Goal: Task Accomplishment & Management: Manage account settings

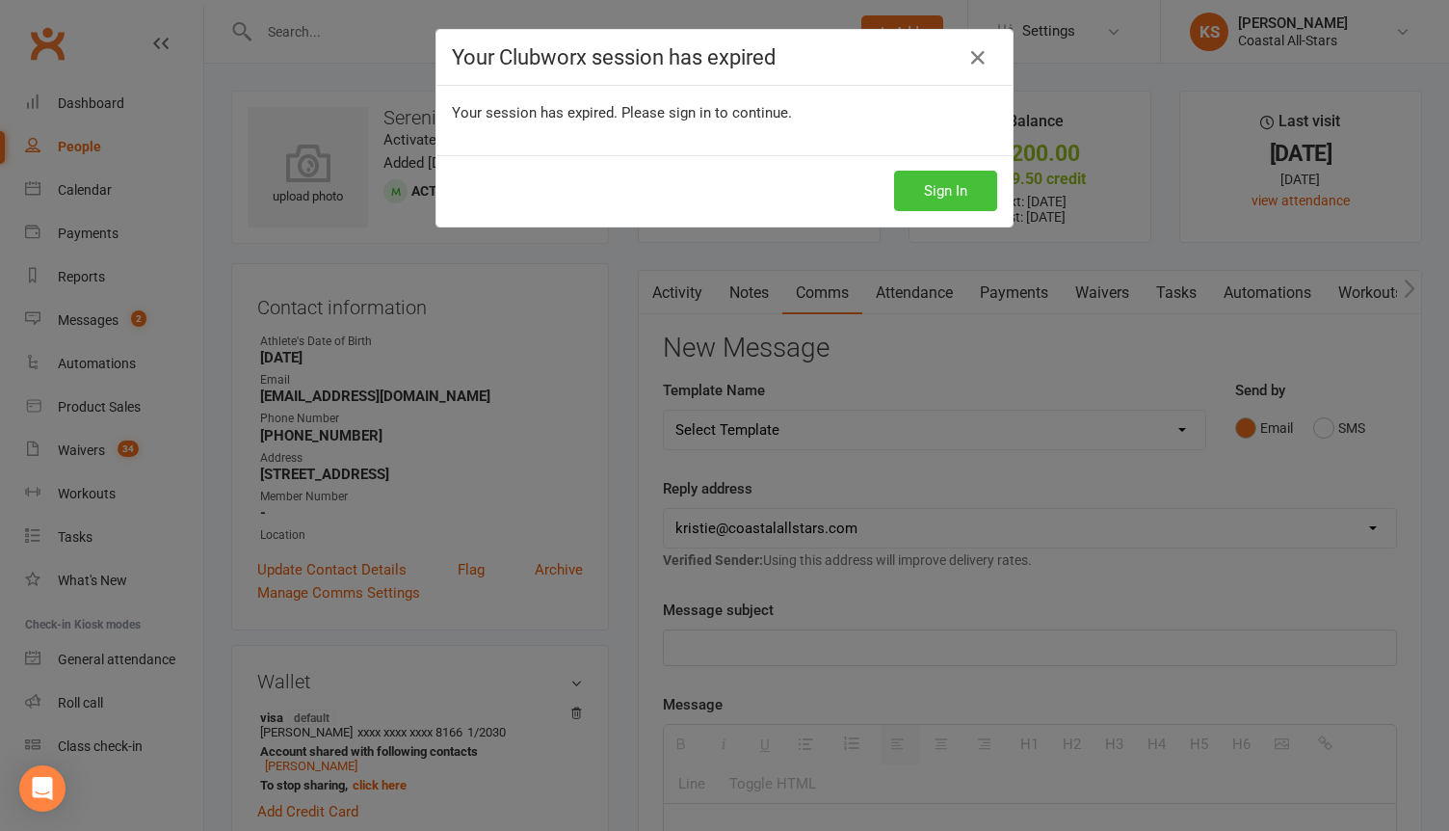
click at [973, 198] on button "Sign In" at bounding box center [945, 191] width 103 height 40
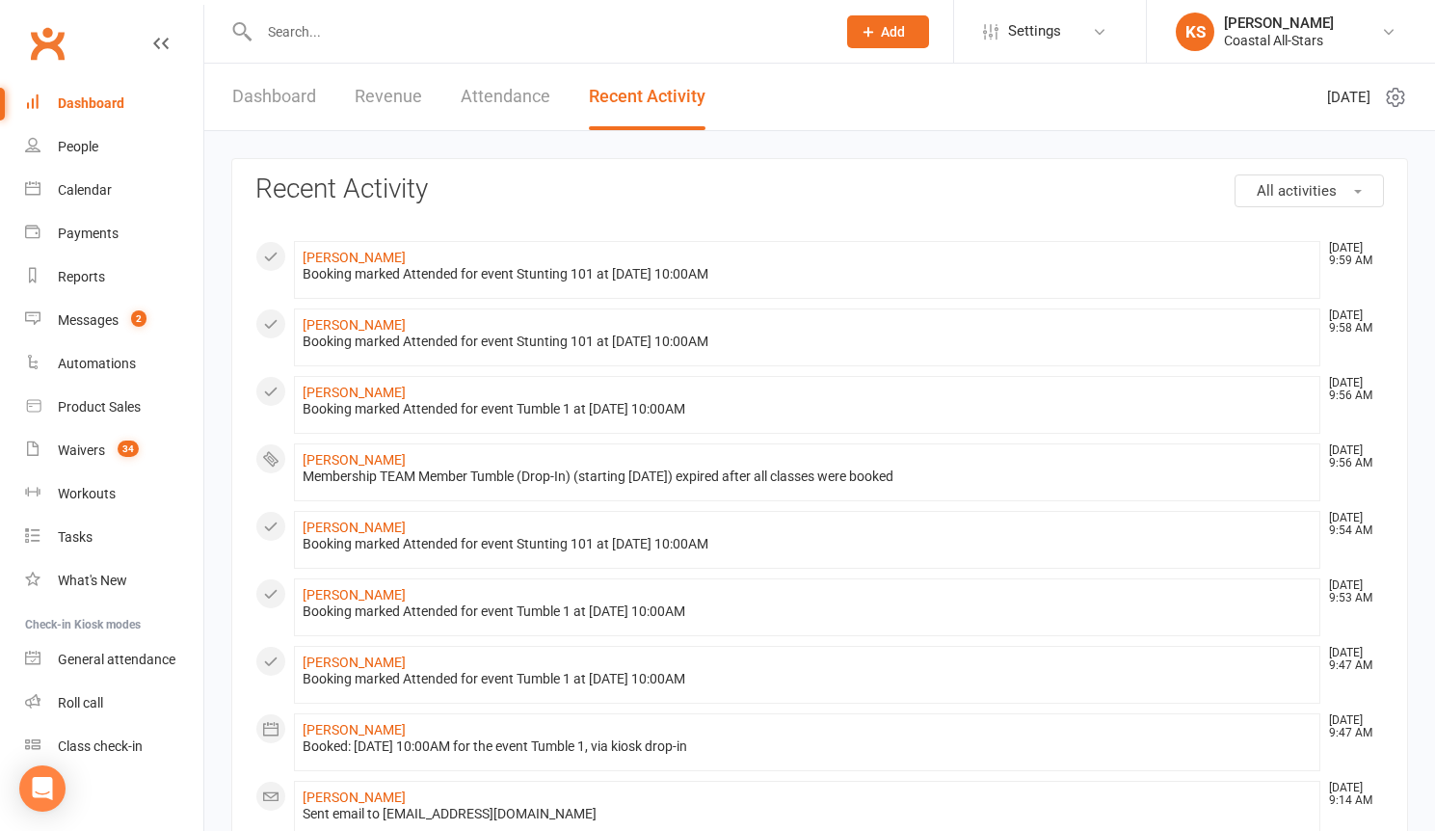
click at [396, 43] on input "text" at bounding box center [537, 31] width 569 height 27
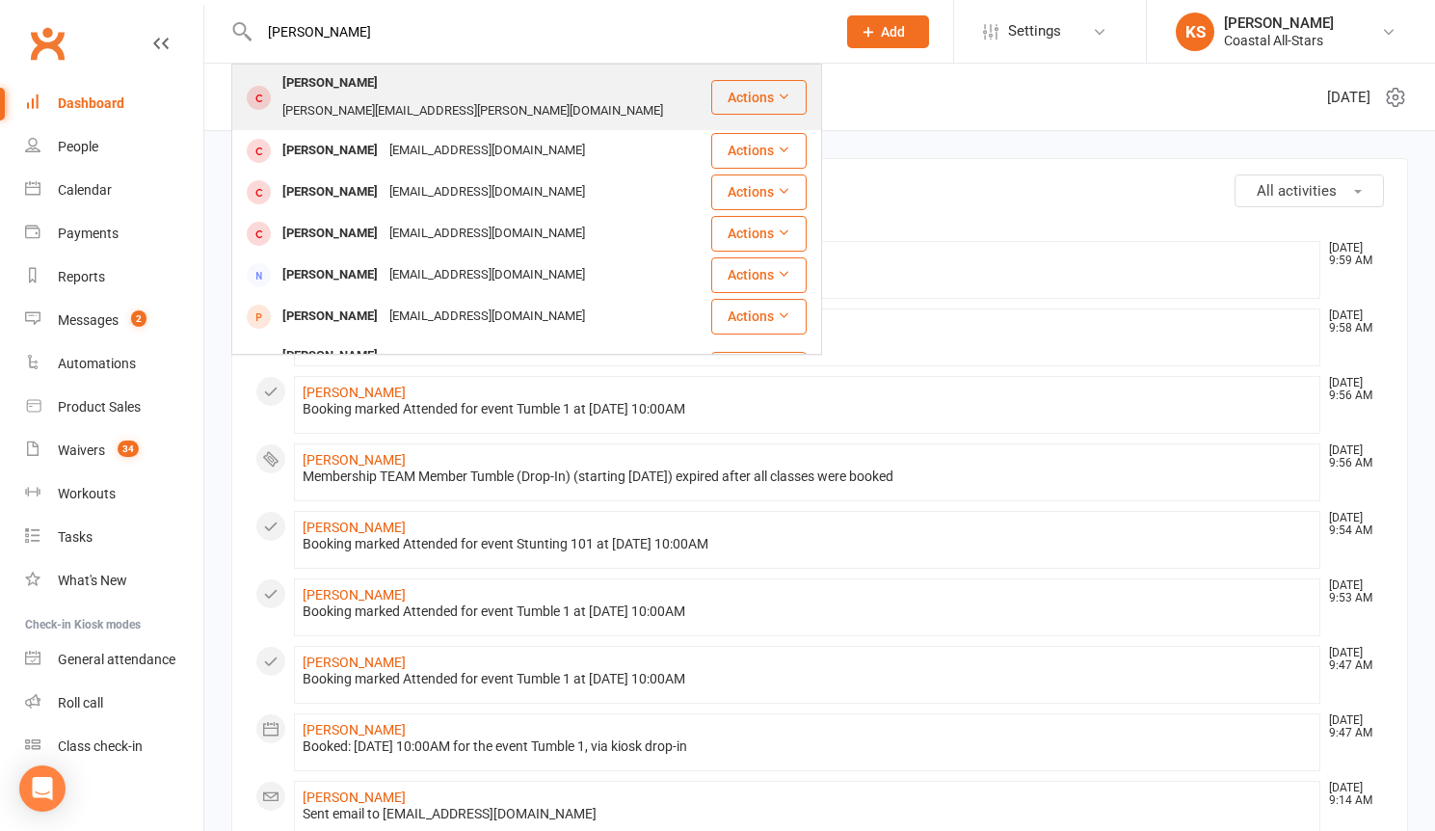
type input "[PERSON_NAME]"
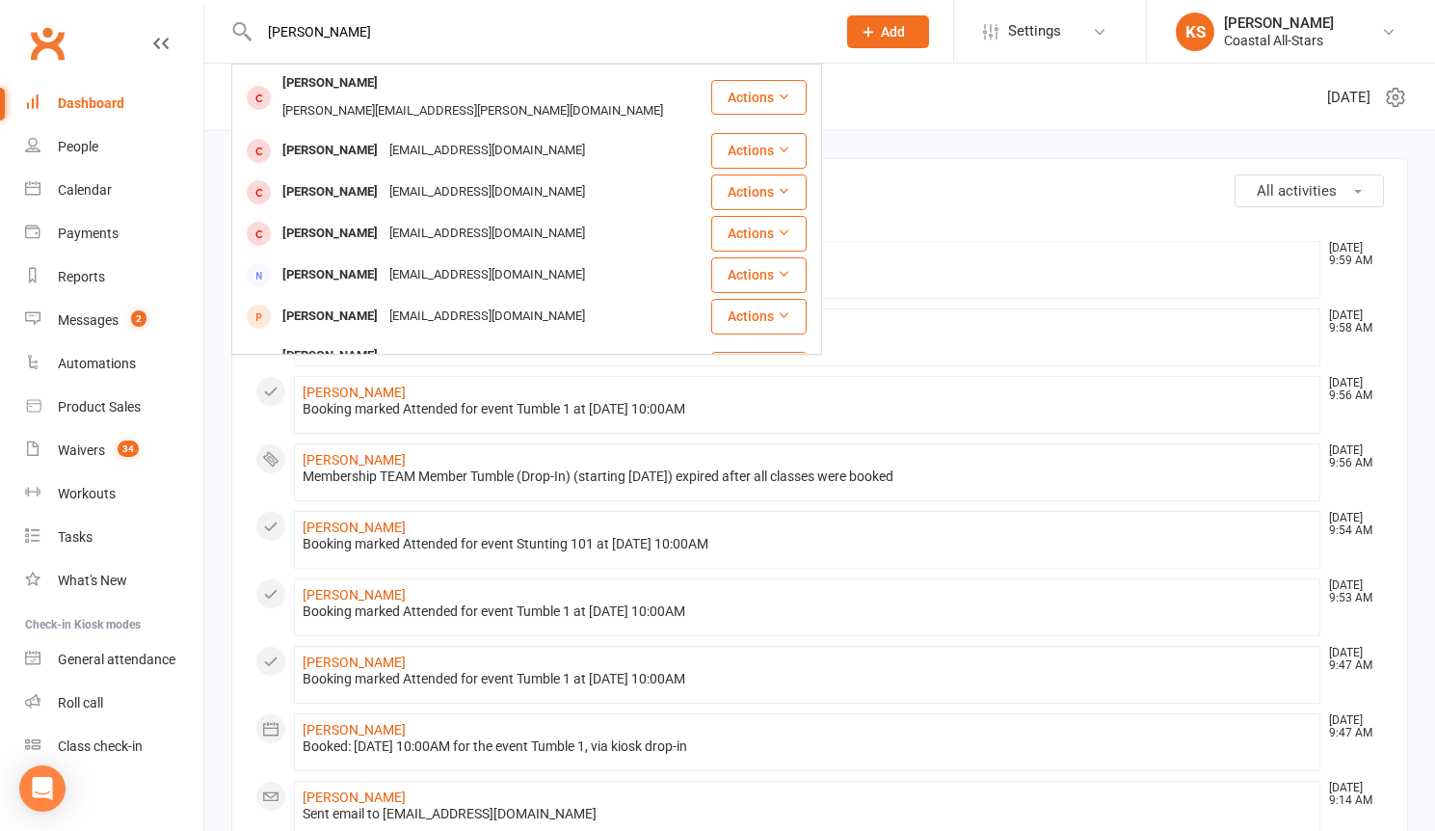
click at [416, 97] on div "[PERSON_NAME][EMAIL_ADDRESS][PERSON_NAME][DOMAIN_NAME]" at bounding box center [473, 111] width 392 height 28
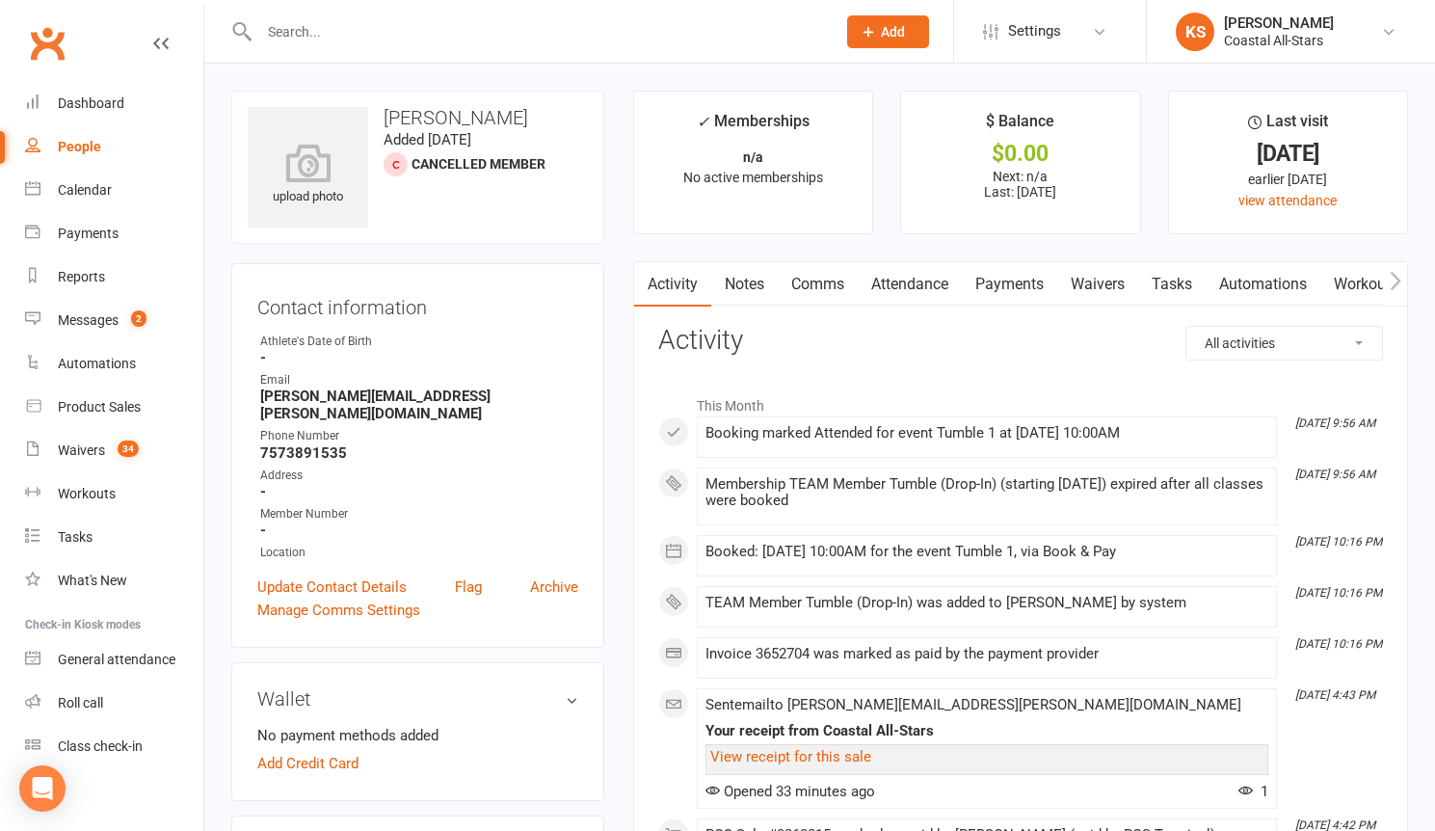
click at [1390, 284] on icon "button" at bounding box center [1396, 281] width 12 height 20
click at [1390, 285] on icon "button" at bounding box center [1396, 281] width 12 height 20
click at [1187, 287] on link "Mobile App" at bounding box center [1175, 284] width 104 height 44
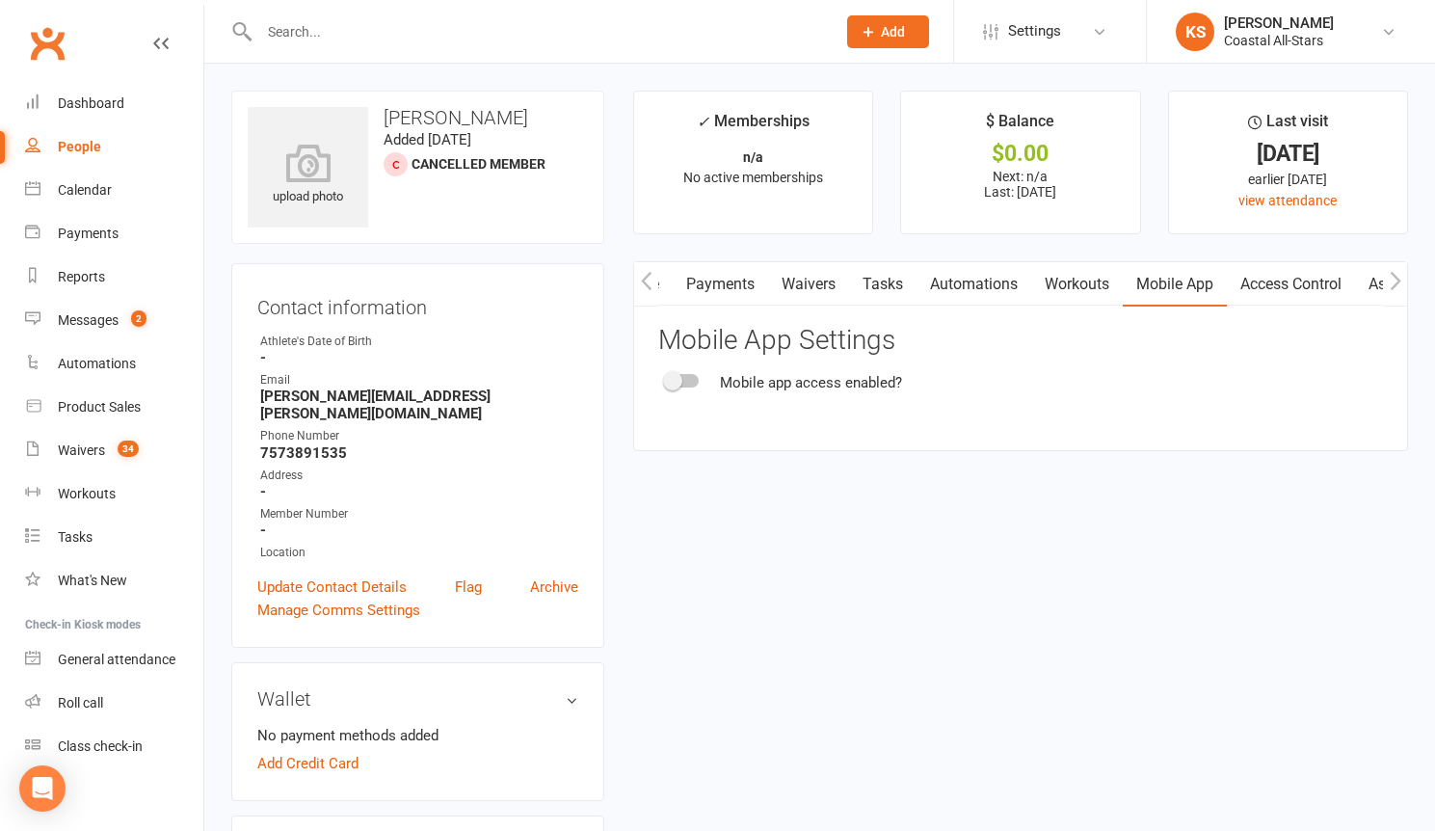
click at [679, 382] on span at bounding box center [672, 380] width 19 height 19
click at [666, 378] on input "checkbox" at bounding box center [666, 378] width 0 height 0
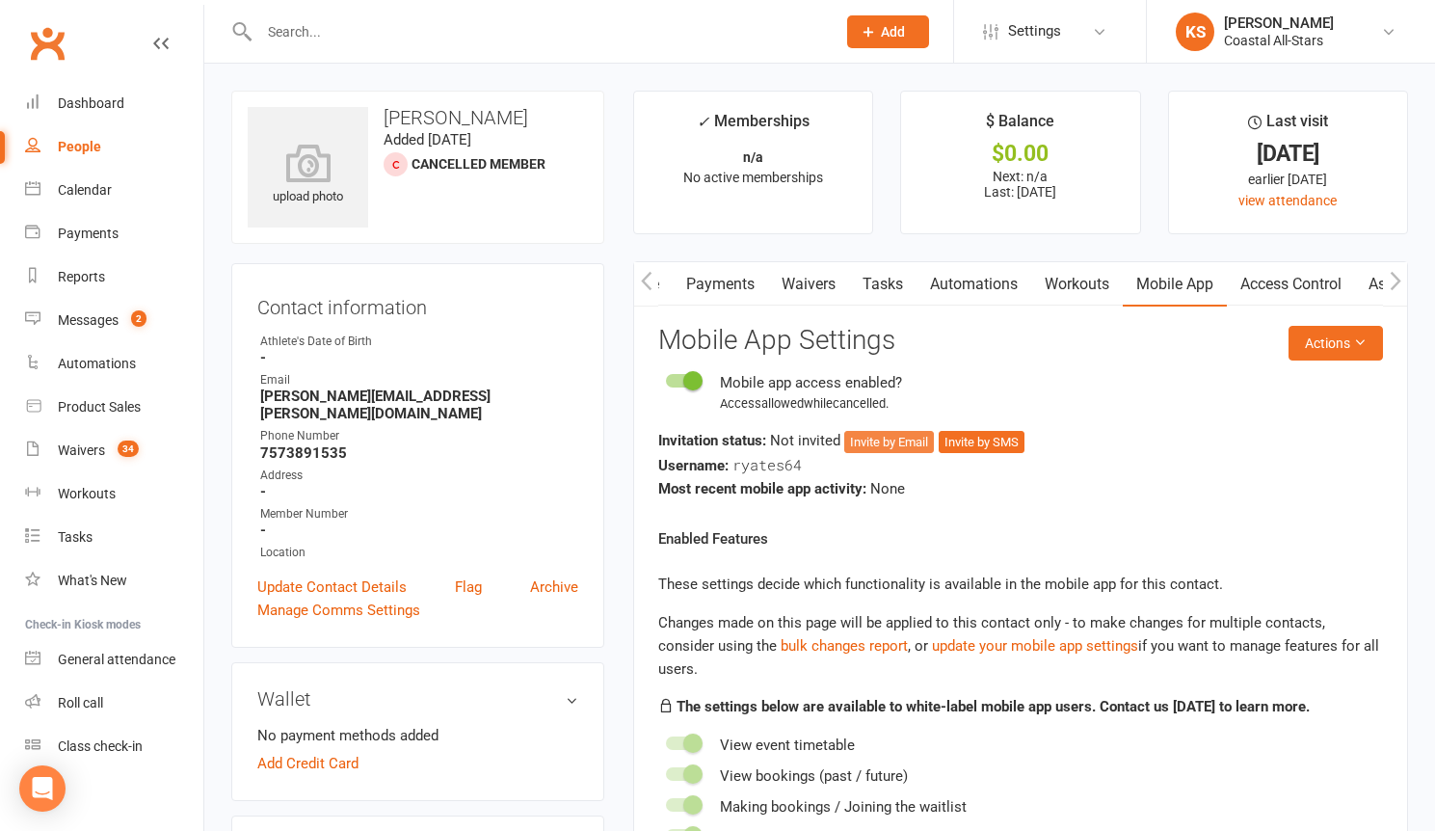
click at [878, 441] on button "Invite by Email" at bounding box center [889, 442] width 90 height 23
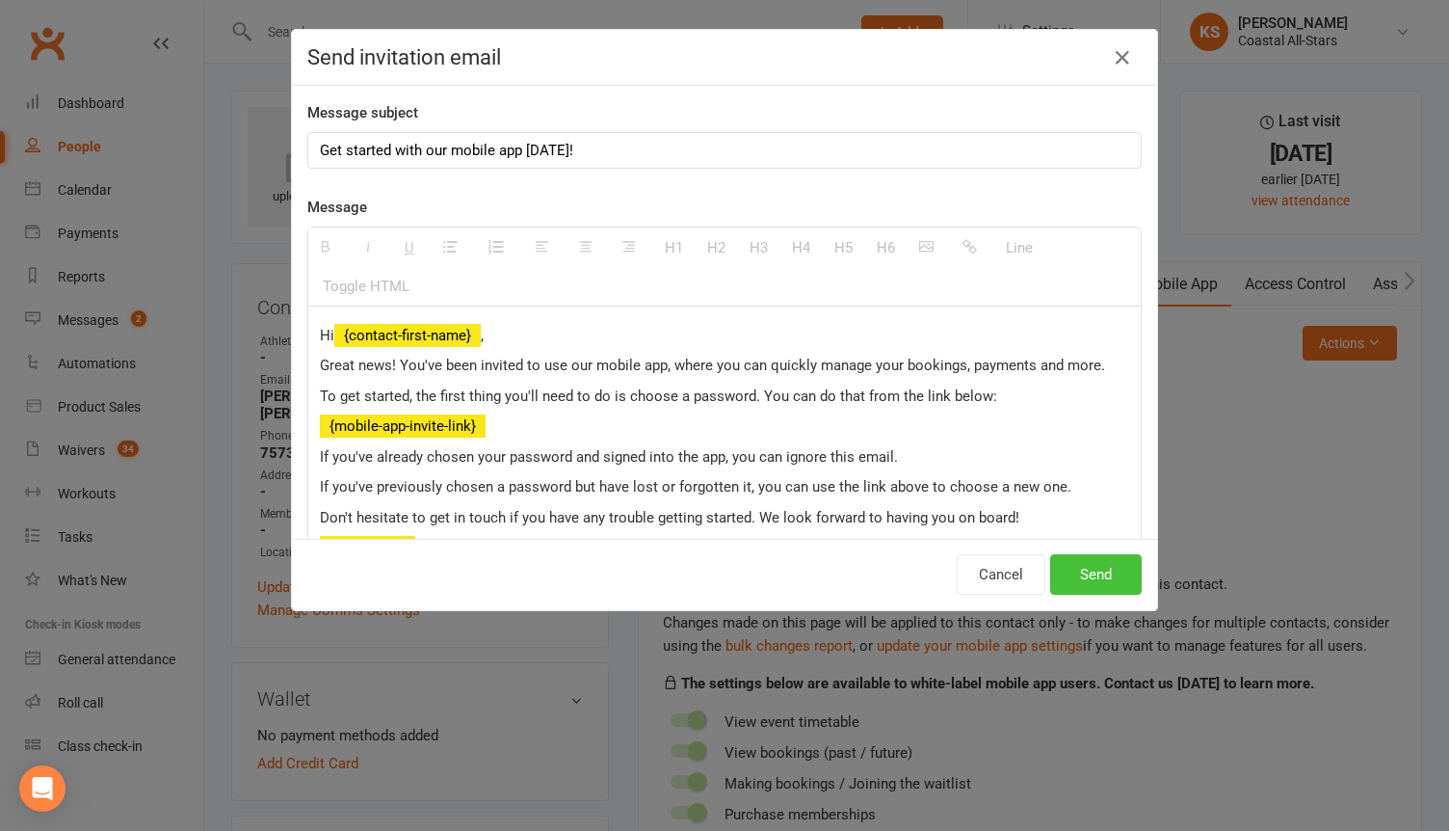
click at [1063, 570] on button "Send" at bounding box center [1096, 574] width 92 height 40
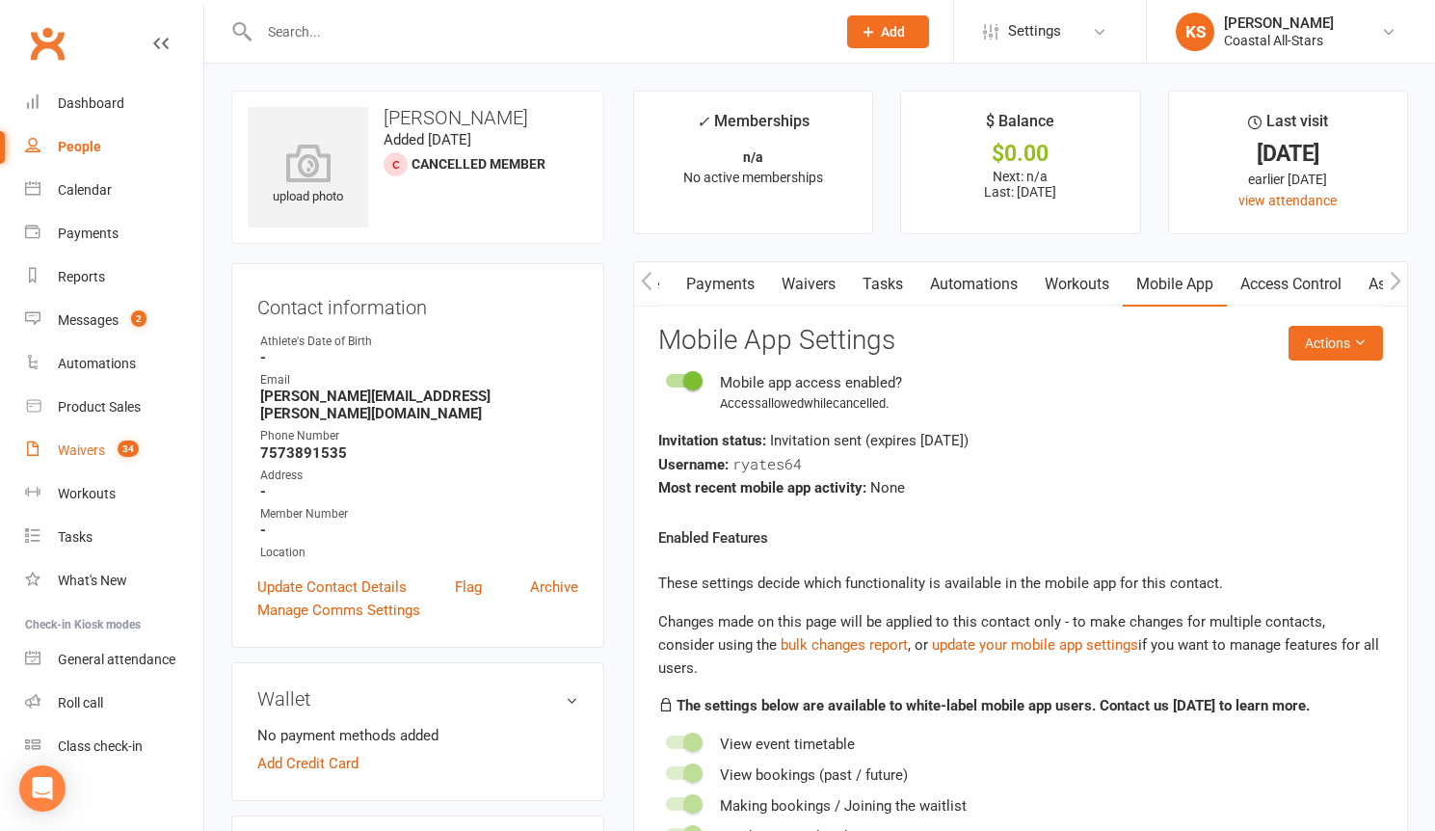
click at [85, 430] on link "Waivers 34" at bounding box center [114, 450] width 178 height 43
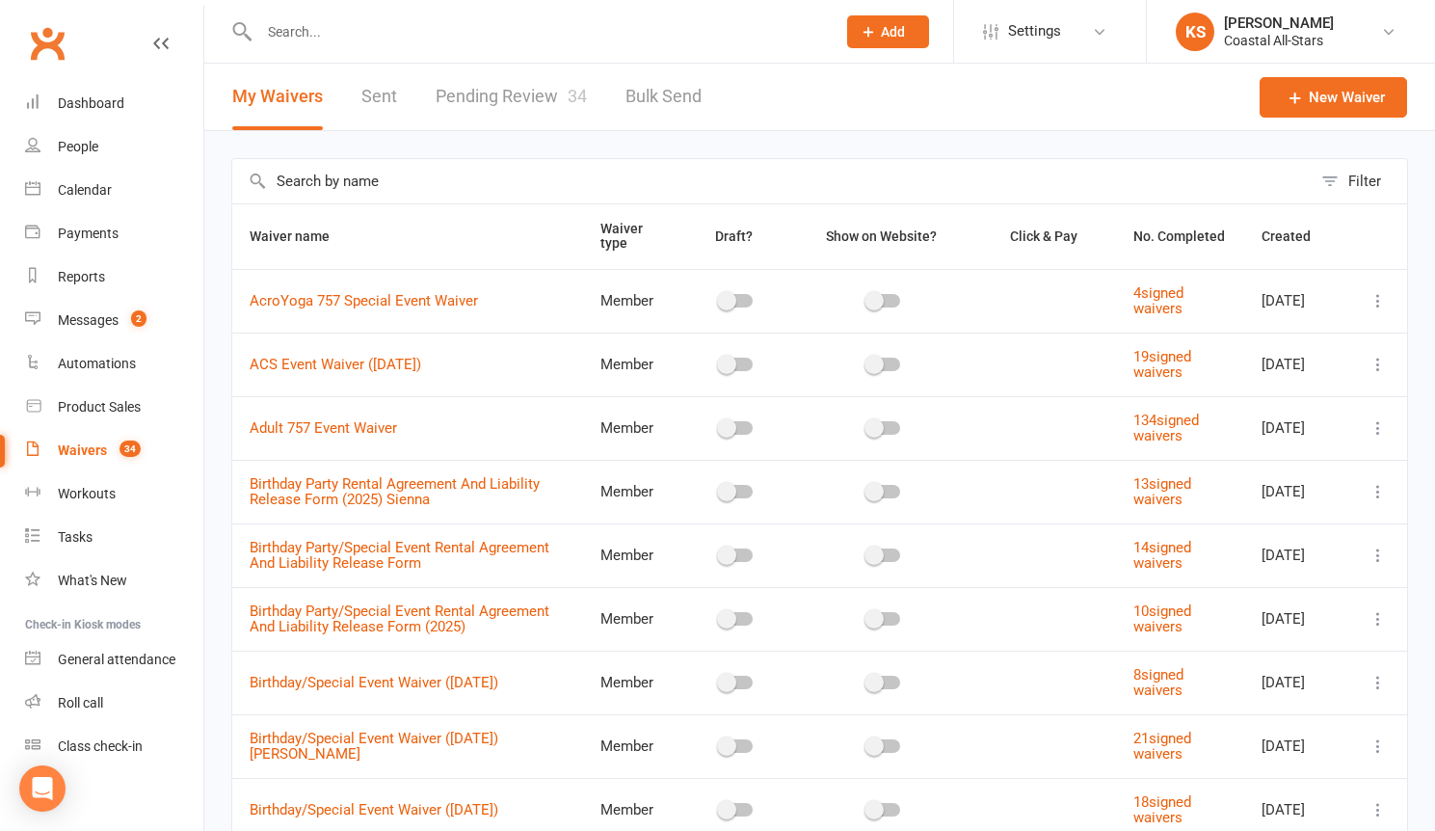
click at [544, 90] on link "Pending Review 34" at bounding box center [511, 97] width 151 height 66
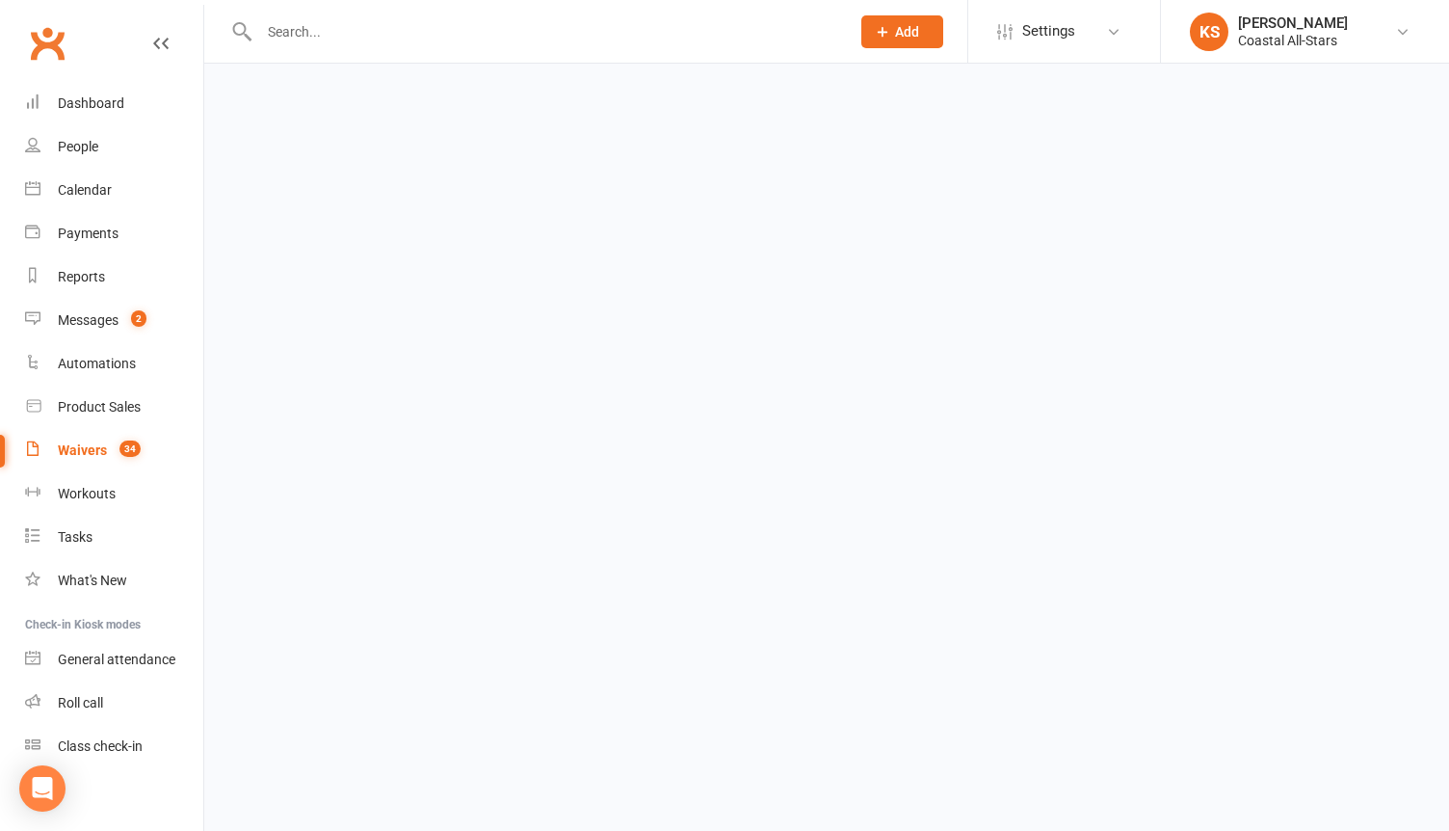
select select "25"
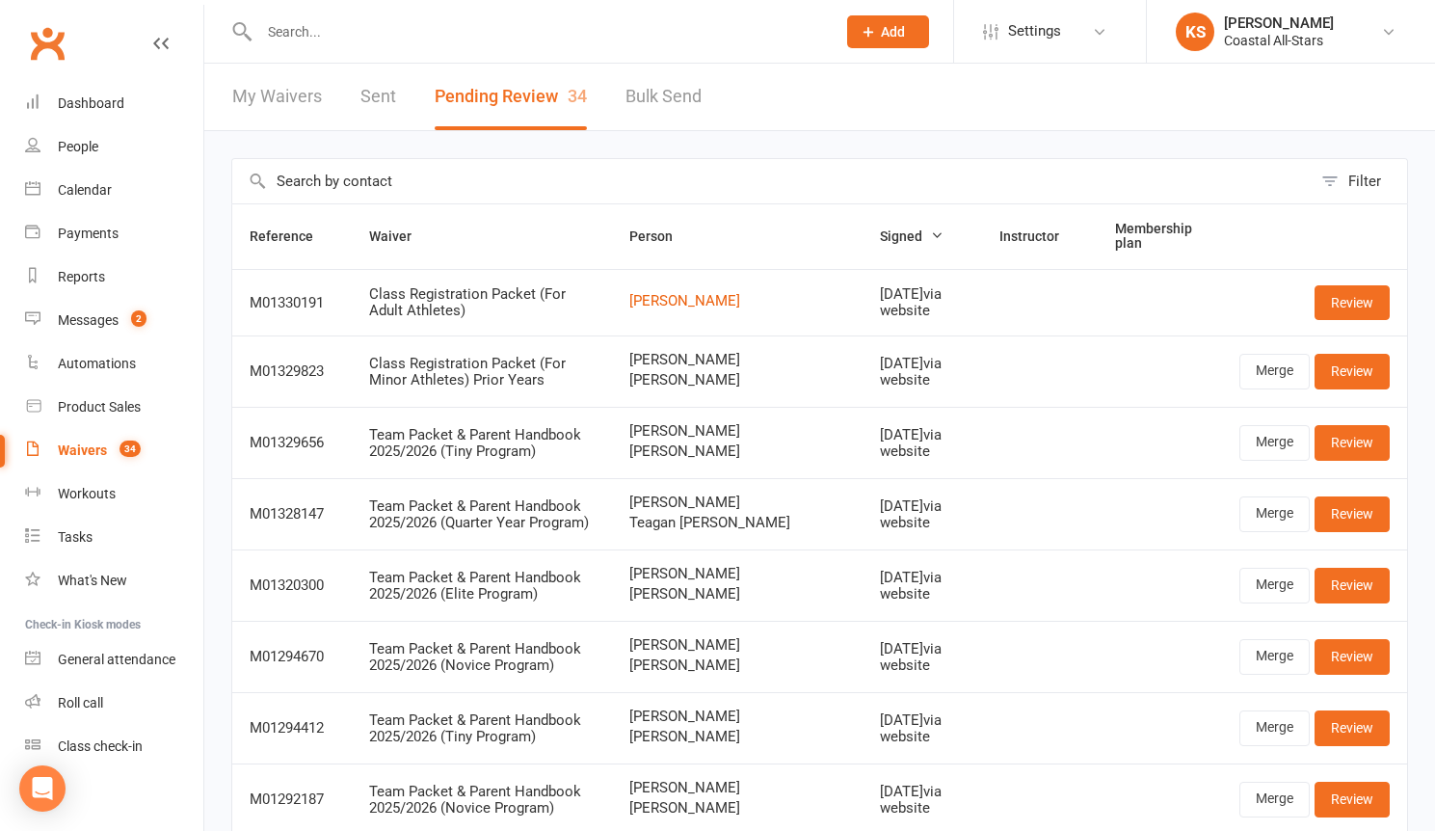
drag, startPoint x: 642, startPoint y: 442, endPoint x: 657, endPoint y: 440, distance: 15.5
click at [595, 441] on div "Team Packet & Parent Handbook 2025/2026 (Tiny Program)" at bounding box center [482, 443] width 226 height 32
click at [349, 41] on input "text" at bounding box center [537, 31] width 569 height 27
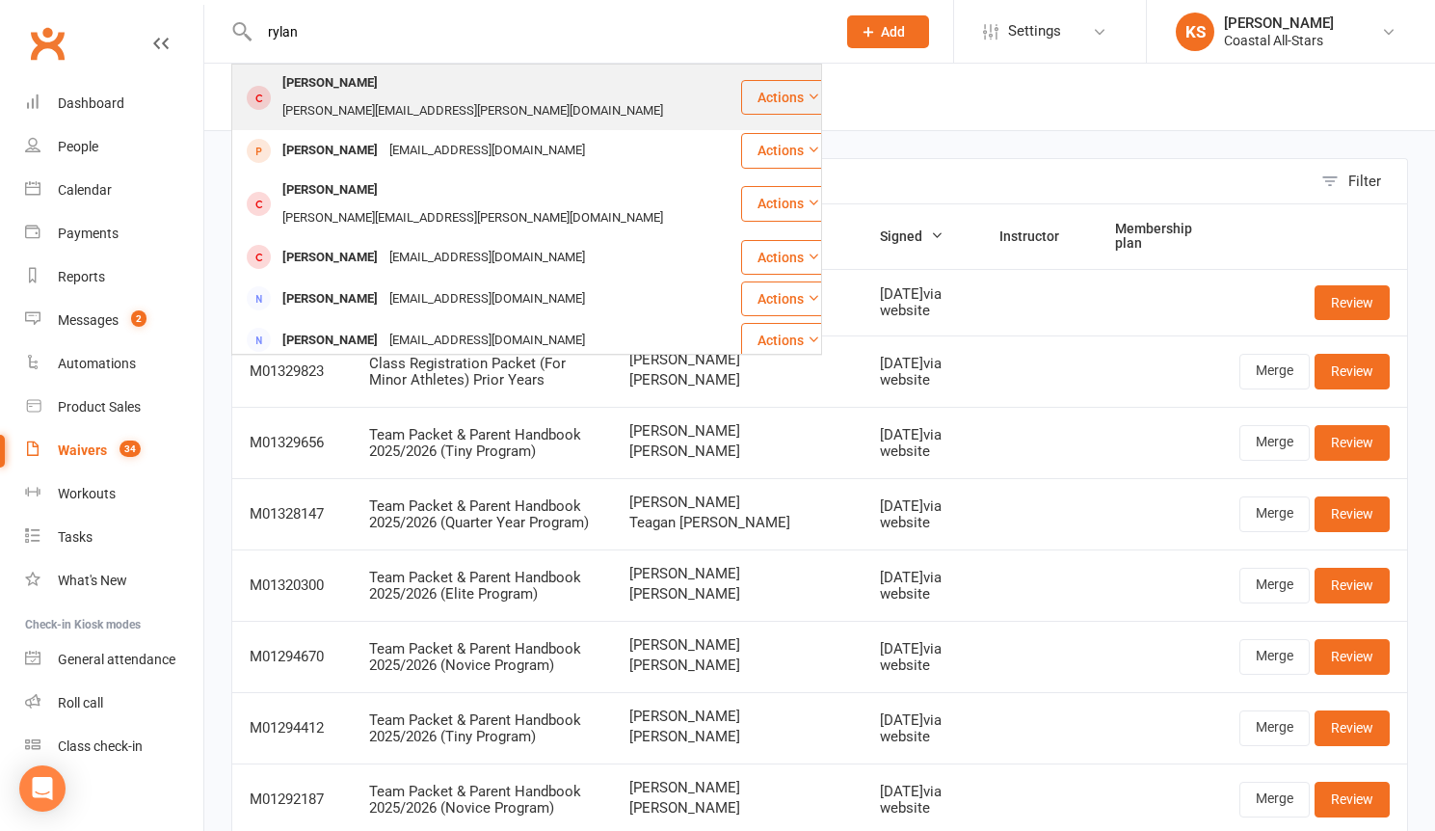
type input "rylan"
click at [422, 97] on div "amanda.yates@vbschools.com" at bounding box center [473, 111] width 392 height 28
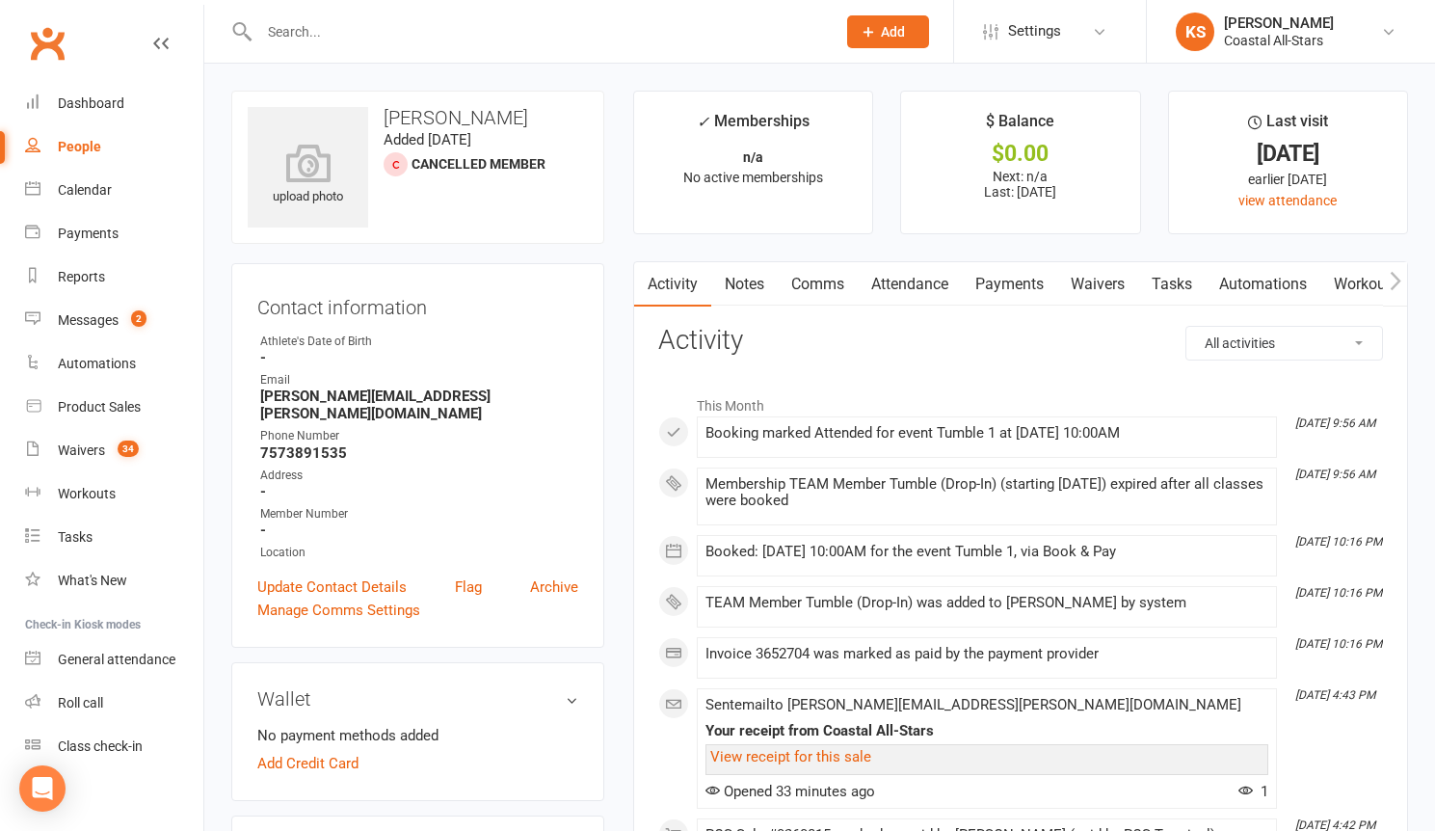
click at [1077, 291] on link "Waivers" at bounding box center [1097, 284] width 81 height 44
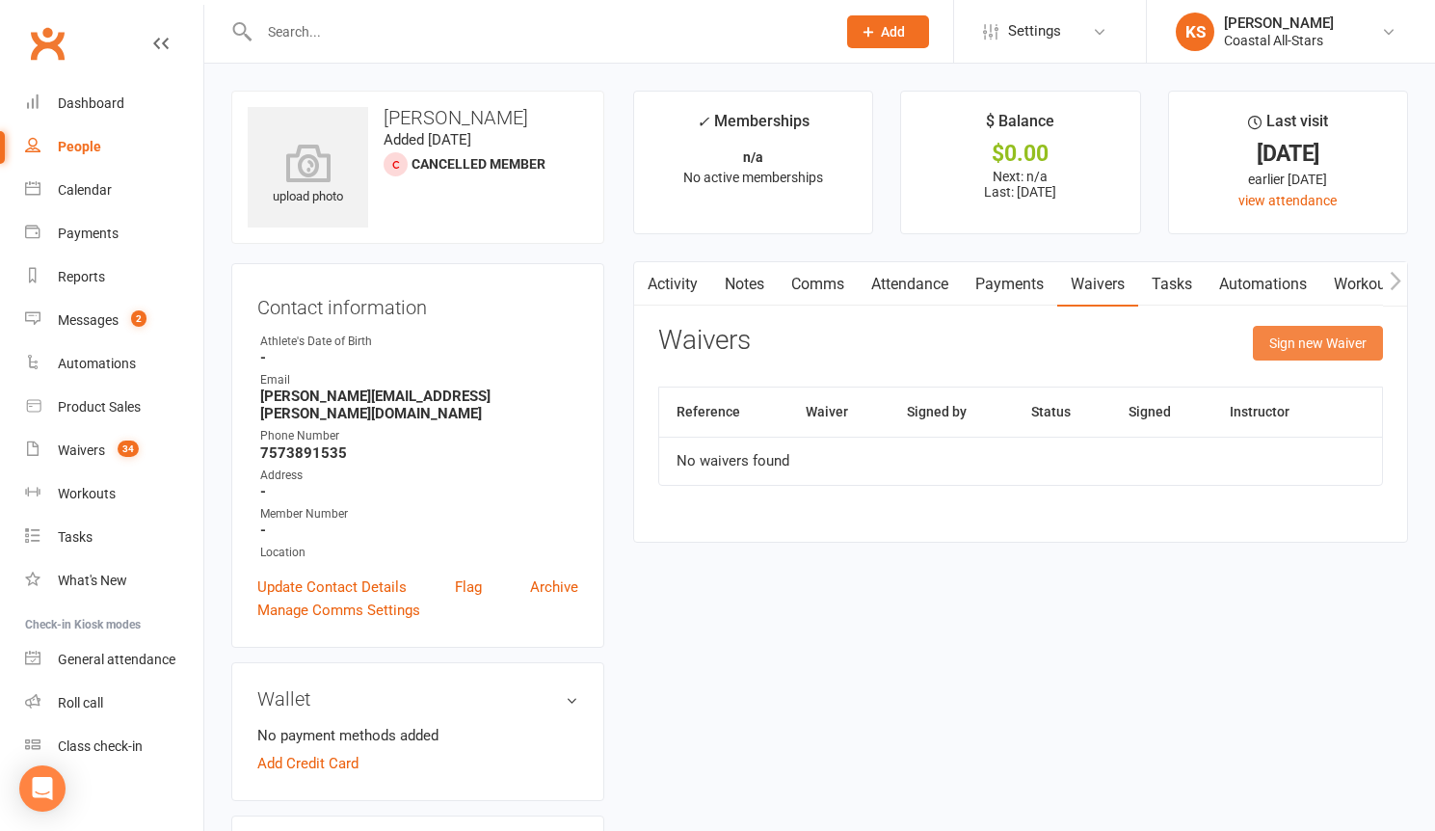
click at [1290, 339] on button "Sign new Waiver" at bounding box center [1318, 343] width 130 height 35
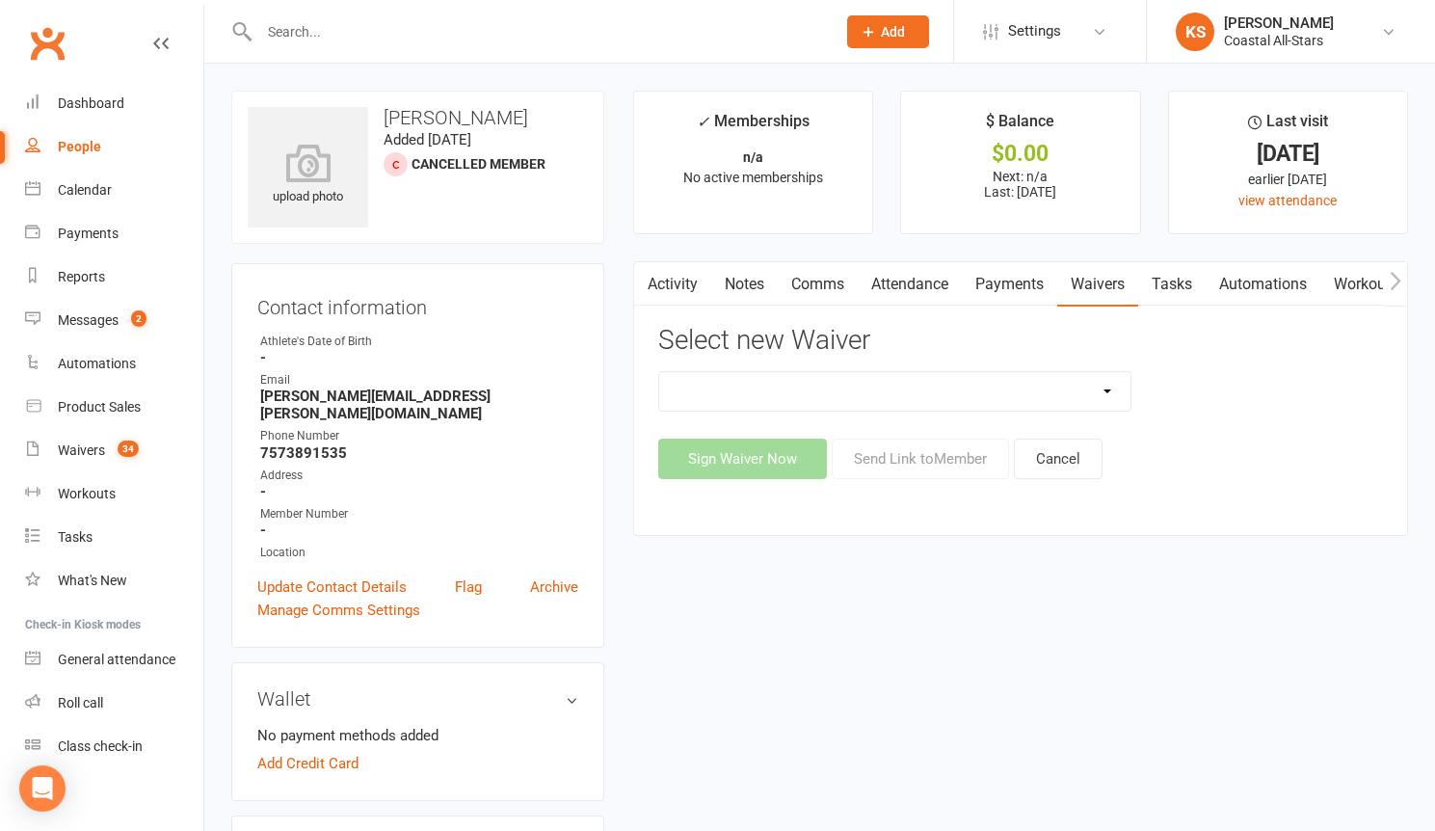
click at [1123, 378] on select "AcroYoga 757 Special Event Waiver ACS Event Waiver (03/31/23) Adult 757 Event W…" at bounding box center [894, 391] width 471 height 39
select select "13078"
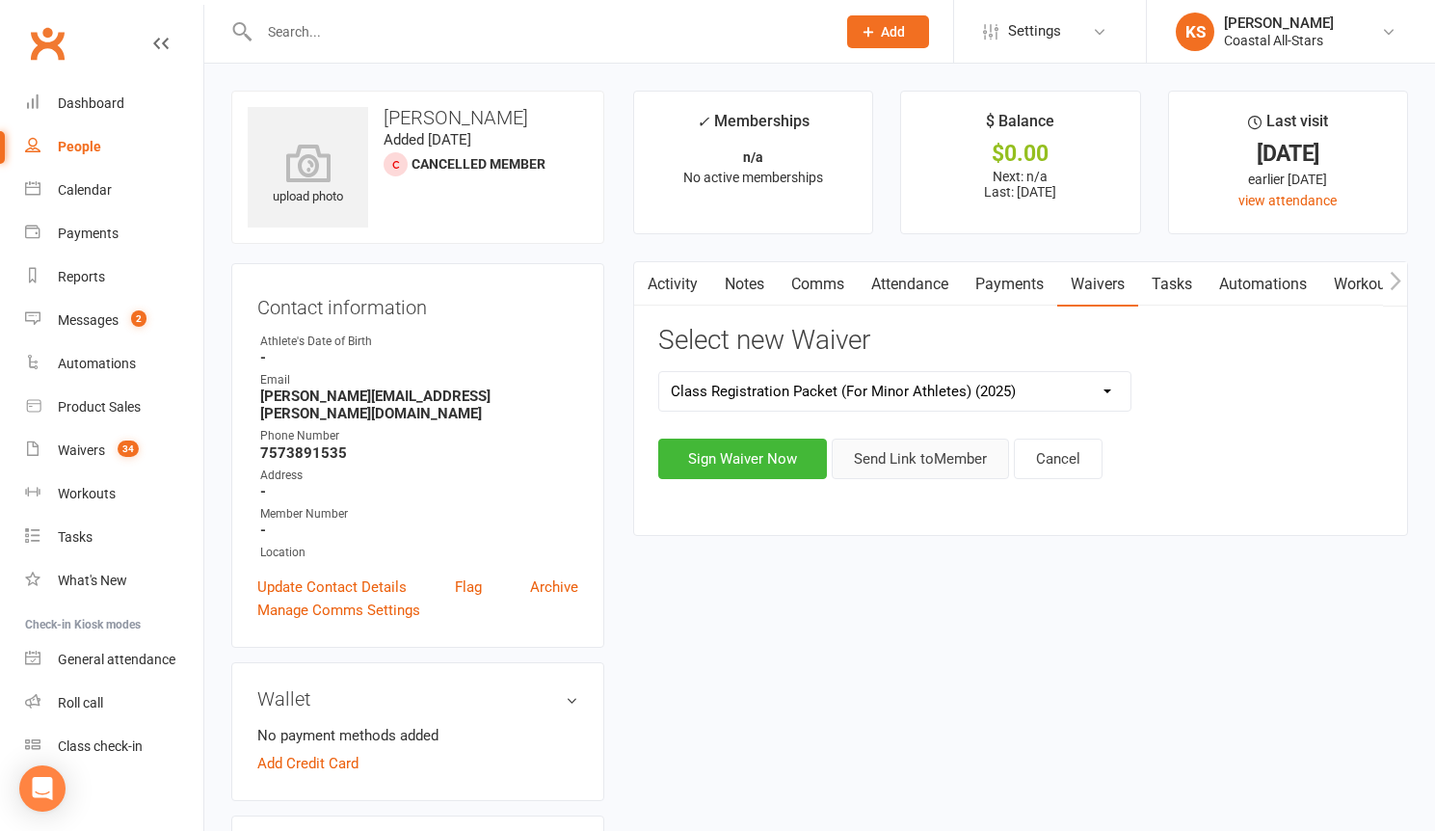
click at [903, 455] on button "Send Link to Member" at bounding box center [920, 459] width 177 height 40
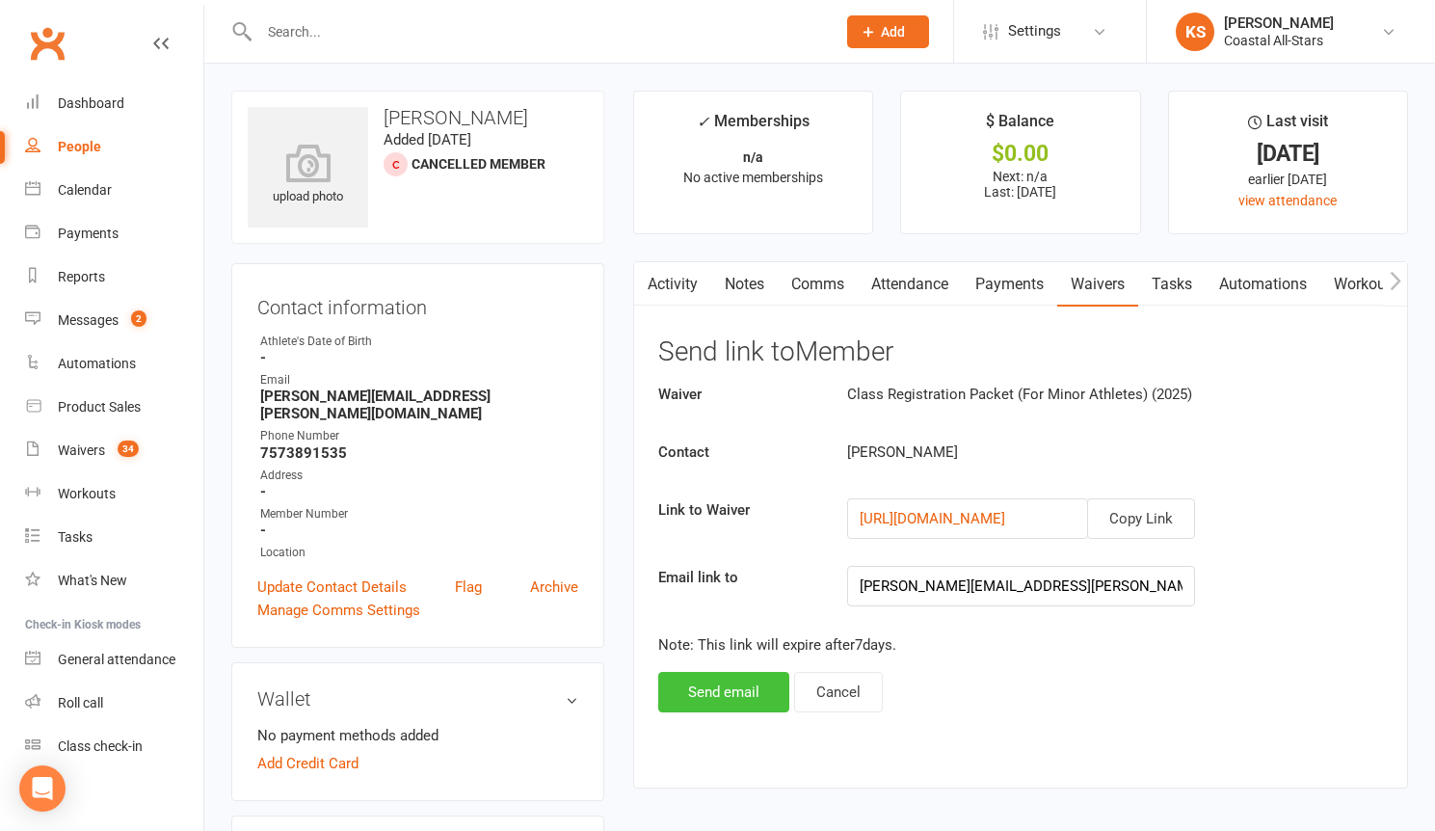
click at [721, 696] on button "Send email" at bounding box center [723, 692] width 131 height 40
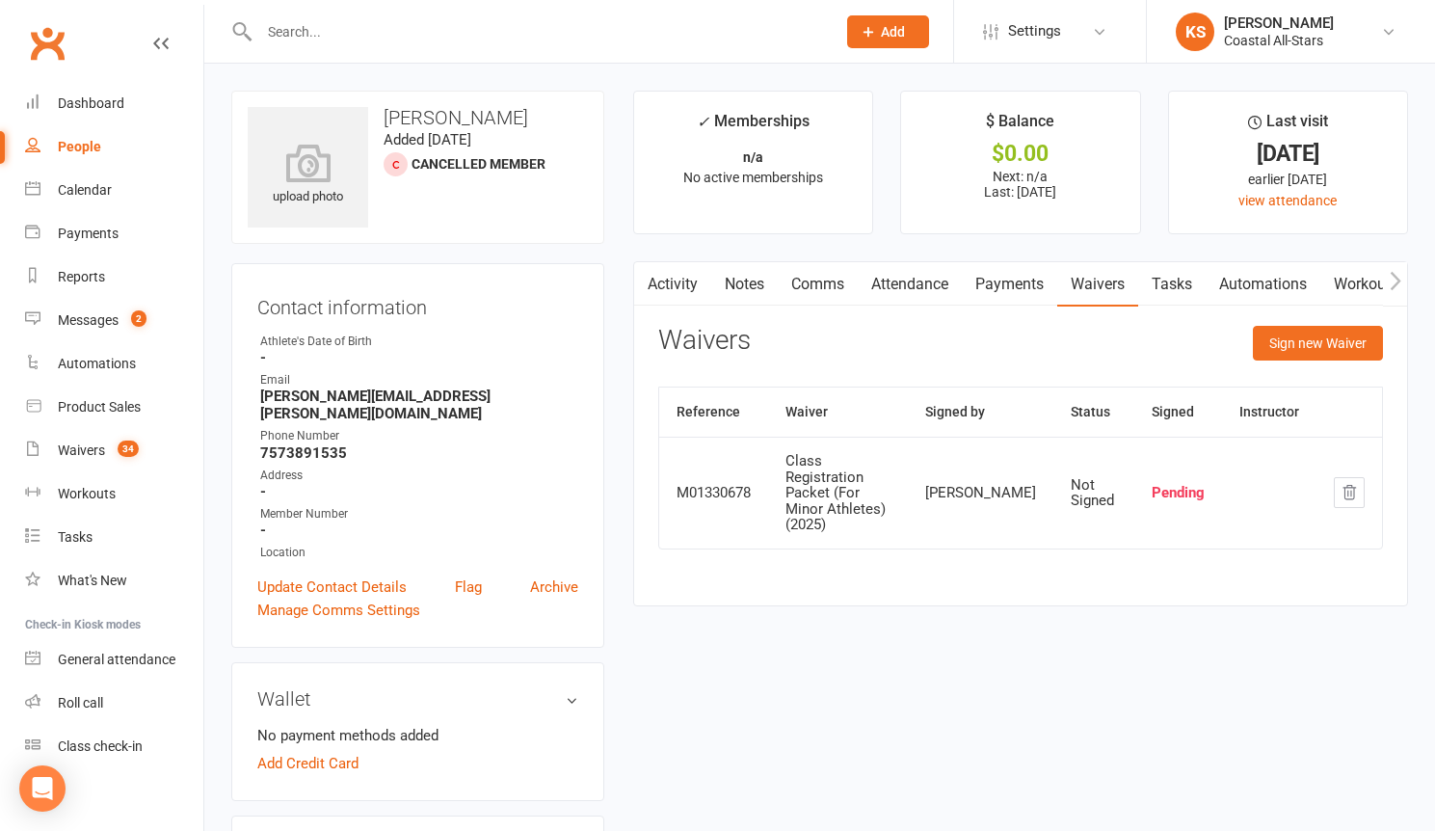
click at [306, 22] on input "text" at bounding box center [537, 31] width 569 height 27
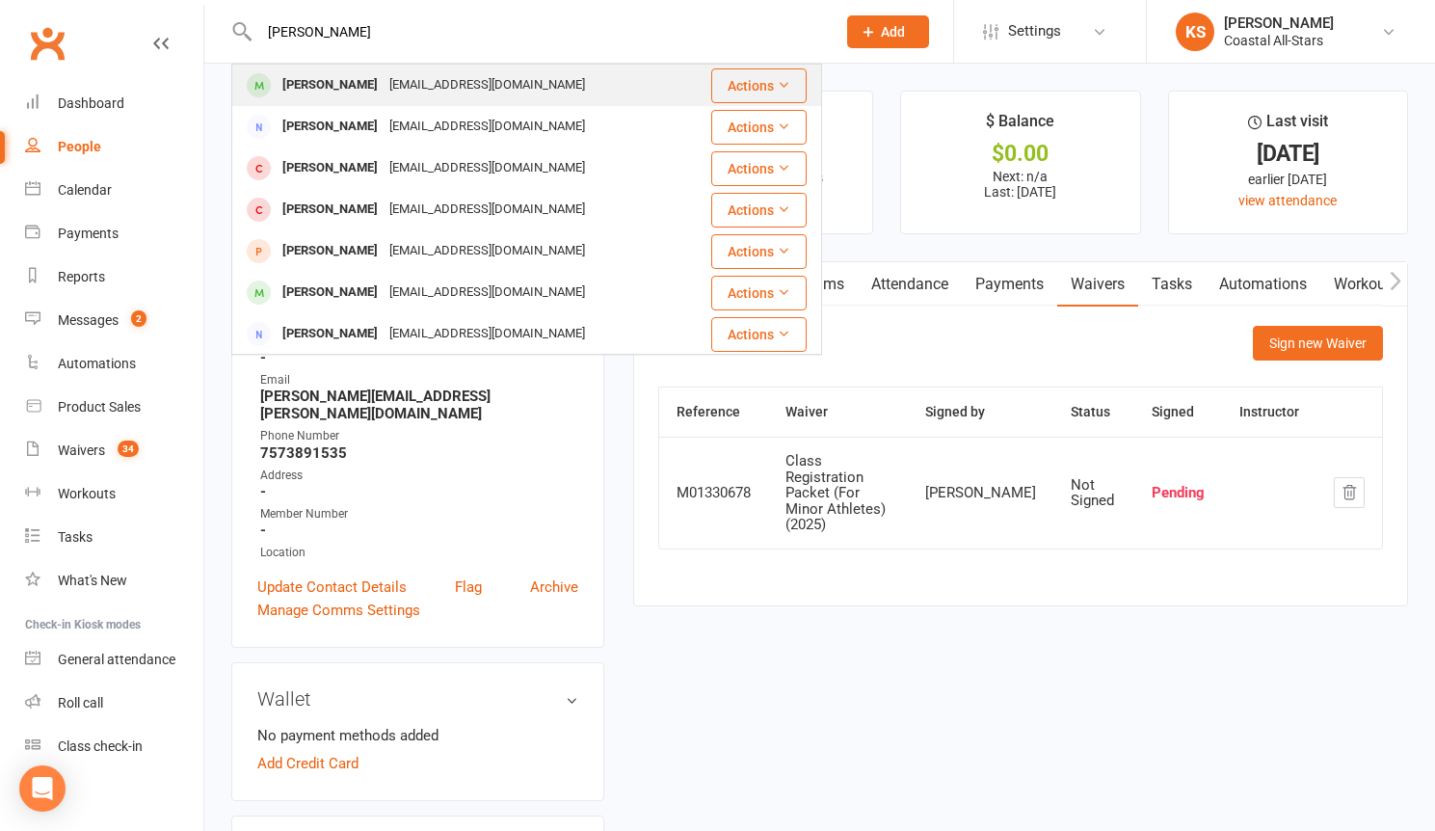
type input "Andrea fisher"
click at [306, 83] on div "Andrea Fisher" at bounding box center [330, 85] width 107 height 28
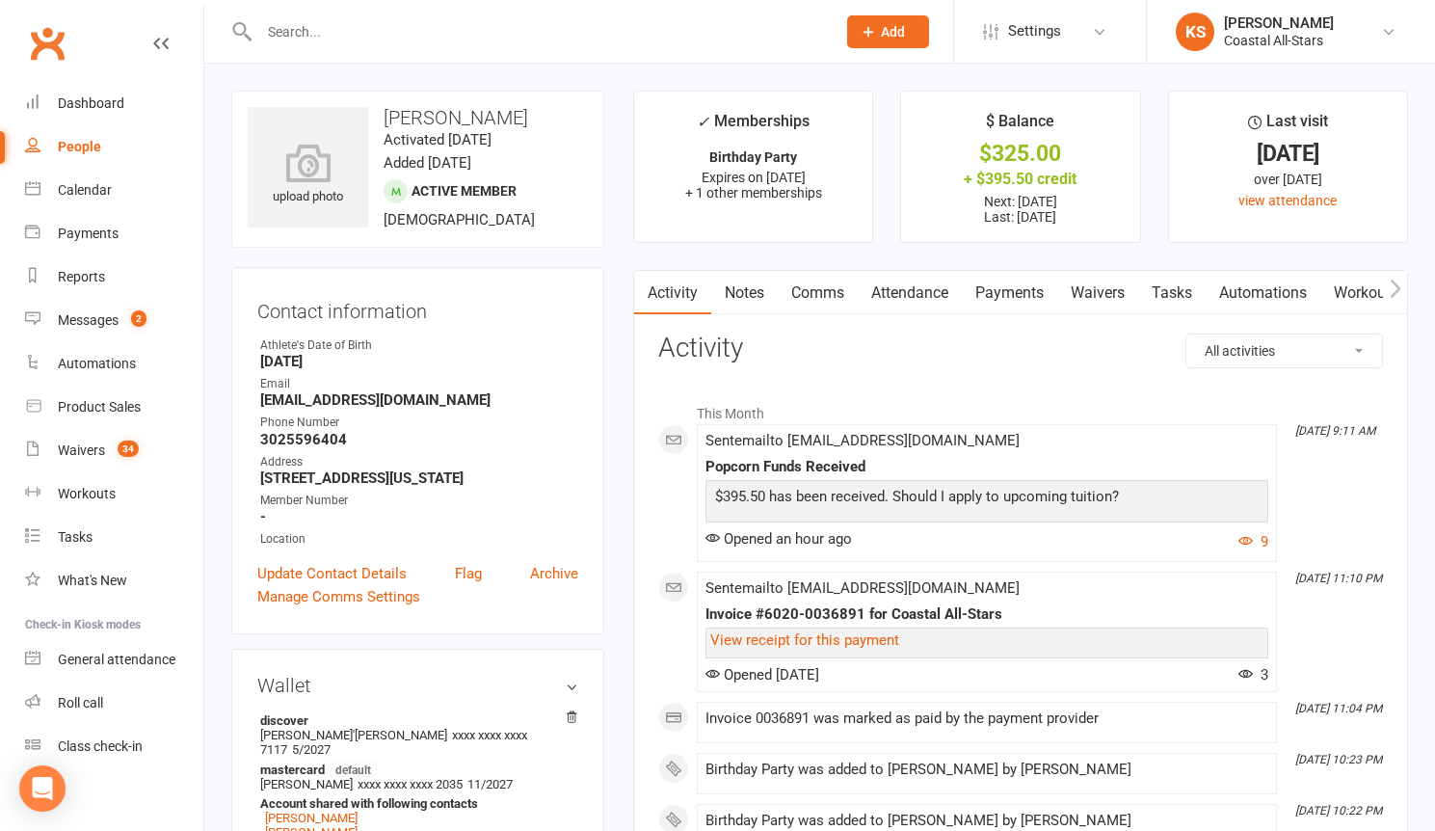
click at [466, 475] on li "Address 6365 Chestnut Hill Road Virginia Beach VA 23464" at bounding box center [417, 470] width 321 height 34
click at [1028, 179] on div "+ $395.50 credit" at bounding box center [1019, 179] width 203 height 20
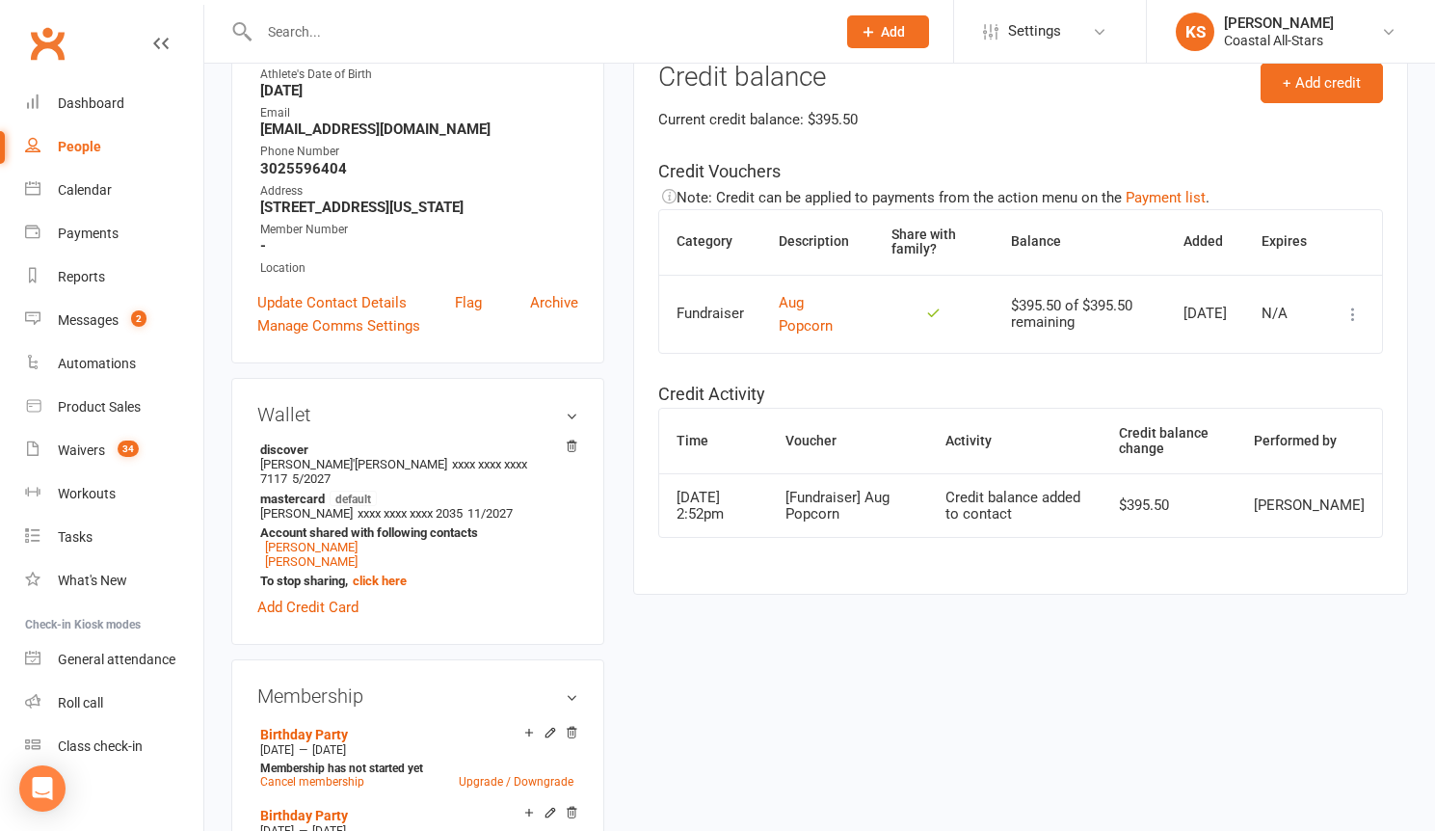
scroll to position [367, 0]
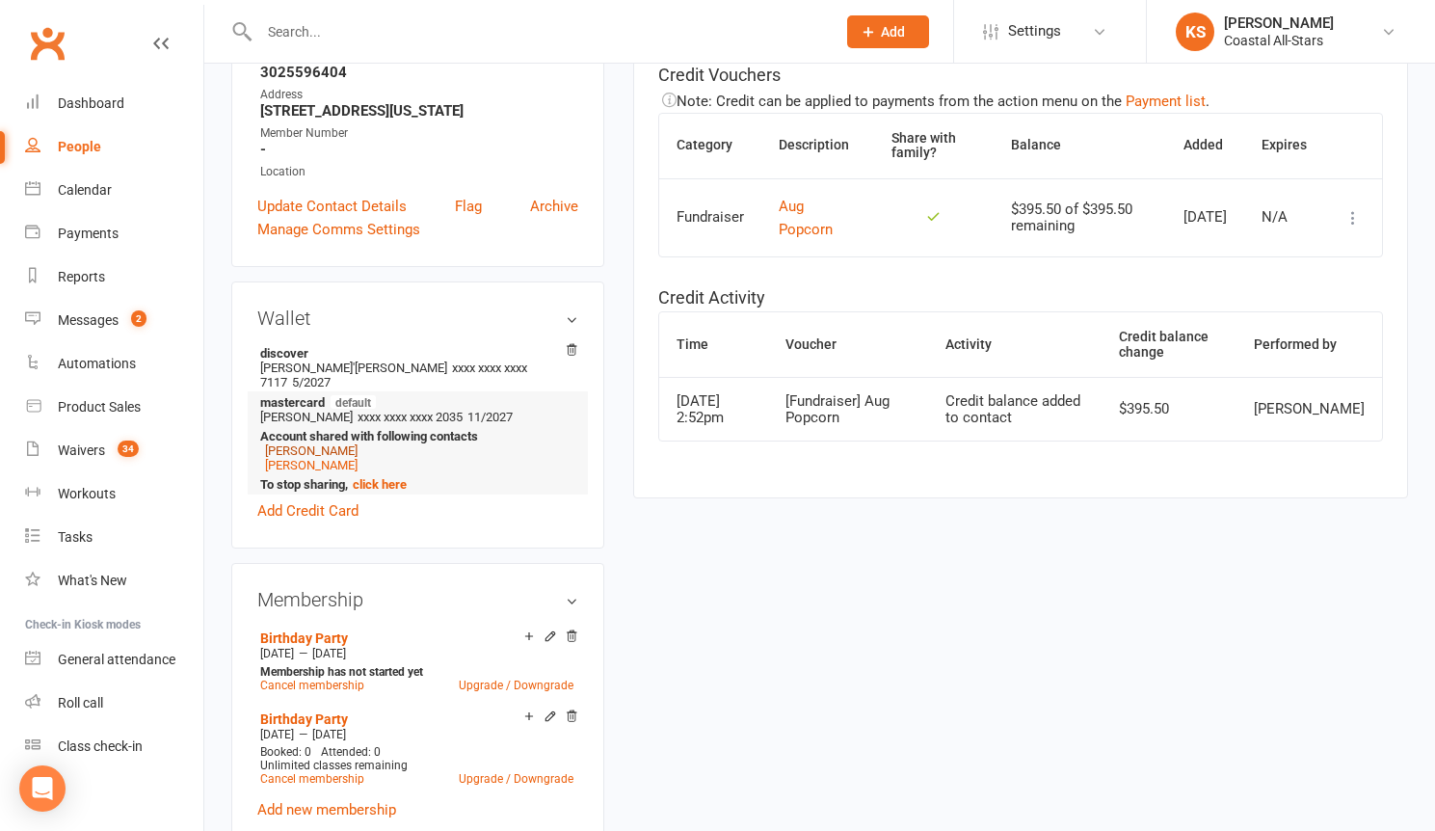
click at [315, 454] on link "Victoria Fisher" at bounding box center [311, 450] width 93 height 14
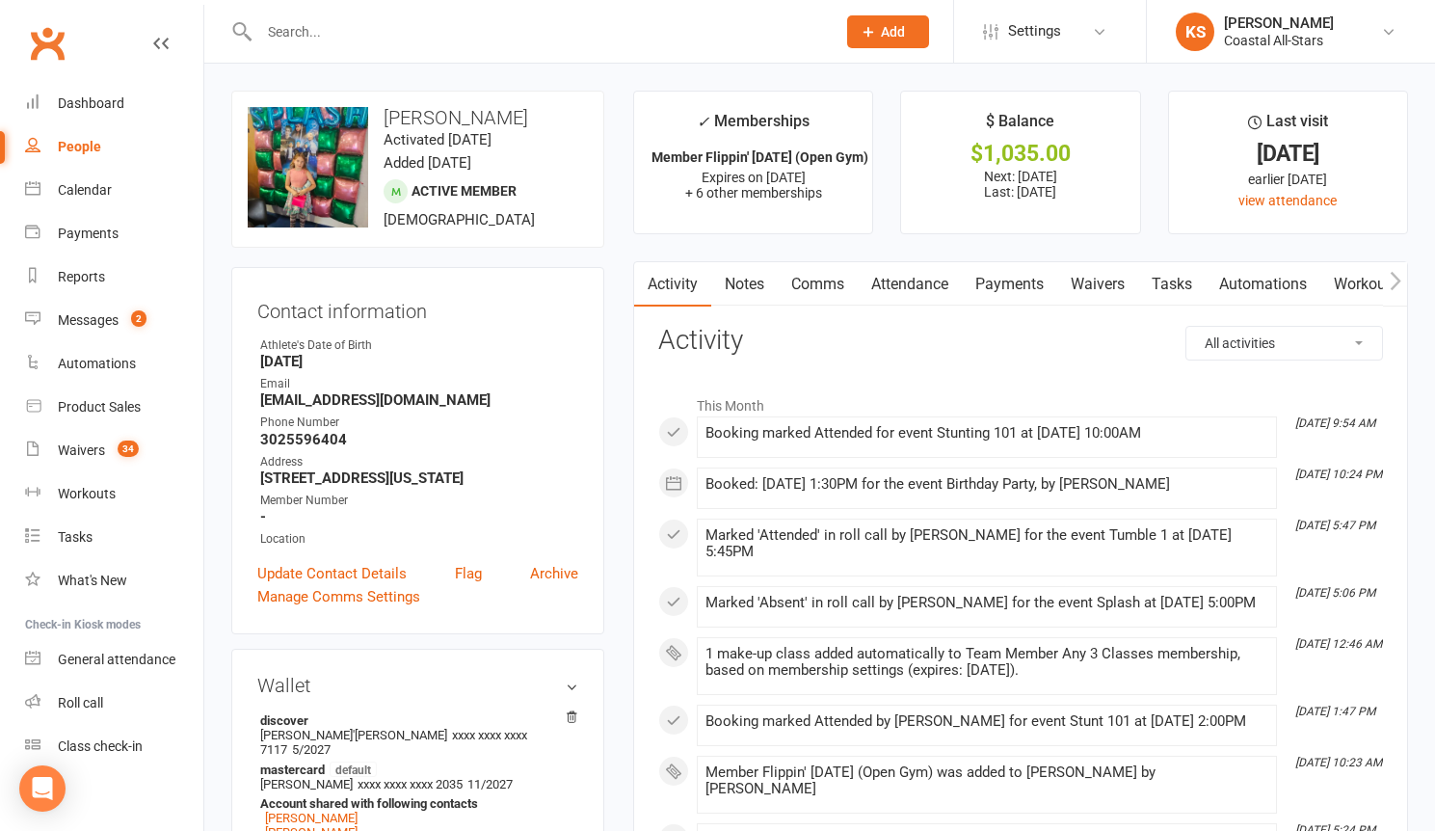
click at [1004, 277] on link "Payments" at bounding box center [1009, 284] width 95 height 44
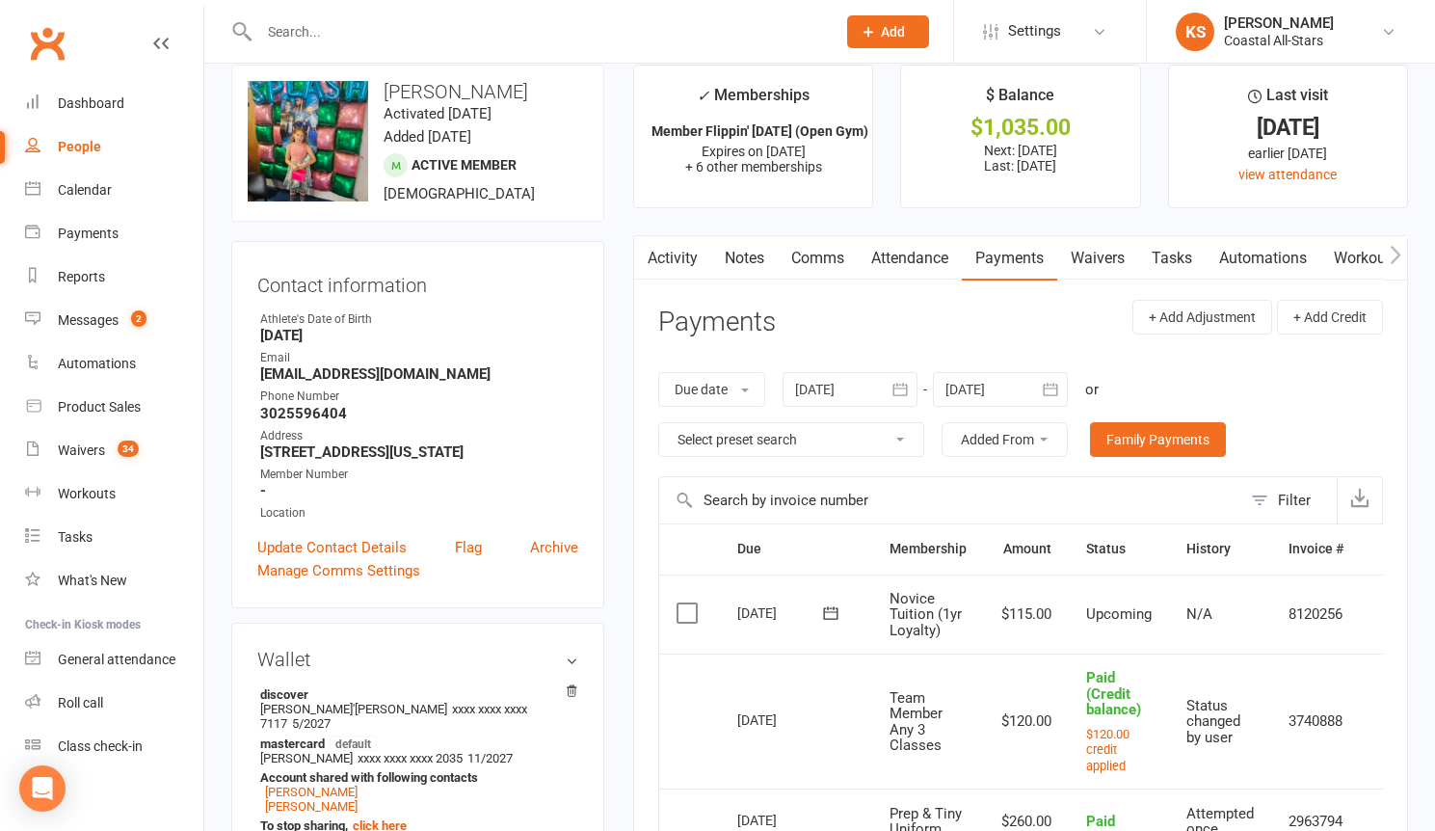
scroll to position [37, 0]
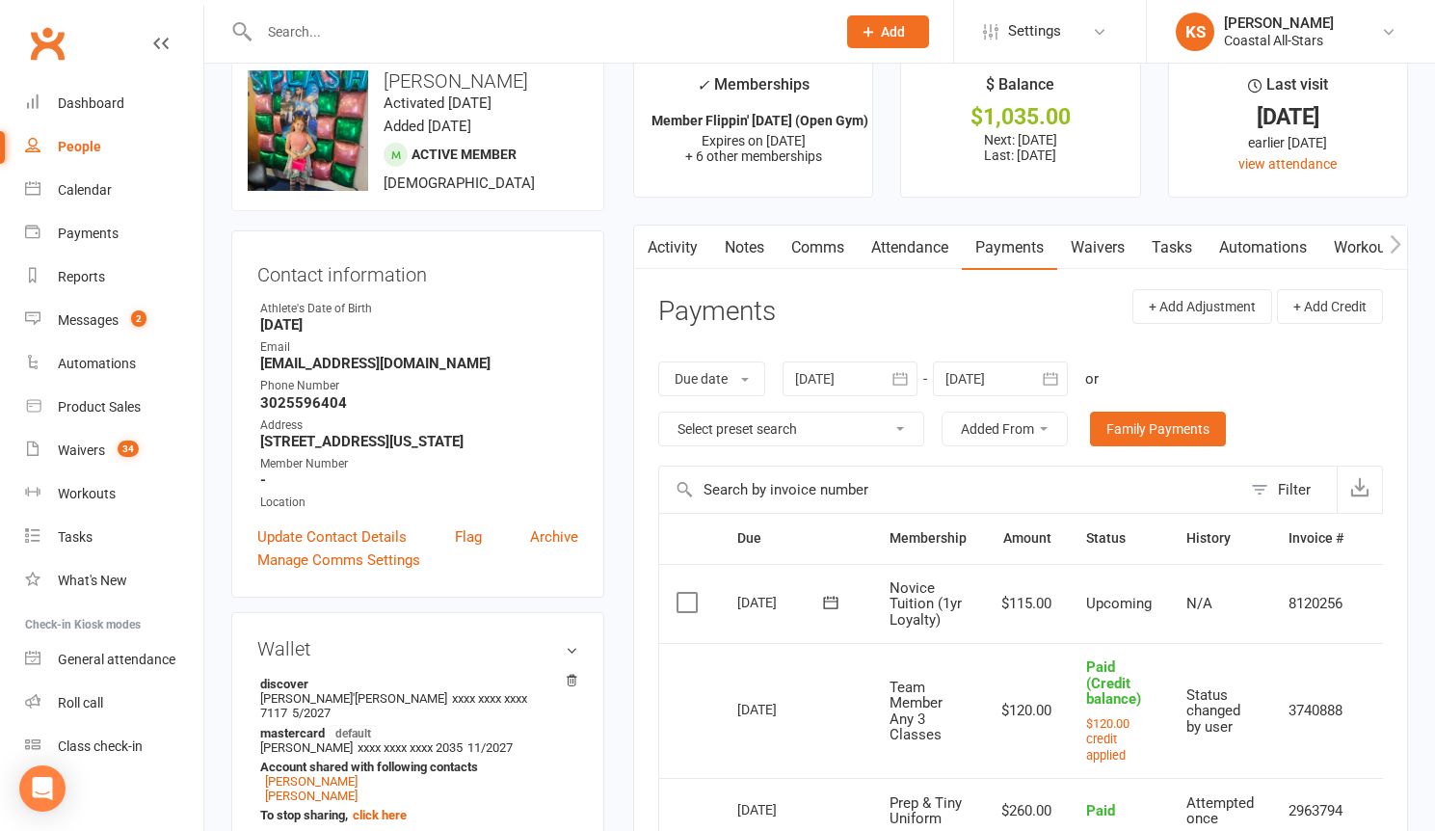
click at [1319, 601] on td "8120256" at bounding box center [1316, 604] width 90 height 80
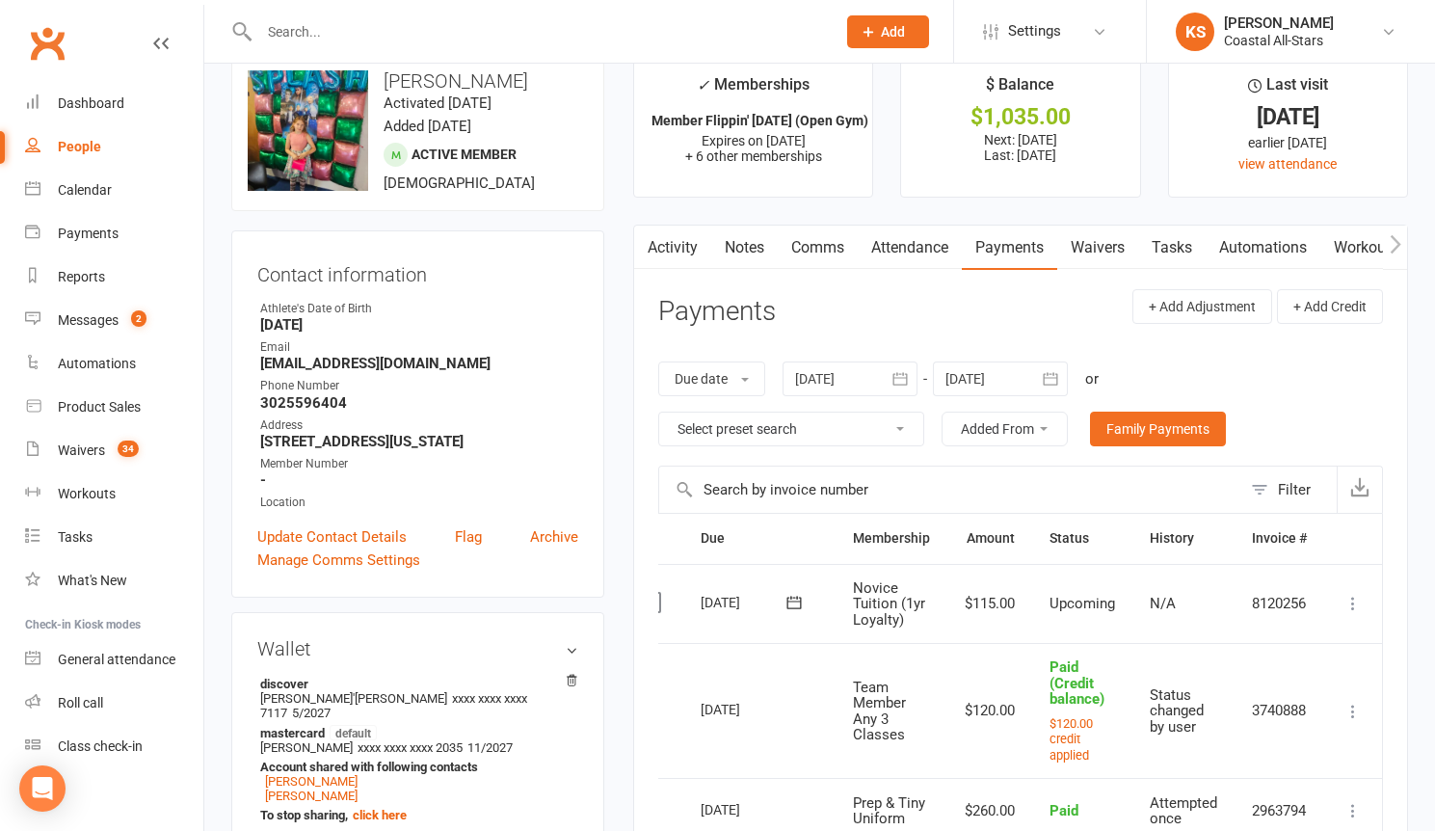
scroll to position [0, 40]
click at [1350, 605] on icon at bounding box center [1352, 603] width 19 height 19
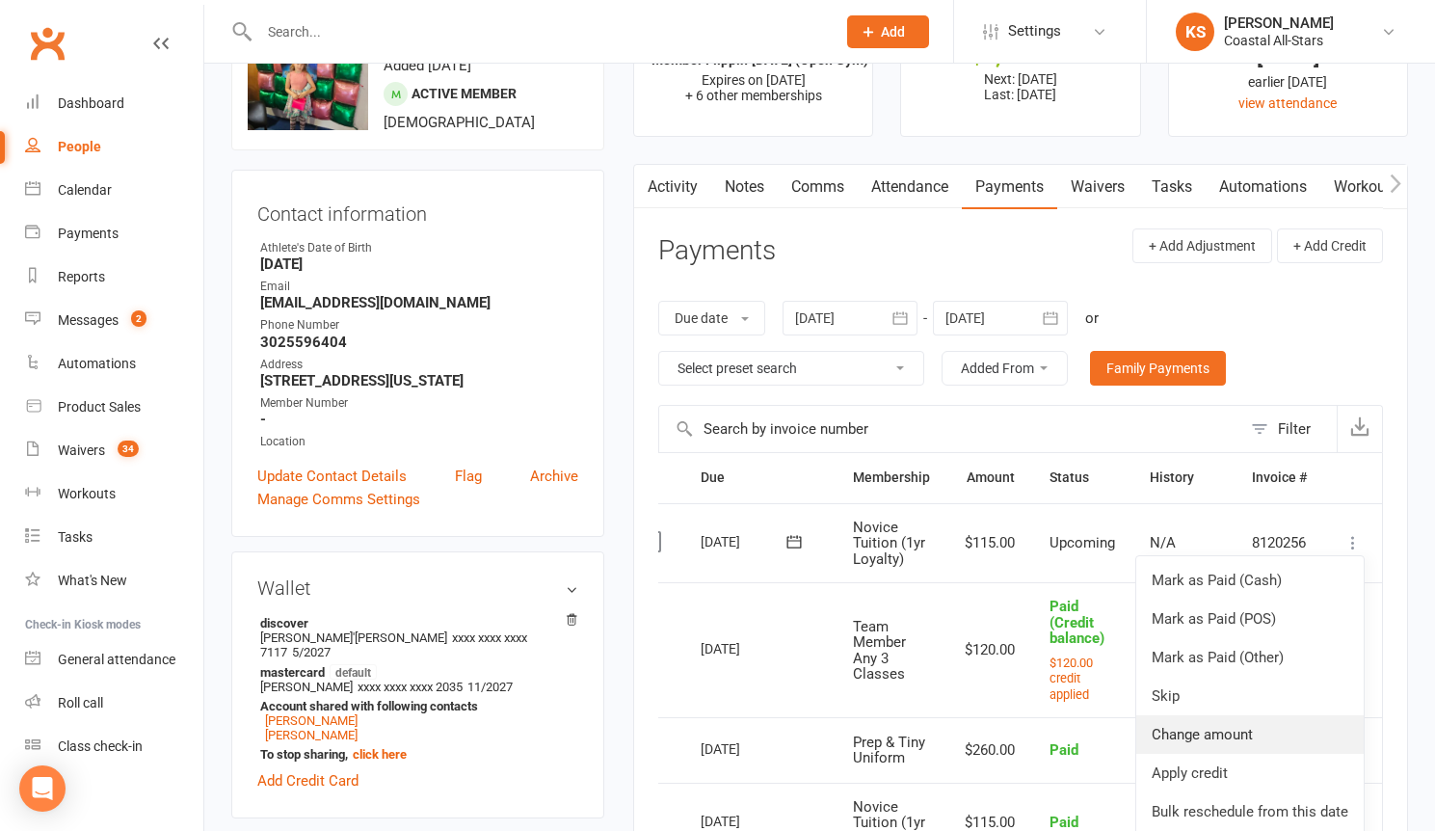
scroll to position [210, 0]
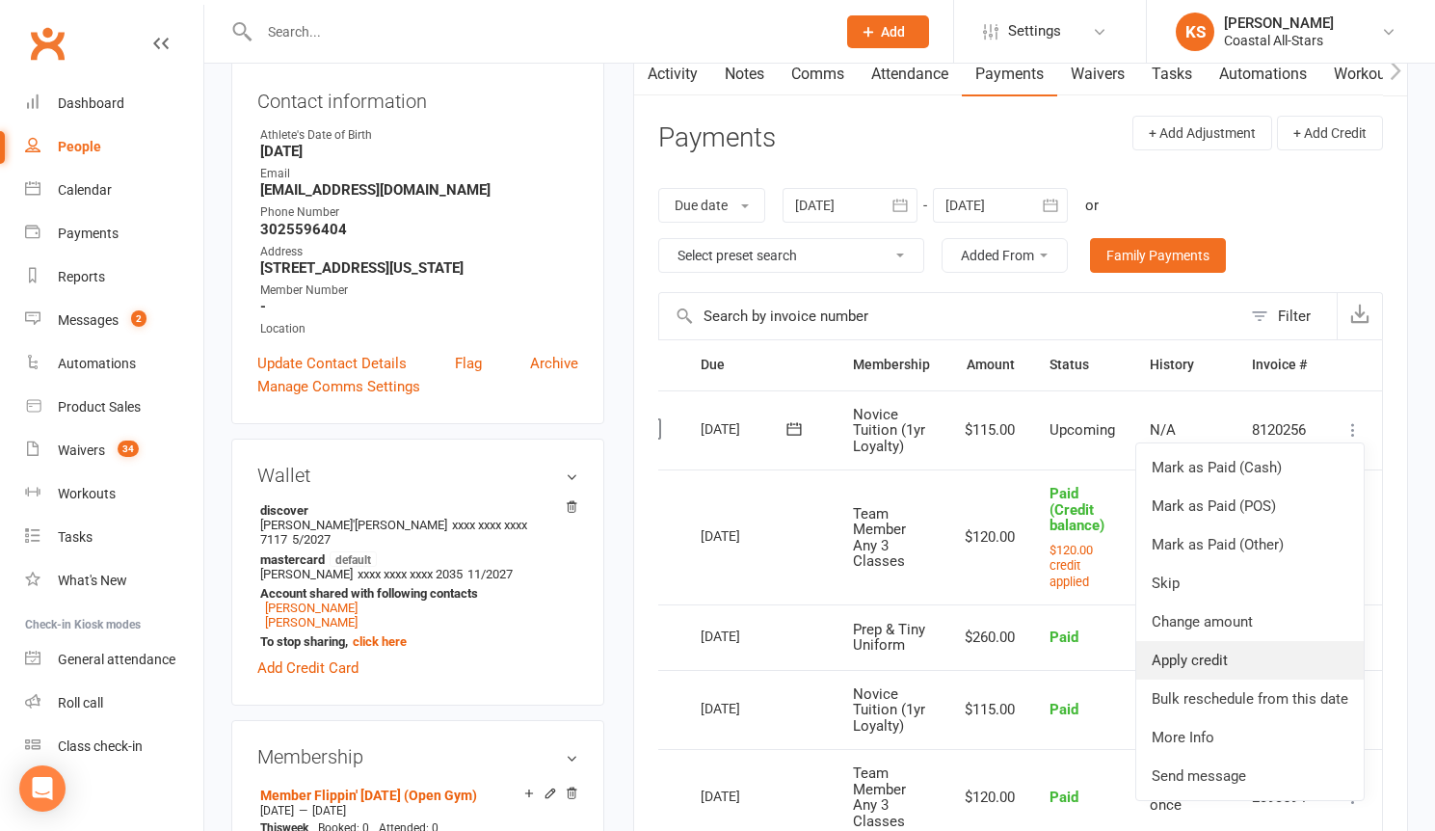
click at [1229, 643] on link "Apply credit" at bounding box center [1249, 660] width 227 height 39
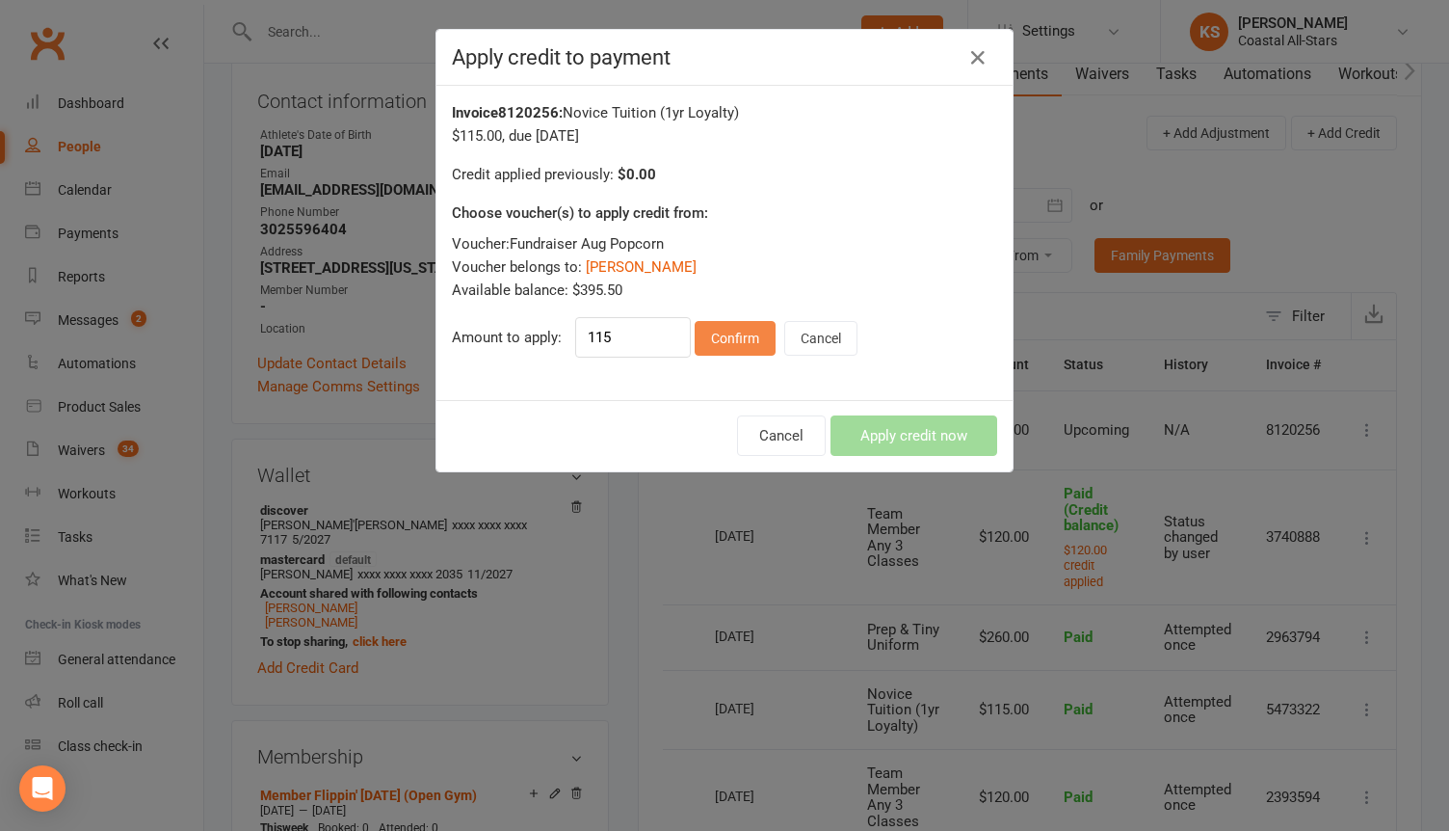
click at [758, 348] on button "Confirm" at bounding box center [735, 338] width 81 height 35
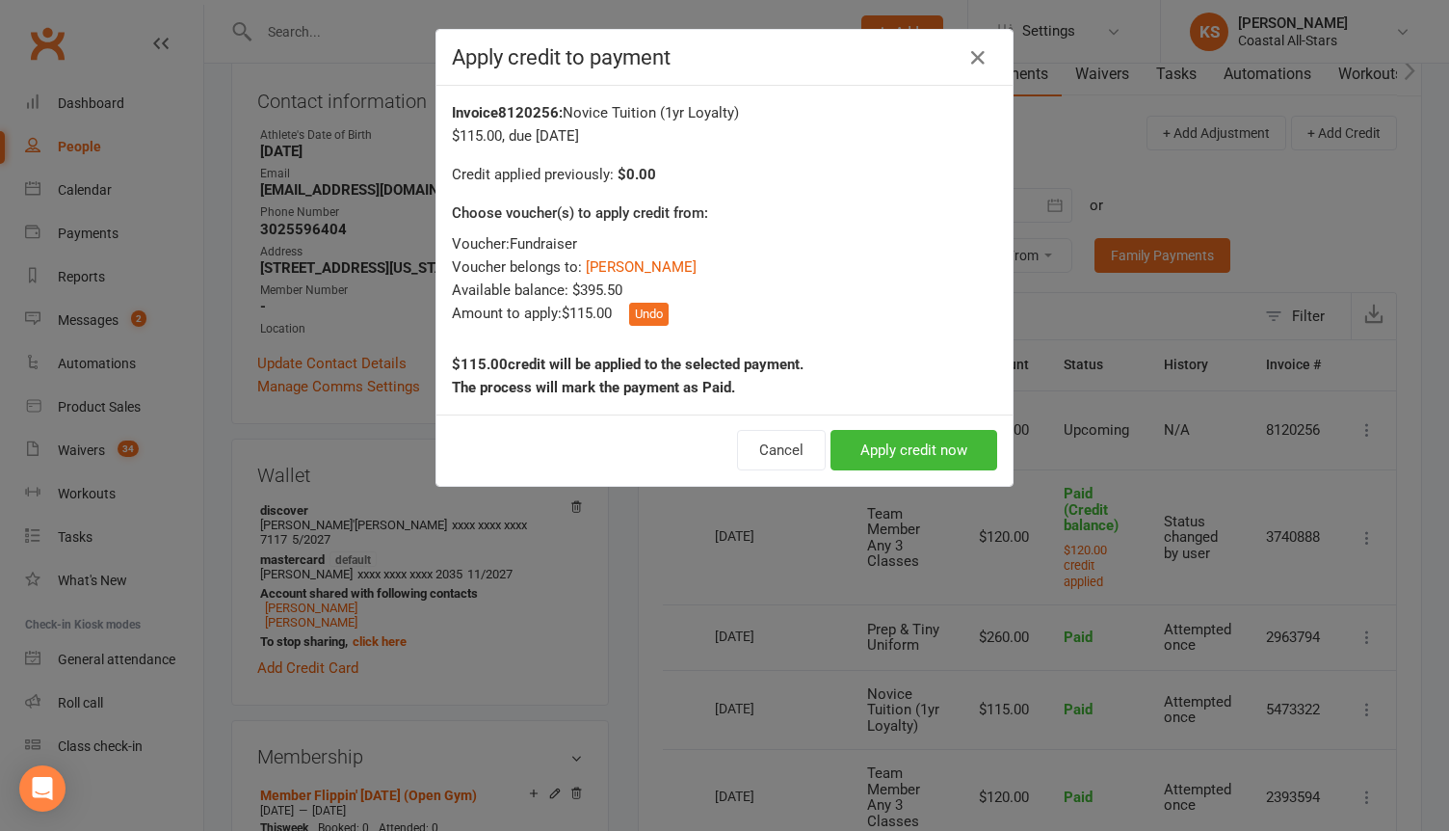
click at [878, 471] on div "Cancel Apply credit now" at bounding box center [725, 449] width 576 height 71
click at [882, 457] on button "Apply credit now" at bounding box center [914, 450] width 167 height 40
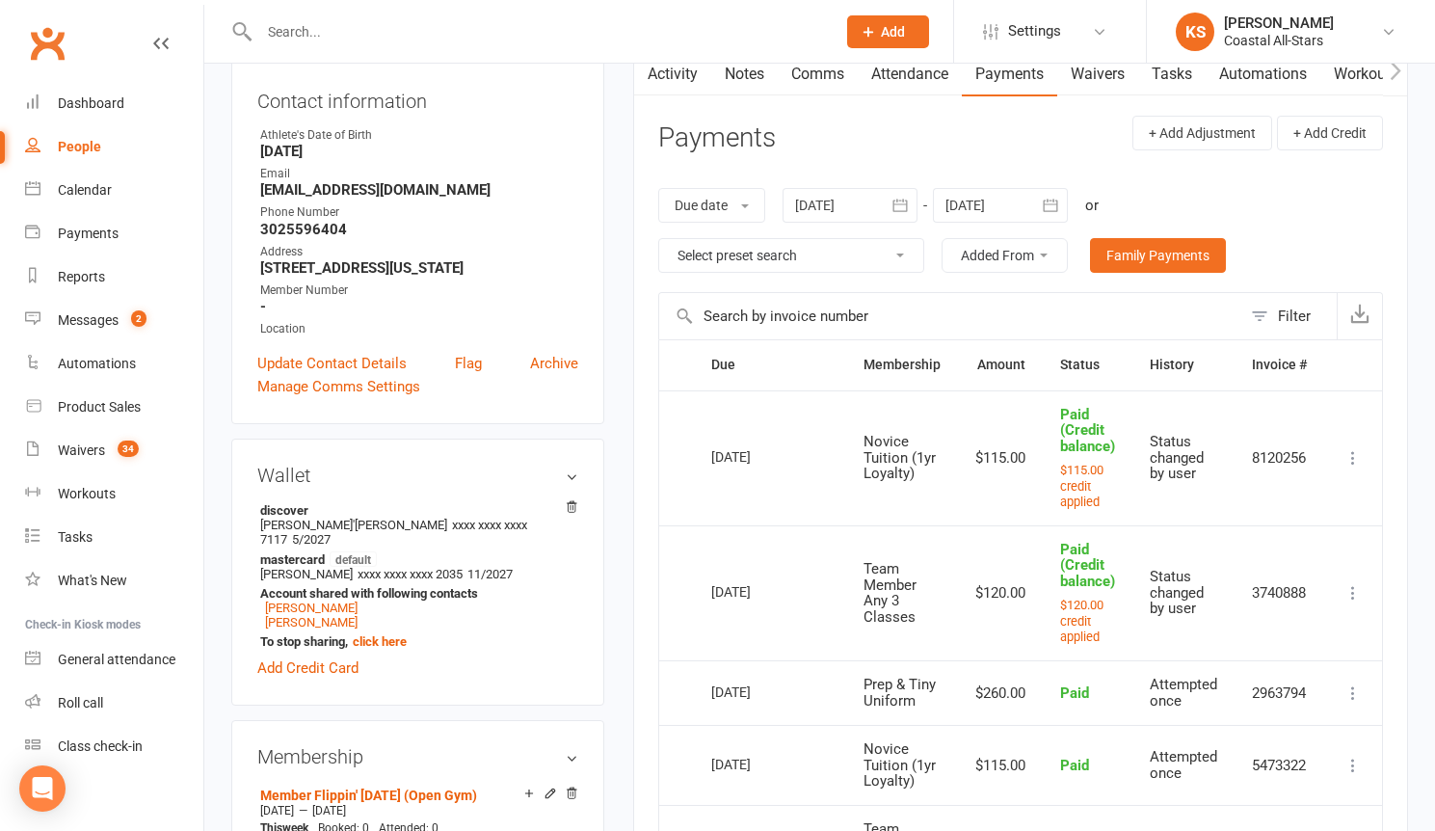
scroll to position [0, 5]
drag, startPoint x: 292, startPoint y: 590, endPoint x: 307, endPoint y: 596, distance: 16.5
click at [294, 599] on li "mastercard default Andrea Fisher xxxx xxxx xxxx 2035 11/2027 Account shared wit…" at bounding box center [417, 599] width 321 height 103
click at [318, 629] on link "Olivia Fisher" at bounding box center [311, 622] width 93 height 14
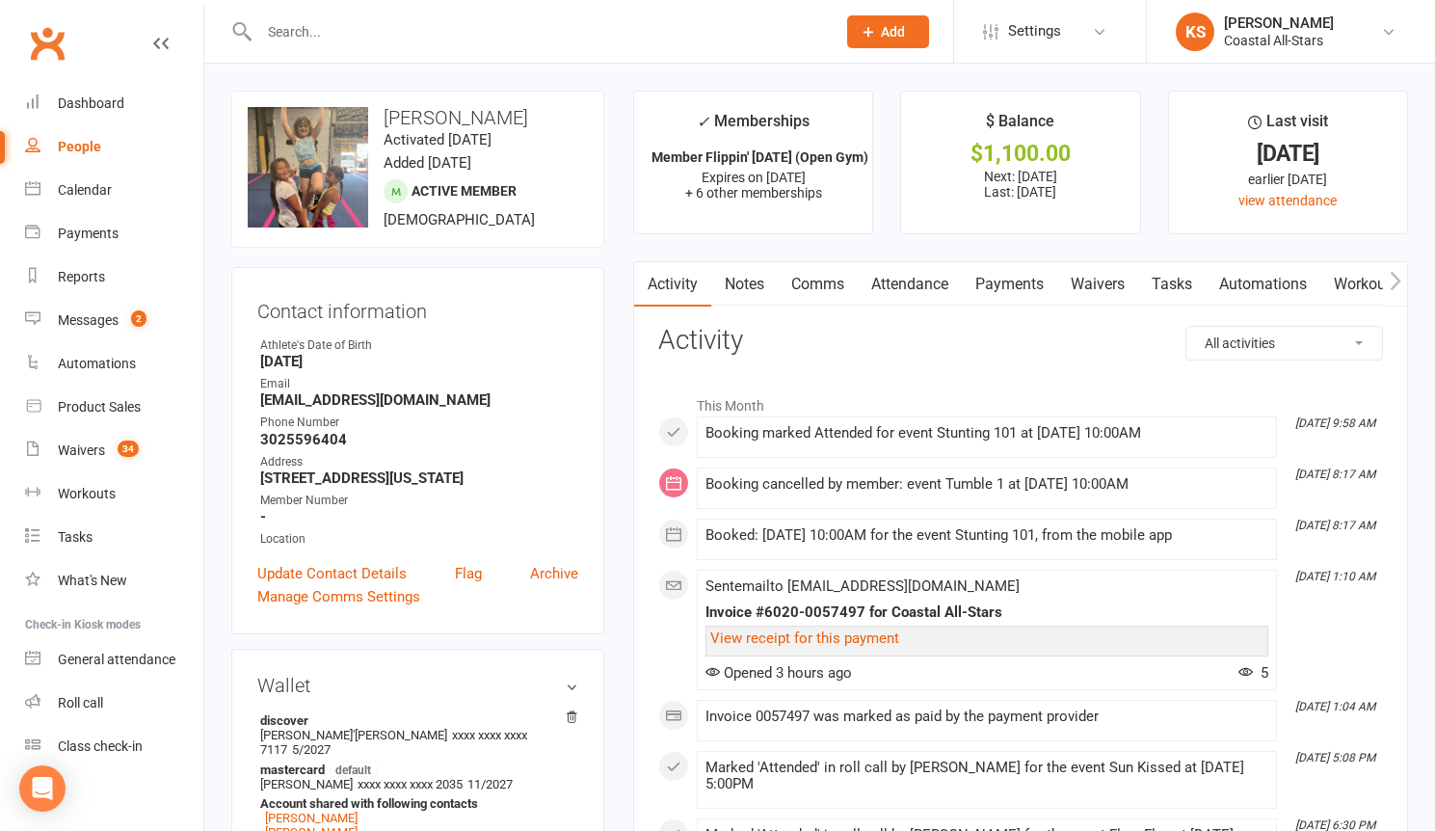
click at [1020, 283] on link "Payments" at bounding box center [1009, 284] width 95 height 44
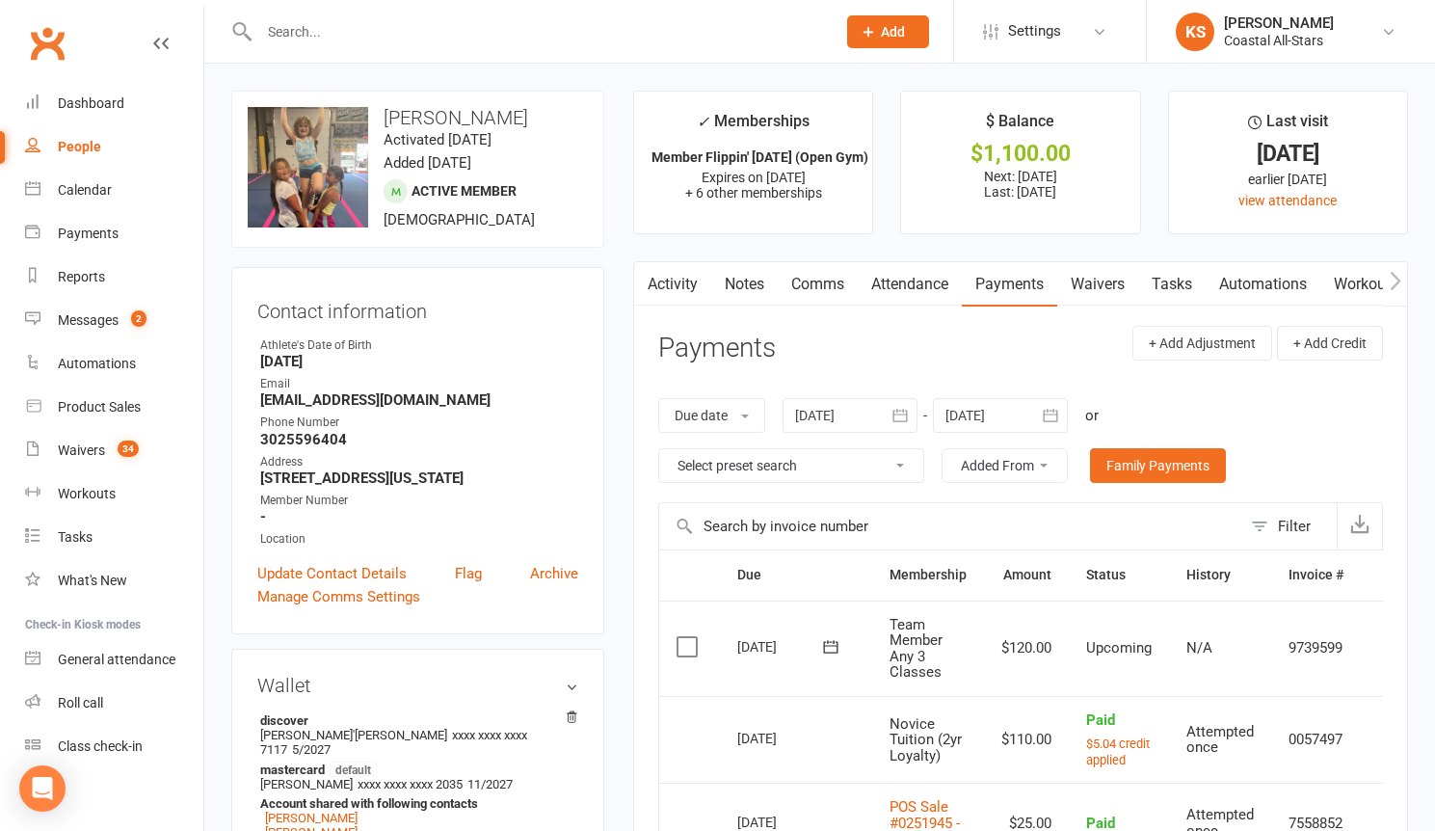
click at [1267, 644] on td "N/A" at bounding box center [1220, 647] width 102 height 95
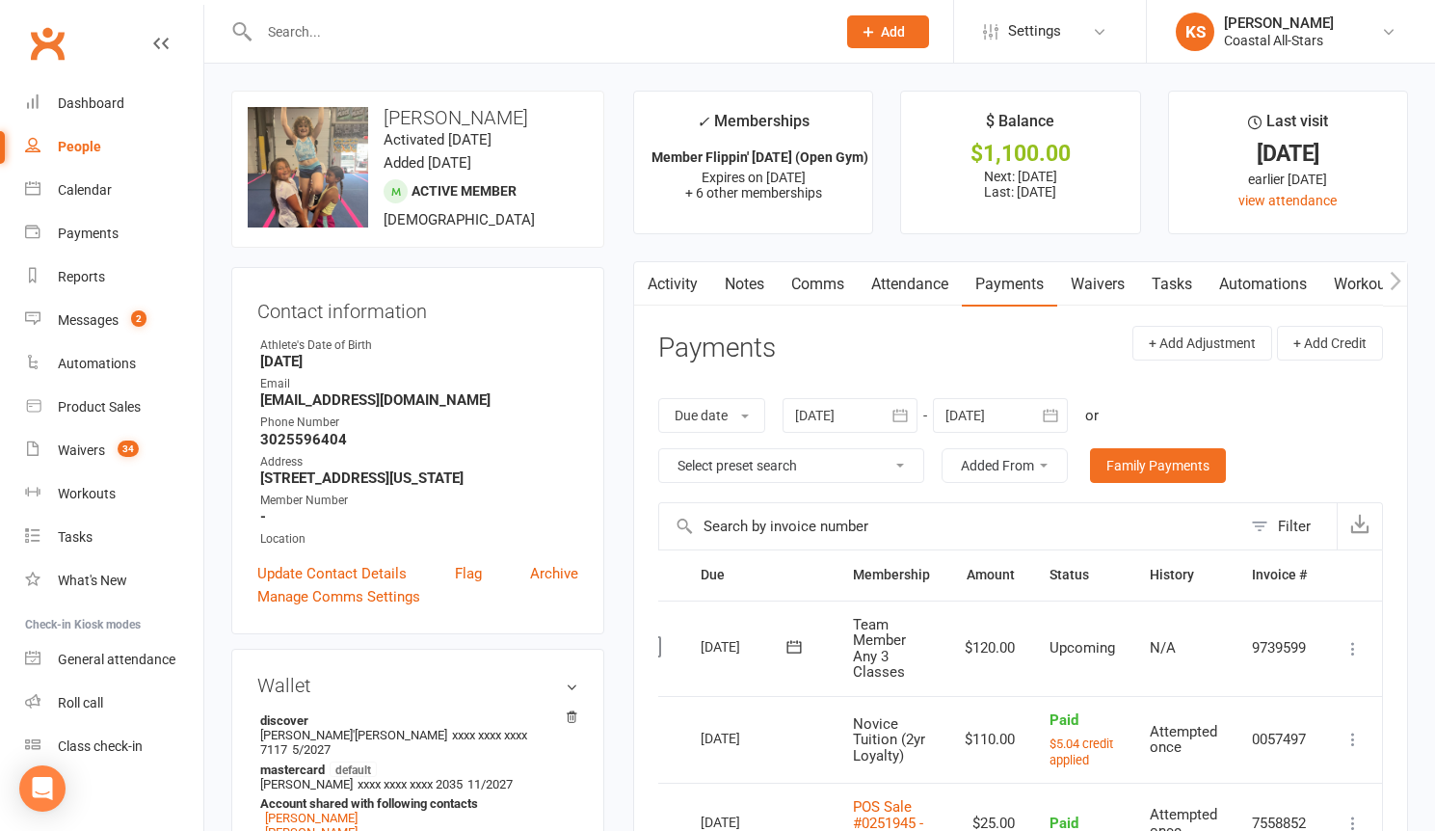
scroll to position [0, 40]
click at [1348, 739] on icon at bounding box center [1352, 739] width 19 height 19
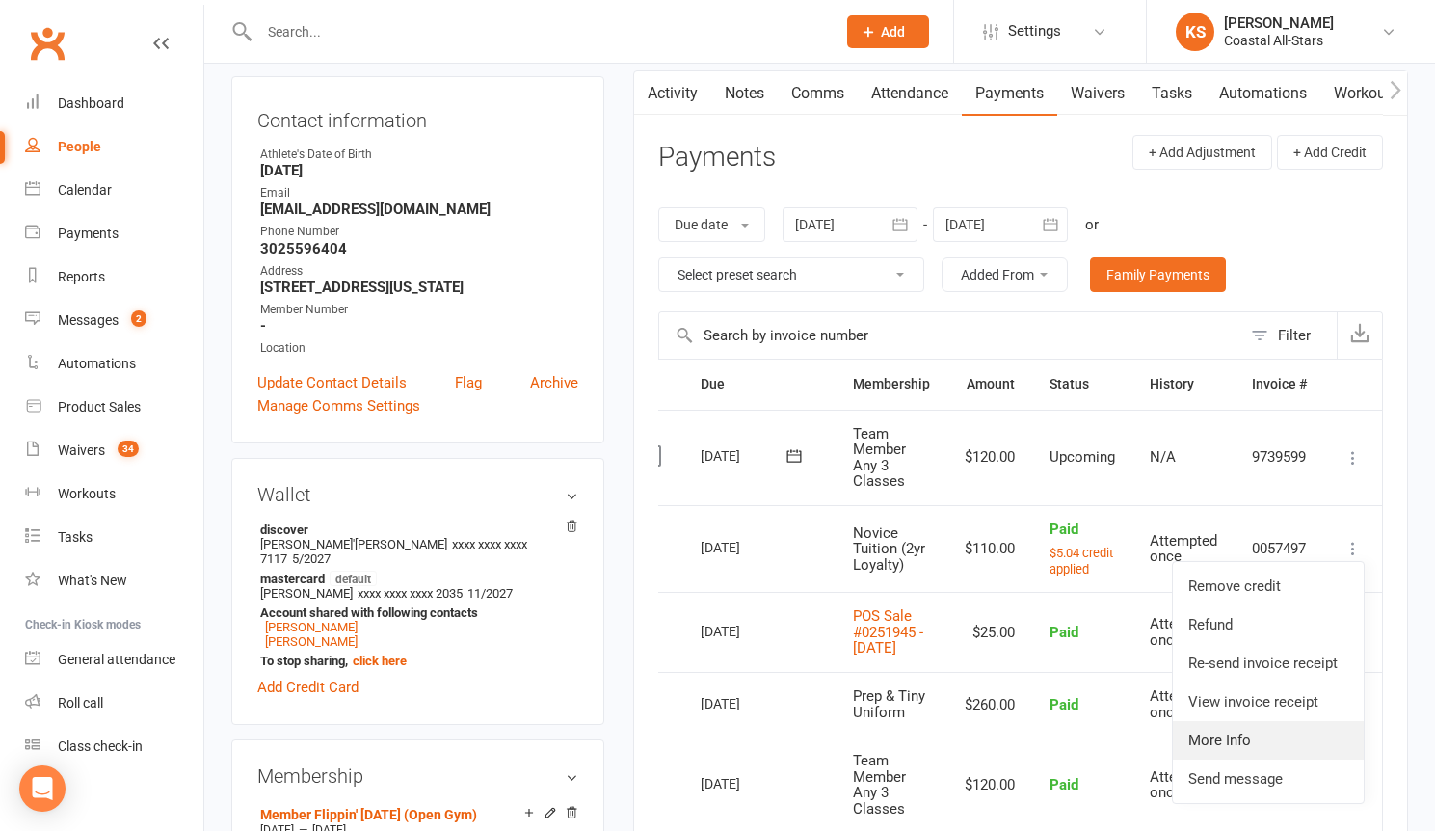
scroll to position [237, 0]
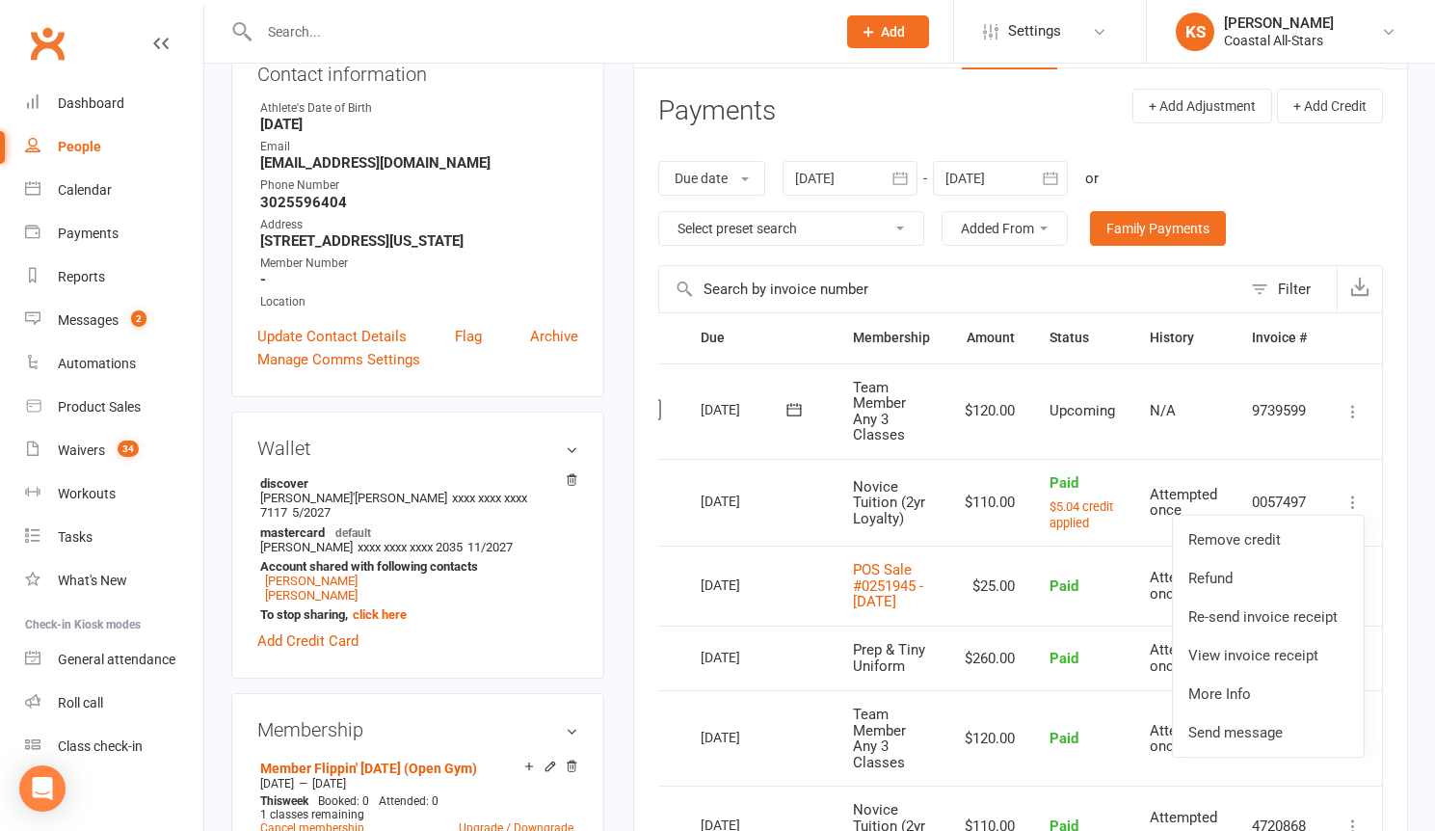
click at [1132, 555] on td "Attempted once" at bounding box center [1183, 585] width 102 height 80
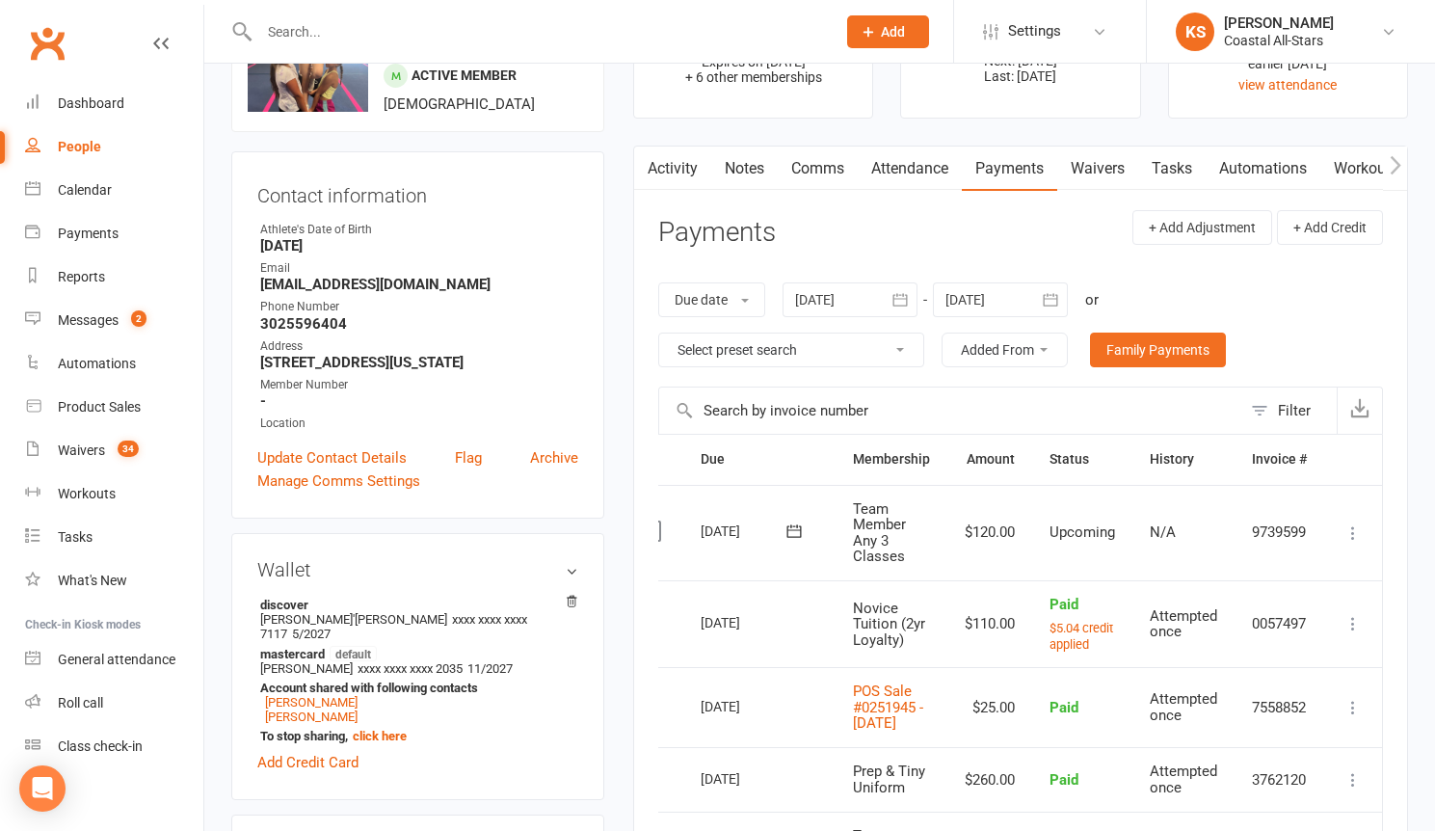
scroll to position [110, 0]
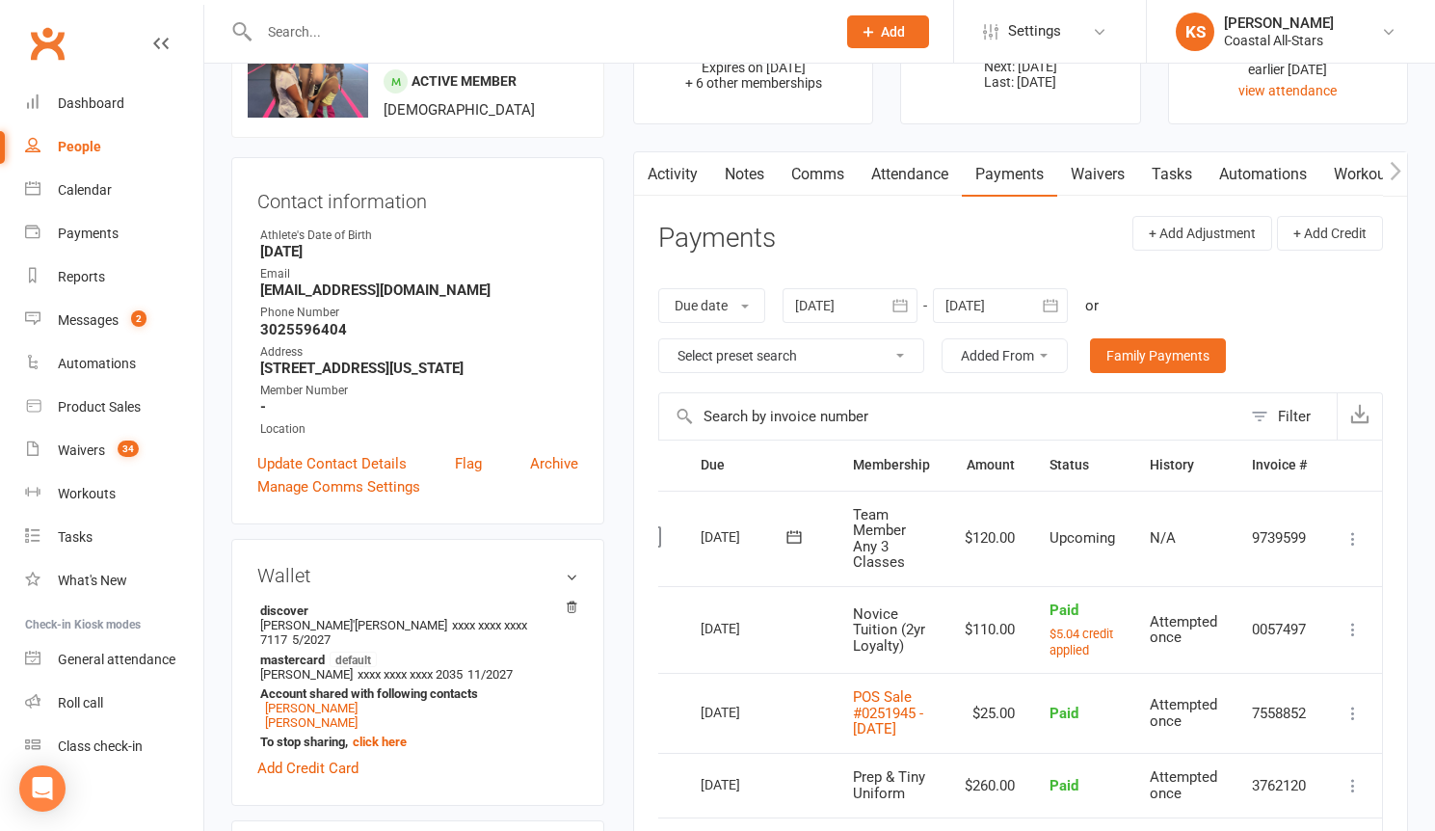
click at [1024, 311] on div at bounding box center [1000, 305] width 135 height 35
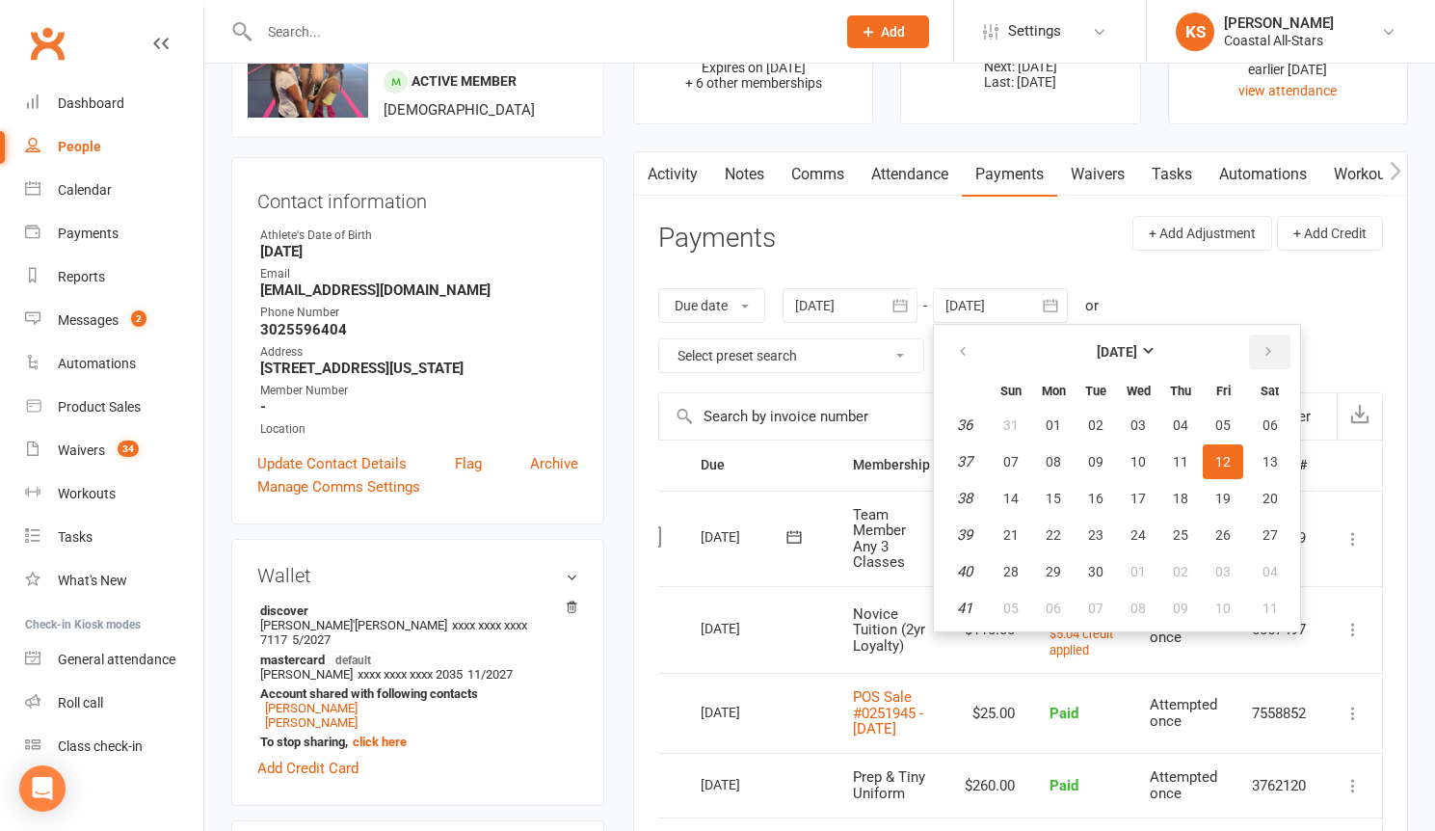
click at [1254, 352] on button "button" at bounding box center [1269, 351] width 41 height 35
click at [1222, 567] on span "31" at bounding box center [1222, 571] width 15 height 15
type input "31 Oct 2025"
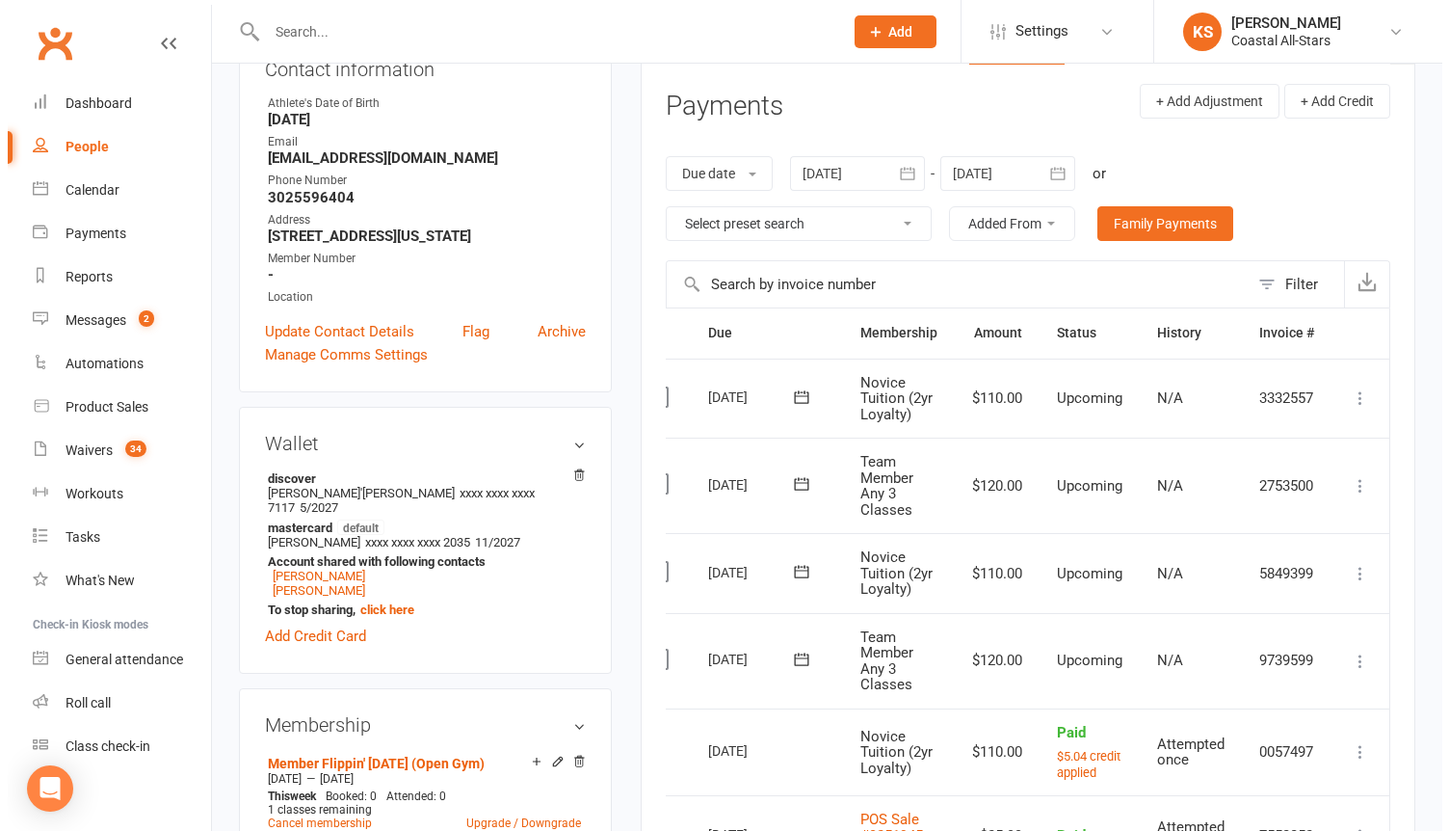
scroll to position [504, 0]
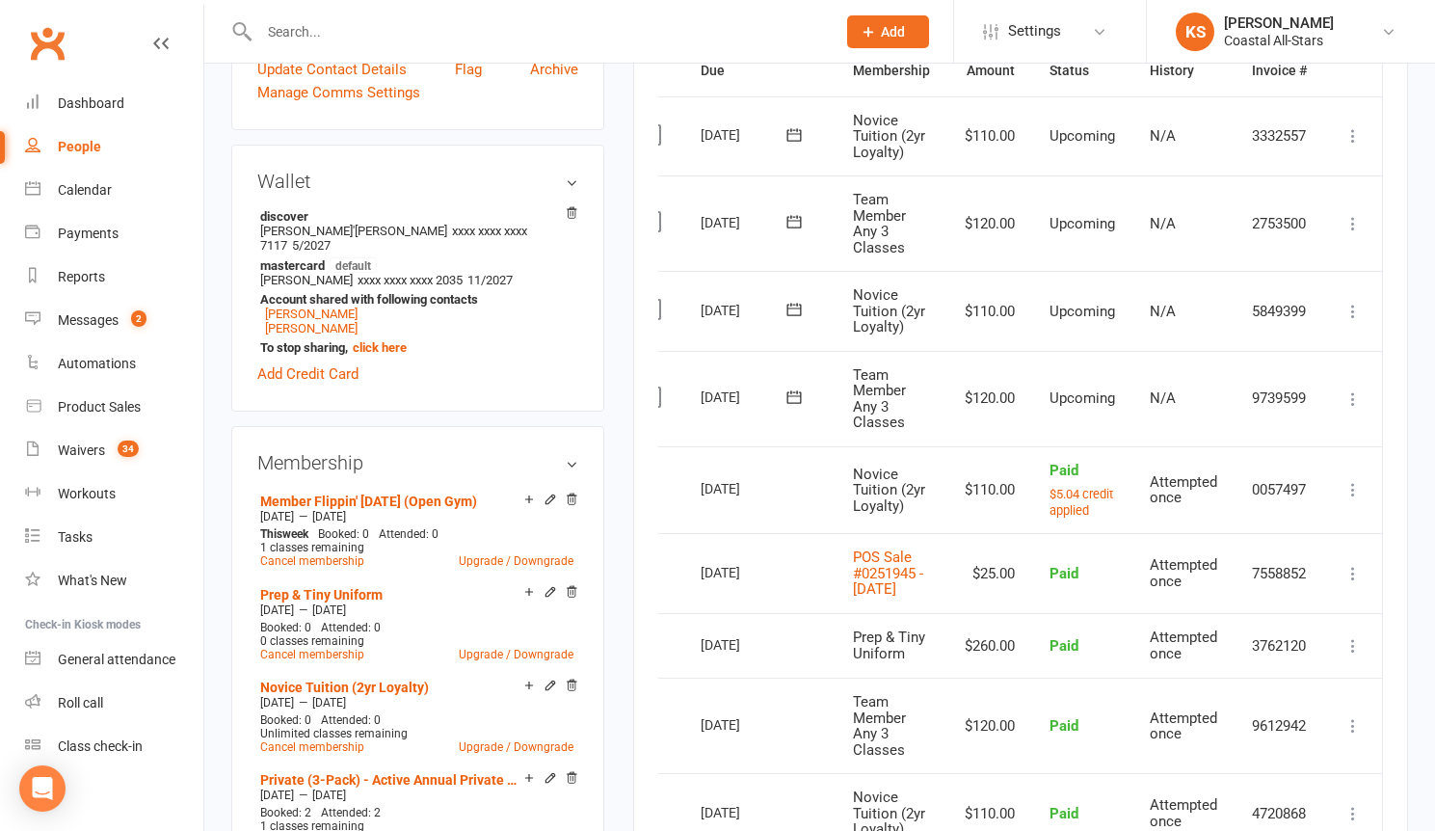
click at [1353, 315] on icon at bounding box center [1352, 311] width 19 height 19
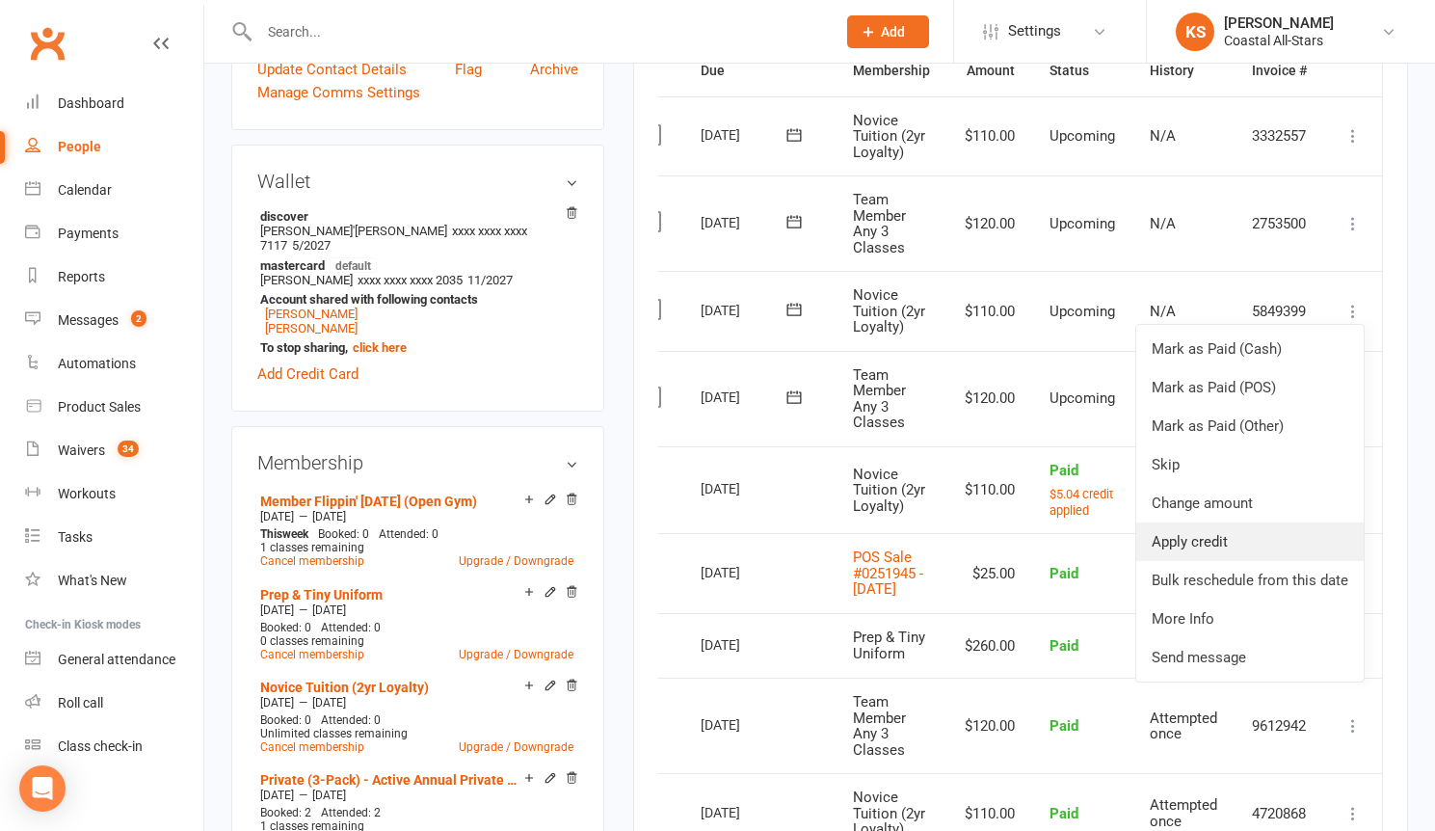
click at [1258, 546] on link "Apply credit" at bounding box center [1249, 541] width 227 height 39
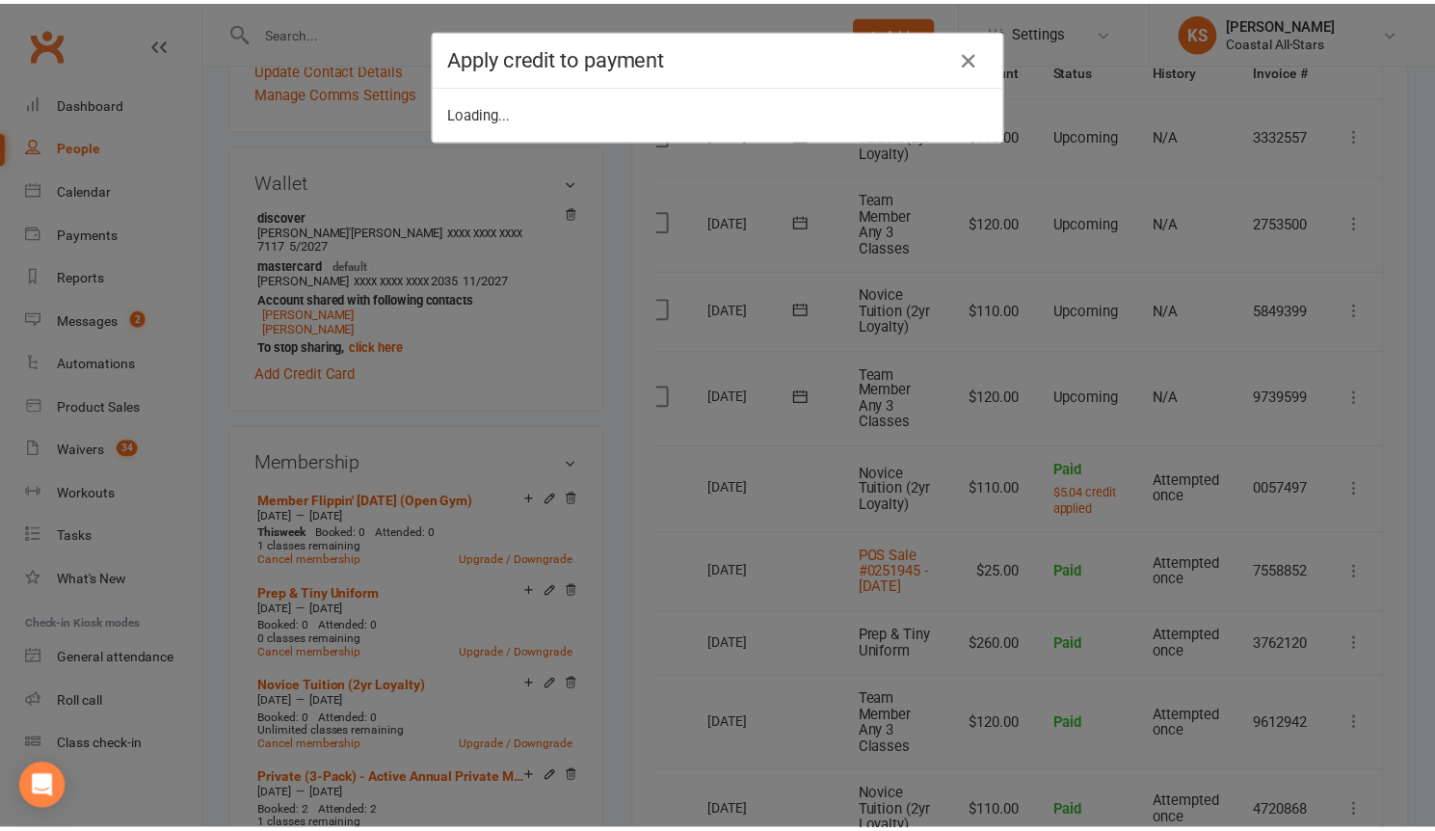
scroll to position [0, 31]
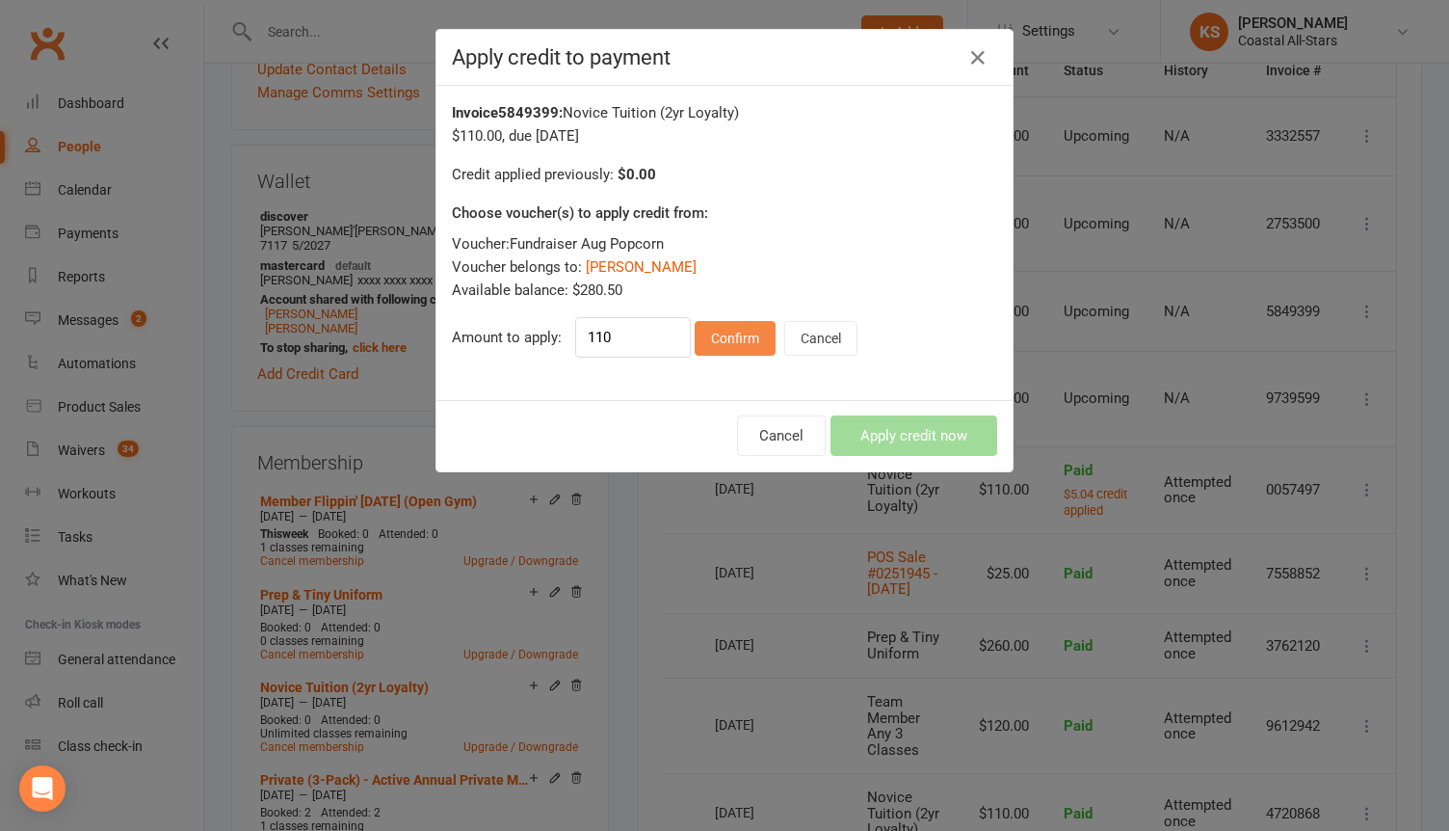
click at [731, 339] on button "Confirm" at bounding box center [735, 338] width 81 height 35
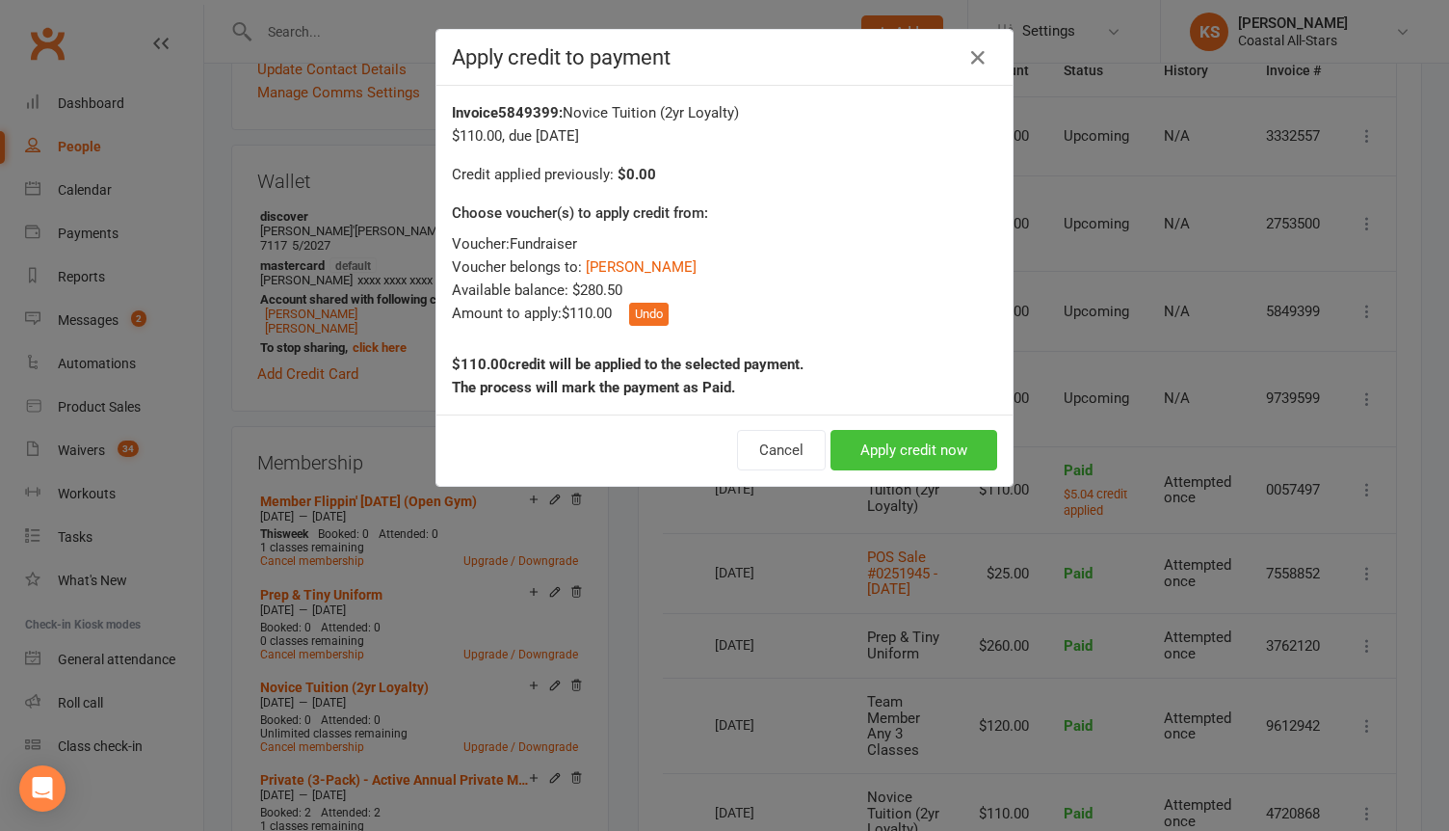
click at [875, 442] on button "Apply credit now" at bounding box center [914, 450] width 167 height 40
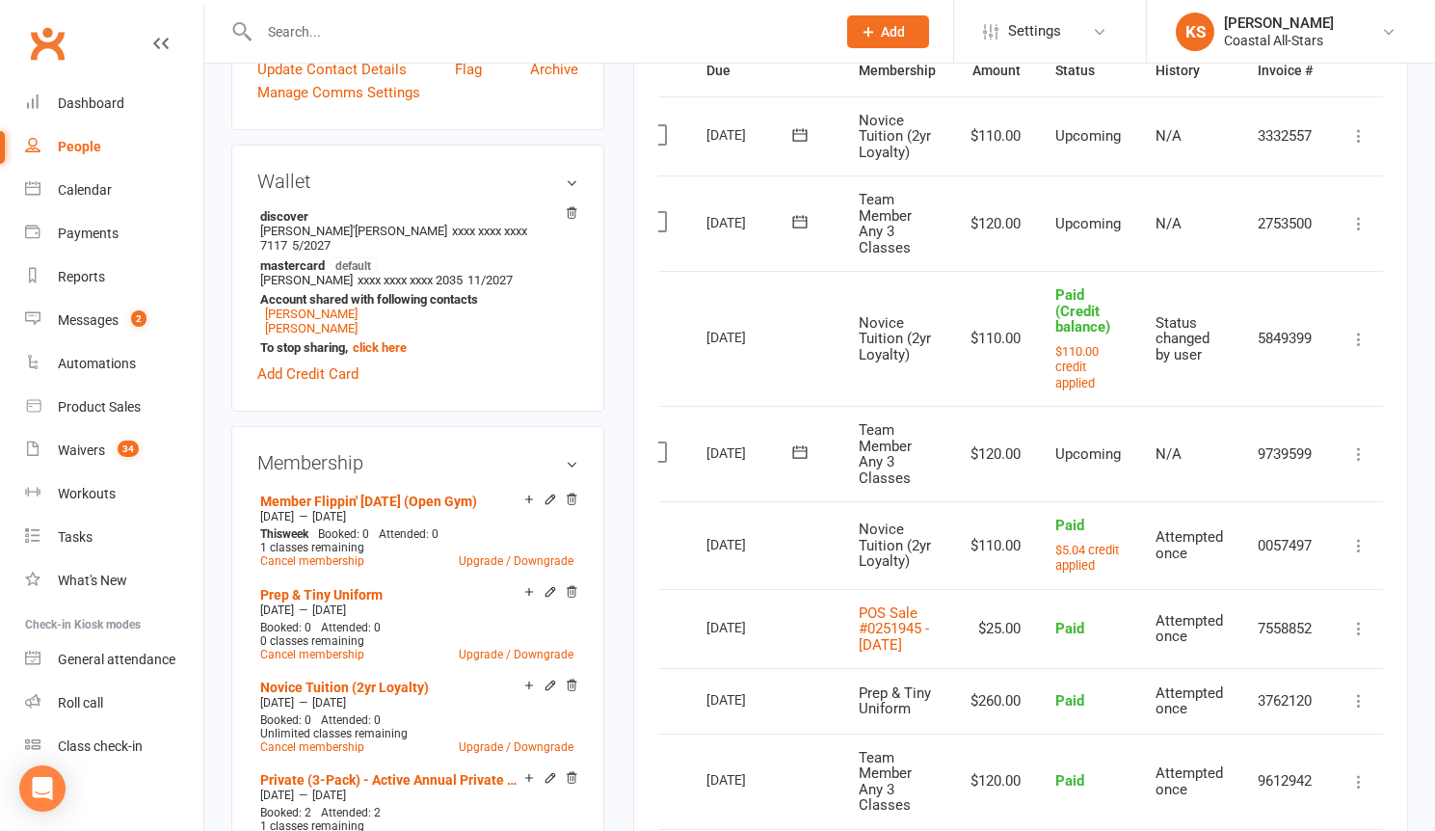
click at [529, 436] on div "Membership Member Flippin' Friday (Open Gym) Aug 8 2025 — Aug 7 2026 This week …" at bounding box center [417, 829] width 373 height 806
click at [306, 316] on link "Victoria Fisher" at bounding box center [311, 313] width 93 height 14
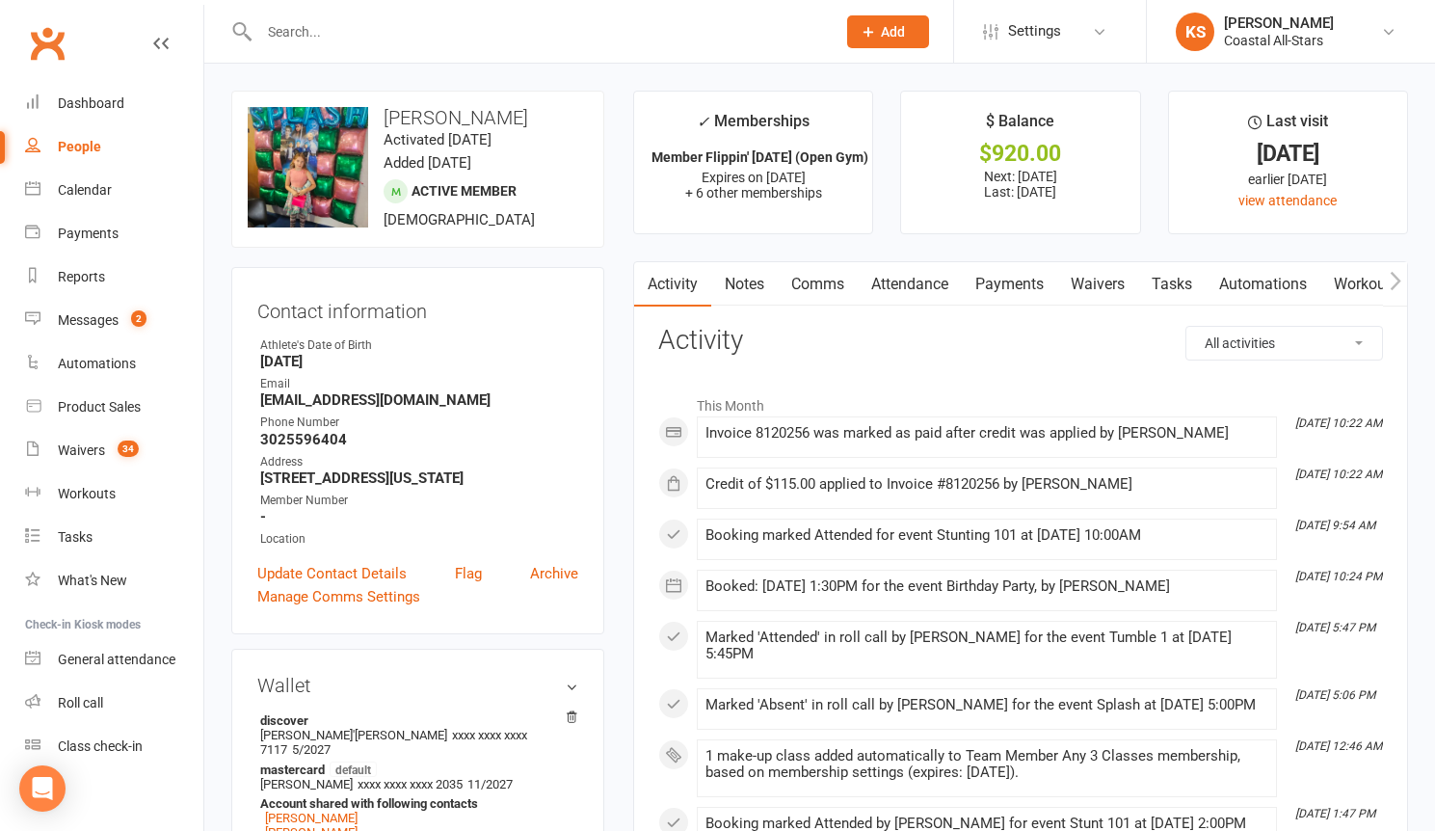
click at [1027, 290] on link "Payments" at bounding box center [1009, 284] width 95 height 44
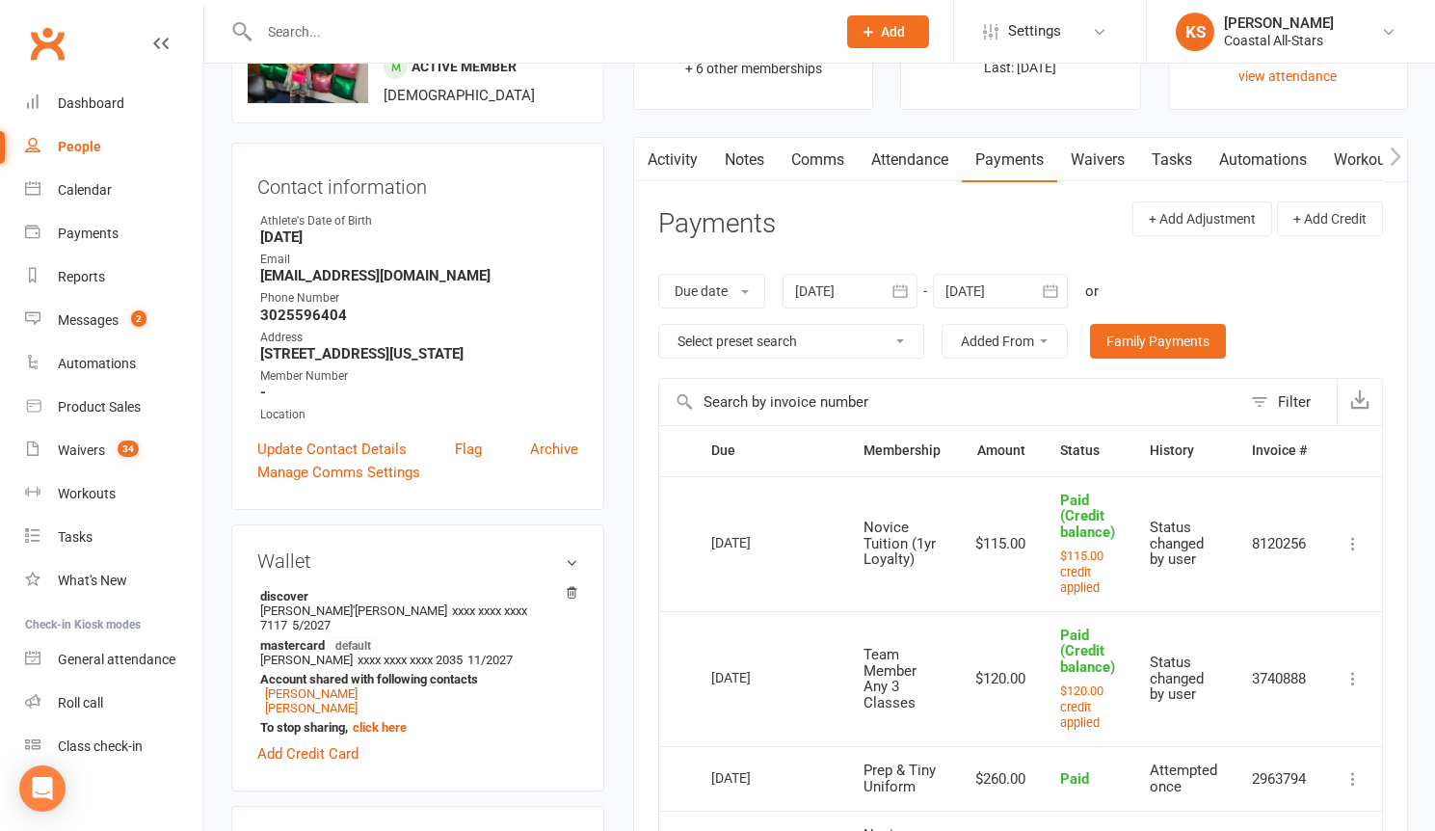
scroll to position [132, 0]
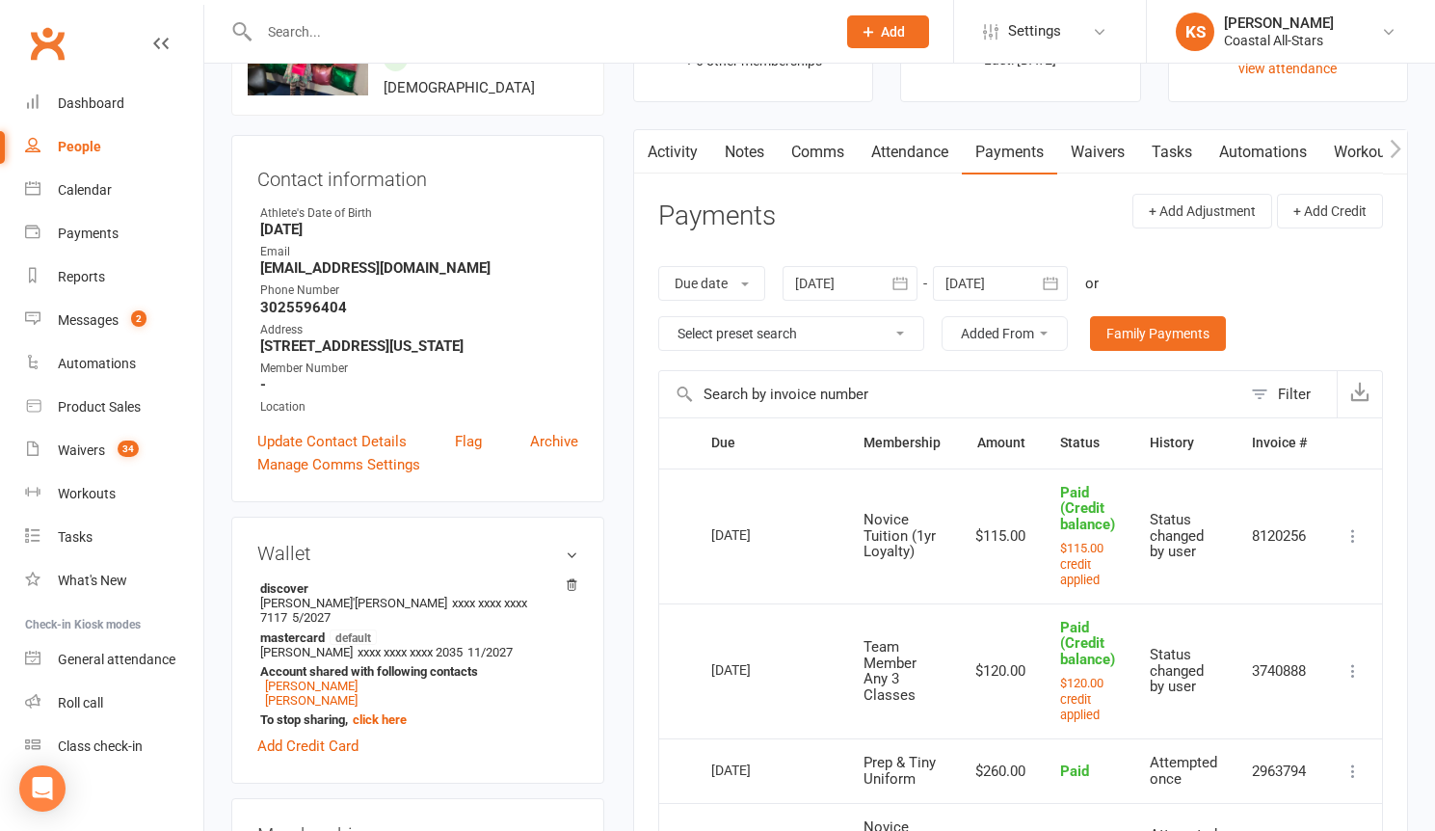
click at [998, 280] on div at bounding box center [1000, 283] width 135 height 35
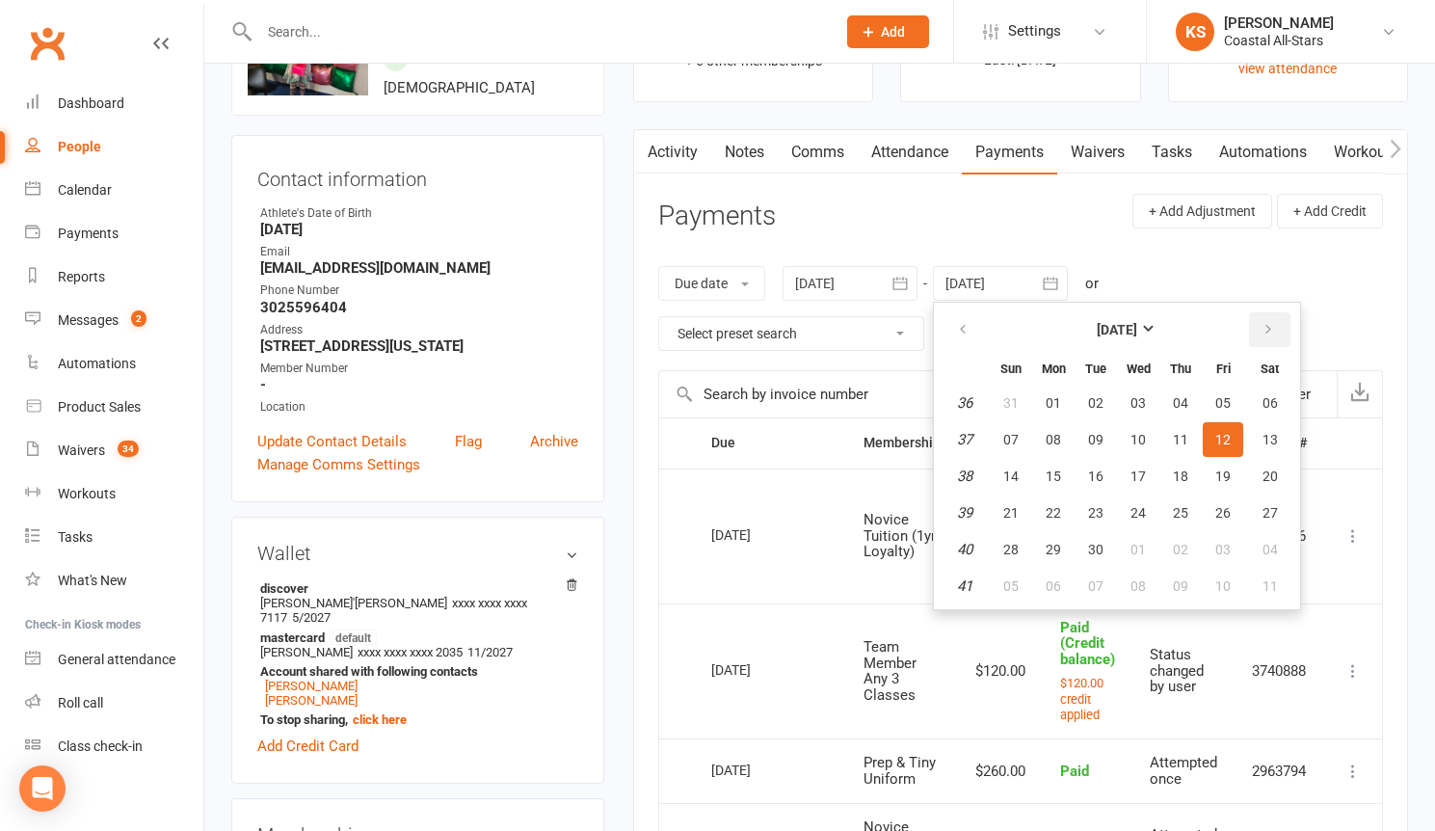
click at [1278, 335] on button "button" at bounding box center [1269, 329] width 41 height 35
click at [1215, 544] on button "31" at bounding box center [1223, 549] width 40 height 35
type input "31 Oct 2025"
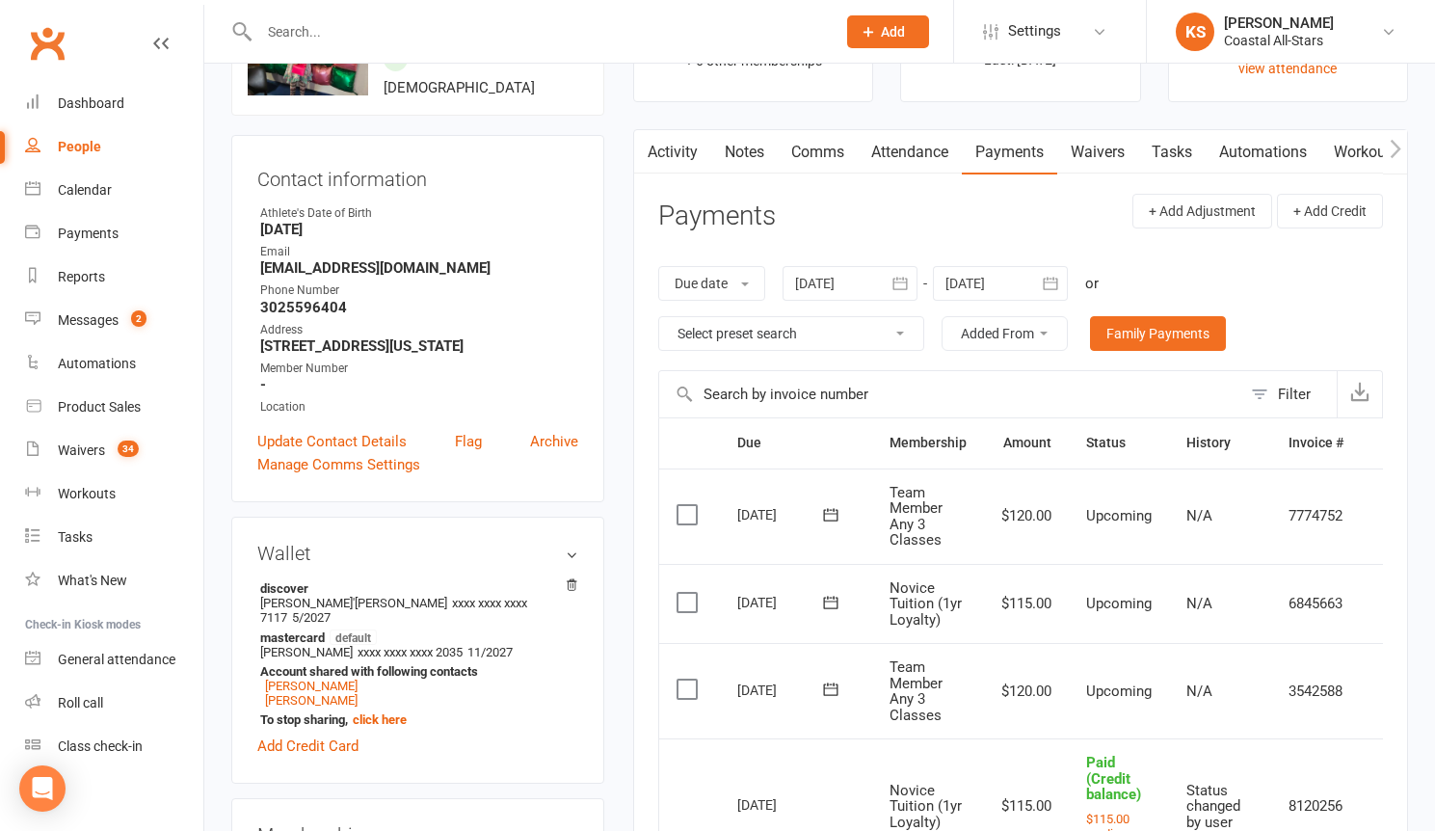
click at [1356, 601] on td "6845663" at bounding box center [1316, 604] width 90 height 80
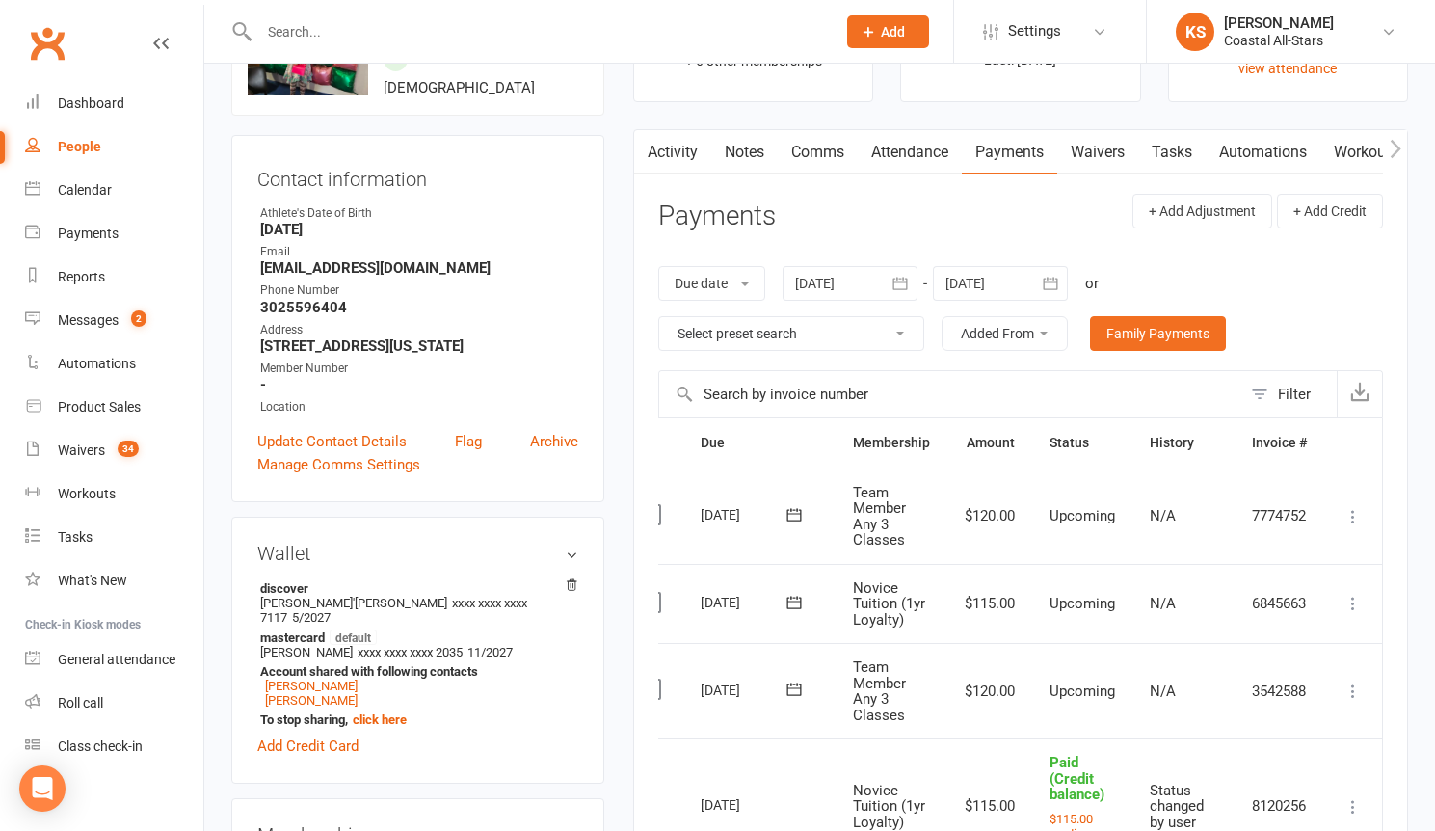
scroll to position [0, 40]
click at [1357, 602] on icon at bounding box center [1352, 603] width 19 height 19
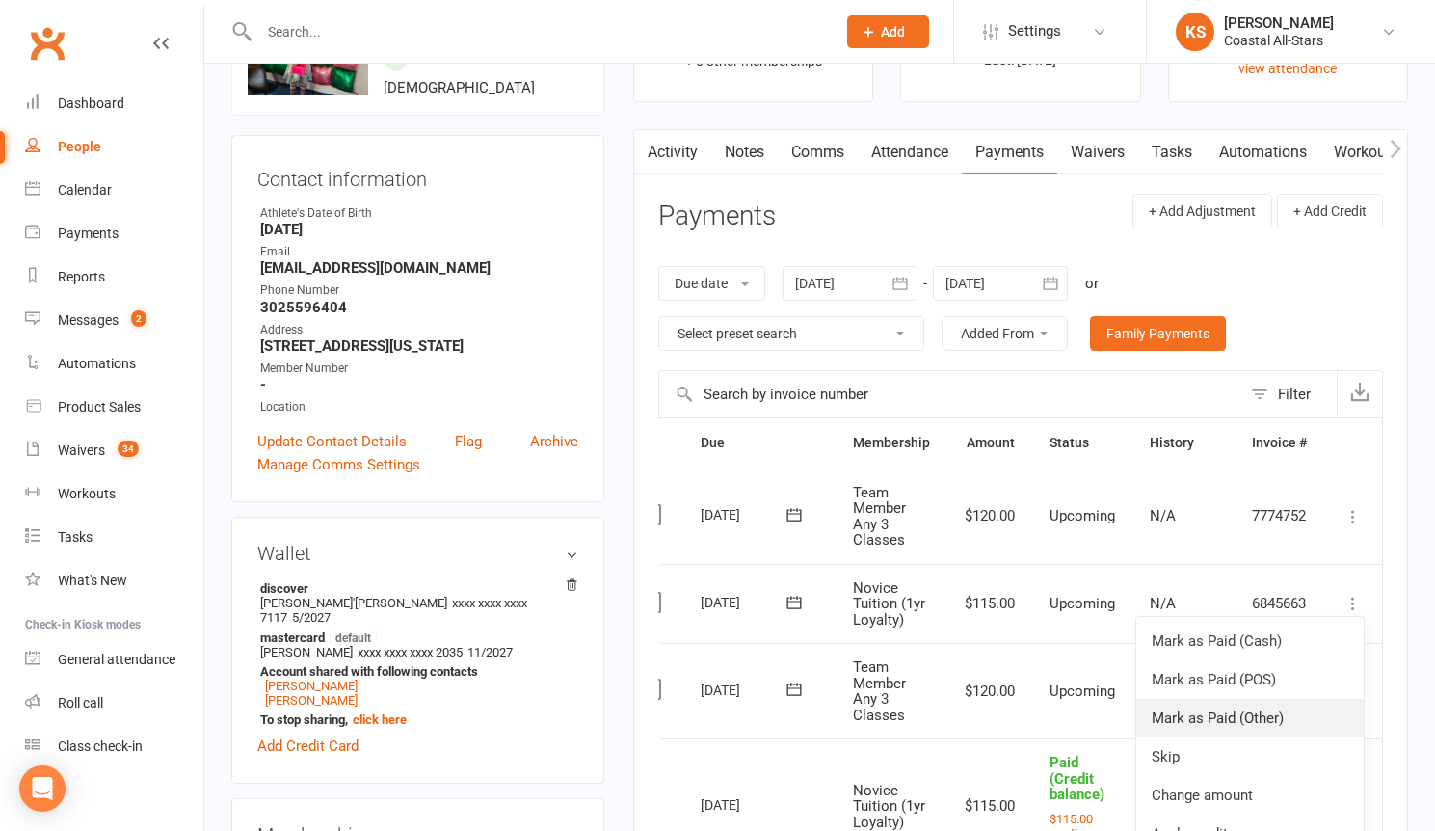
scroll to position [304, 0]
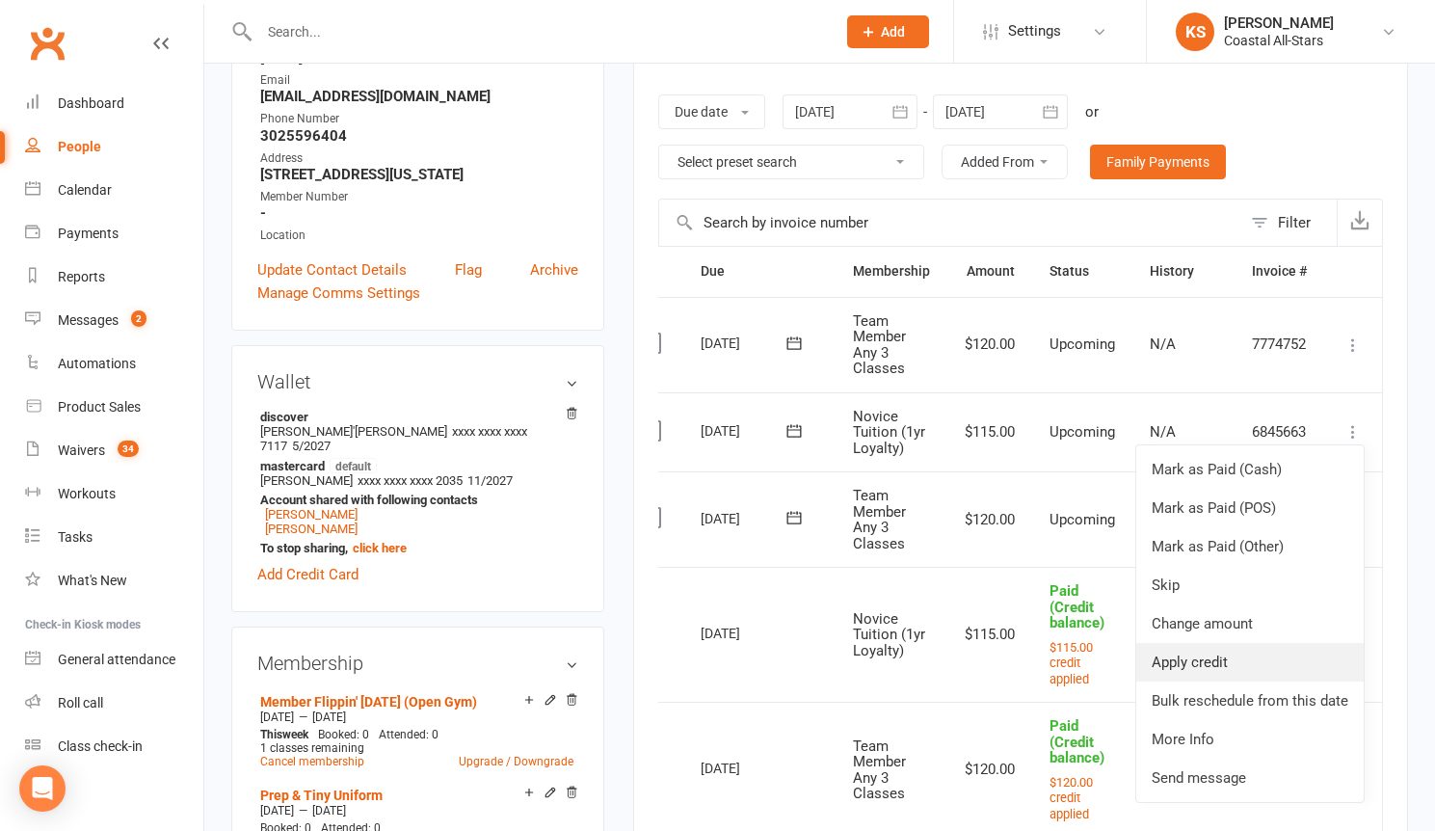
click at [1257, 675] on link "Apply credit" at bounding box center [1249, 662] width 227 height 39
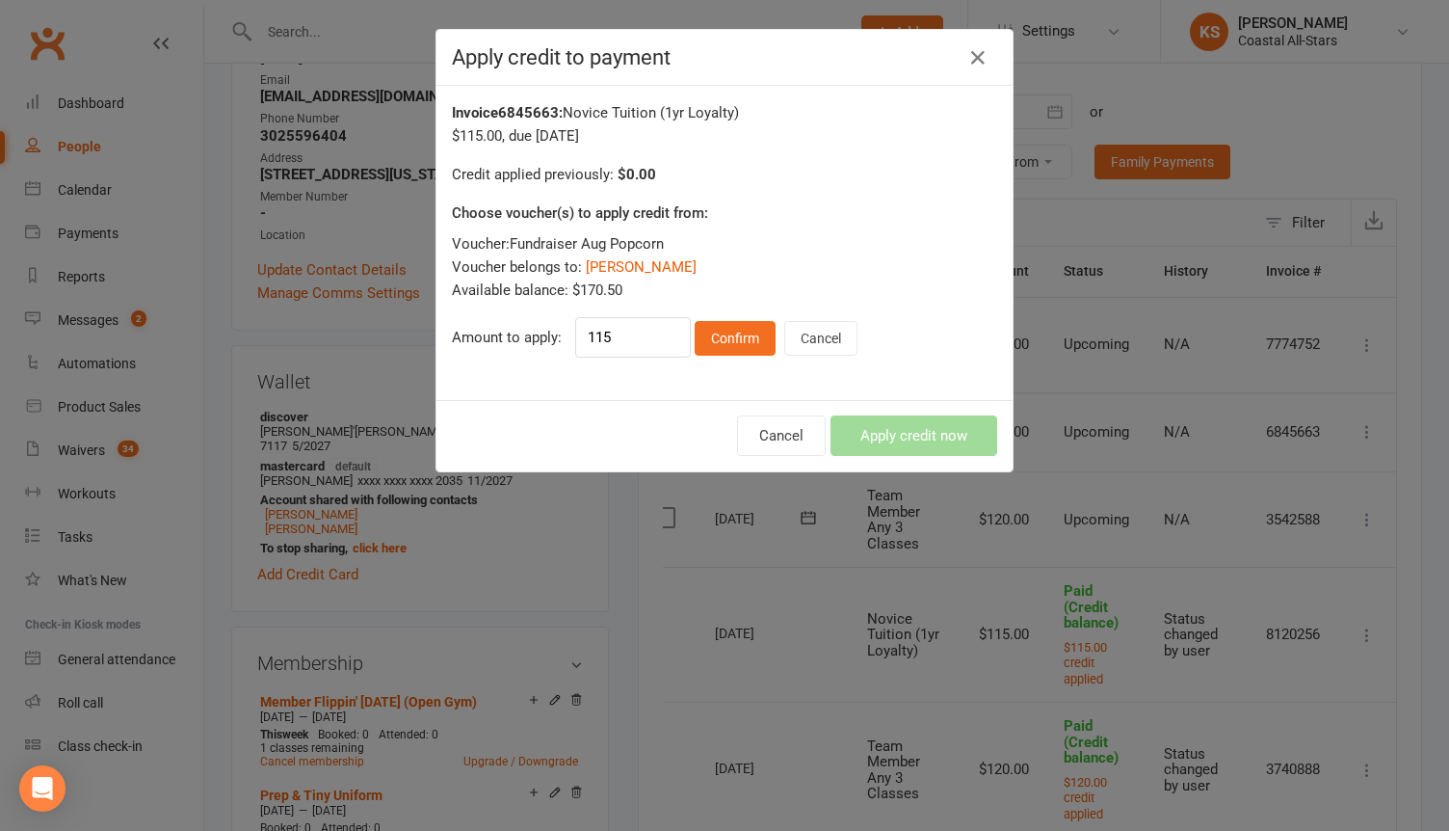
click at [872, 376] on div "Invoice 6845663 : Novice Tuition (1yr Loyalty) $115.00 , due 01-Oct-2025 Credit…" at bounding box center [725, 243] width 576 height 314
click at [730, 334] on button "Confirm" at bounding box center [735, 338] width 81 height 35
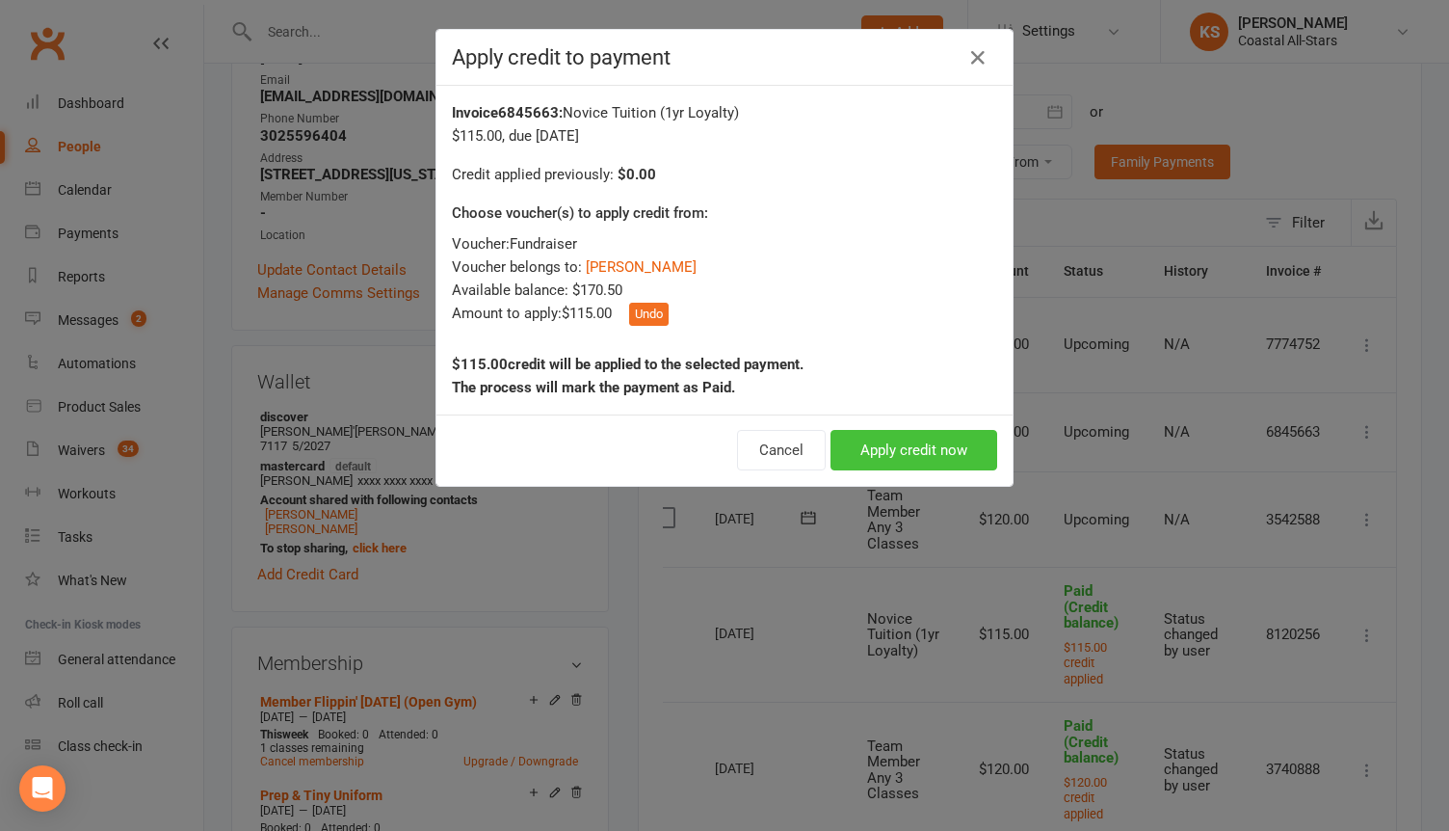
click at [854, 450] on button "Apply credit now" at bounding box center [914, 450] width 167 height 40
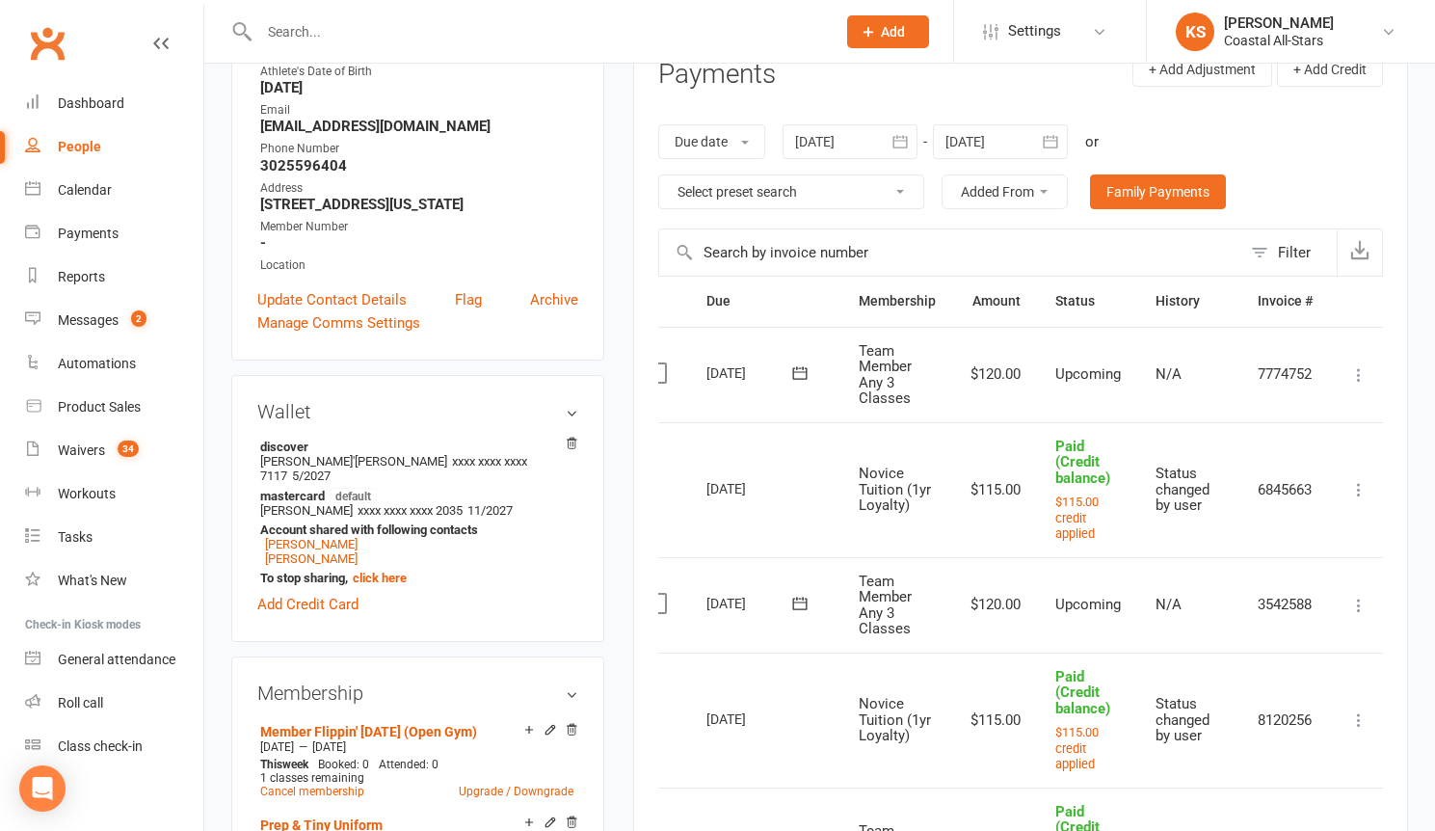
scroll to position [661, 0]
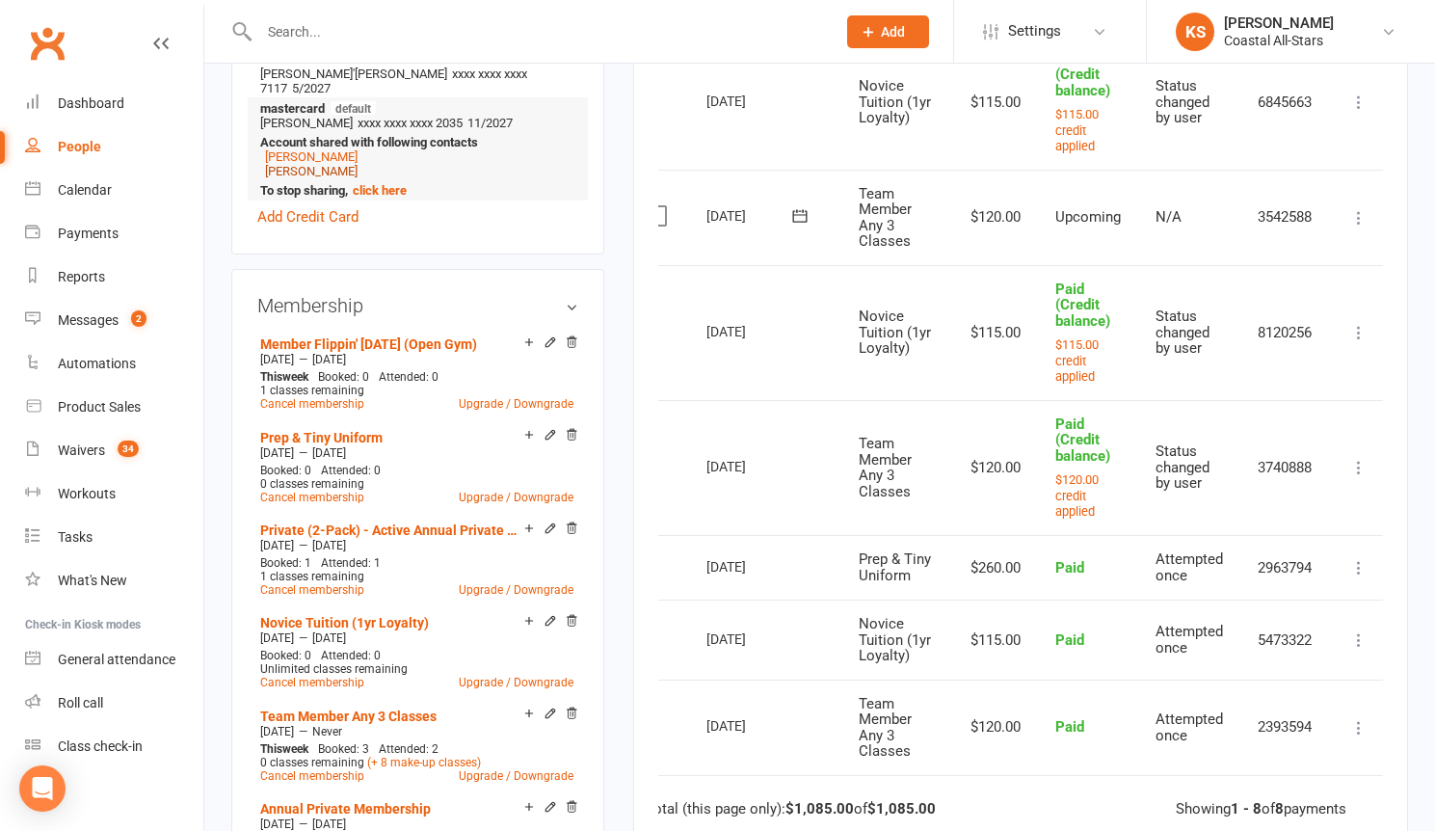
click at [314, 173] on link "Olivia Fisher" at bounding box center [311, 171] width 93 height 14
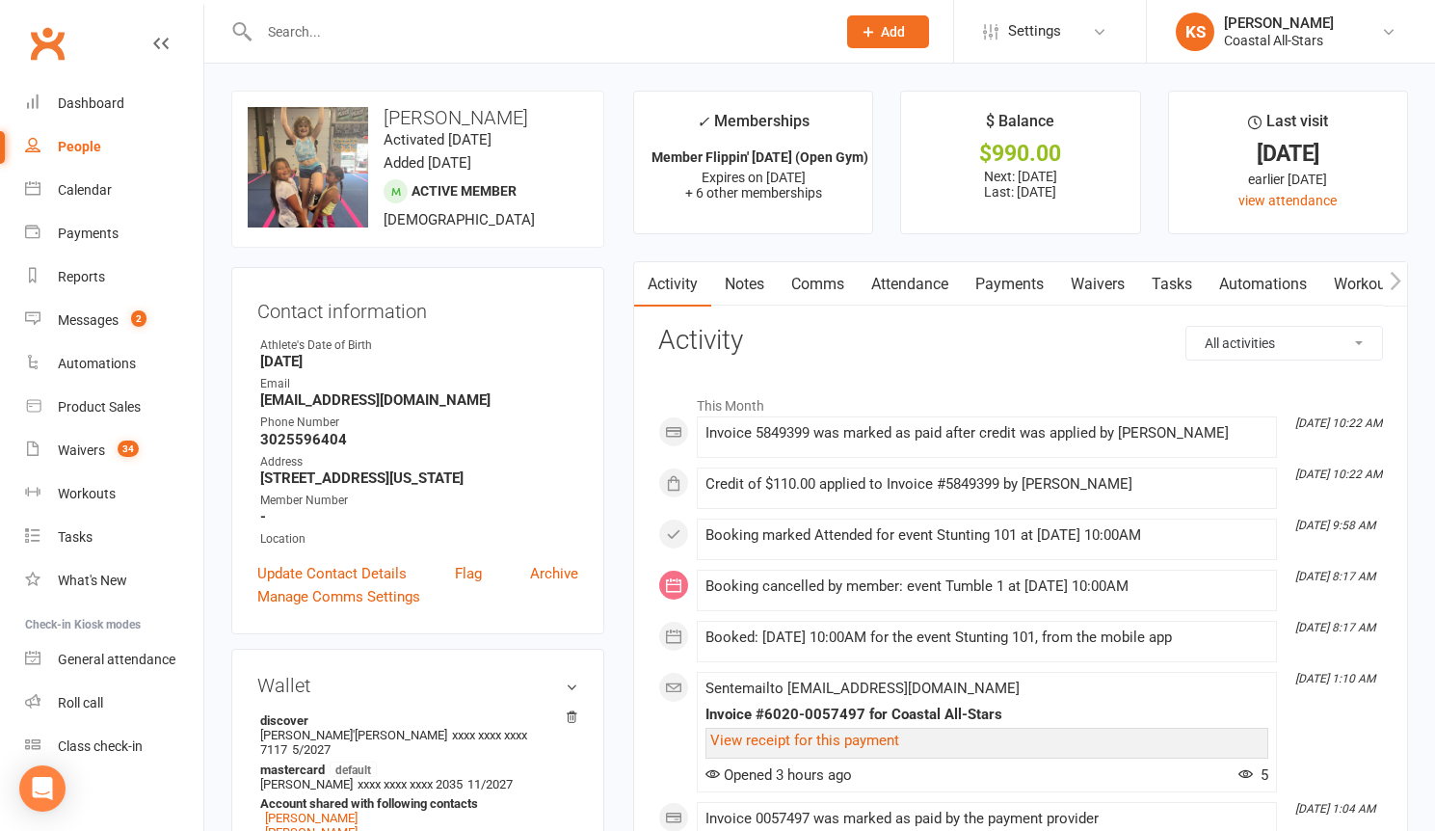
click at [1022, 296] on link "Payments" at bounding box center [1009, 284] width 95 height 44
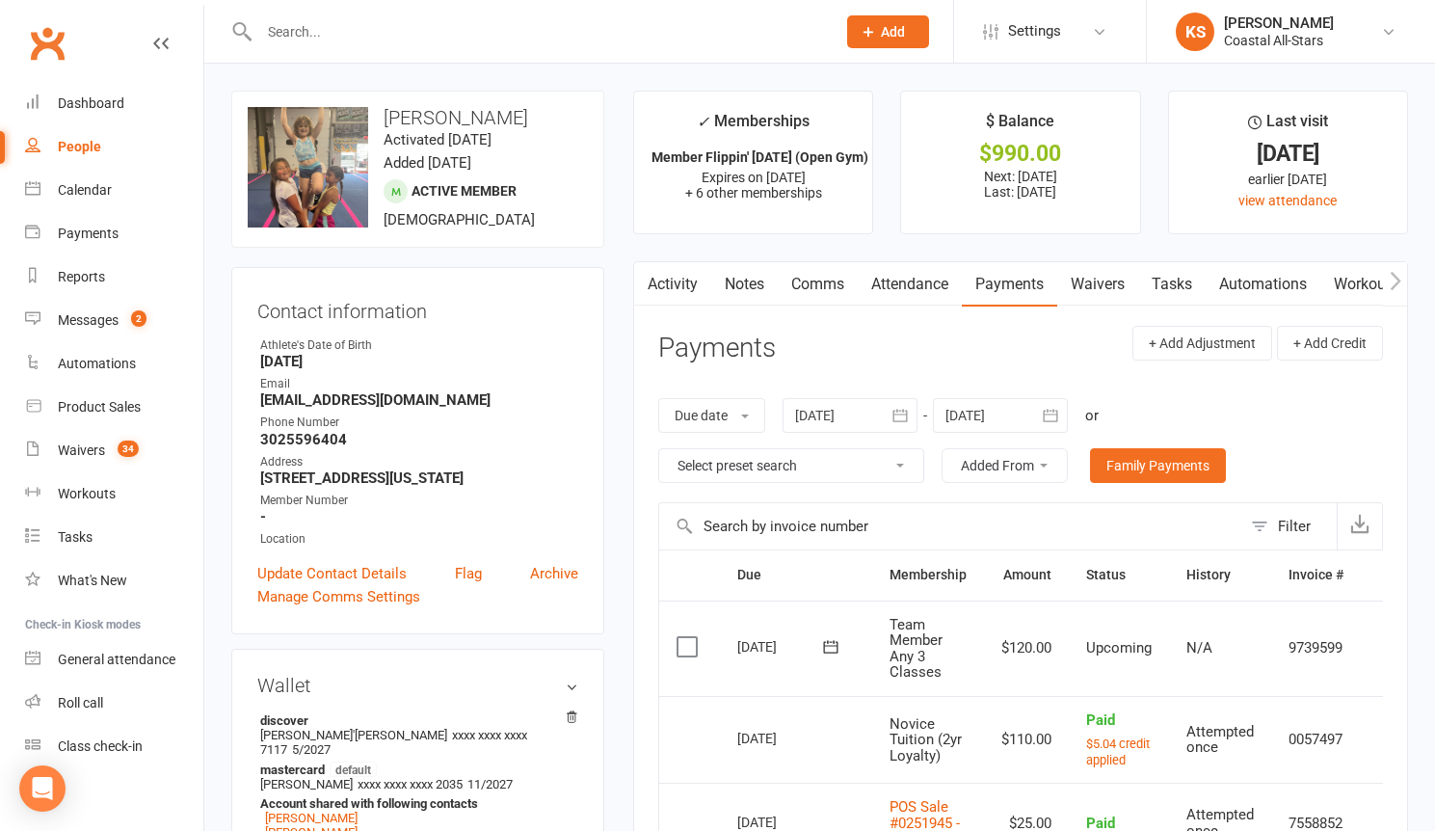
click at [1044, 410] on icon "button" at bounding box center [1050, 415] width 19 height 19
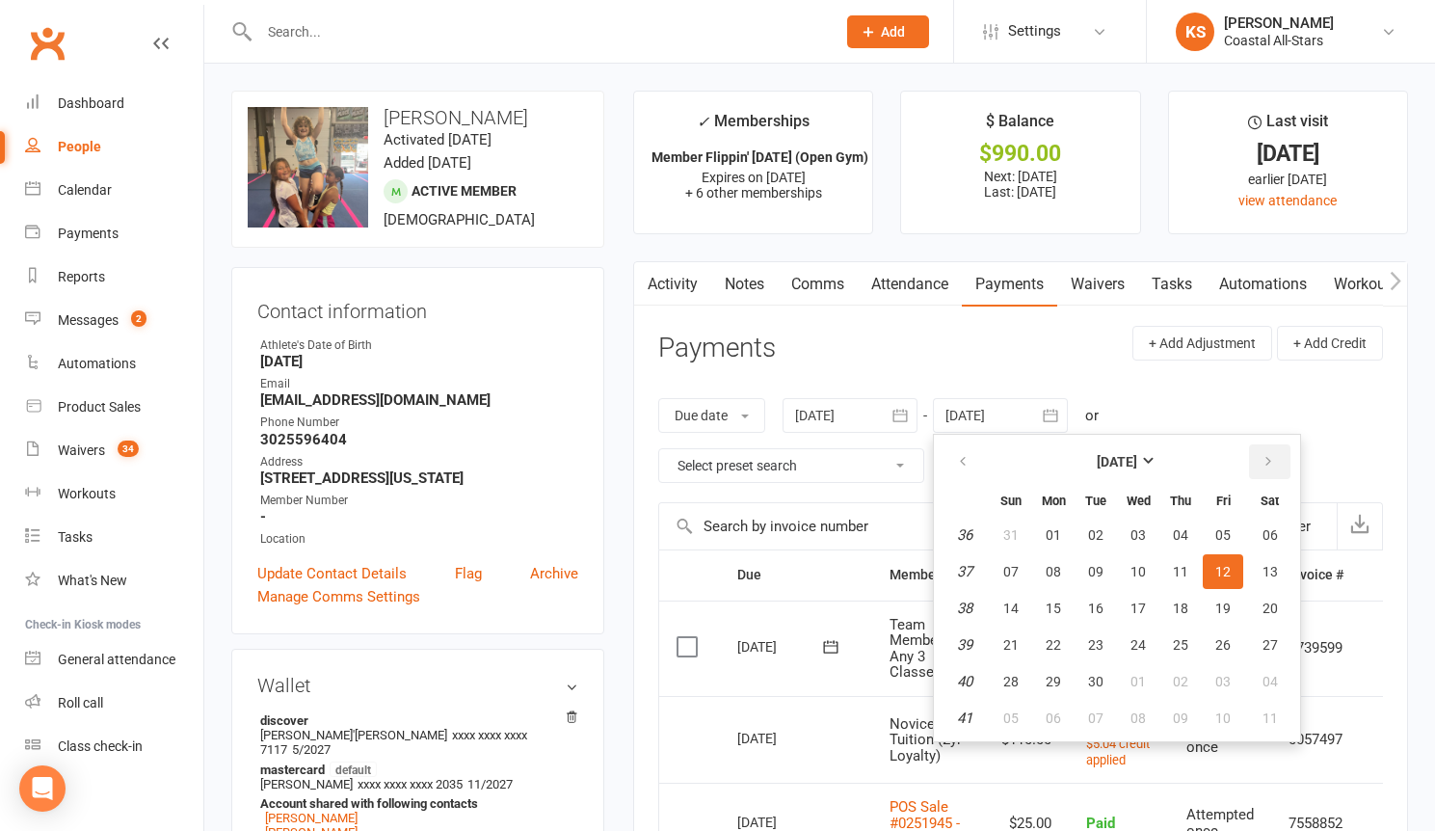
click at [1251, 459] on button "button" at bounding box center [1269, 461] width 41 height 35
click at [1212, 672] on button "31" at bounding box center [1223, 681] width 40 height 35
type input "31 Oct 2025"
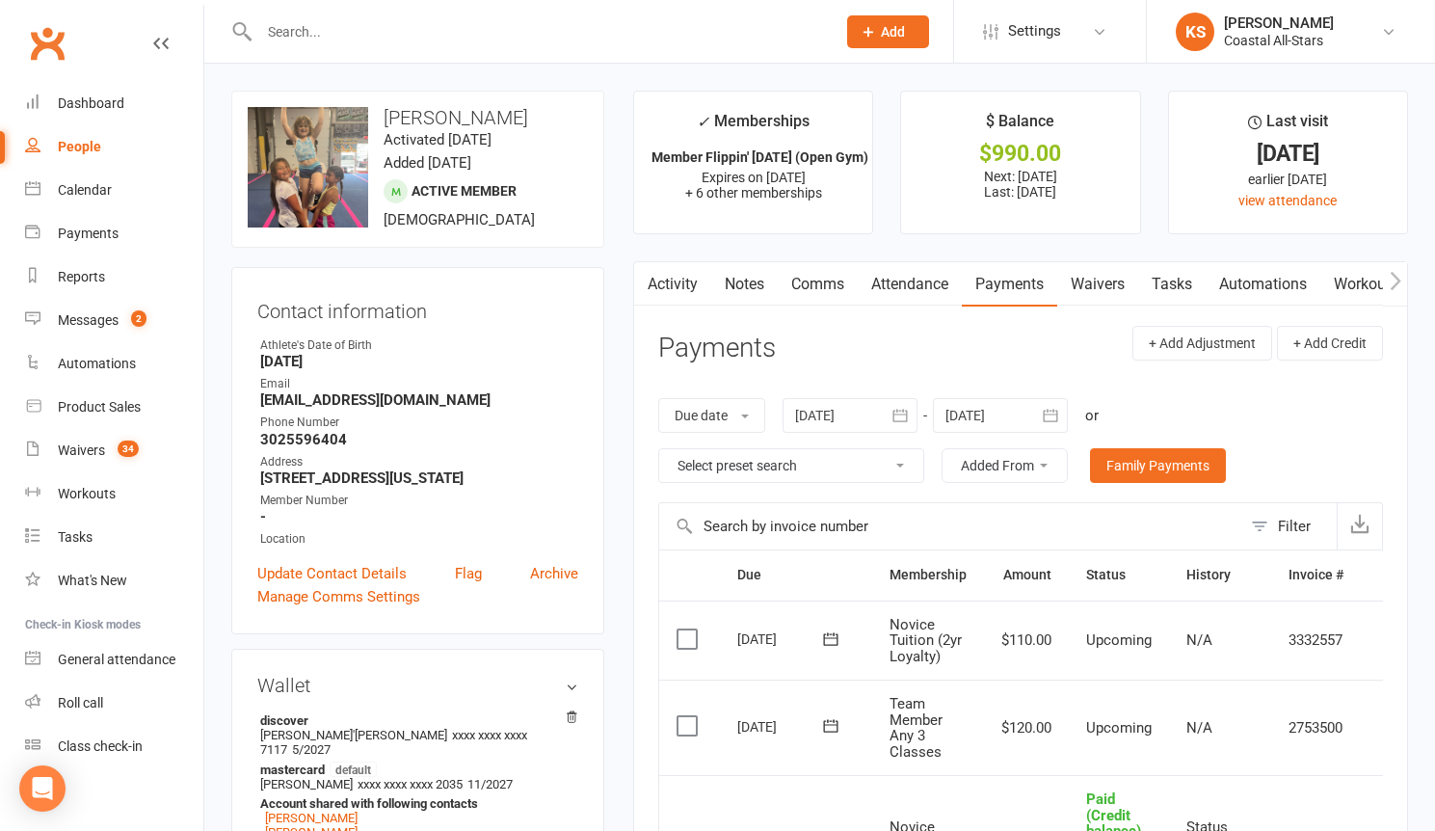
click at [1342, 643] on td "3332557" at bounding box center [1316, 640] width 90 height 80
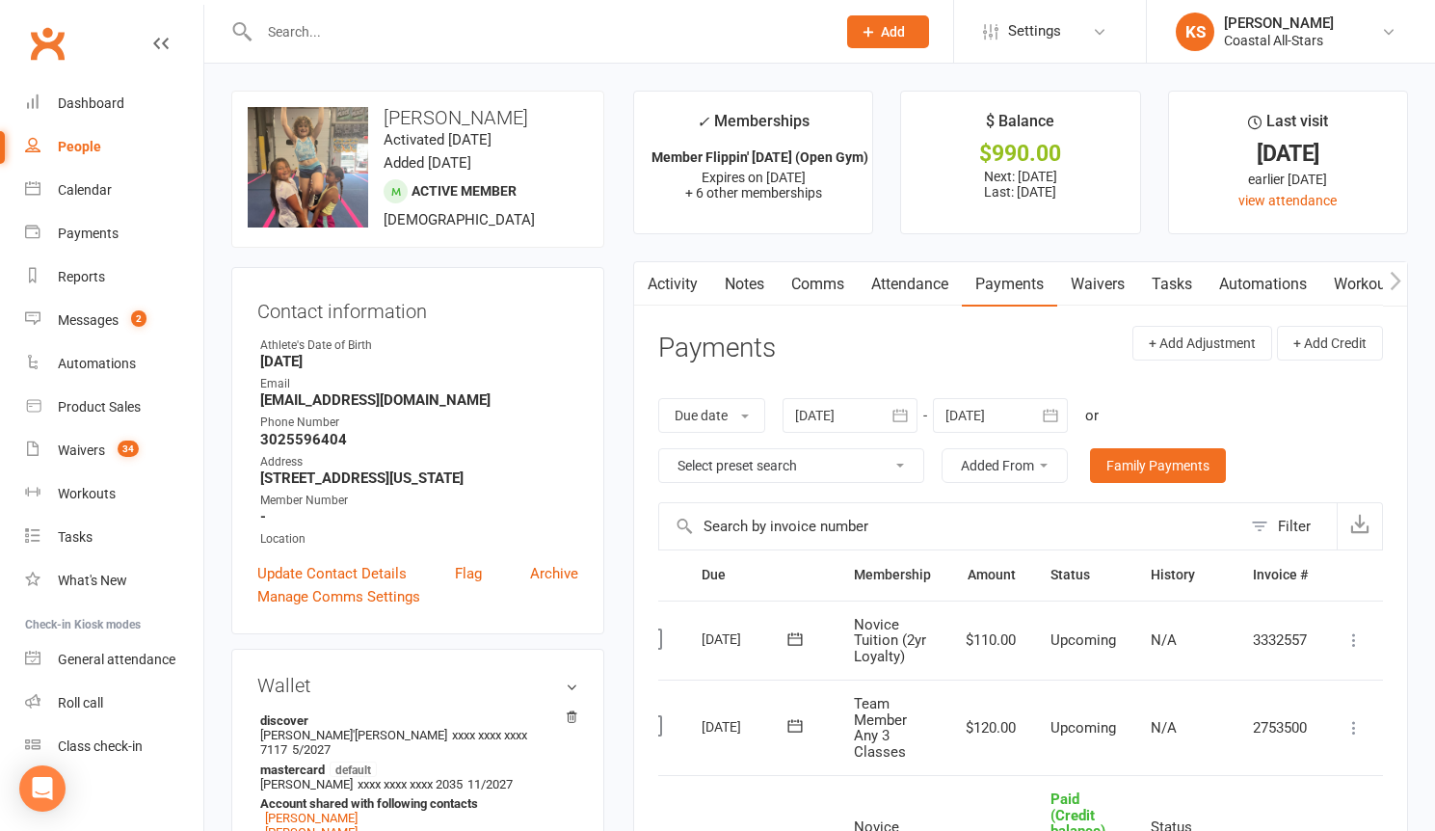
scroll to position [0, 40]
click at [1343, 636] on button at bounding box center [1353, 639] width 23 height 23
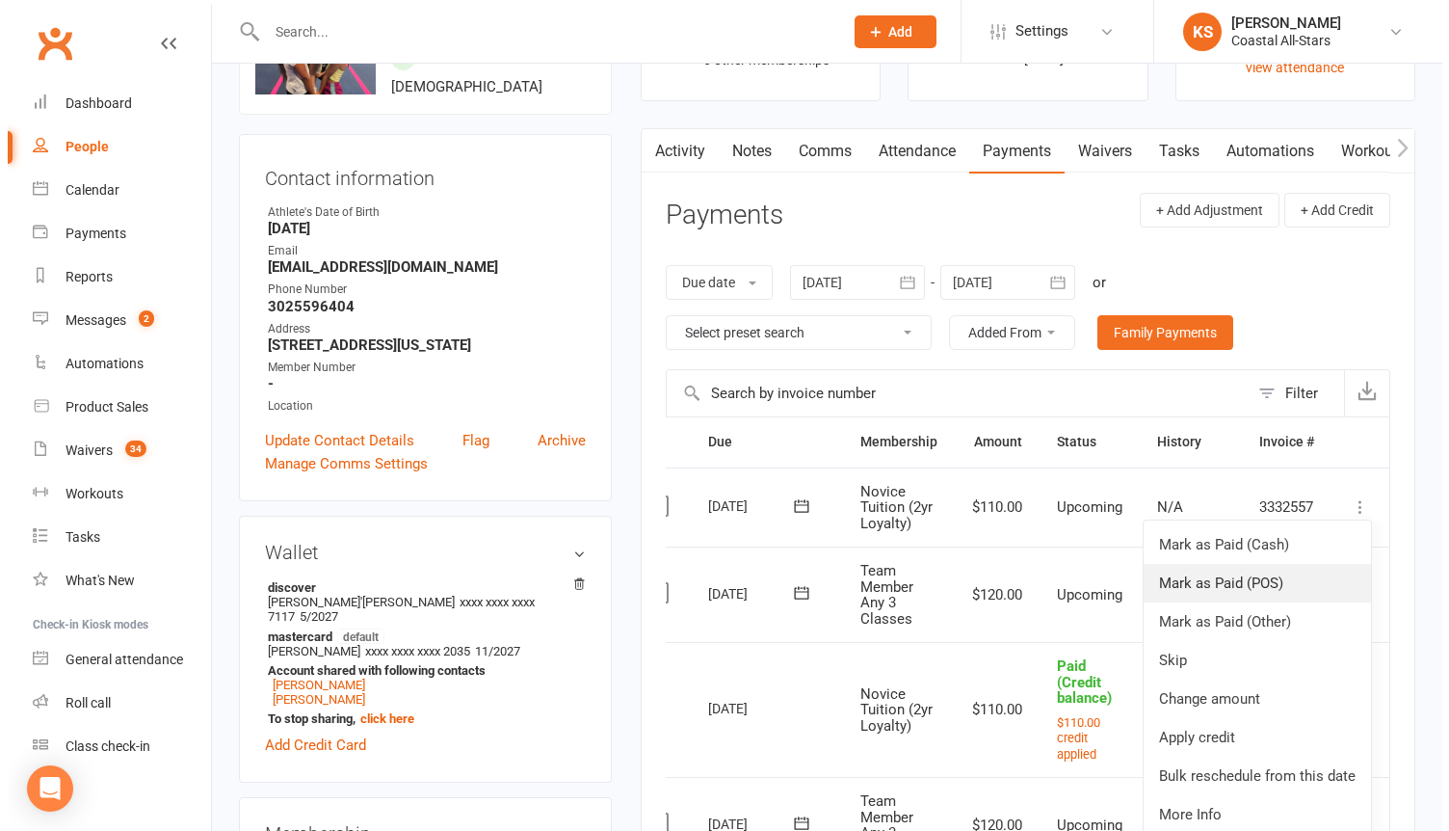
scroll to position [144, 0]
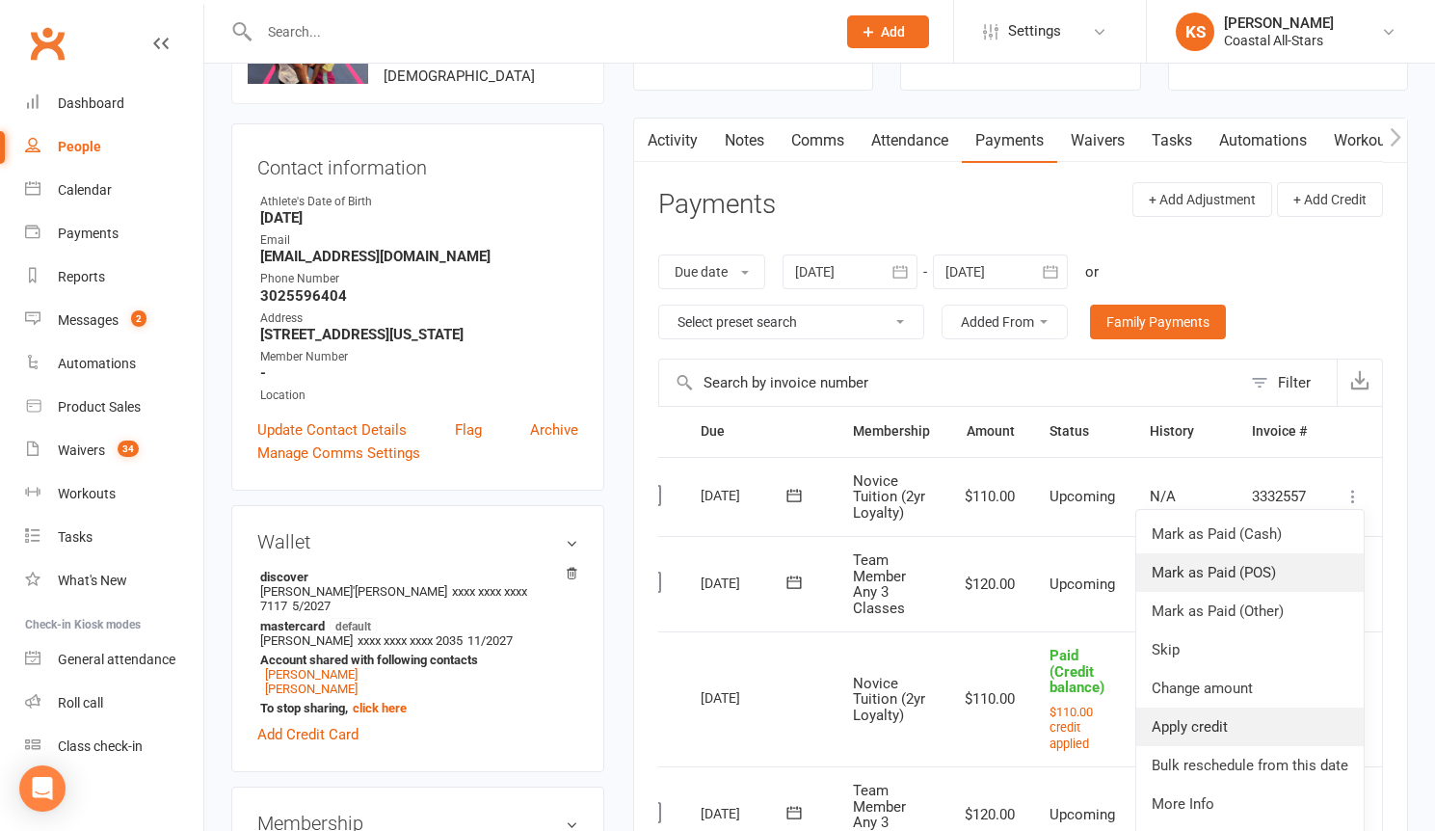
click at [1288, 716] on link "Apply credit" at bounding box center [1249, 726] width 227 height 39
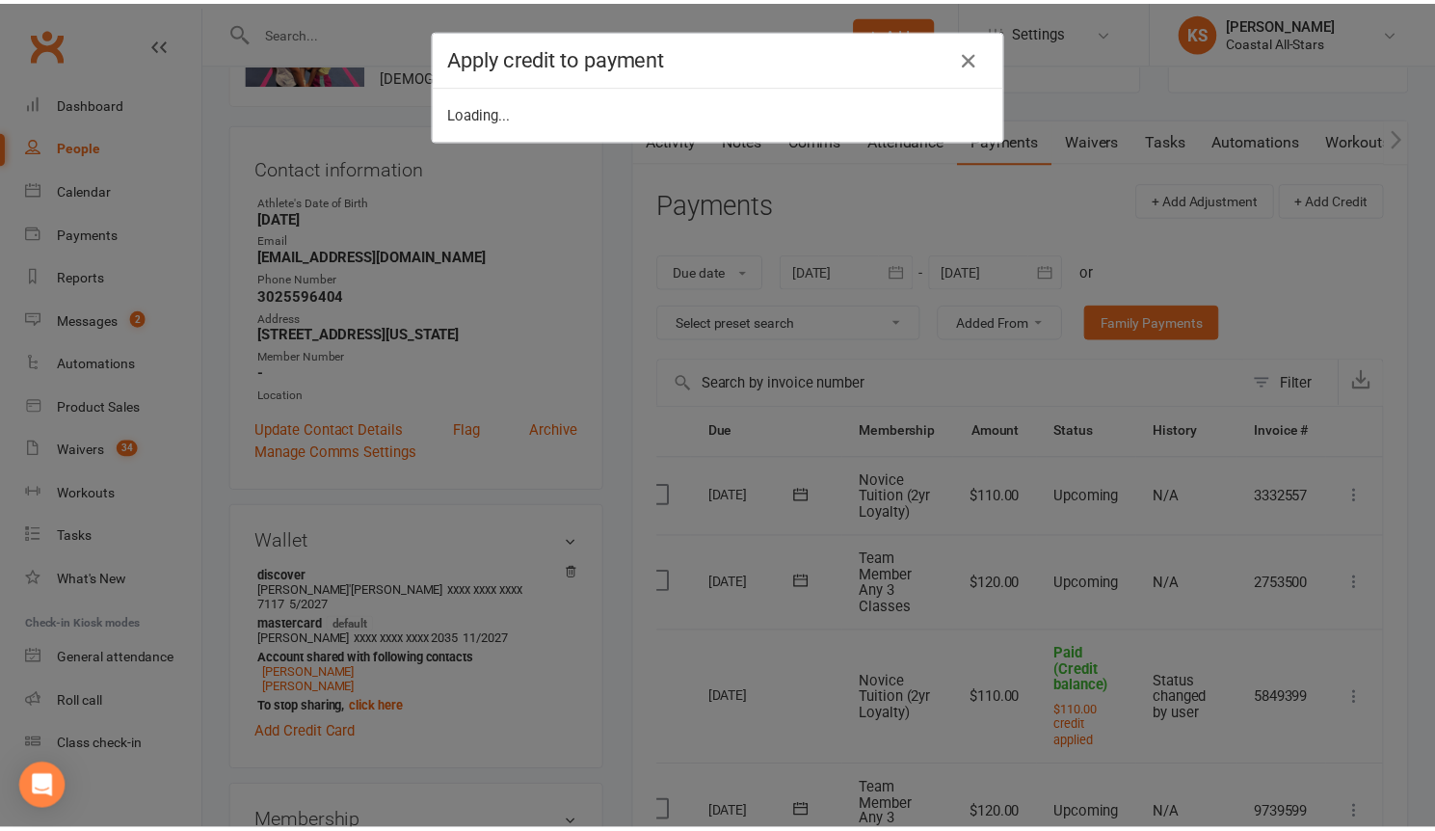
scroll to position [0, 31]
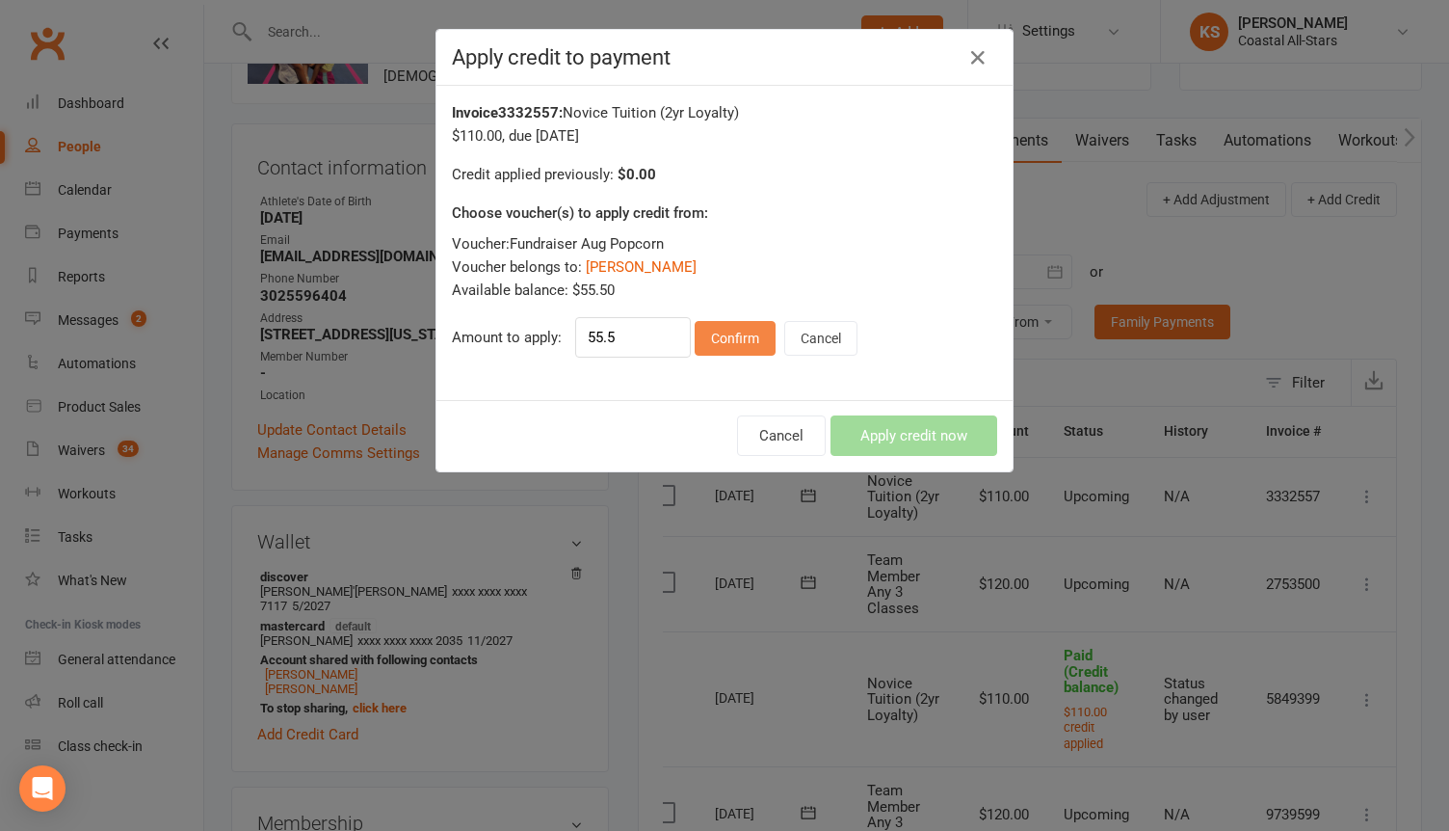
click at [755, 341] on button "Confirm" at bounding box center [735, 338] width 81 height 35
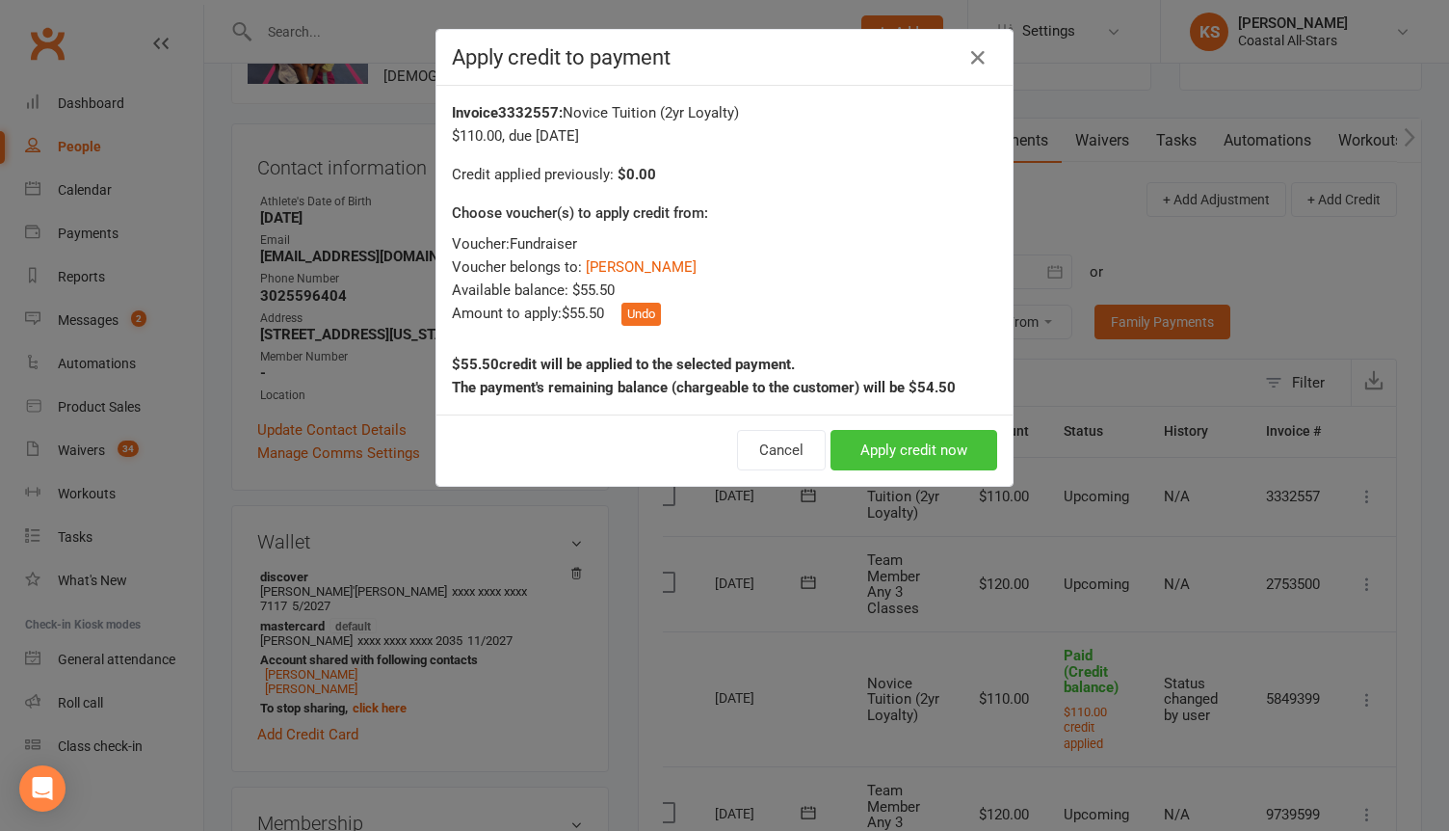
click at [881, 456] on button "Apply credit now" at bounding box center [914, 450] width 167 height 40
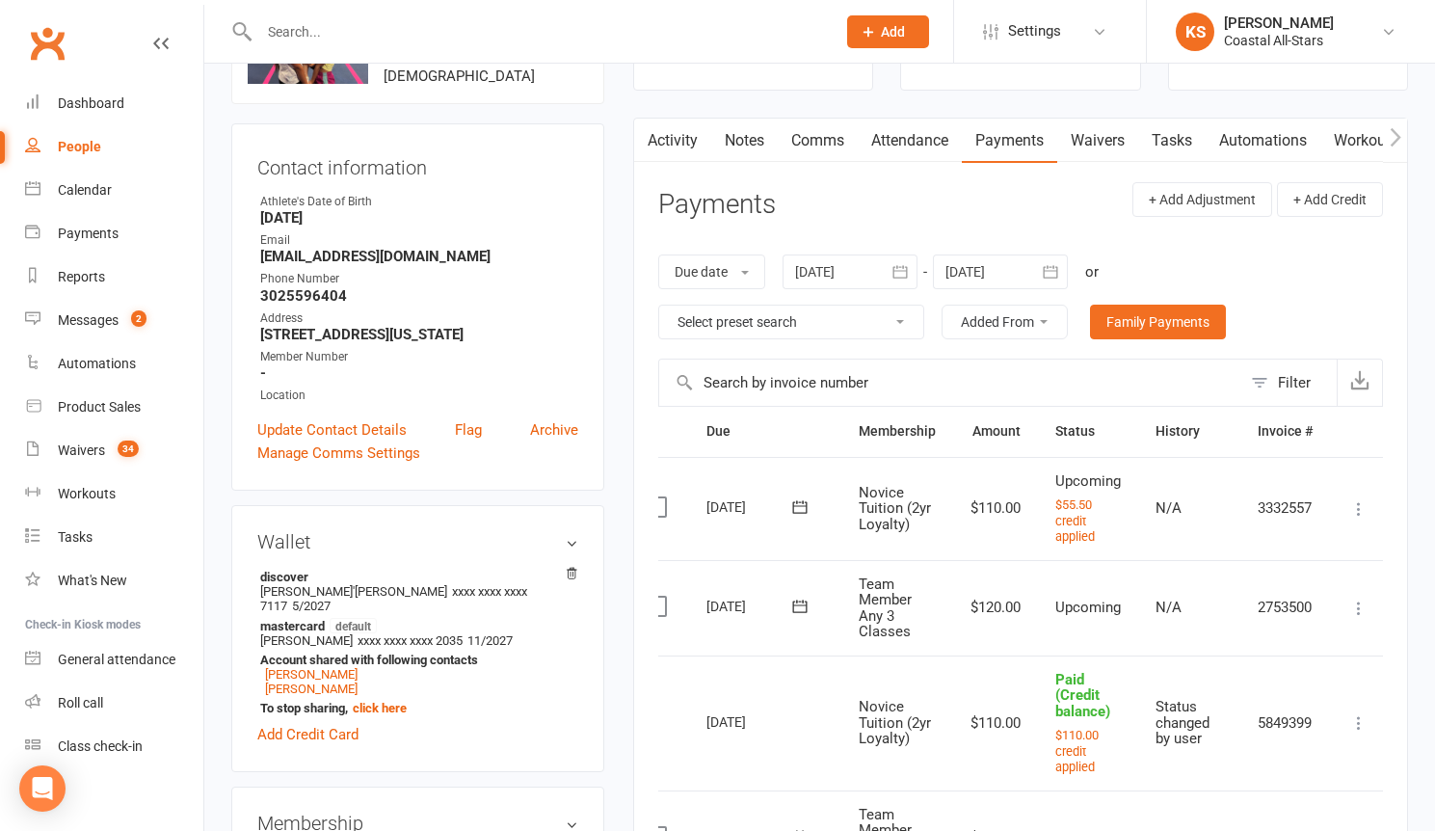
click at [300, 27] on input "text" at bounding box center [537, 31] width 569 height 27
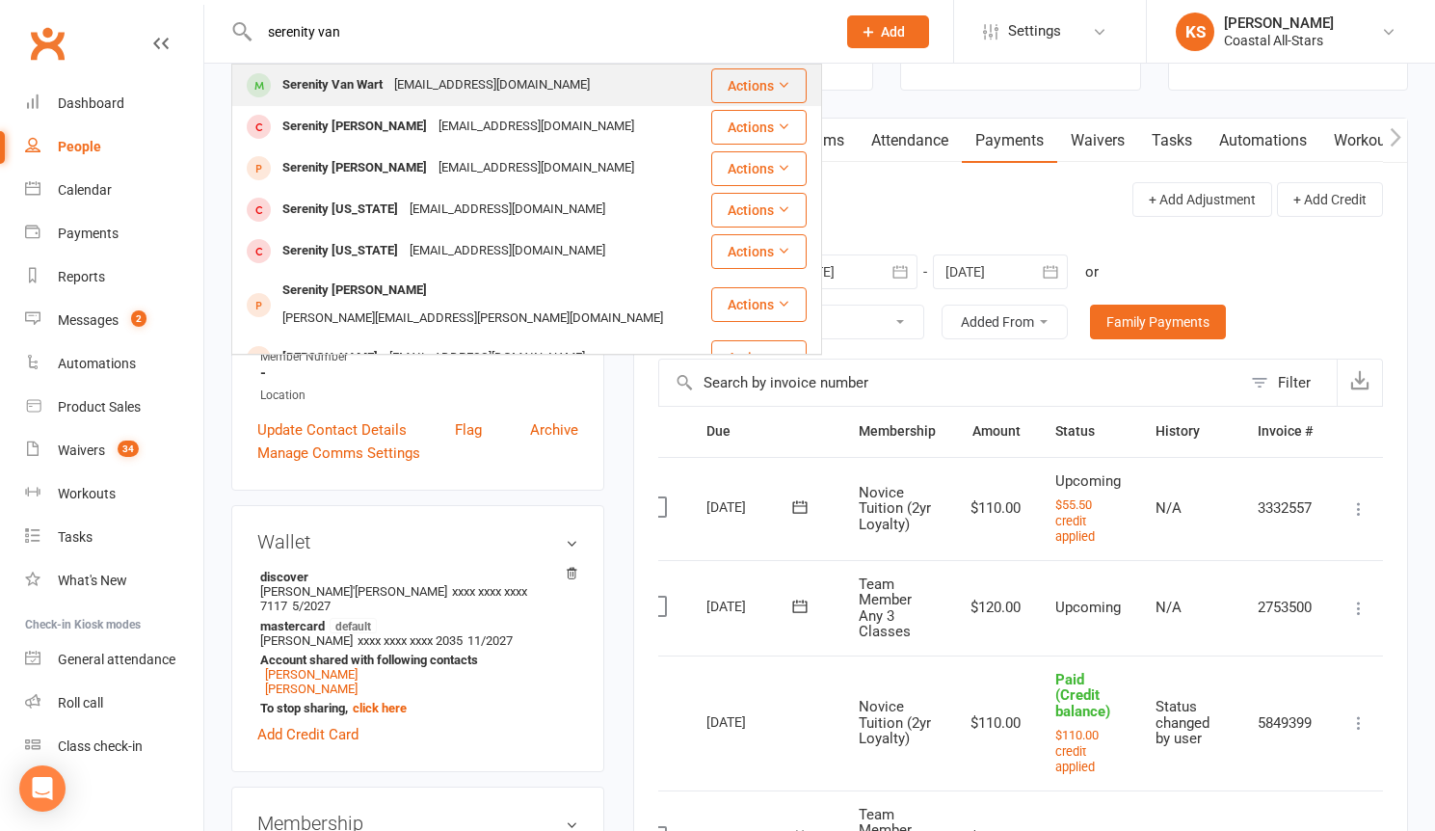
type input "serenity van"
click at [462, 75] on div "[EMAIL_ADDRESS][DOMAIN_NAME]" at bounding box center [491, 85] width 207 height 28
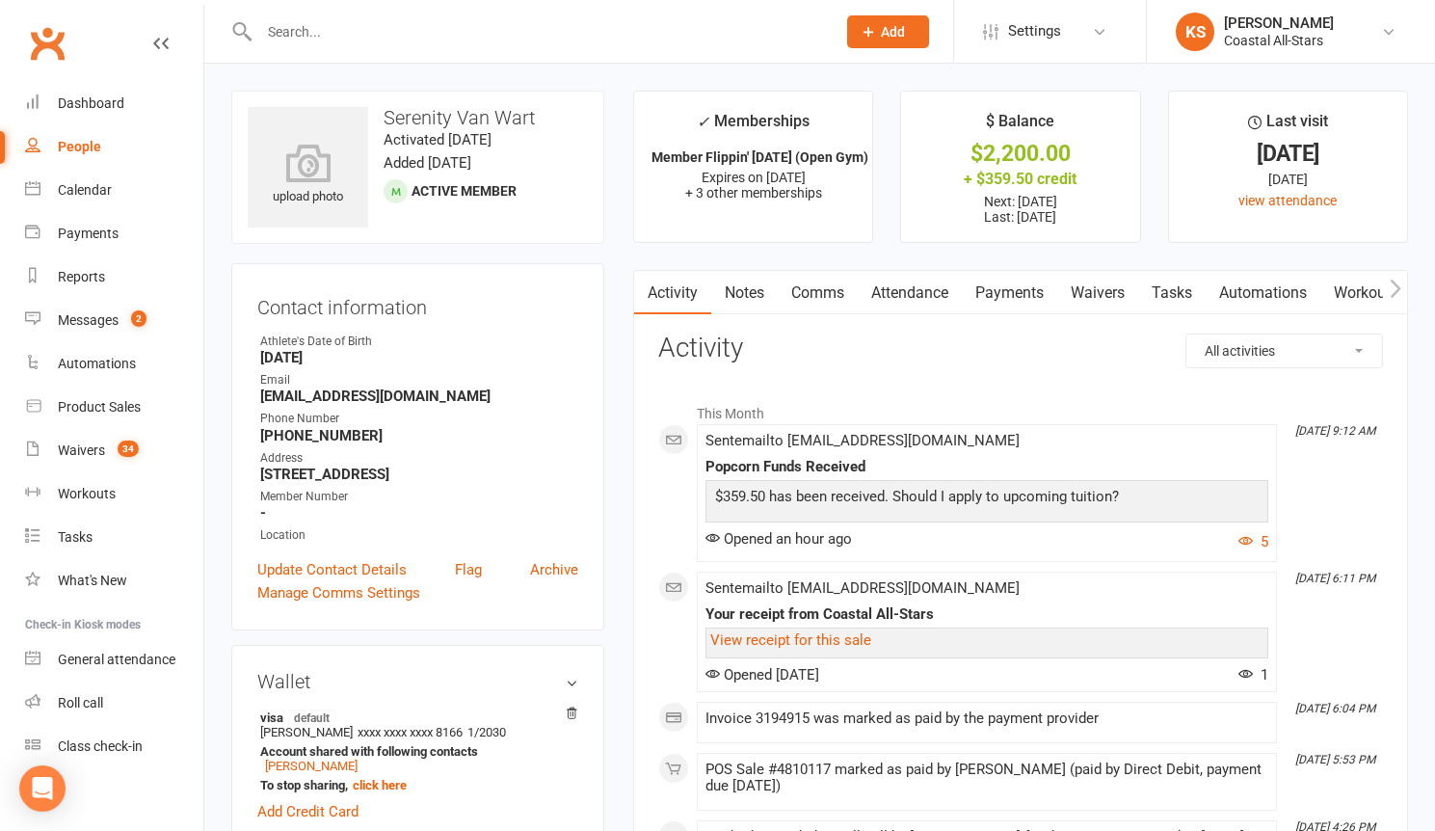
click at [1013, 288] on link "Payments" at bounding box center [1009, 293] width 95 height 44
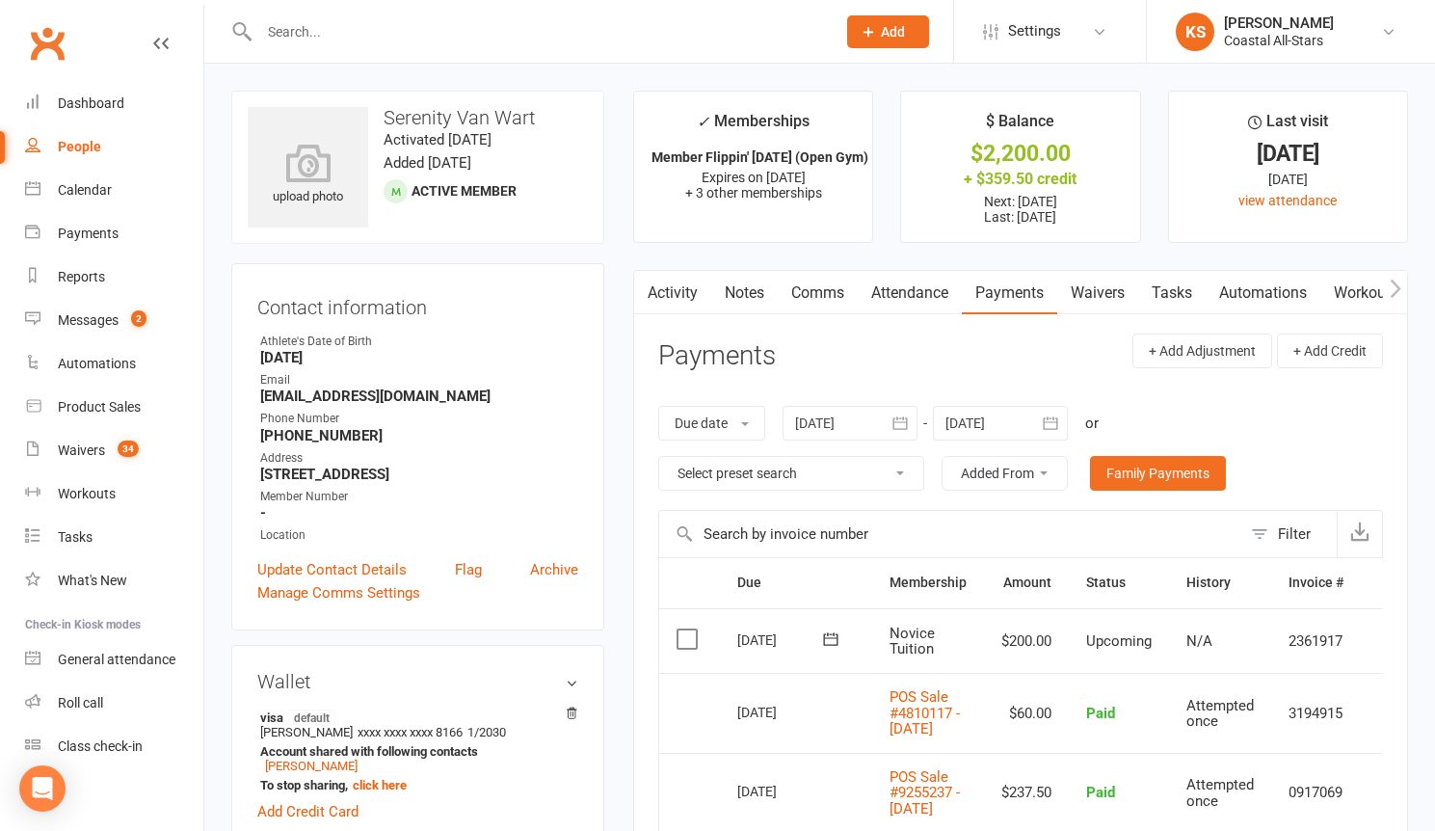
click at [1311, 650] on td "2361917" at bounding box center [1316, 641] width 90 height 66
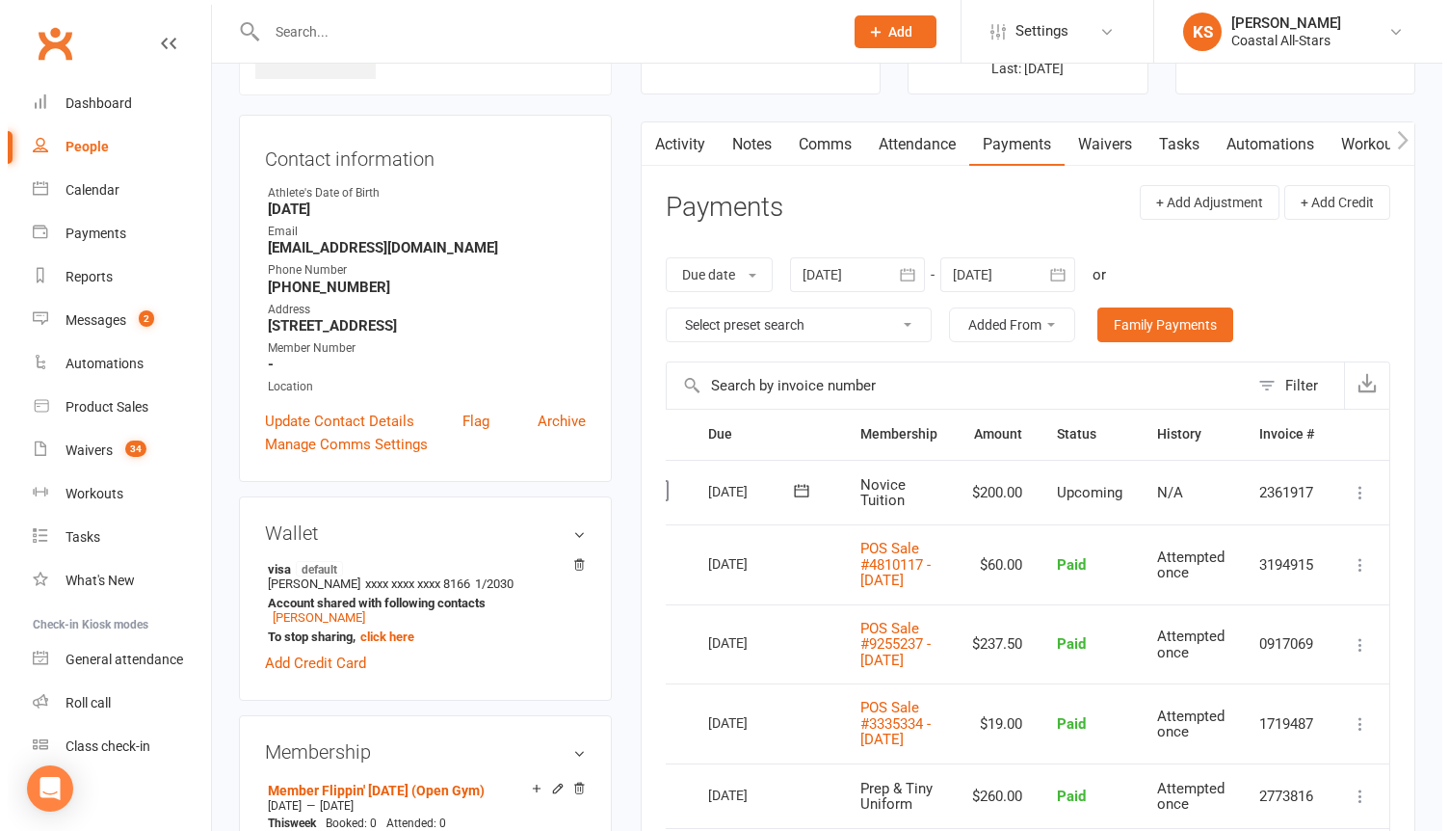
scroll to position [0, 40]
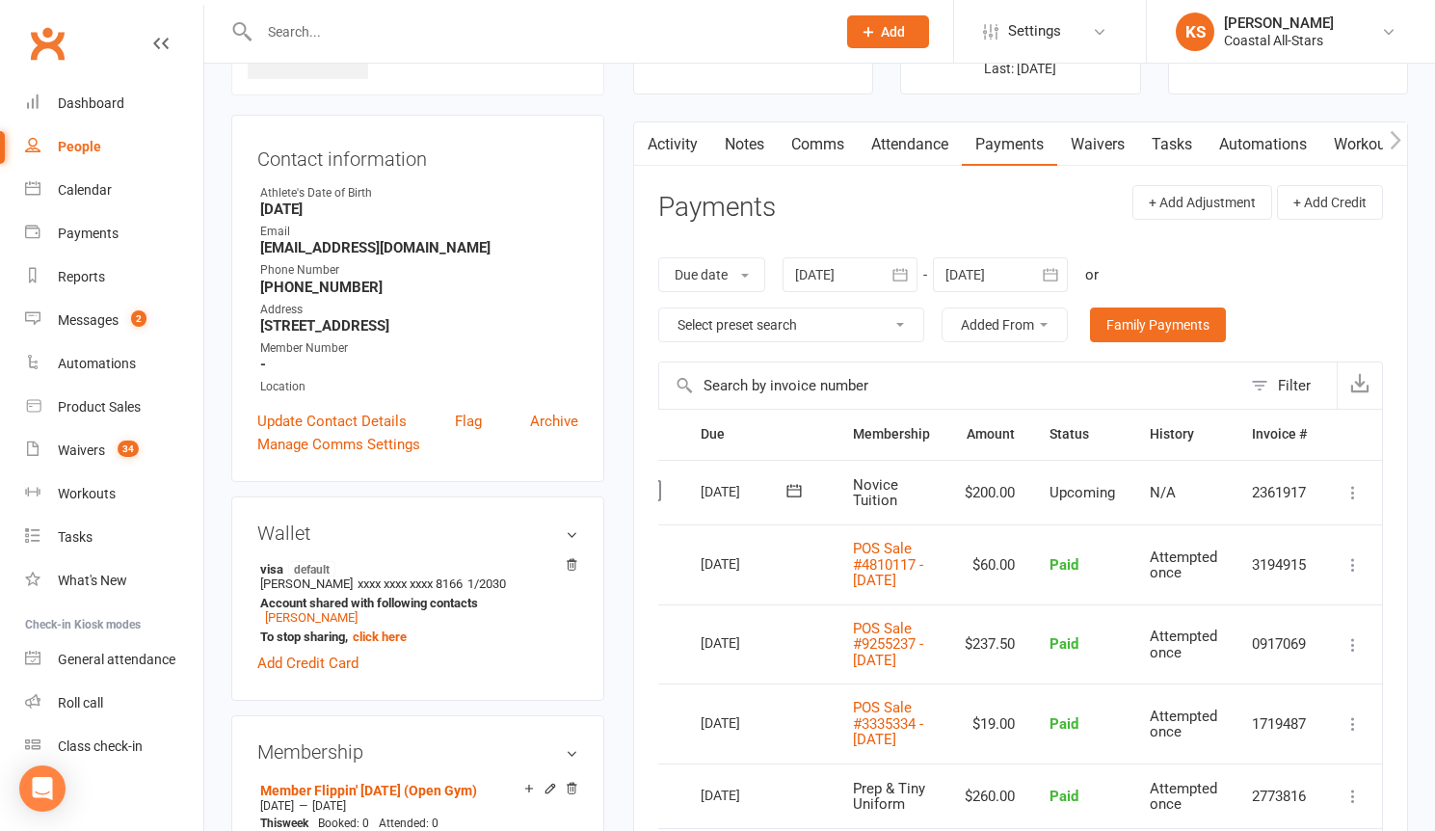
click at [1347, 489] on icon at bounding box center [1352, 492] width 19 height 19
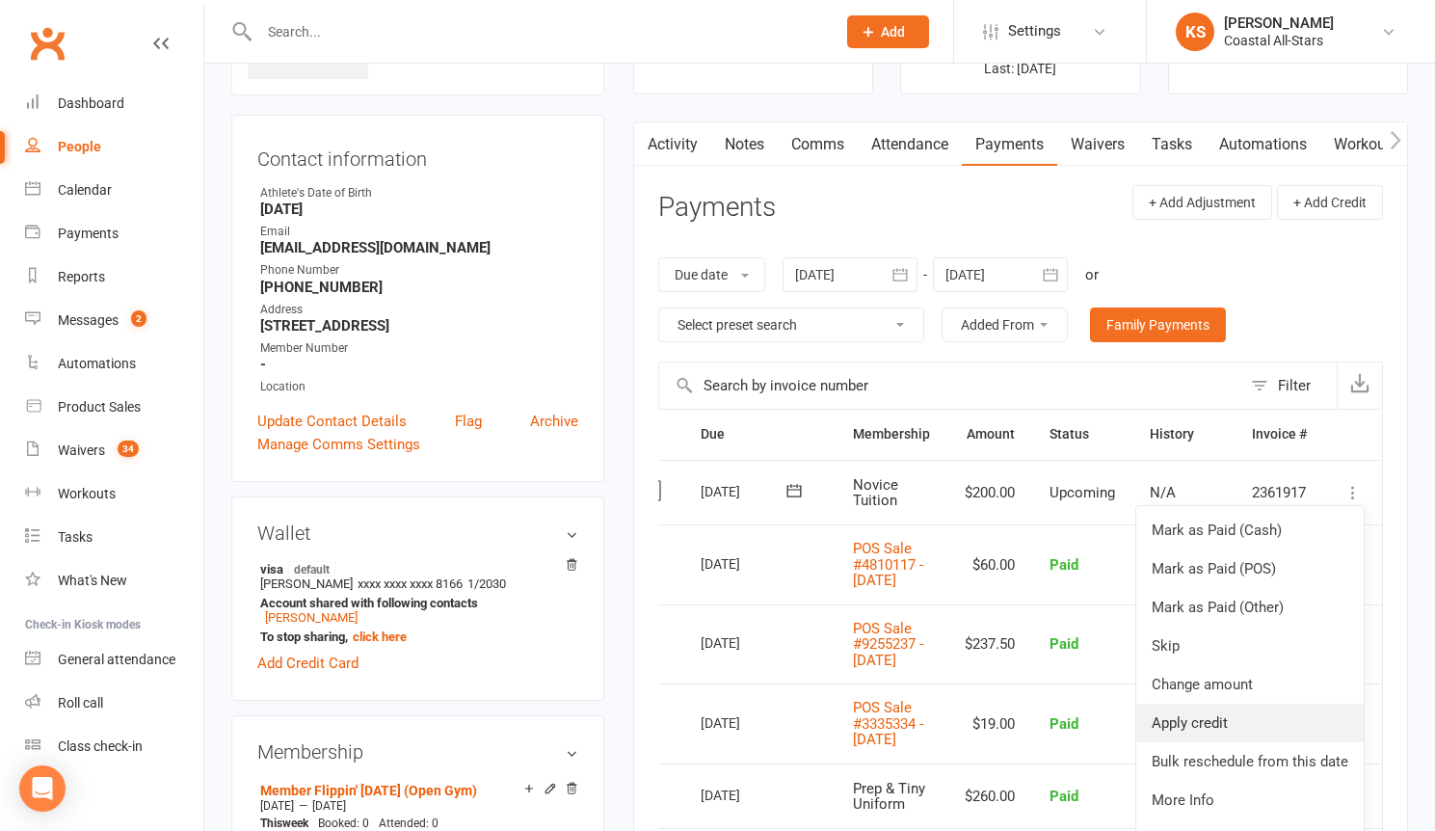
click at [1236, 714] on link "Apply credit" at bounding box center [1249, 723] width 227 height 39
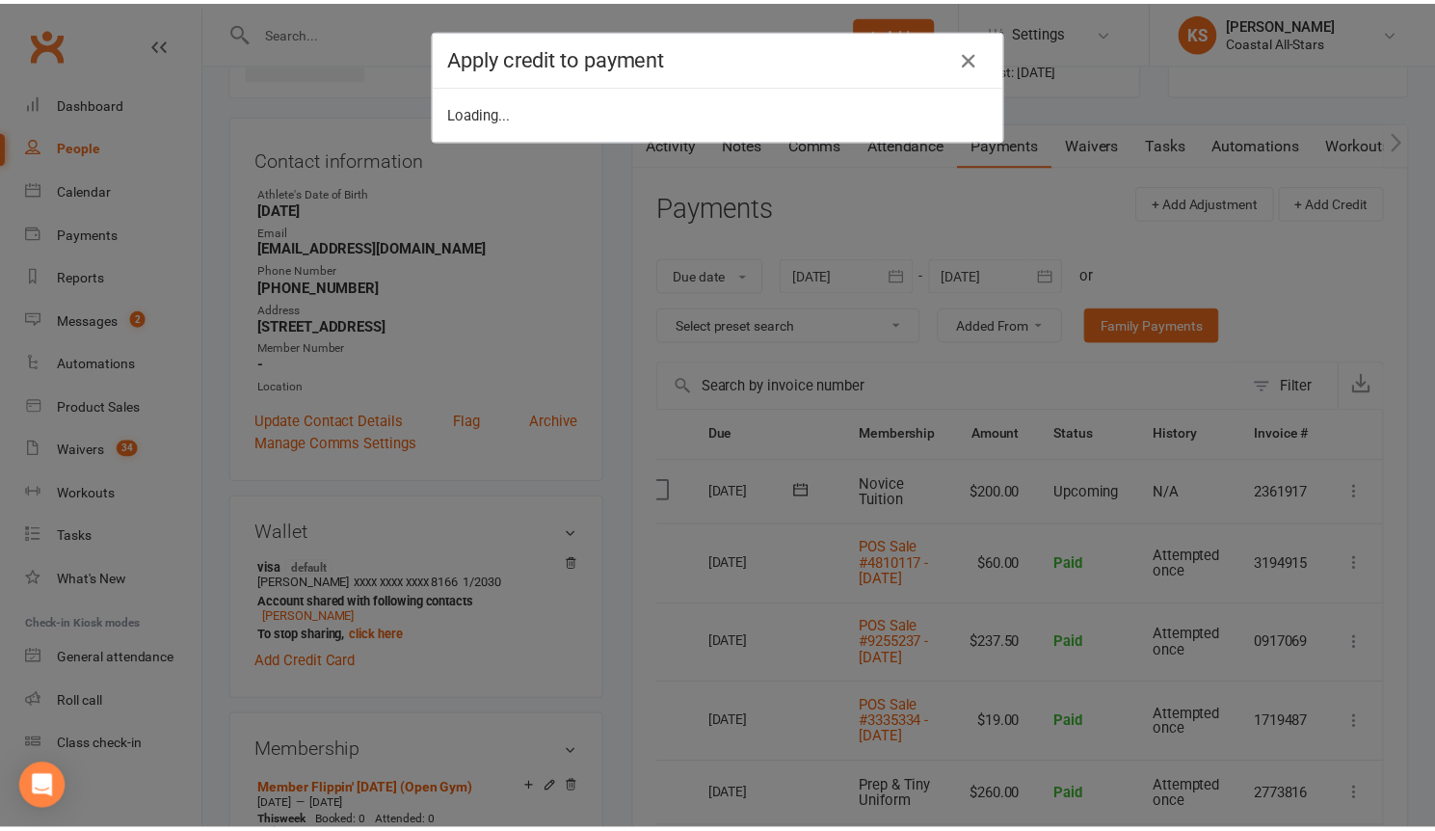
scroll to position [0, 31]
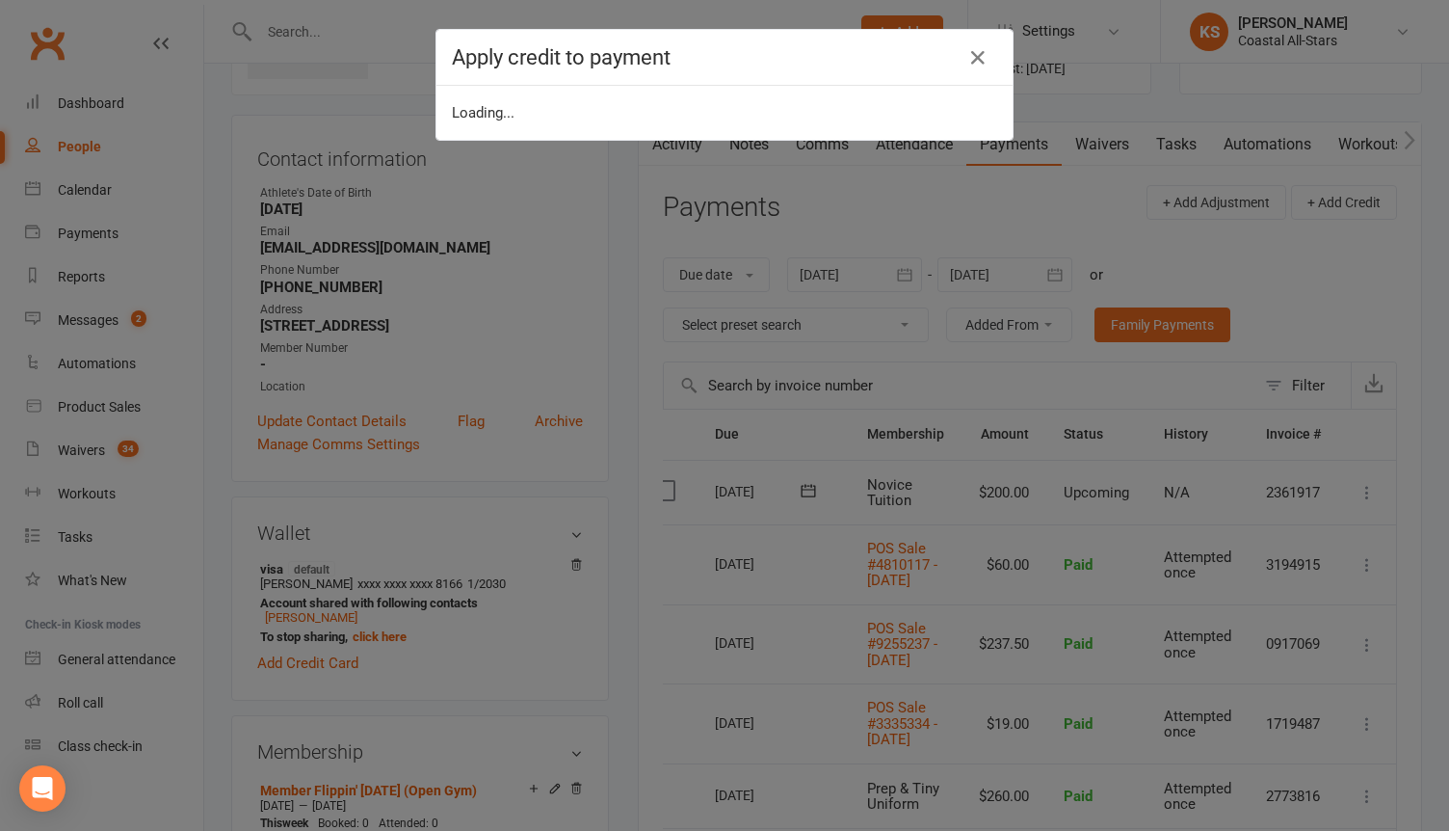
click at [947, 545] on div "Apply credit to payment Loading..." at bounding box center [724, 415] width 1449 height 831
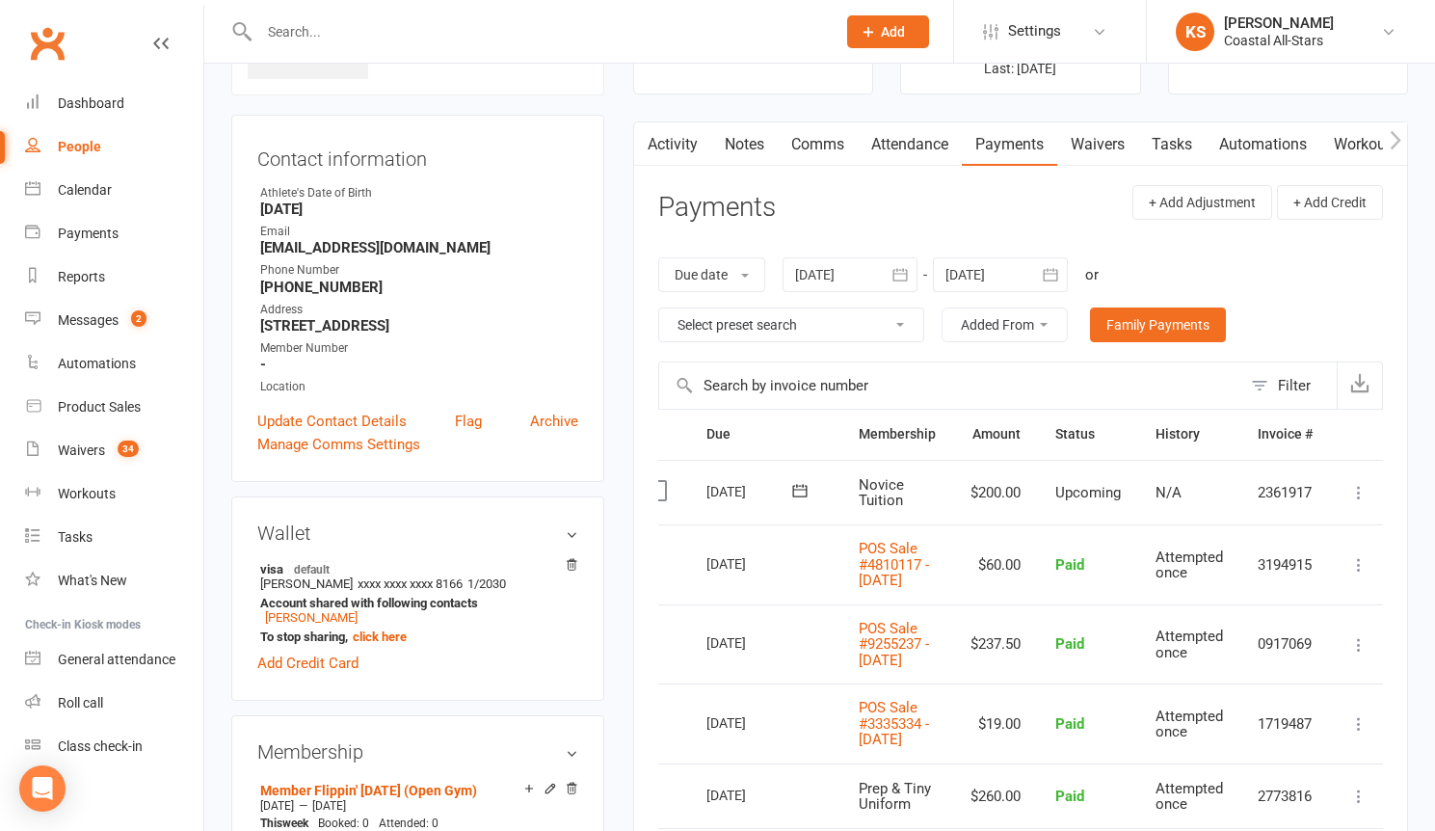
click at [1362, 495] on icon at bounding box center [1358, 492] width 19 height 19
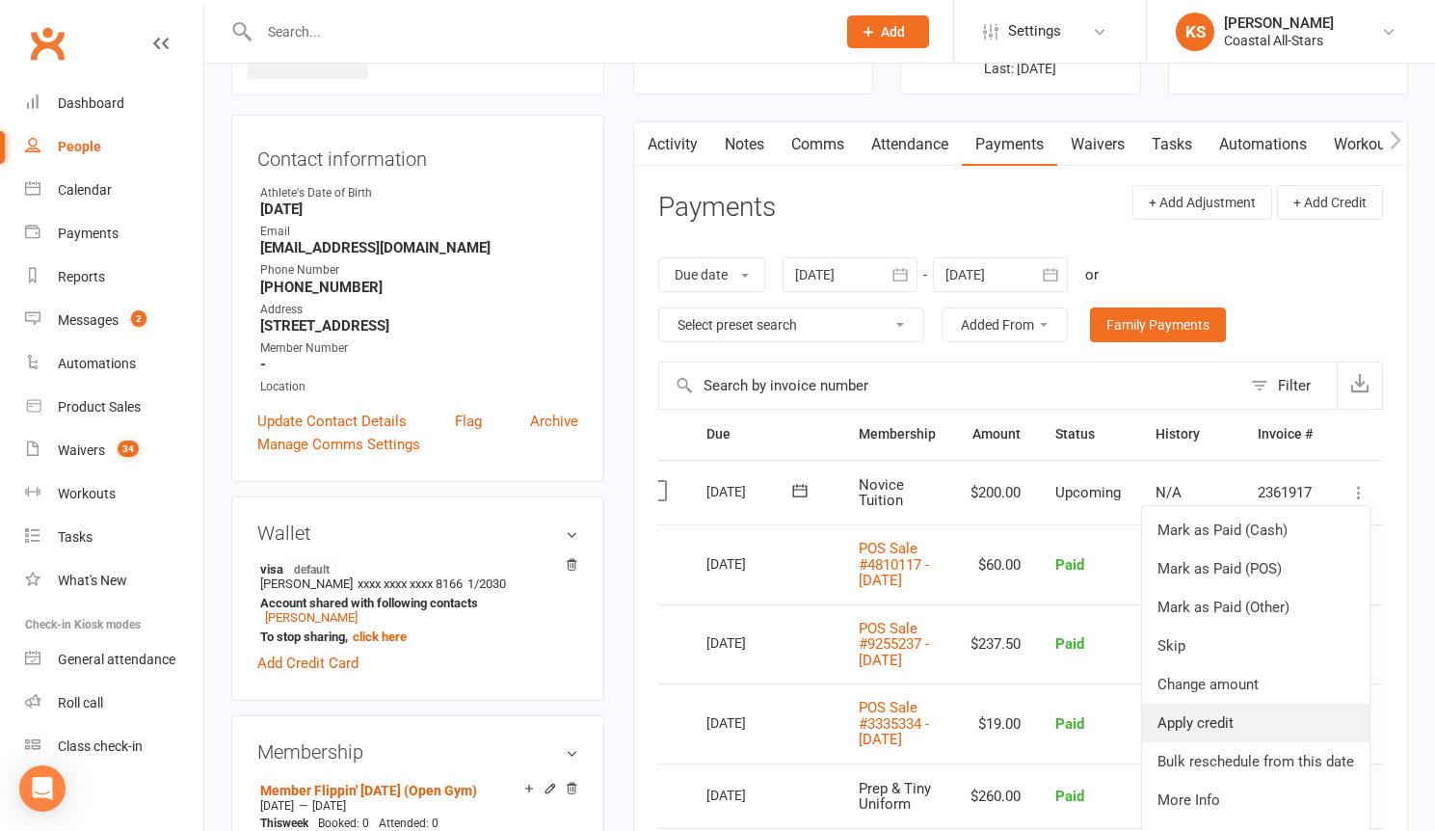
click at [1237, 723] on link "Apply credit" at bounding box center [1255, 723] width 227 height 39
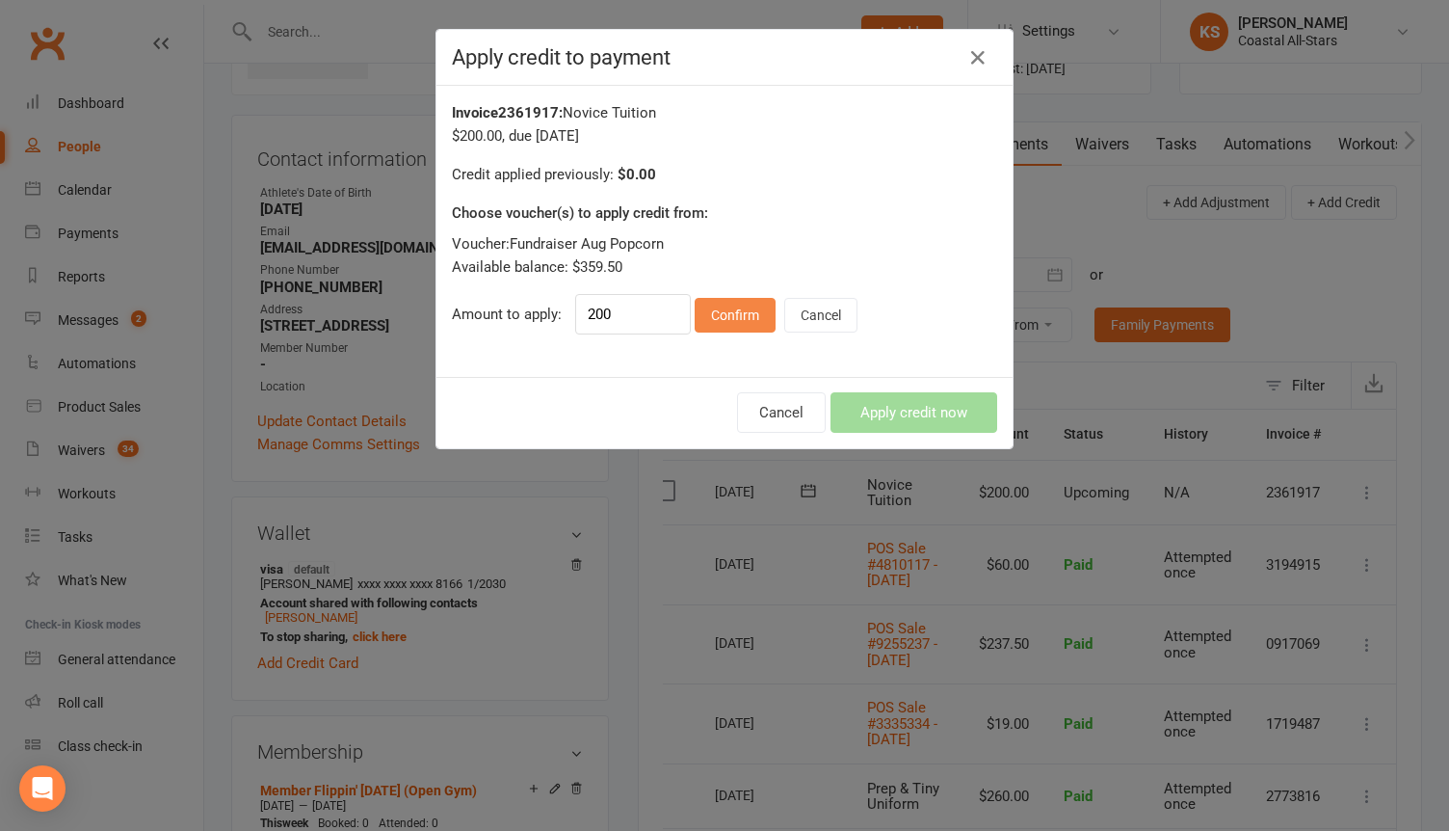
click at [735, 316] on button "Confirm" at bounding box center [735, 315] width 81 height 35
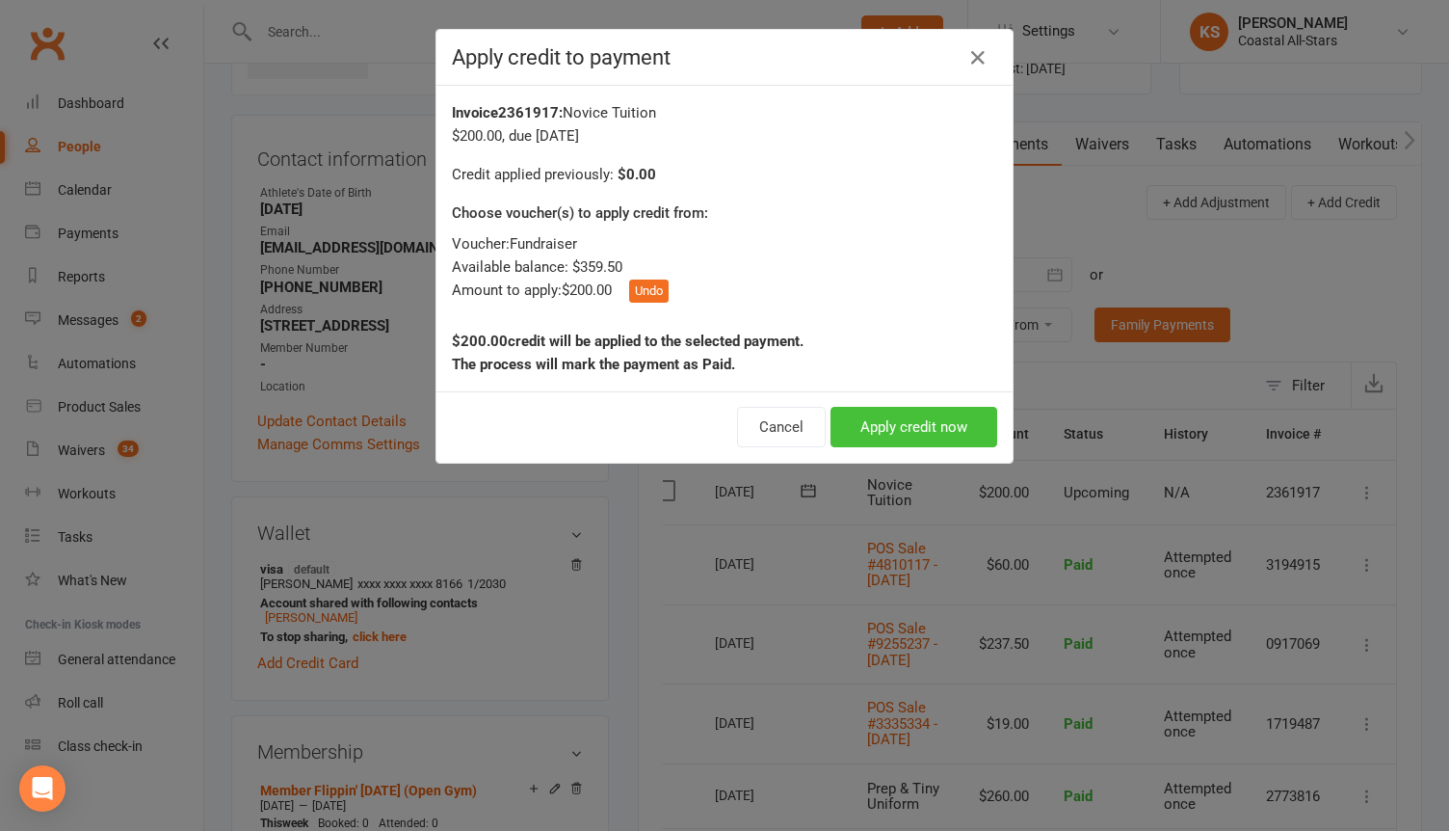
click at [868, 412] on button "Apply credit now" at bounding box center [914, 427] width 167 height 40
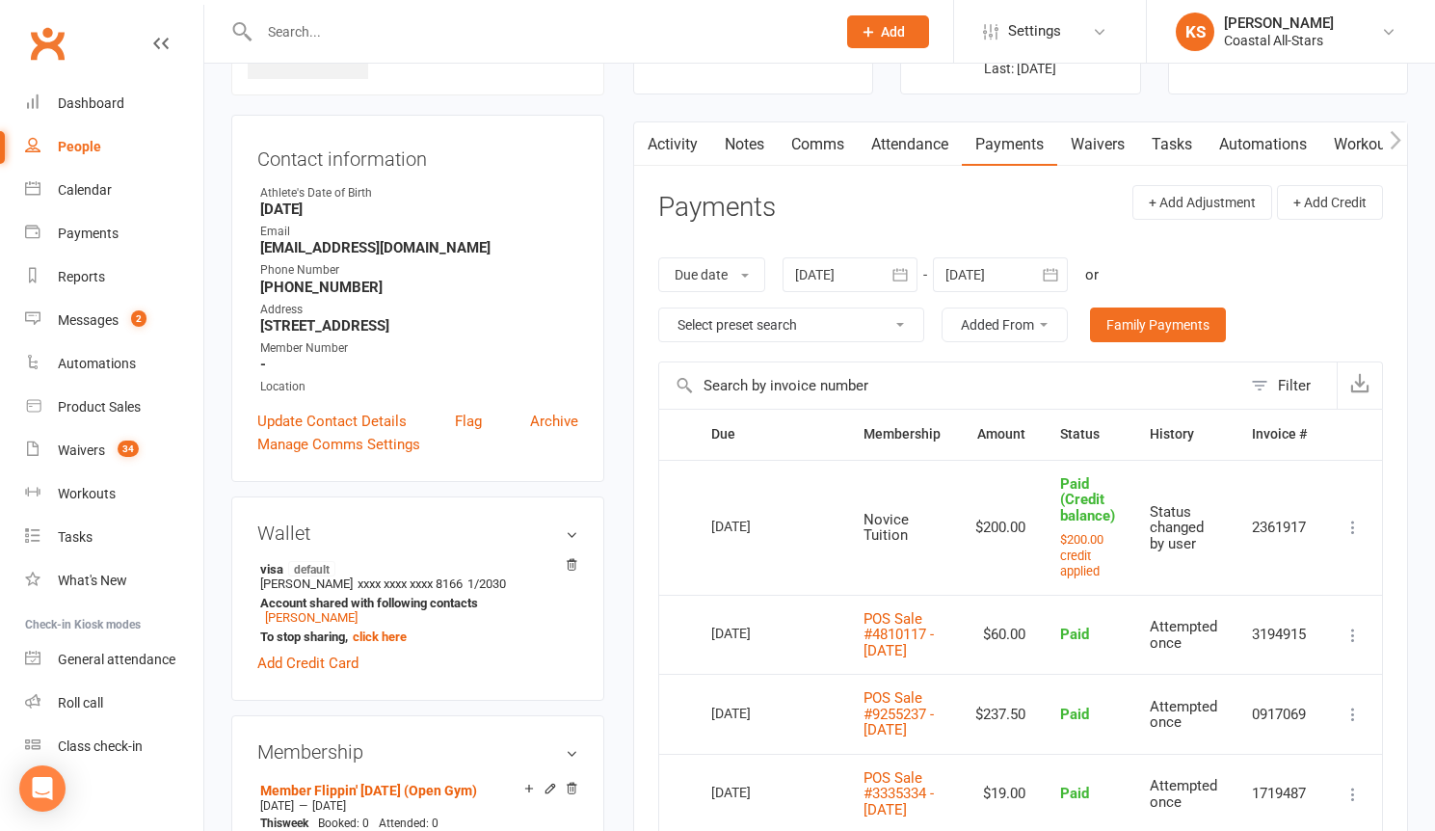
scroll to position [0, 5]
click at [985, 262] on div at bounding box center [1000, 274] width 135 height 35
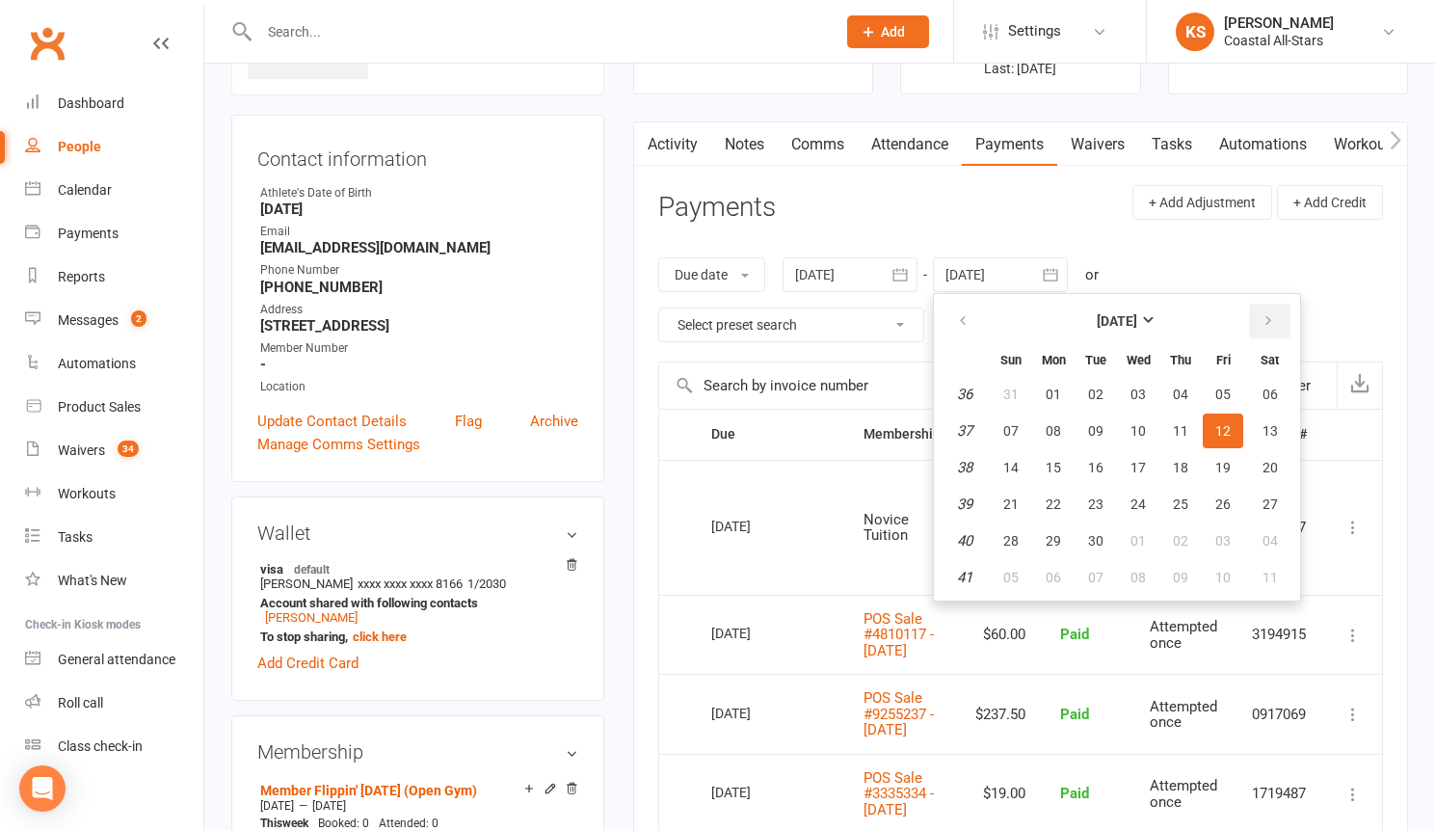
click at [1270, 306] on button "button" at bounding box center [1269, 321] width 41 height 35
click at [997, 582] on button "30" at bounding box center [1011, 577] width 40 height 35
type input "30 Nov 2025"
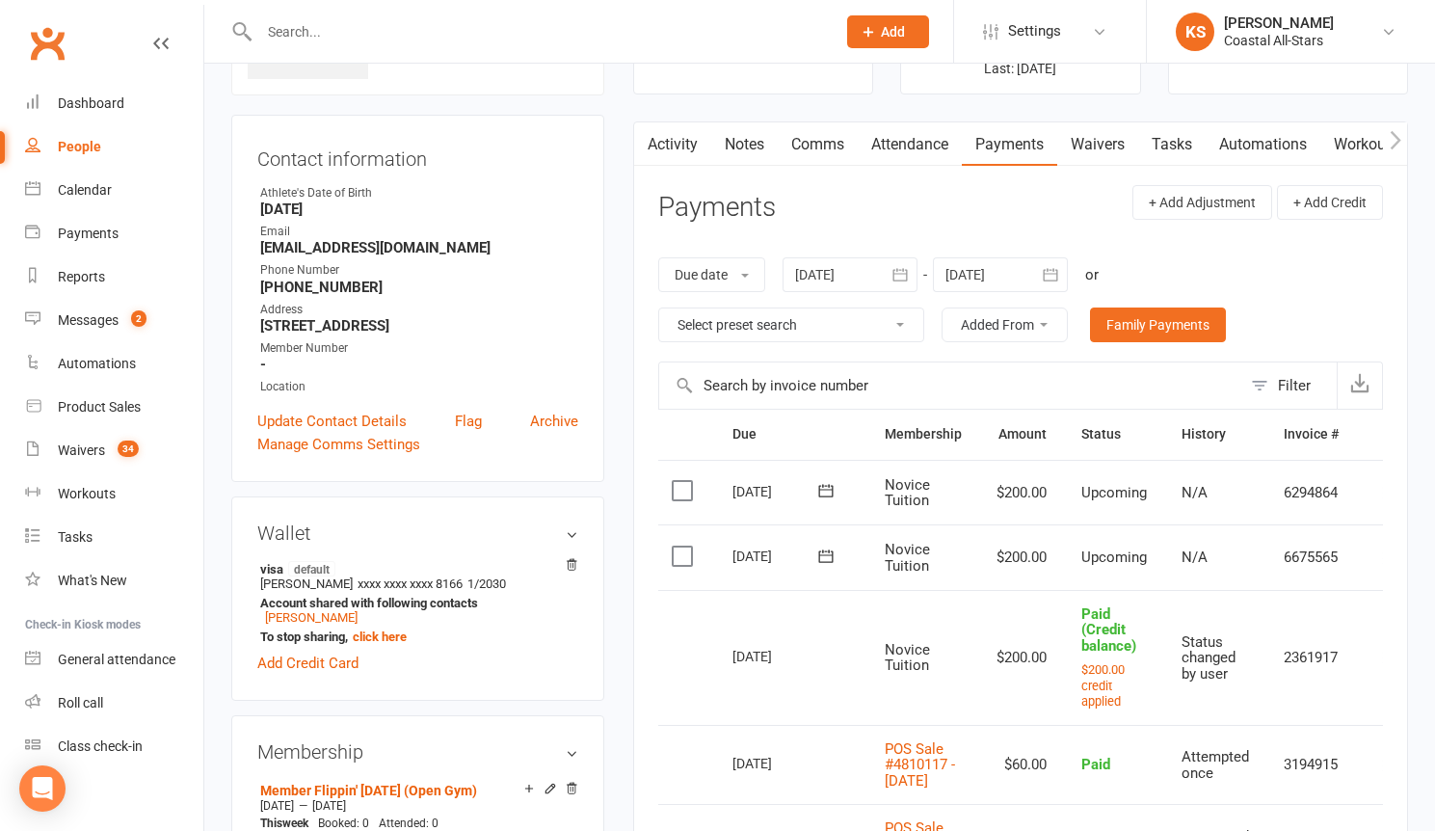
click at [1323, 550] on td "6675565" at bounding box center [1311, 557] width 90 height 66
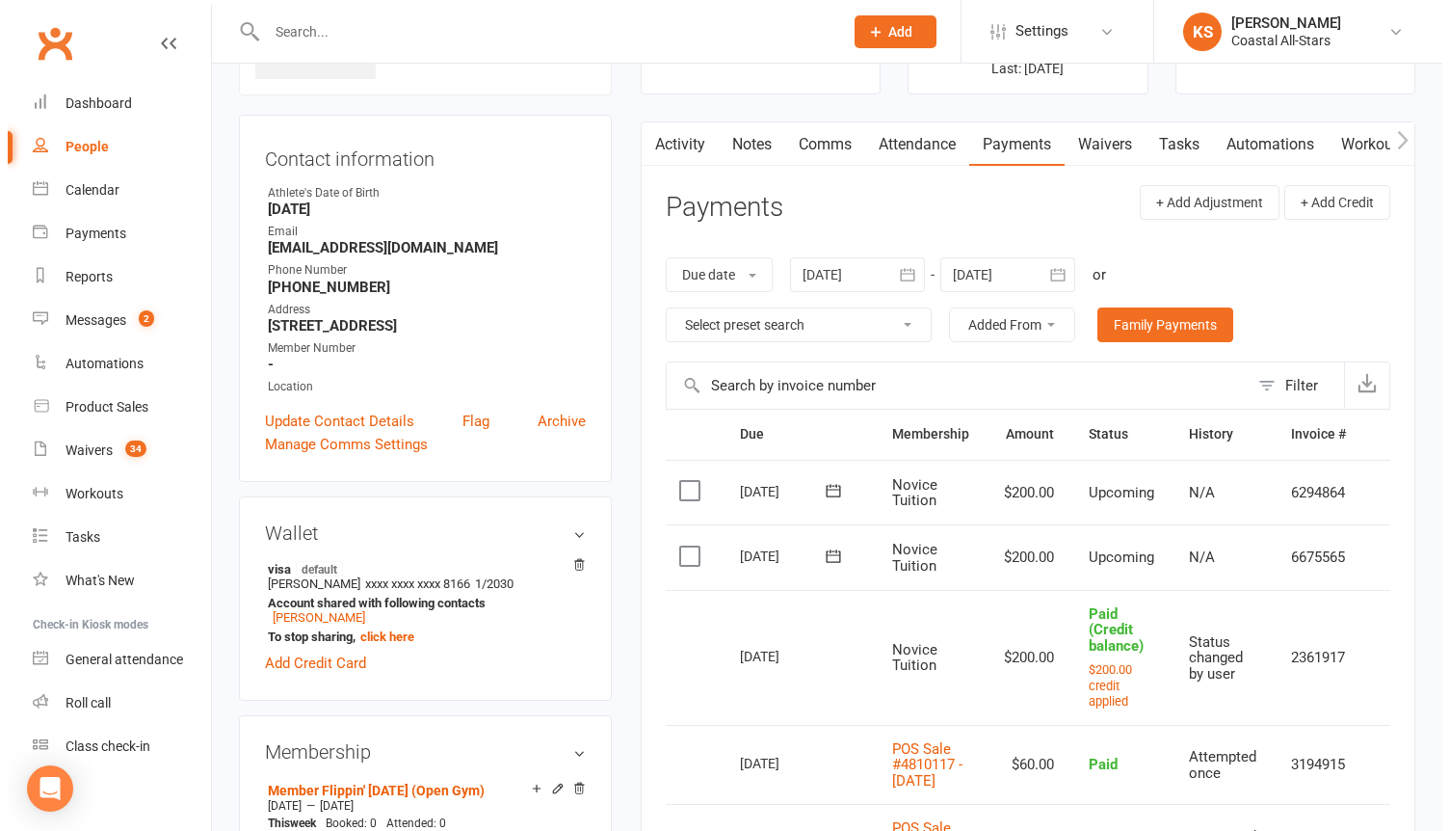
scroll to position [0, 40]
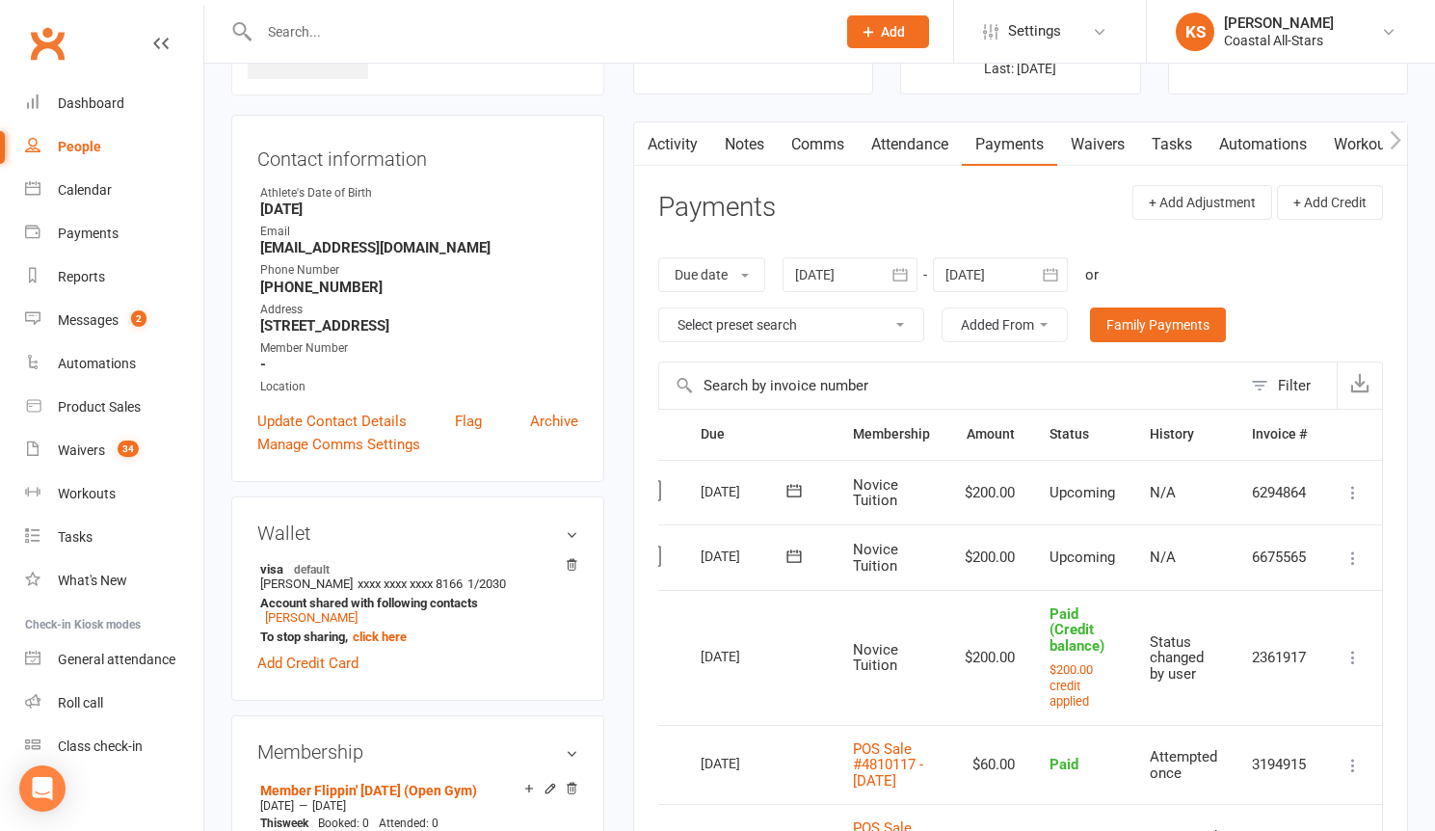
click at [1348, 558] on icon at bounding box center [1352, 557] width 19 height 19
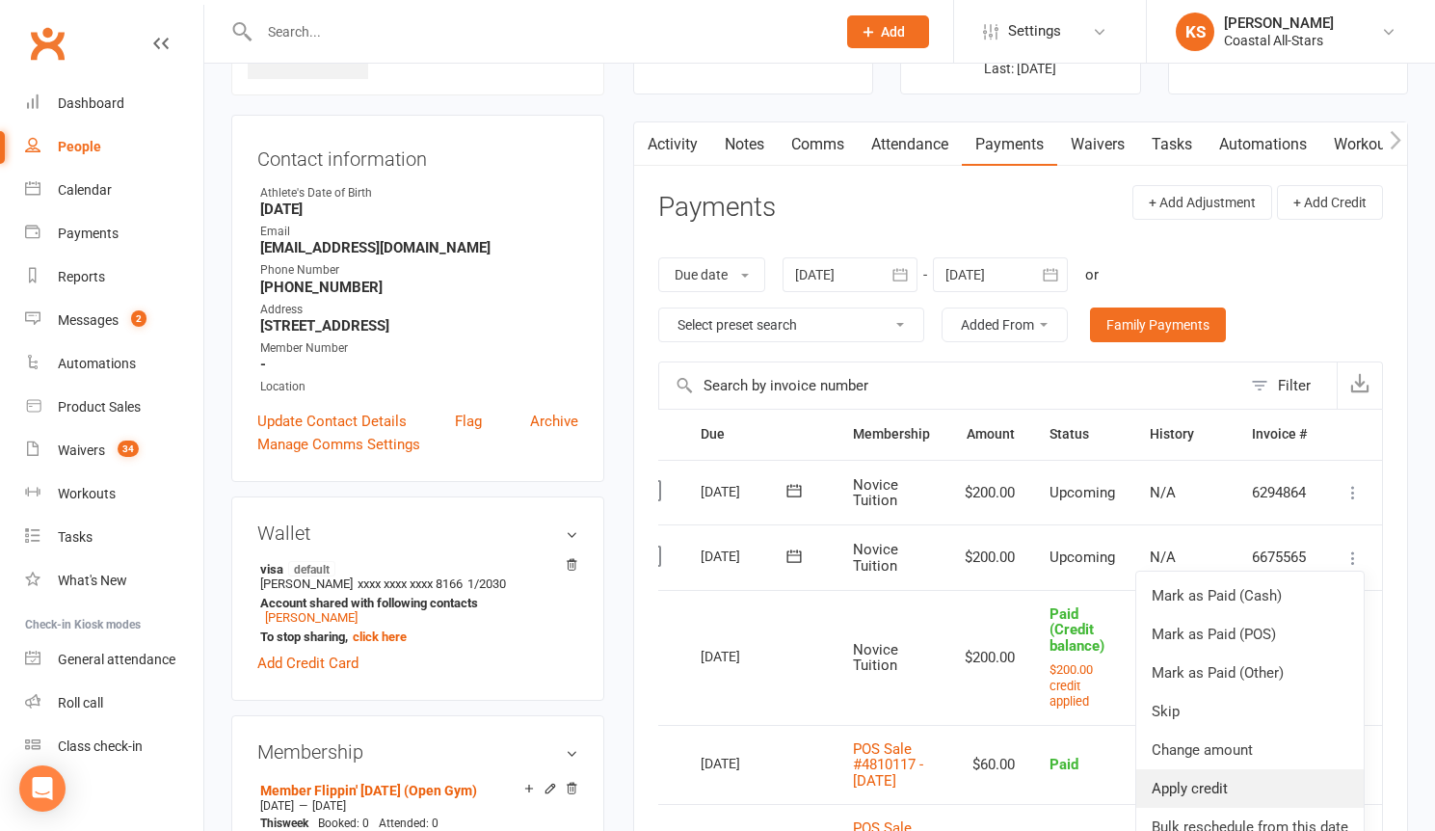
click at [1232, 791] on link "Apply credit" at bounding box center [1249, 788] width 227 height 39
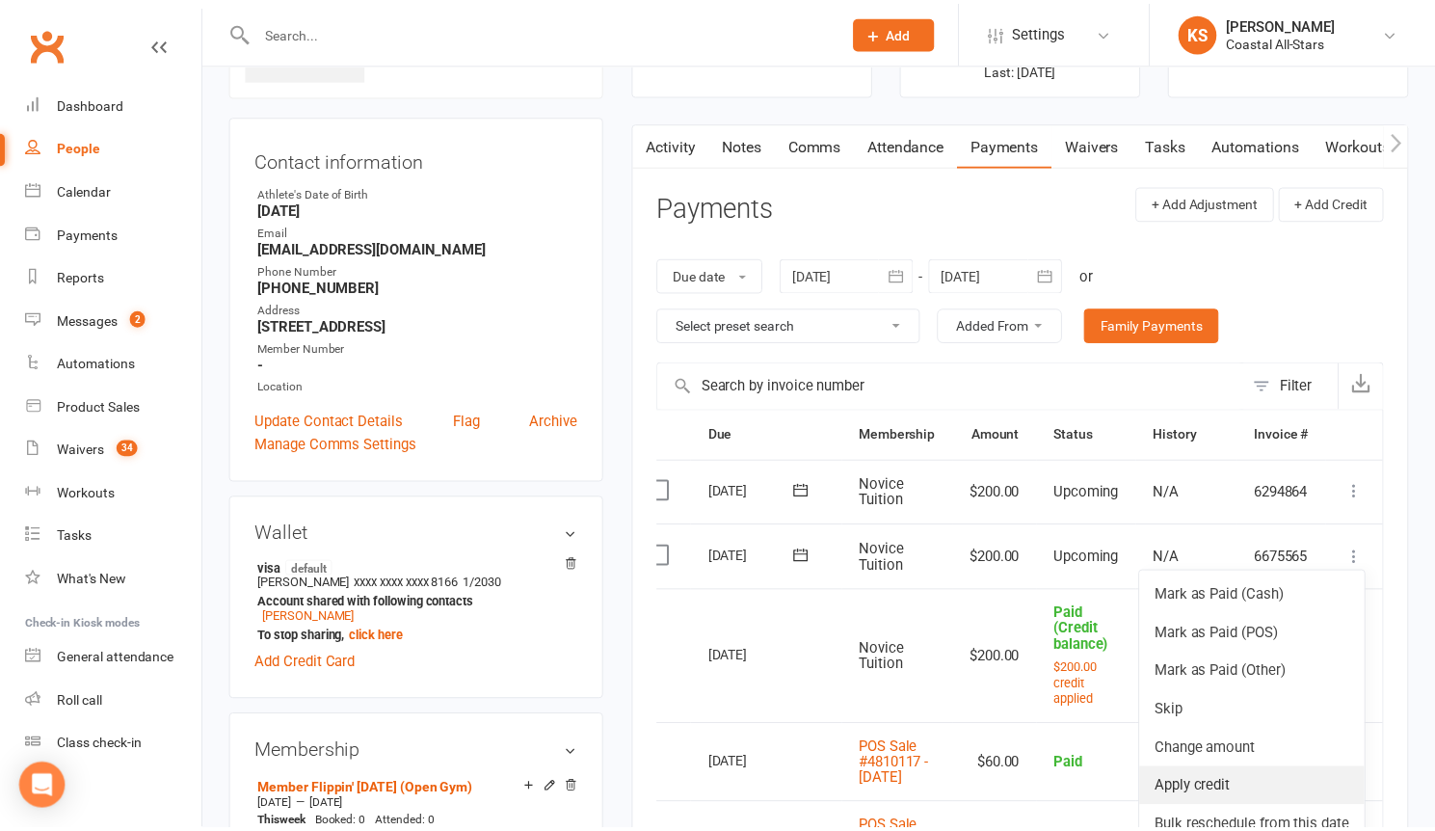
scroll to position [0, 31]
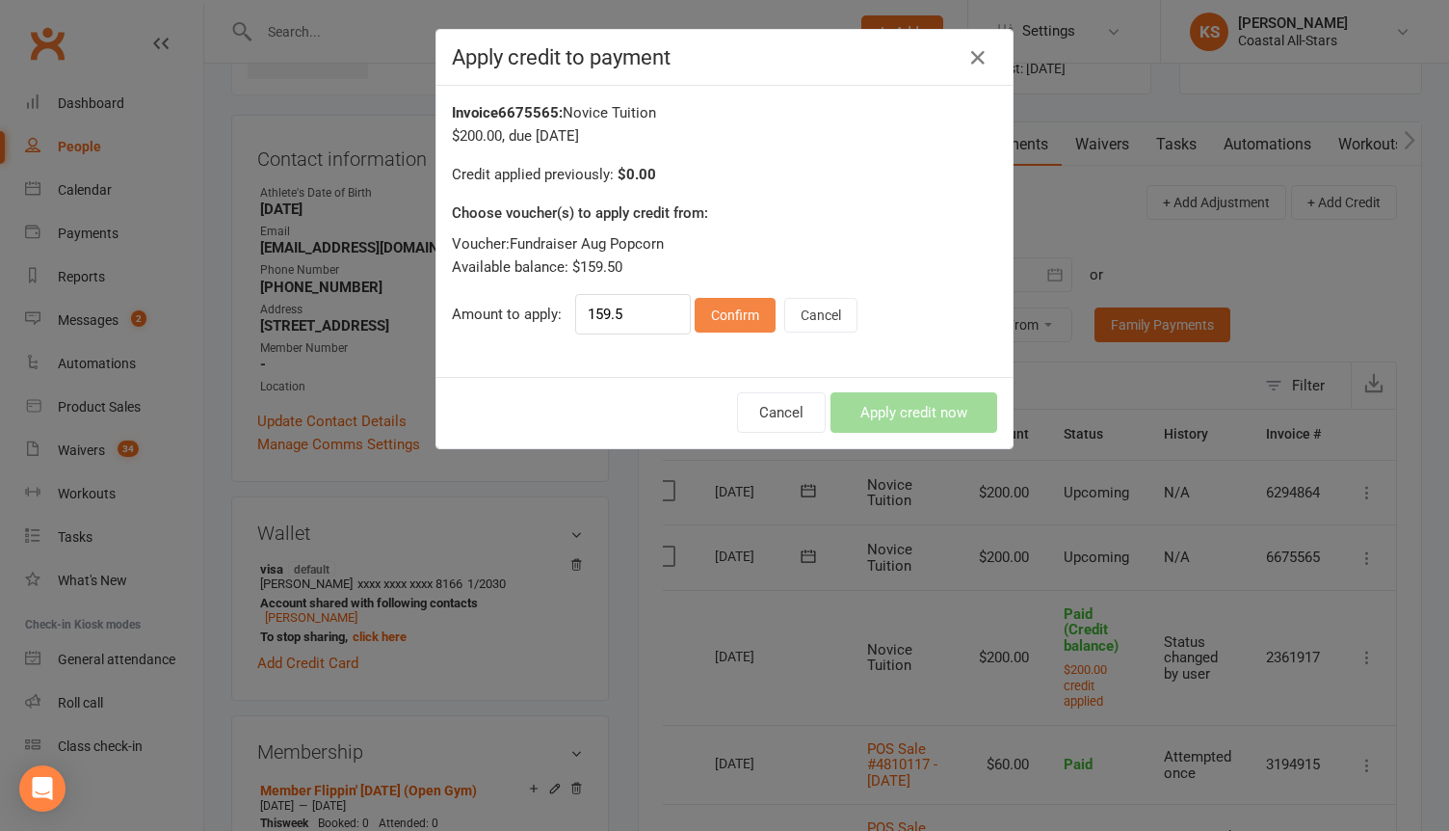
click at [760, 325] on button "Confirm" at bounding box center [735, 315] width 81 height 35
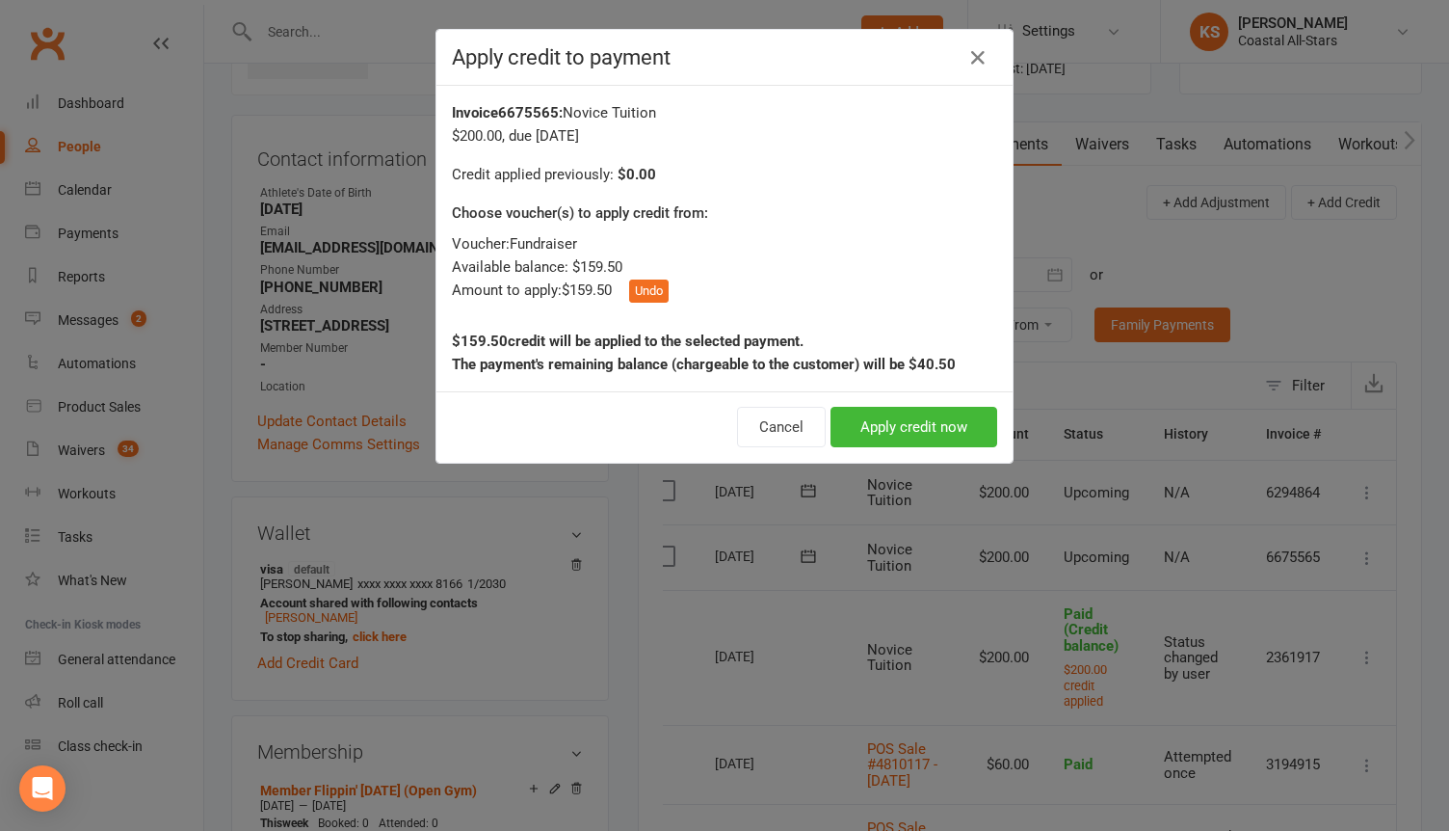
click at [758, 321] on div "Invoice 6675565 : Novice Tuition $200.00 , due 01-Oct-2025 Credit applied previ…" at bounding box center [725, 239] width 576 height 306
click at [884, 433] on button "Apply credit now" at bounding box center [914, 427] width 167 height 40
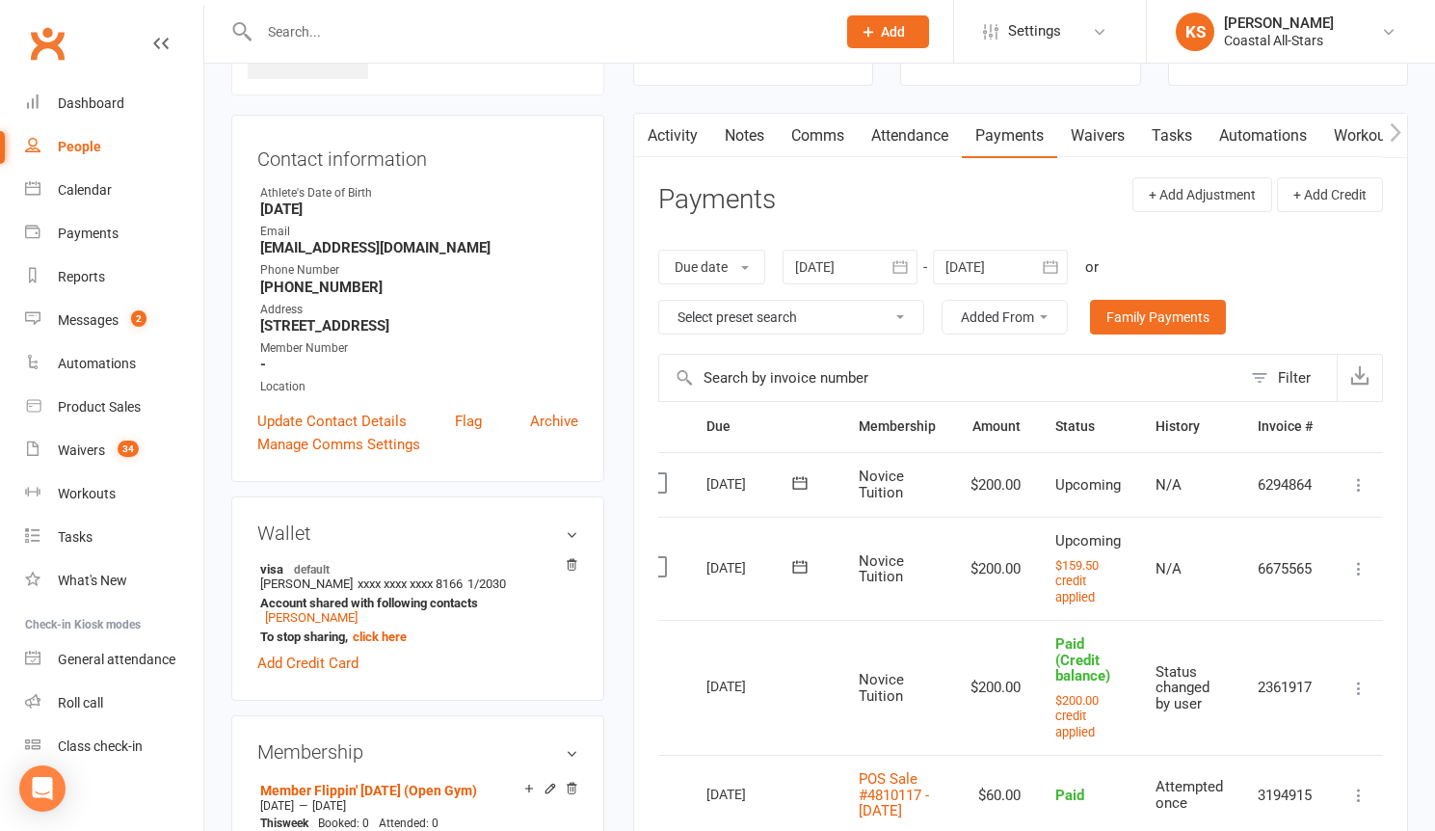
click at [304, 30] on input "text" at bounding box center [537, 31] width 569 height 27
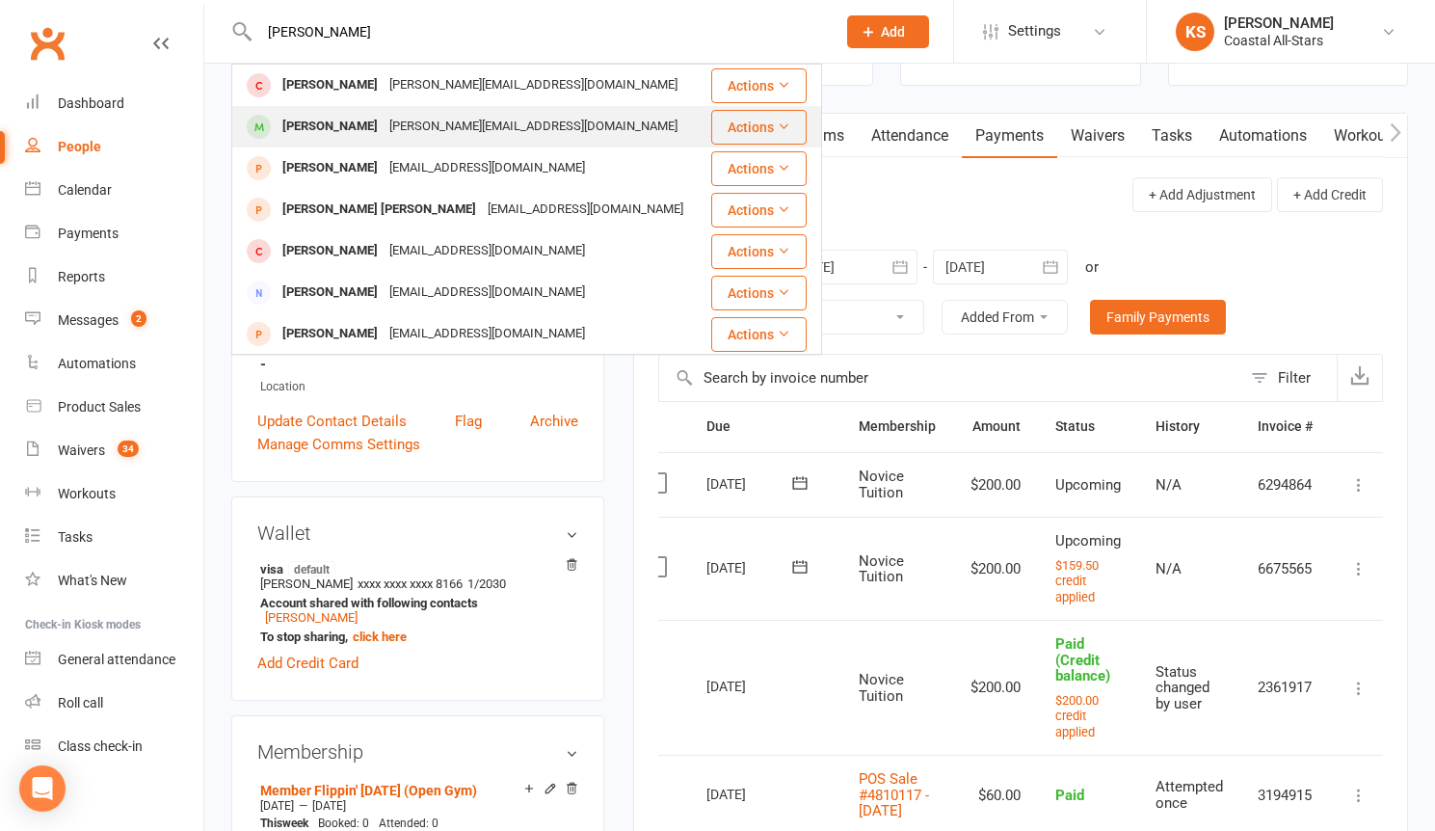
type input "dwyer"
click at [297, 141] on div "Lily Kuhlman Dwyer.mia@gmail.com" at bounding box center [470, 127] width 474 height 40
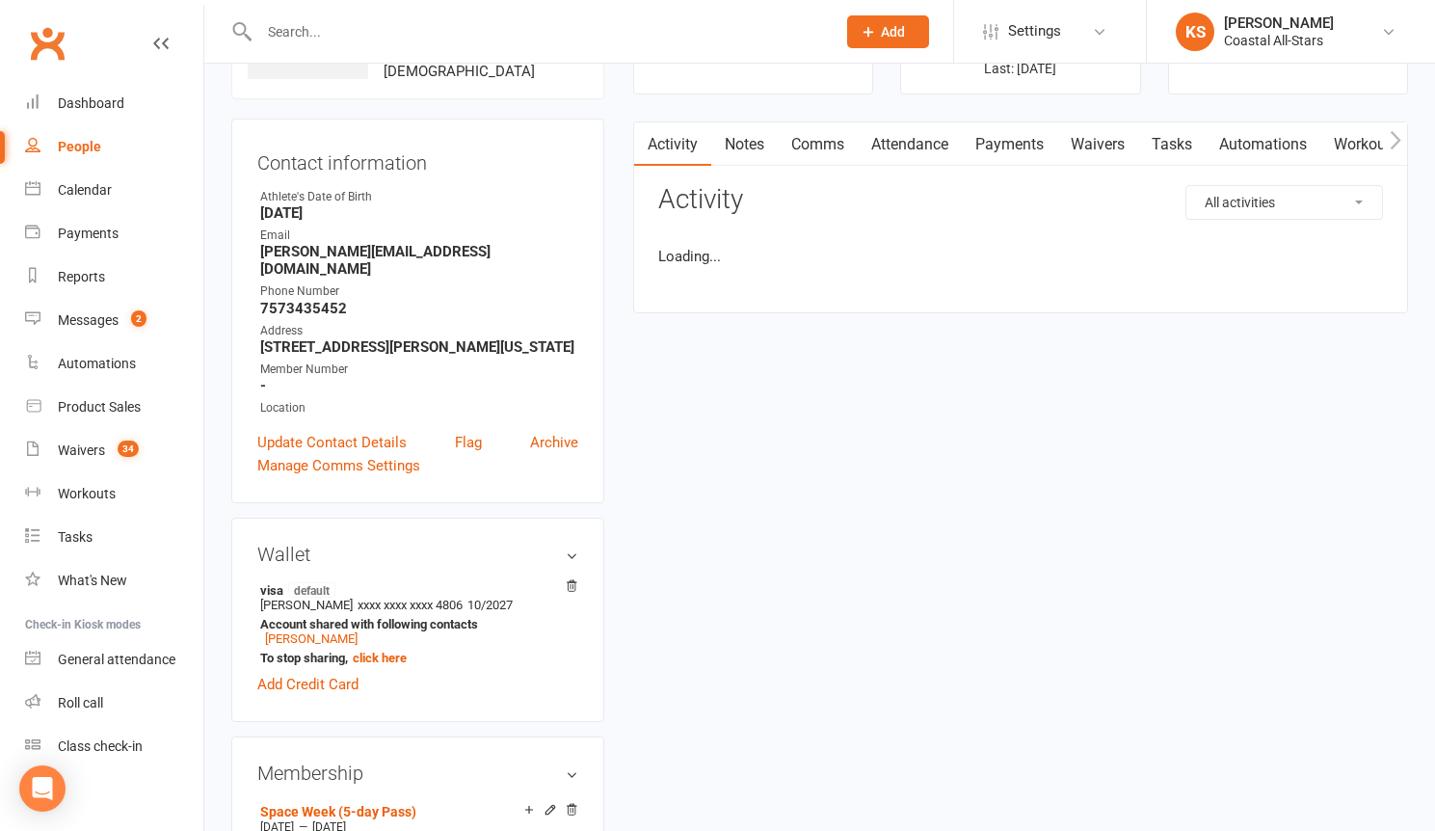
click at [722, 259] on main "✓ Memberships Tiny Tuition Expires on 14th June, 2026 + 4 other memberships $ B…" at bounding box center [1021, 137] width 804 height 390
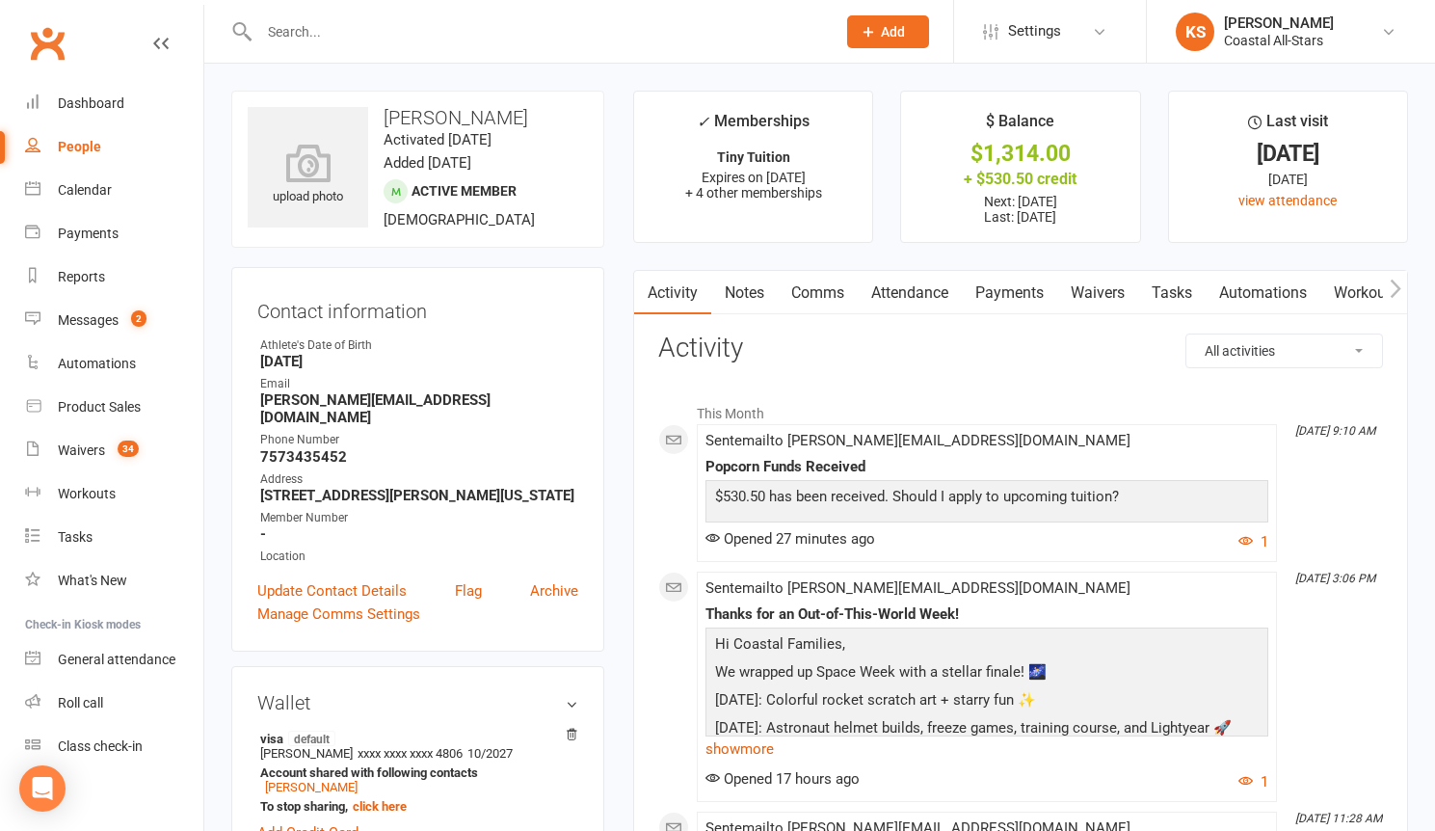
click at [993, 303] on link "Payments" at bounding box center [1009, 293] width 95 height 44
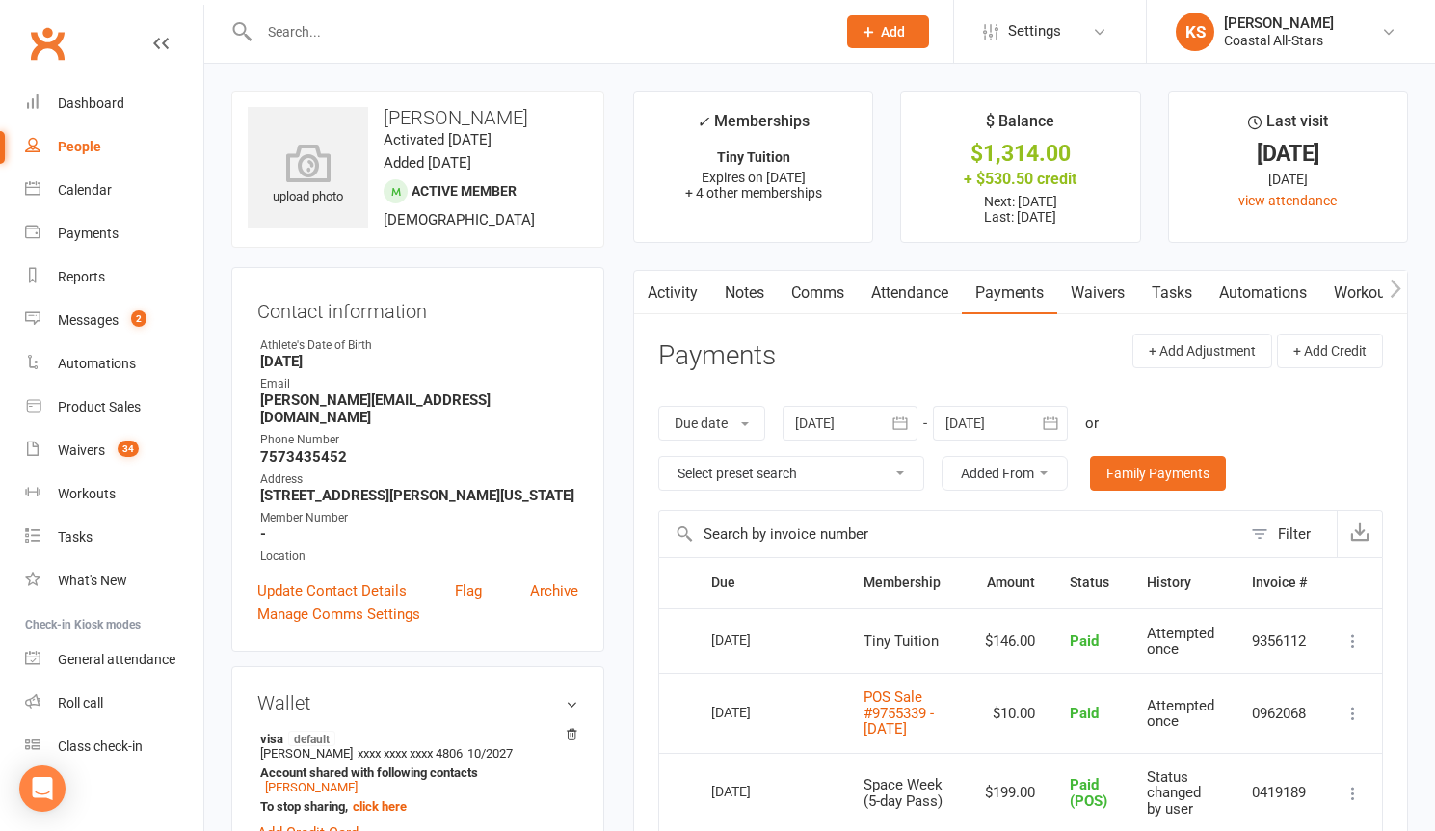
click at [1348, 634] on icon at bounding box center [1352, 640] width 19 height 19
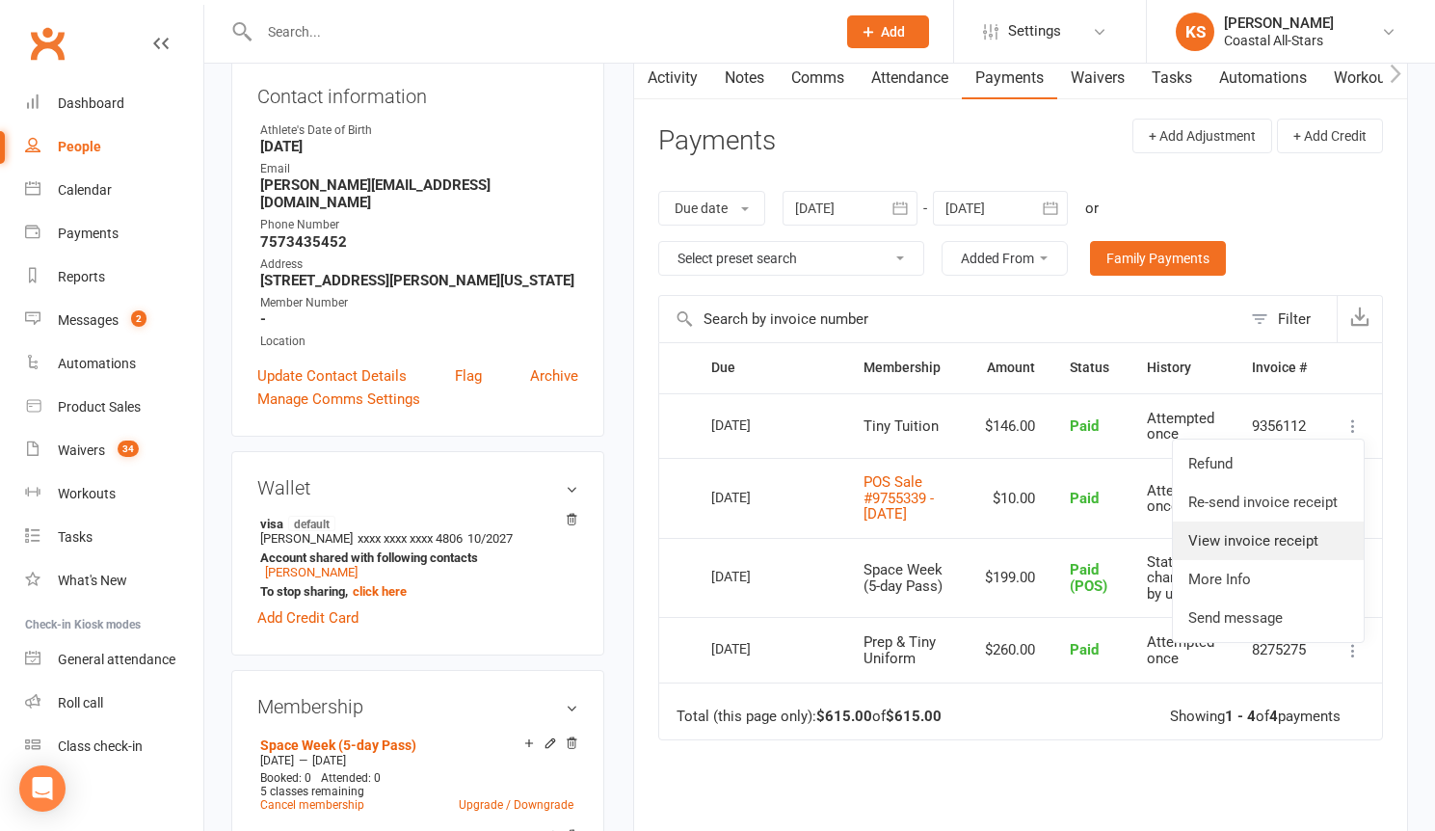
scroll to position [274, 0]
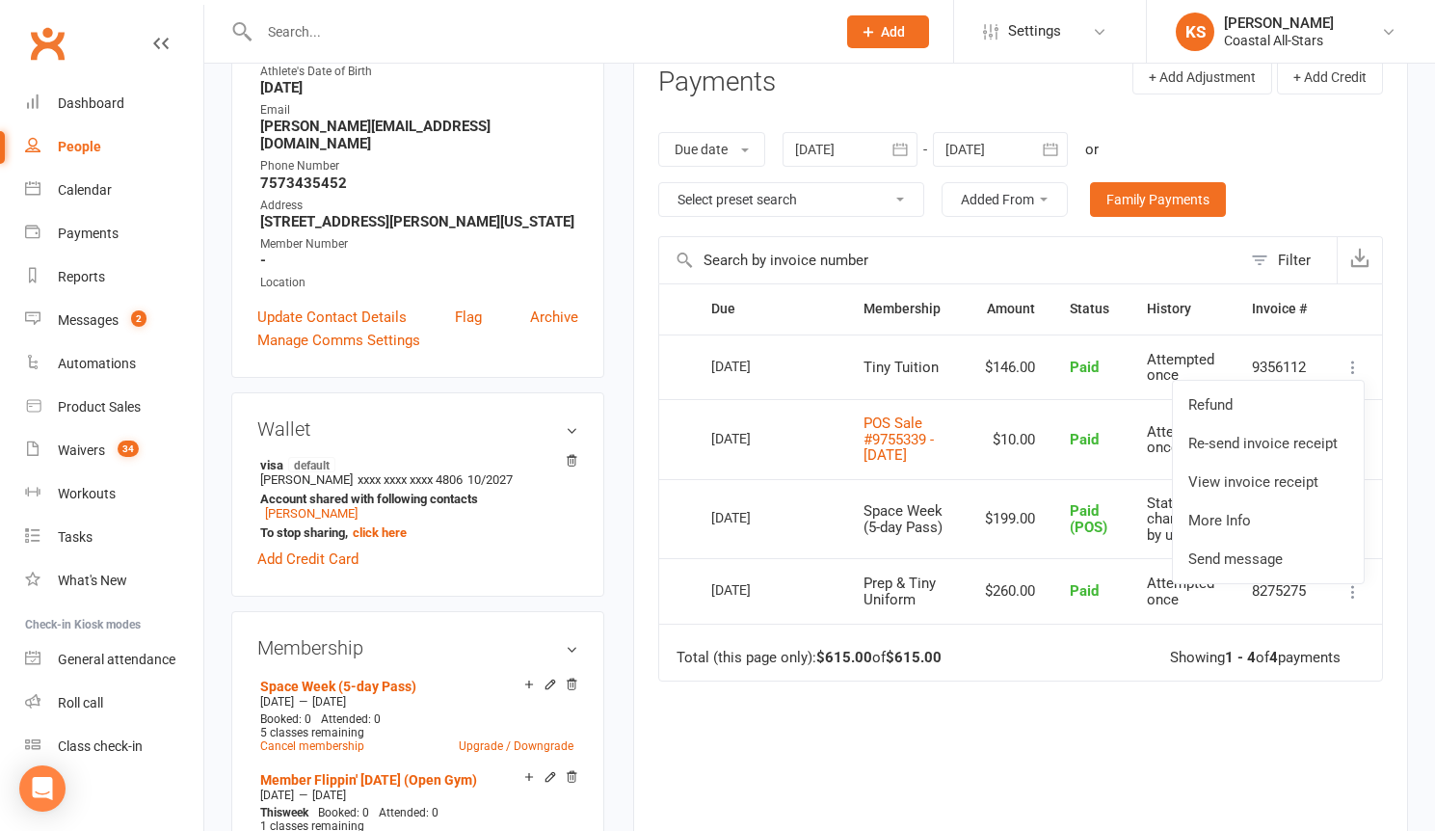
click at [1038, 529] on td "$199.00" at bounding box center [1010, 519] width 85 height 80
click at [993, 144] on div at bounding box center [1000, 149] width 135 height 35
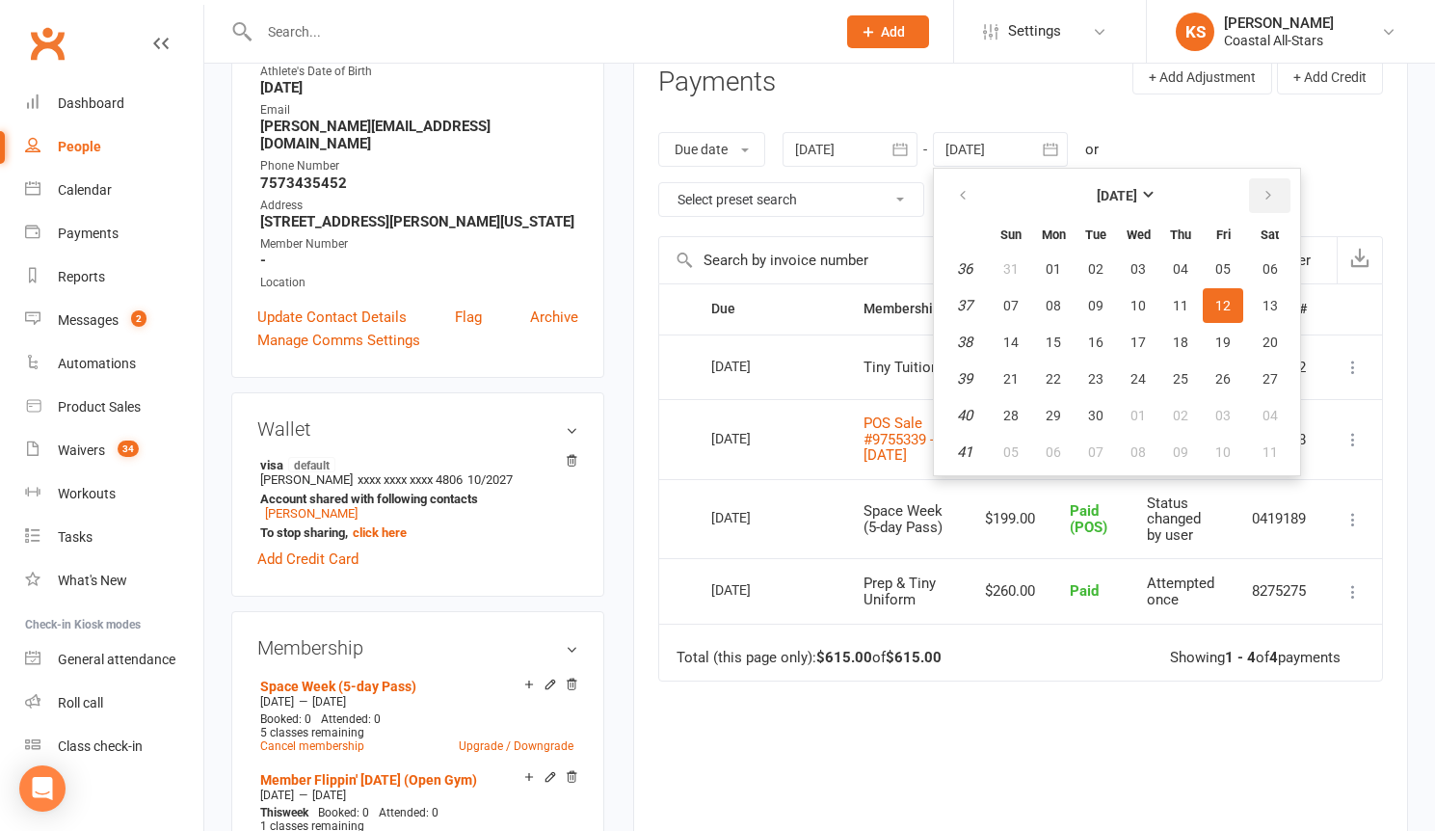
click at [1270, 198] on icon "button" at bounding box center [1268, 195] width 13 height 15
click at [1296, 416] on table "January 2026 Sun Mon Tue Wed Thu Fri Sat 1 28 29 30 31 01 02 03 2 04 05 06 07 0…" at bounding box center [1117, 322] width 359 height 299
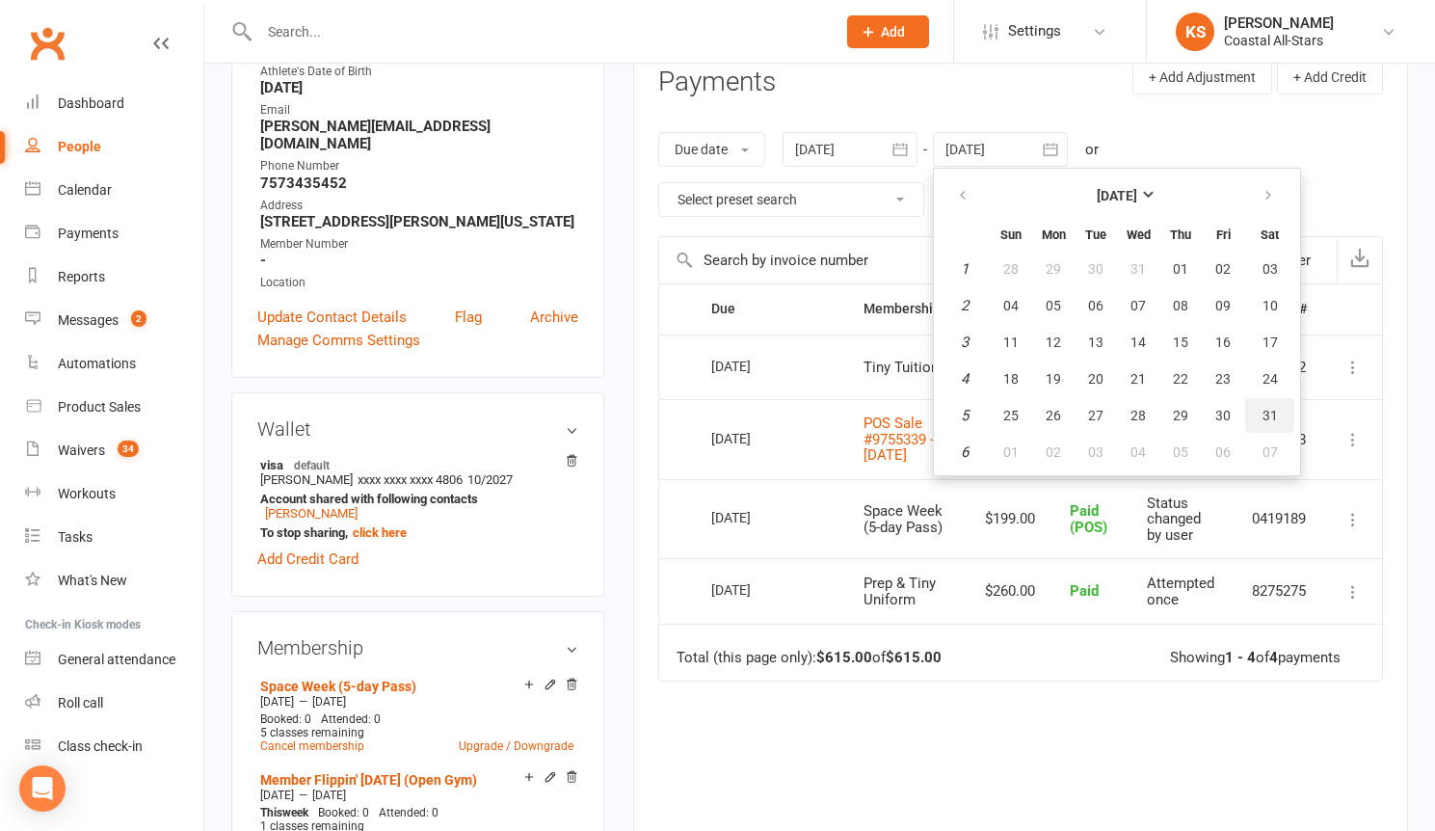
click at [1284, 413] on button "31" at bounding box center [1269, 415] width 49 height 35
type input "31 Jan 2026"
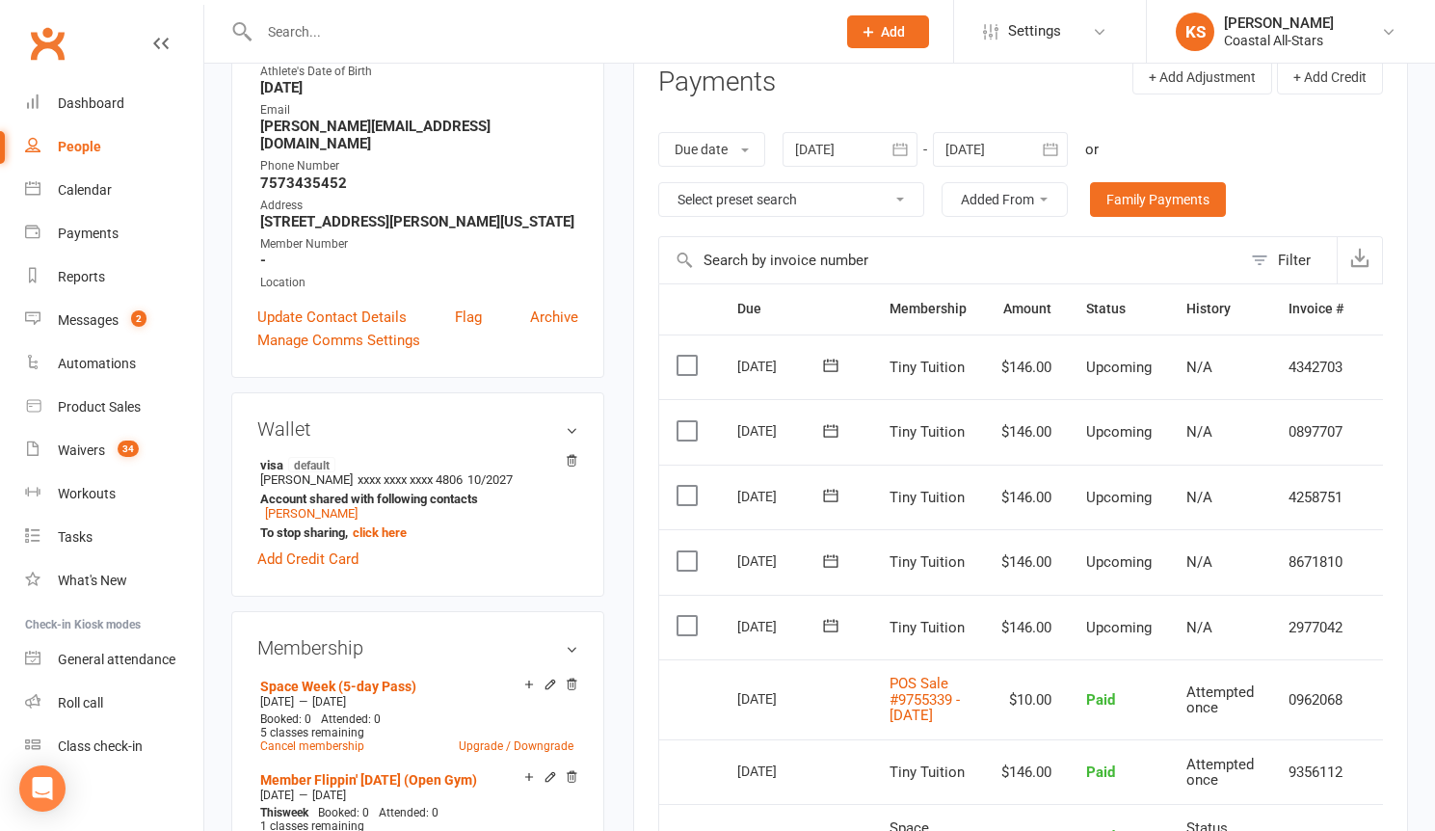
click at [1361, 625] on td "2977042" at bounding box center [1316, 628] width 90 height 66
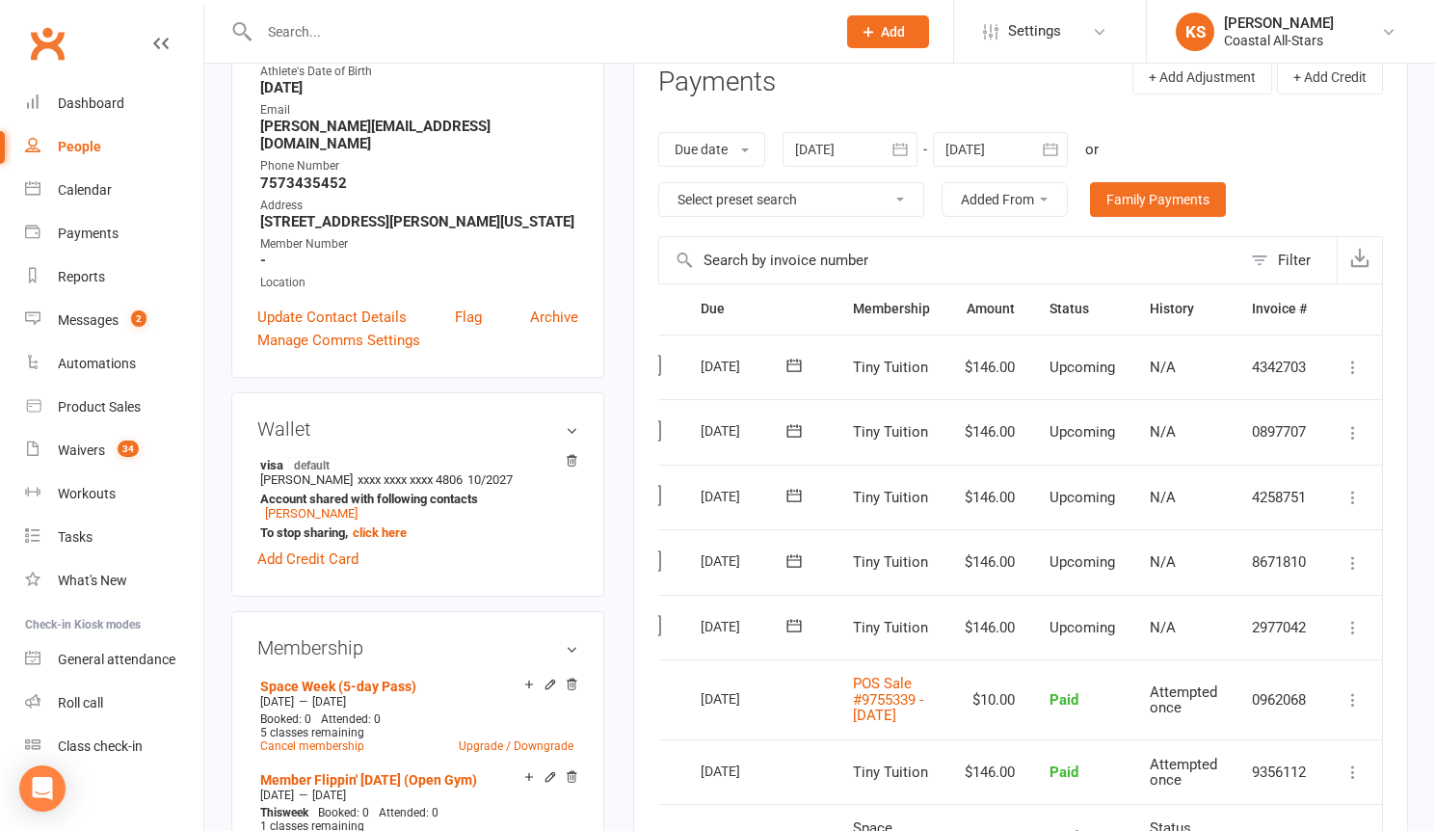
scroll to position [0, 40]
click at [1363, 637] on button at bounding box center [1353, 627] width 23 height 23
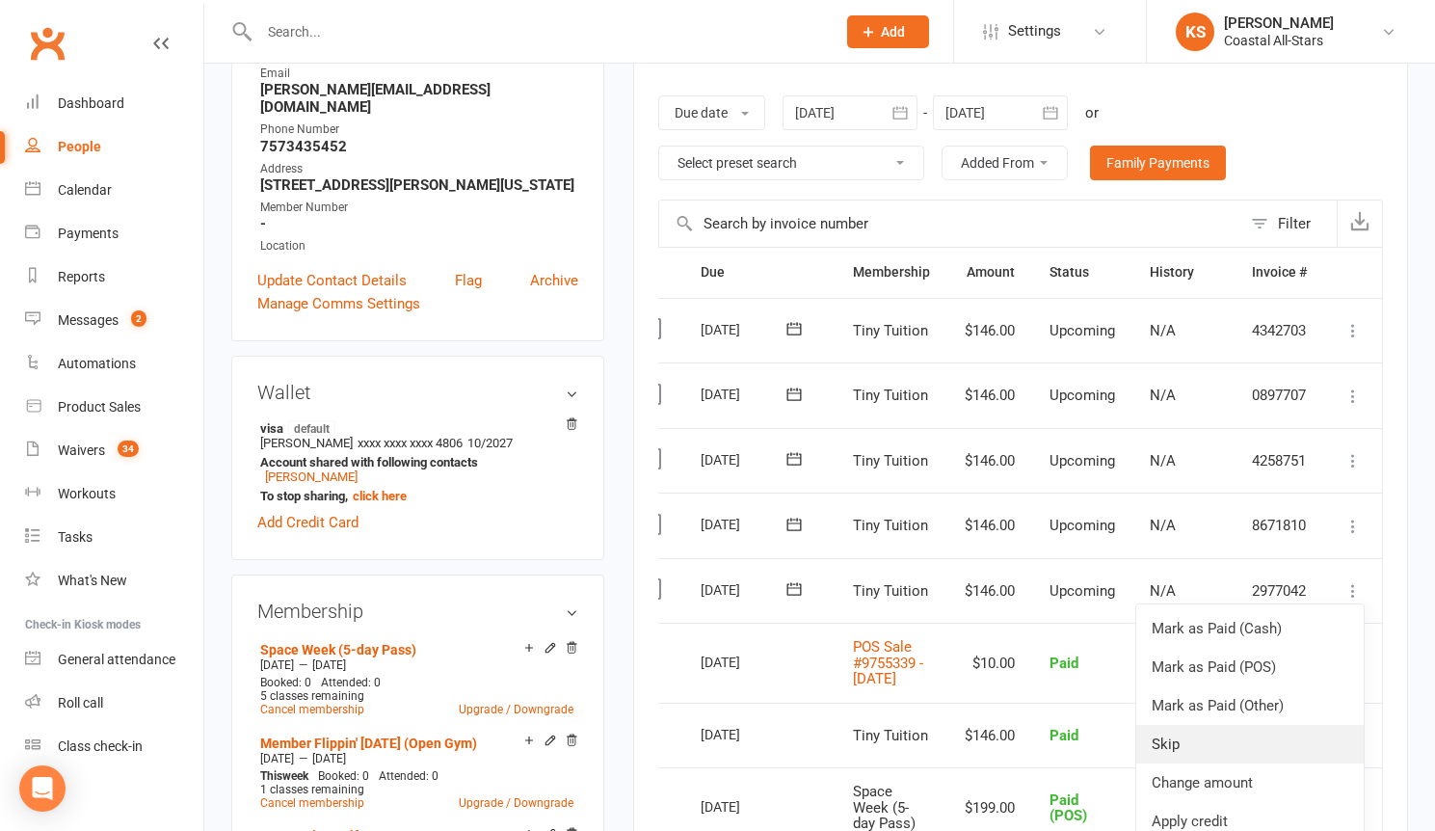
scroll to position [341, 0]
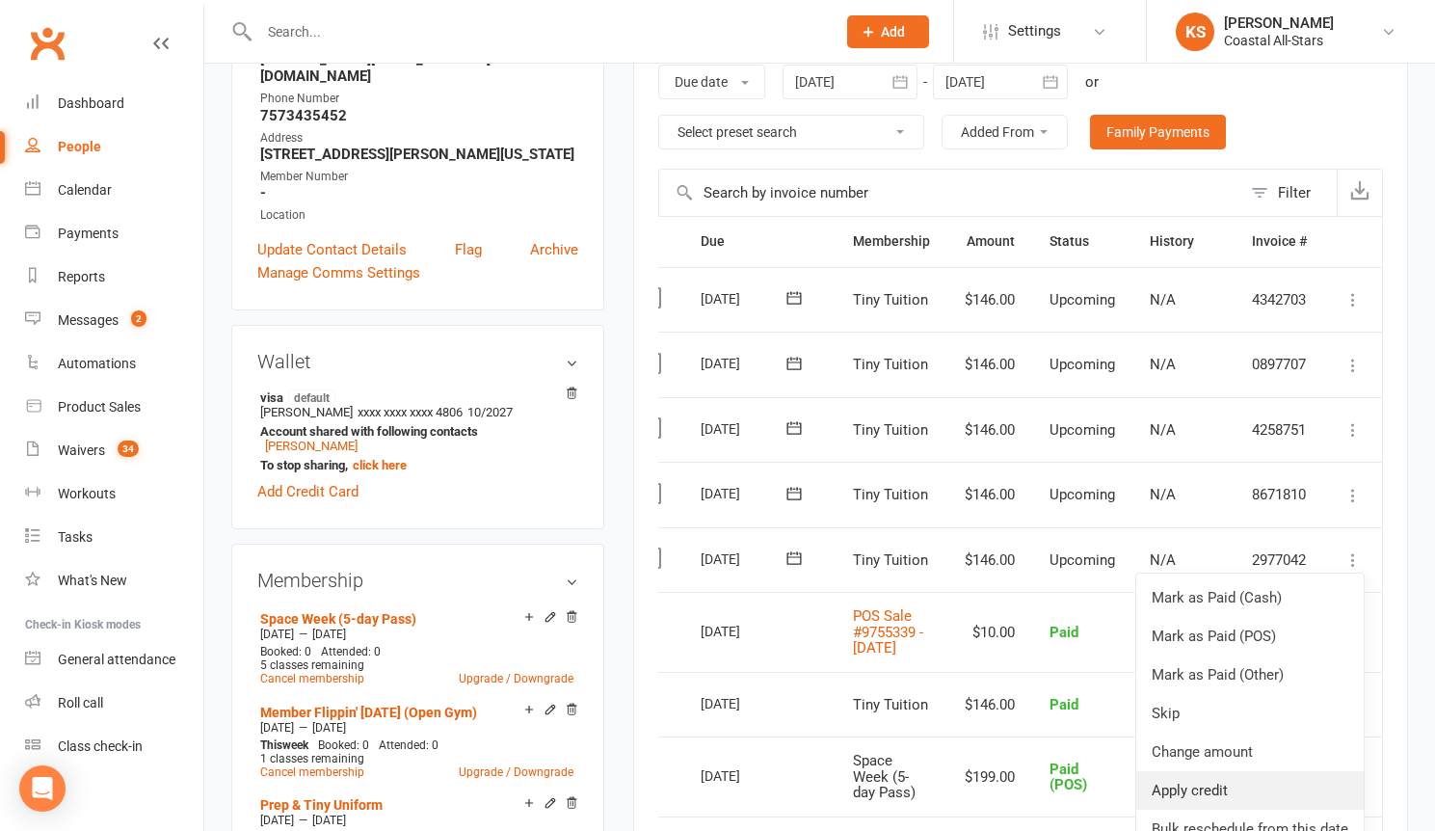
click at [1253, 779] on link "Apply credit" at bounding box center [1249, 790] width 227 height 39
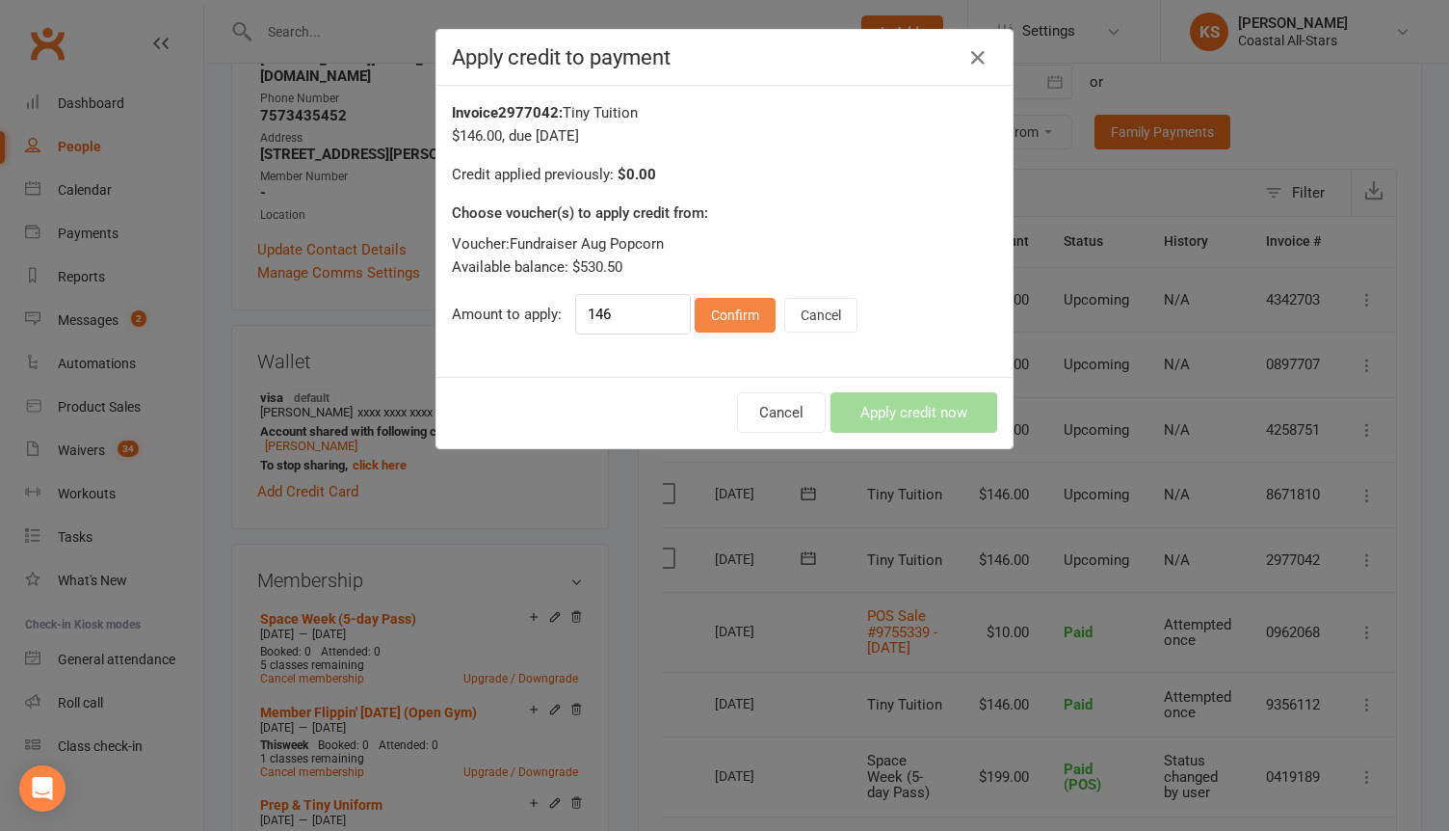
click at [713, 309] on button "Confirm" at bounding box center [735, 315] width 81 height 35
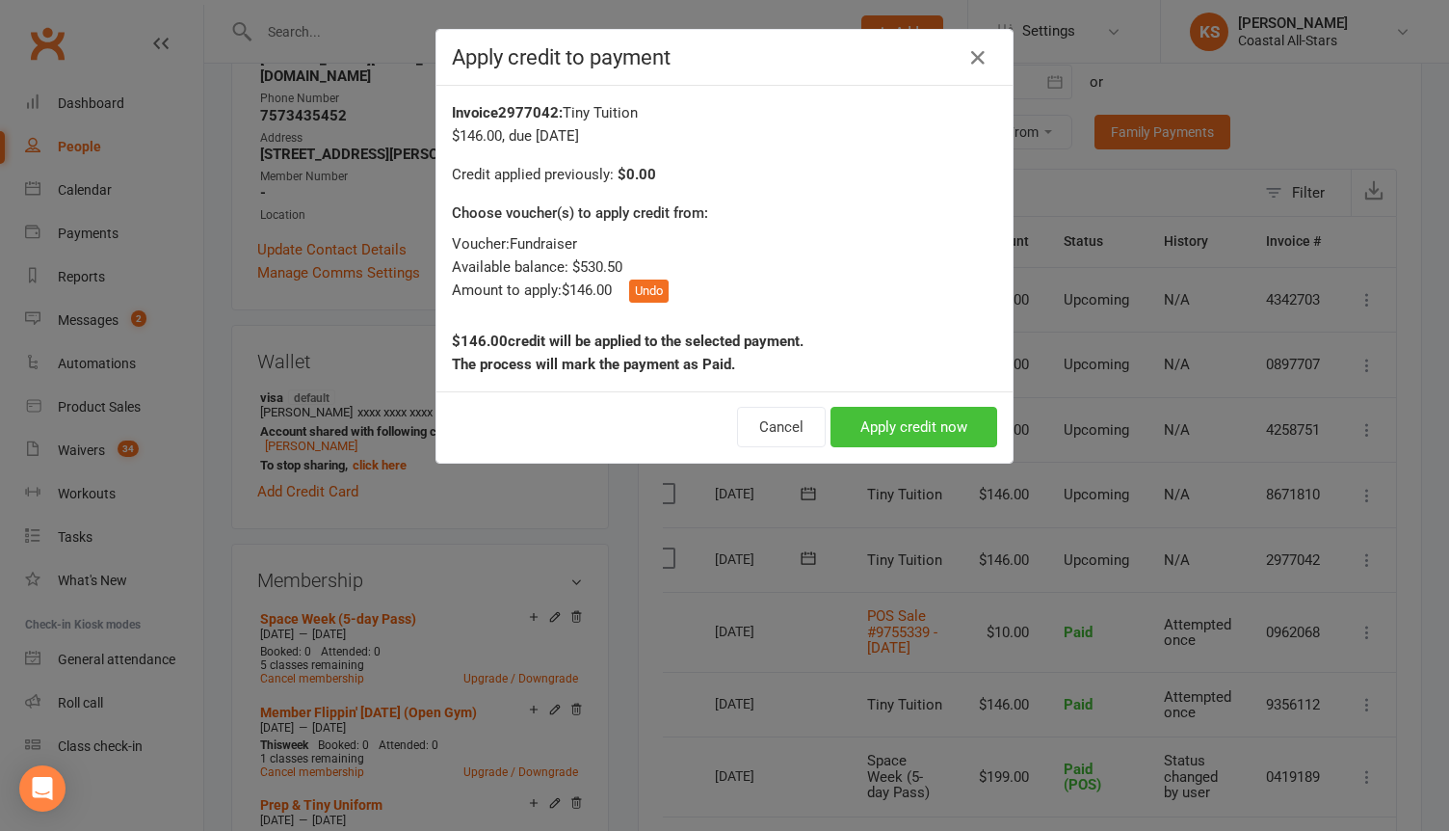
click at [874, 423] on button "Apply credit now" at bounding box center [914, 427] width 167 height 40
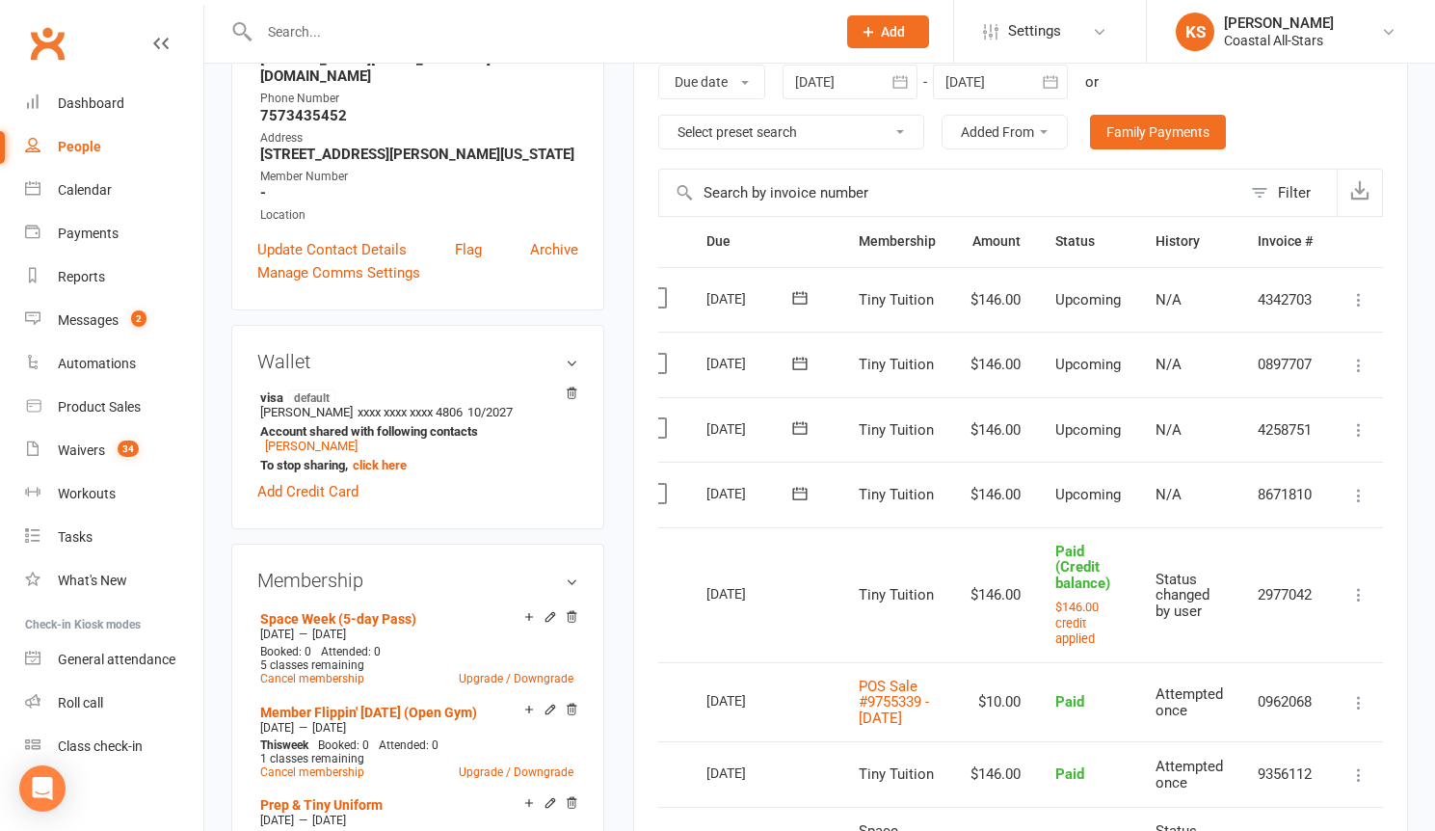
click at [1368, 494] on icon at bounding box center [1358, 495] width 19 height 19
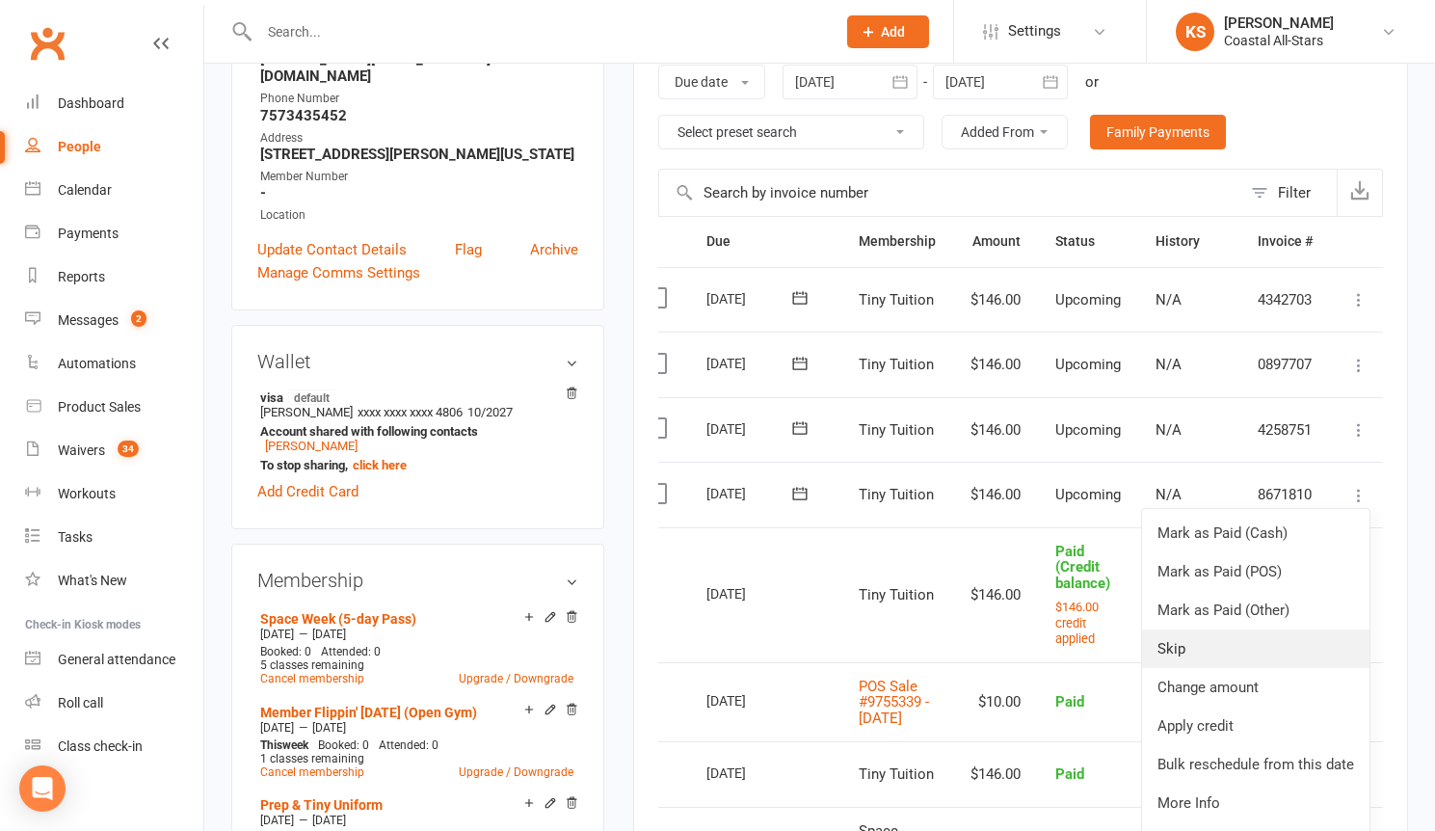
scroll to position [367, 0]
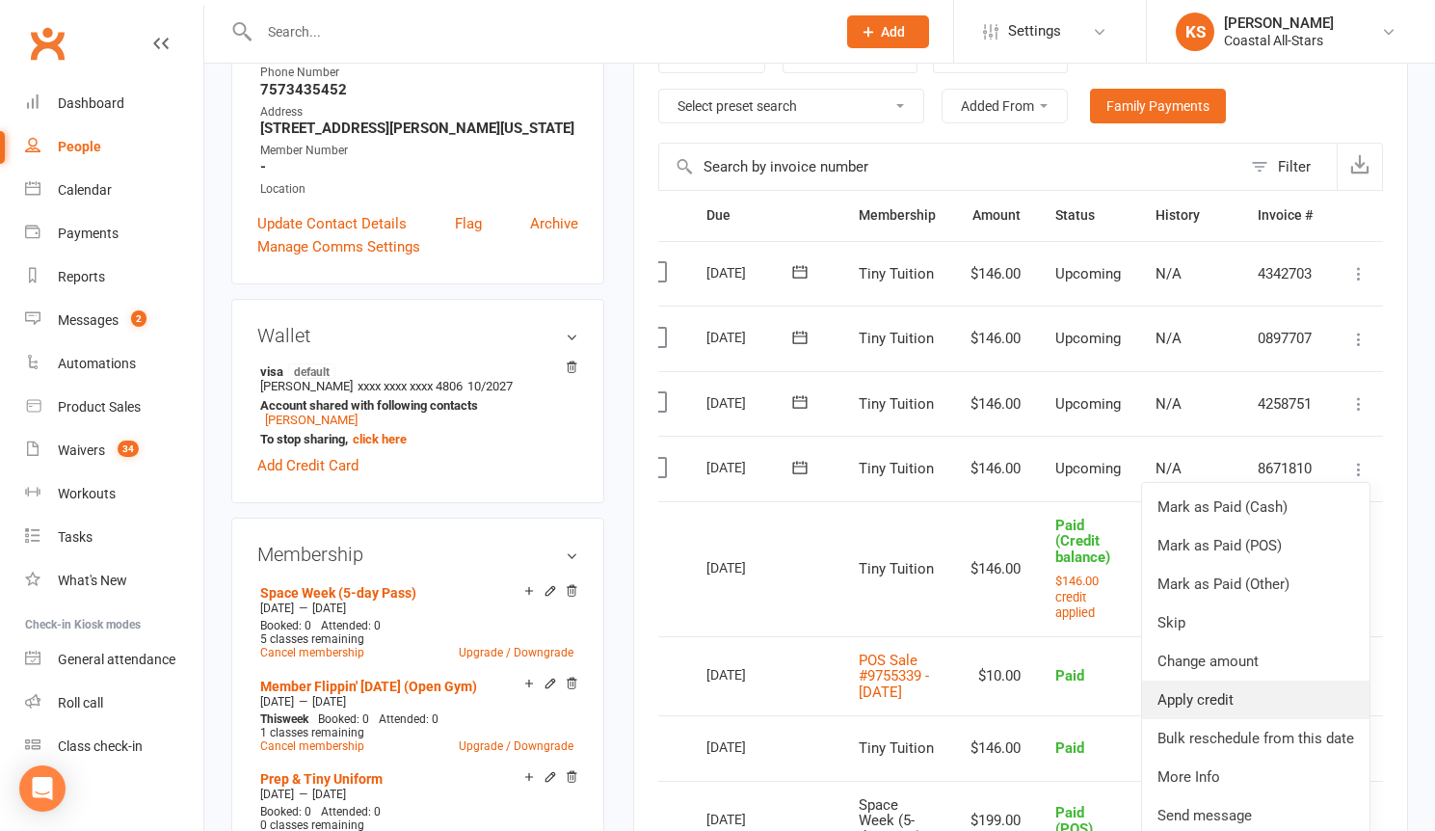
click at [1250, 693] on link "Apply credit" at bounding box center [1255, 699] width 227 height 39
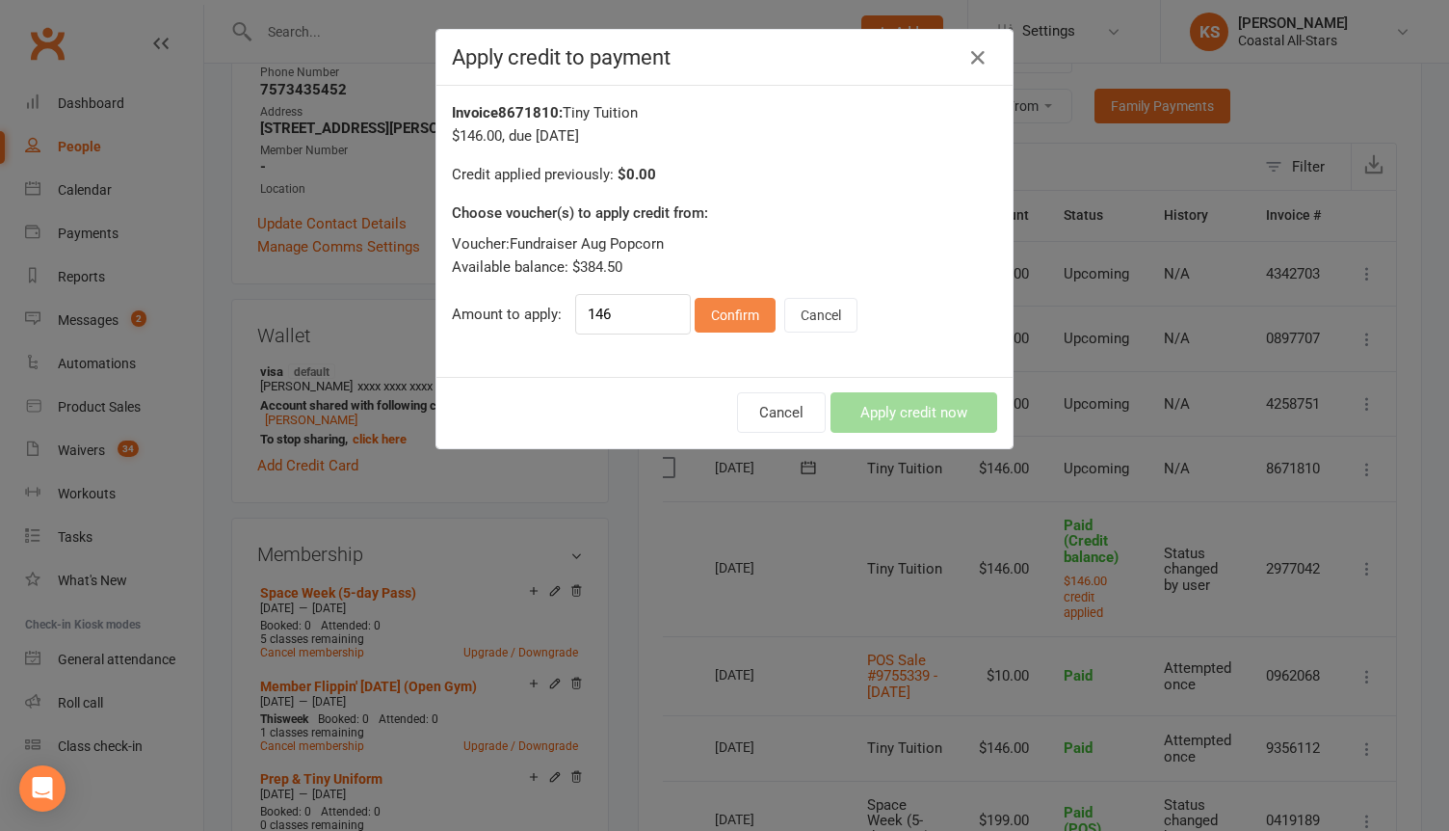
click at [743, 313] on button "Confirm" at bounding box center [735, 315] width 81 height 35
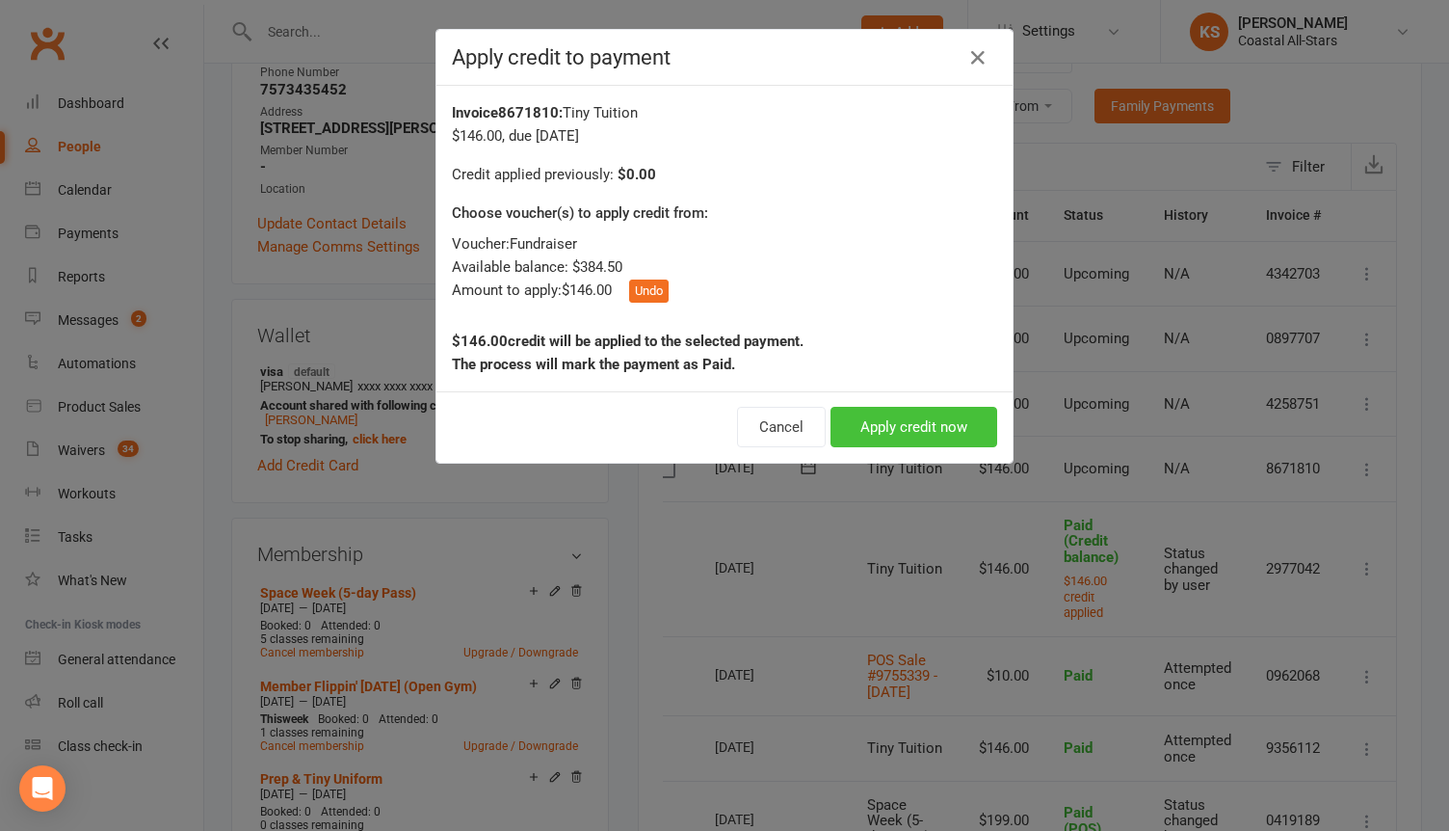
click at [883, 424] on button "Apply credit now" at bounding box center [914, 427] width 167 height 40
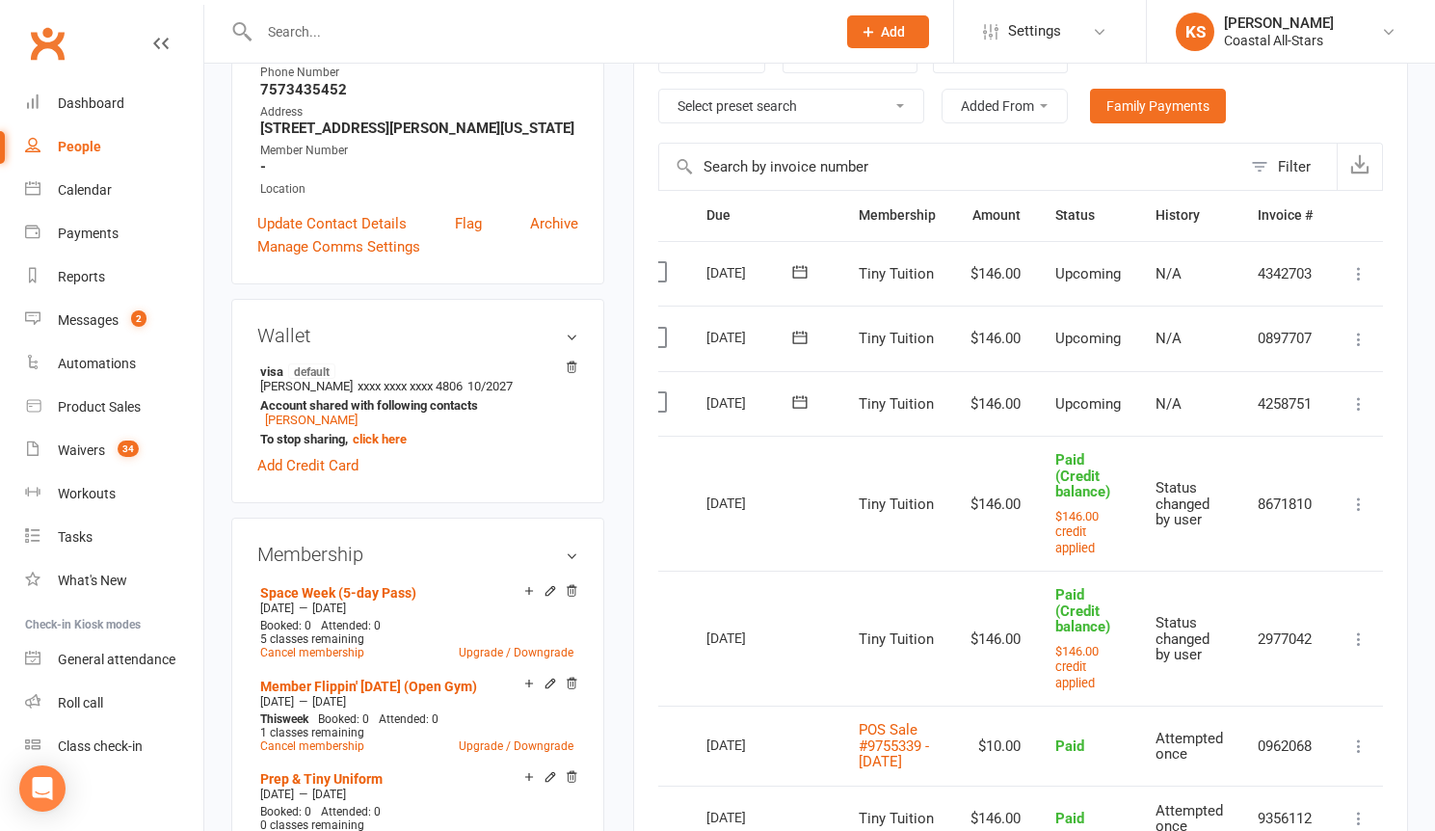
click at [1369, 408] on icon at bounding box center [1358, 403] width 19 height 19
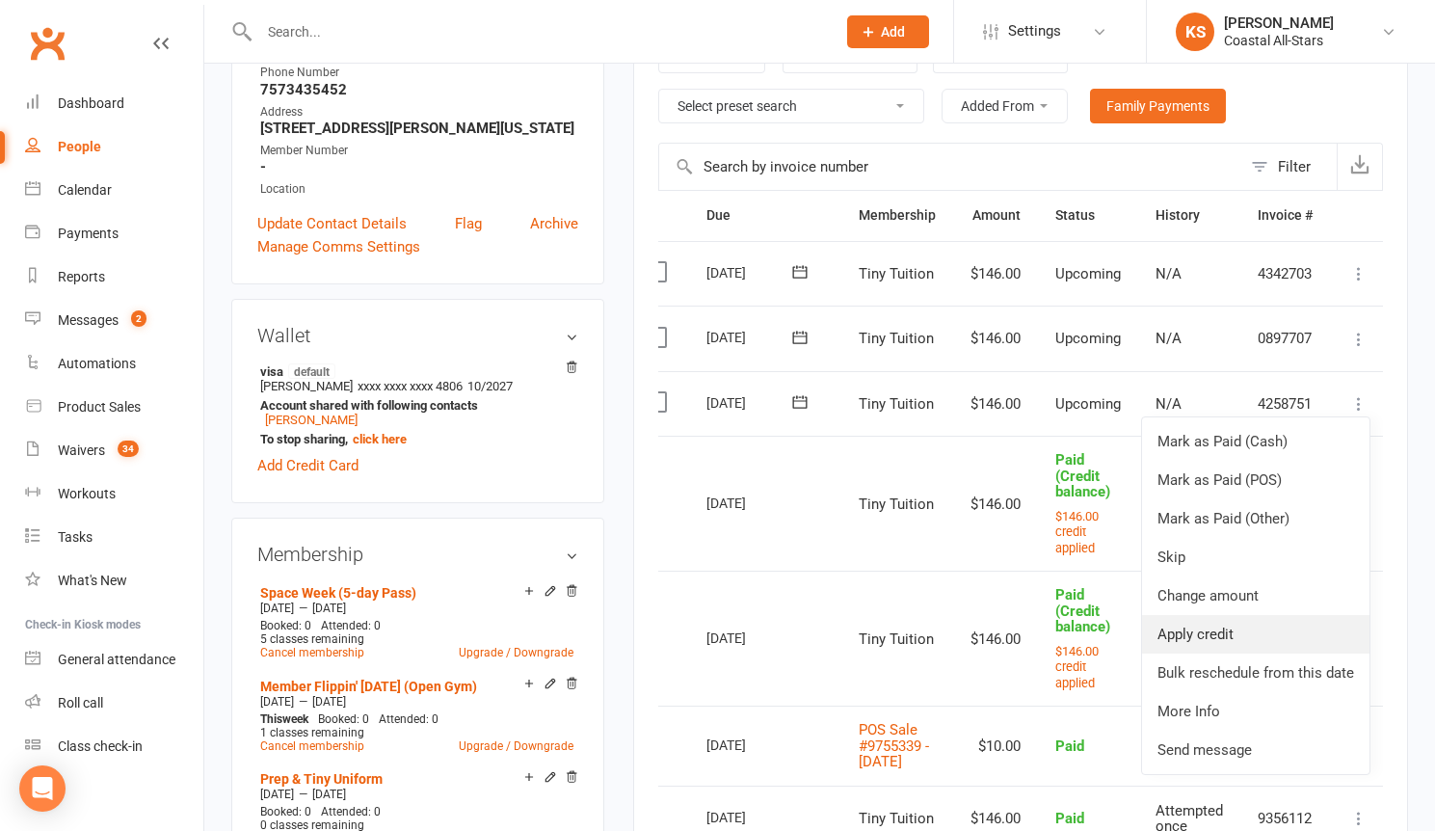
click at [1275, 629] on link "Apply credit" at bounding box center [1255, 634] width 227 height 39
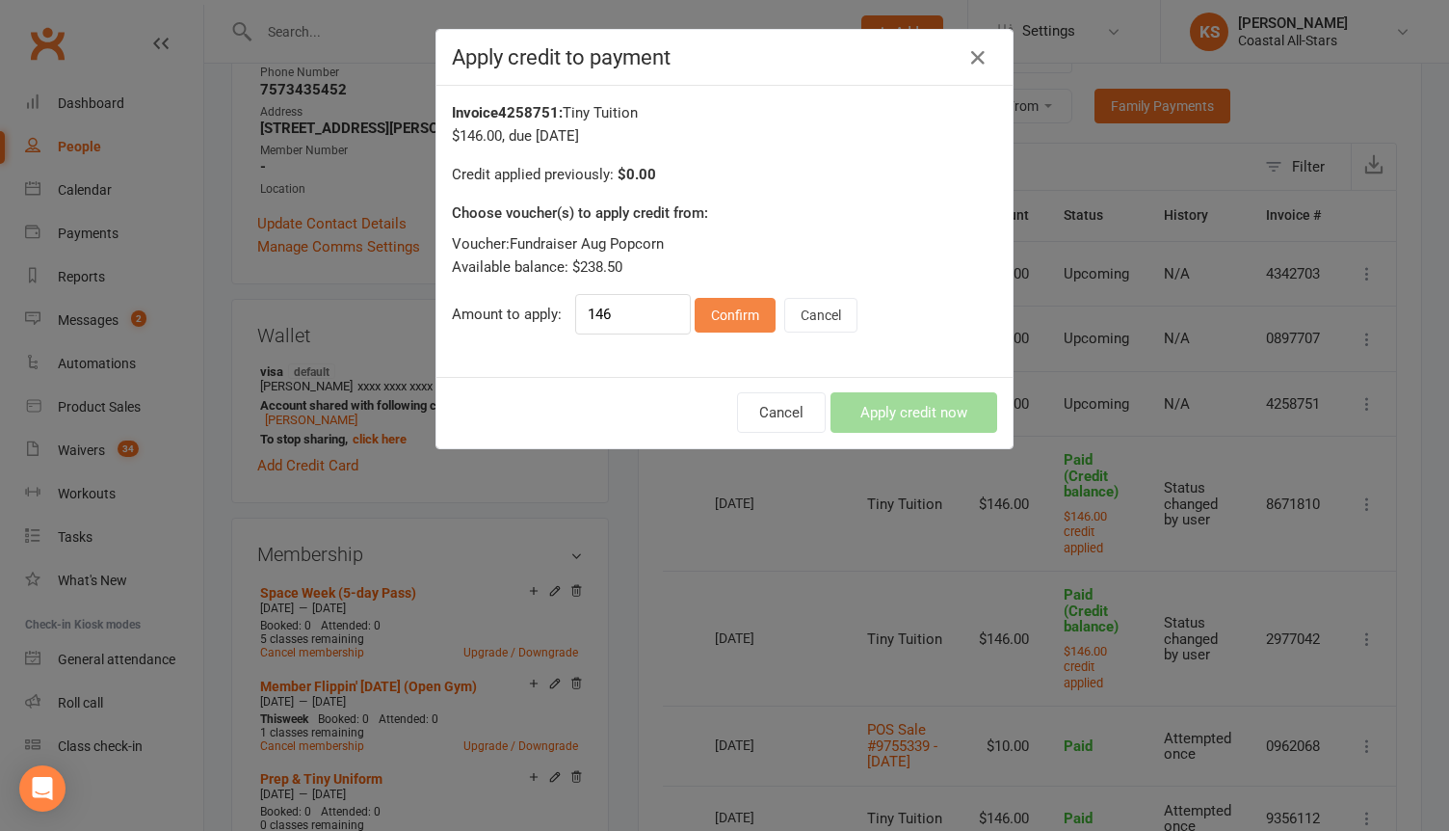
click at [724, 322] on button "Confirm" at bounding box center [735, 315] width 81 height 35
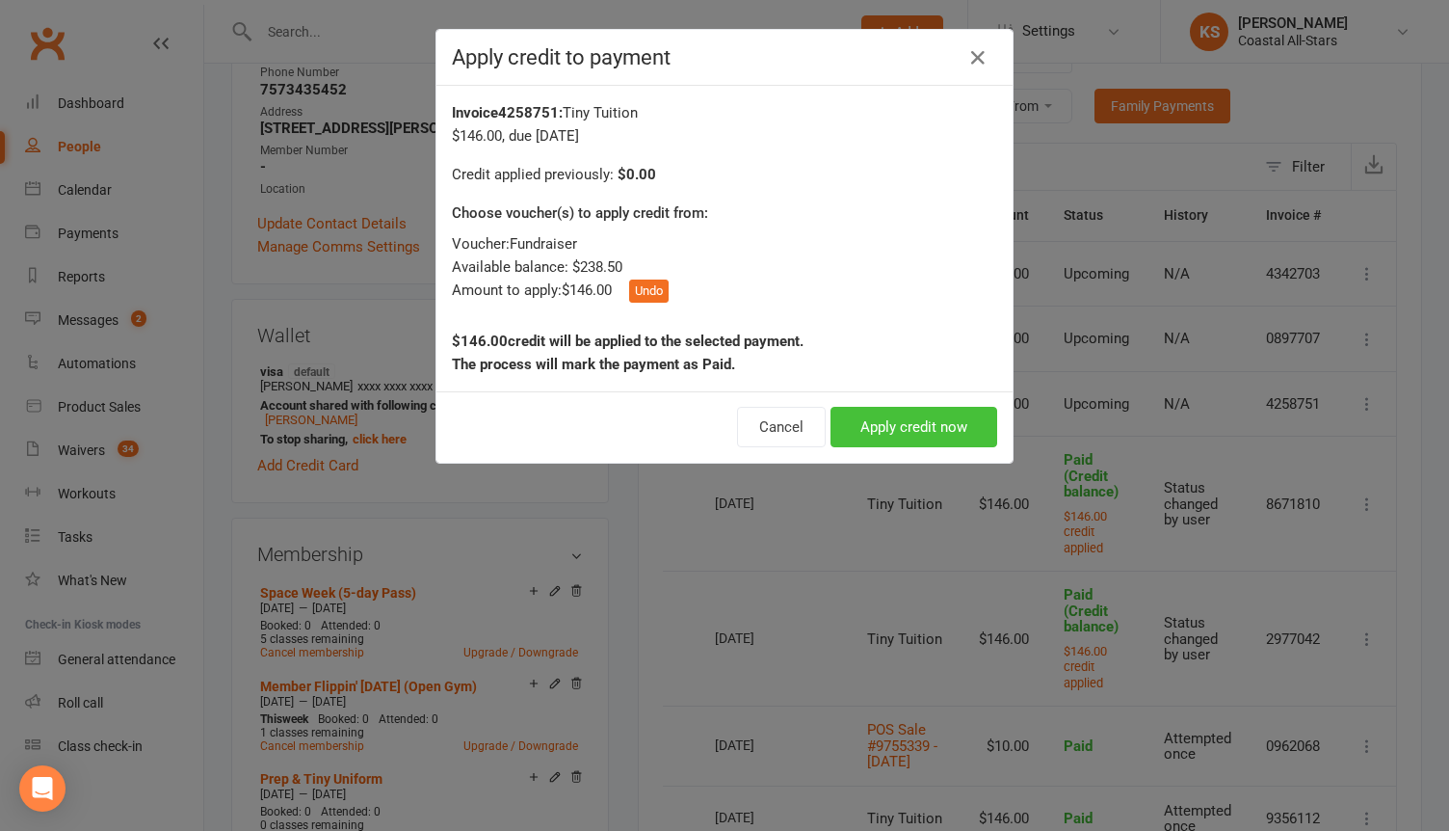
click at [850, 418] on button "Apply credit now" at bounding box center [914, 427] width 167 height 40
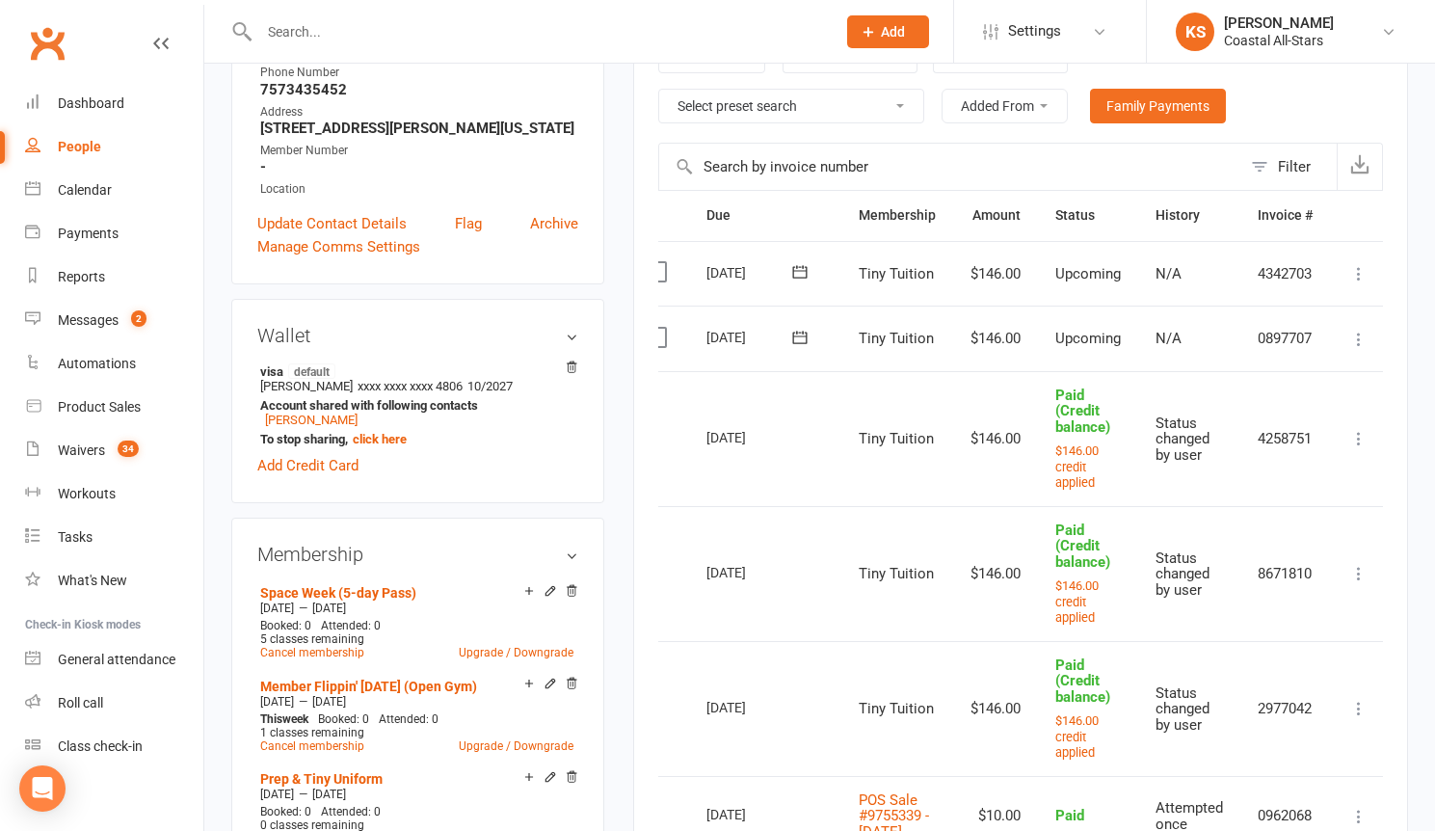
click at [1367, 339] on icon at bounding box center [1358, 339] width 19 height 19
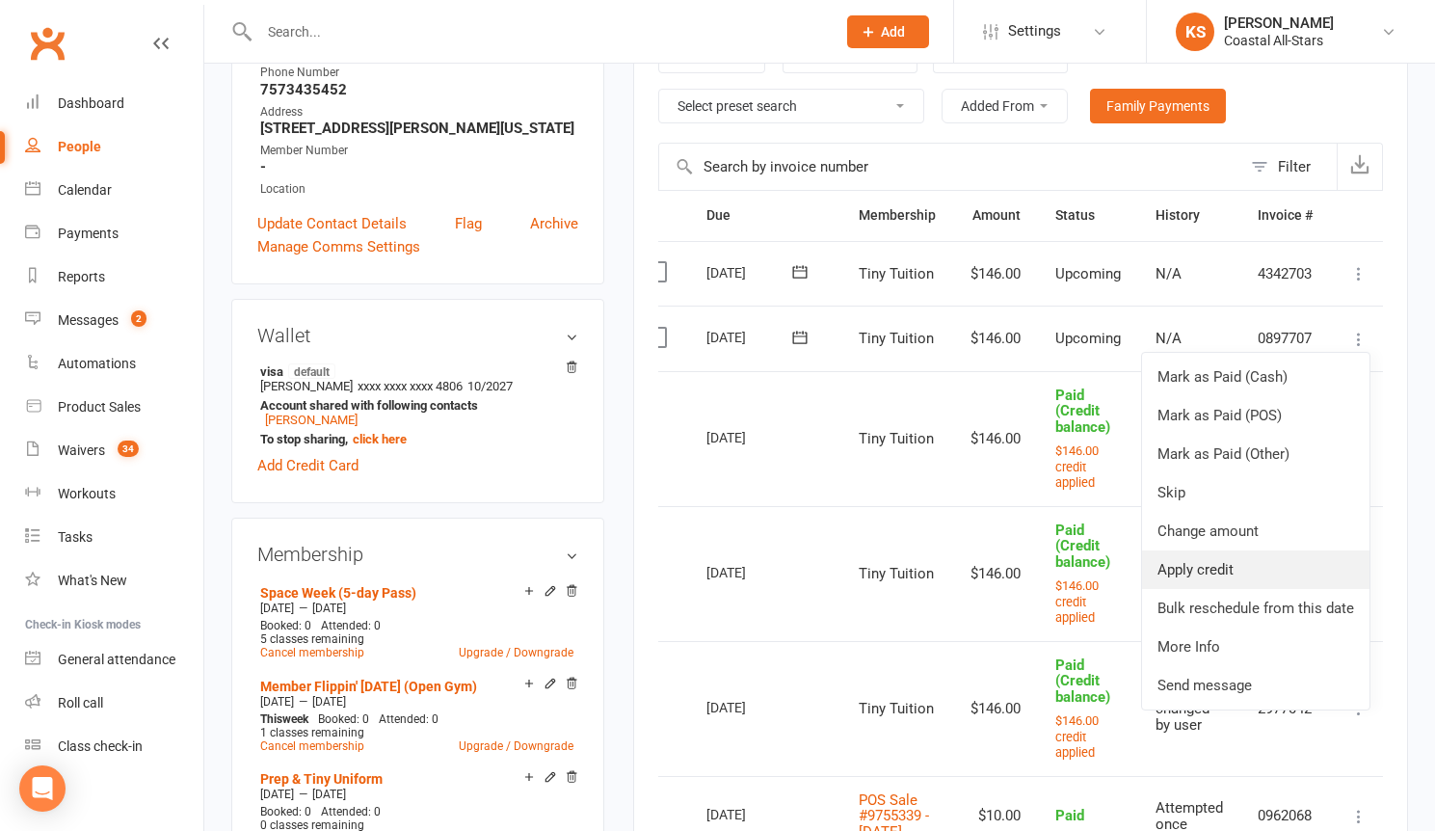
click at [1230, 554] on link "Apply credit" at bounding box center [1255, 569] width 227 height 39
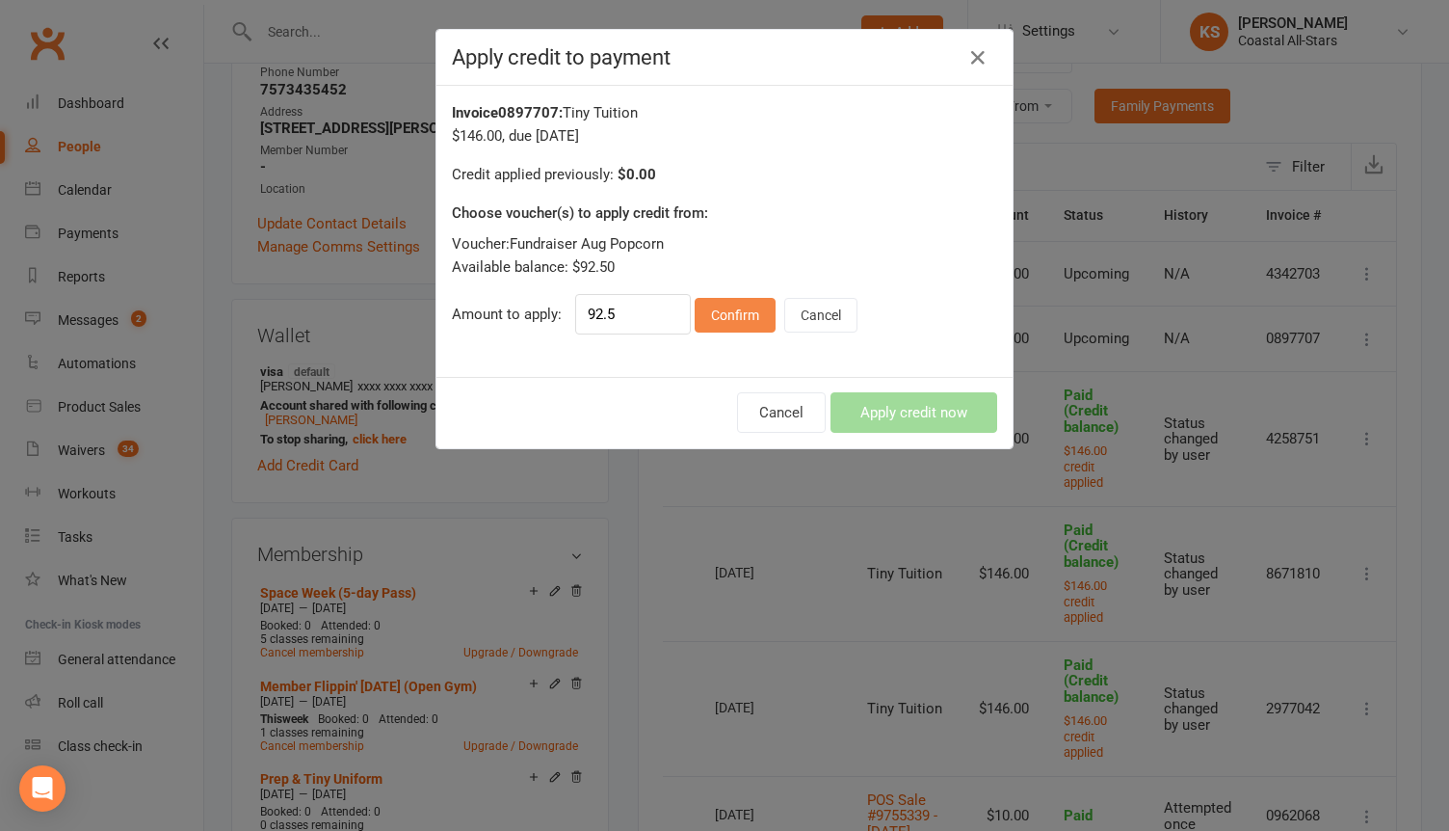
click at [747, 327] on button "Confirm" at bounding box center [735, 315] width 81 height 35
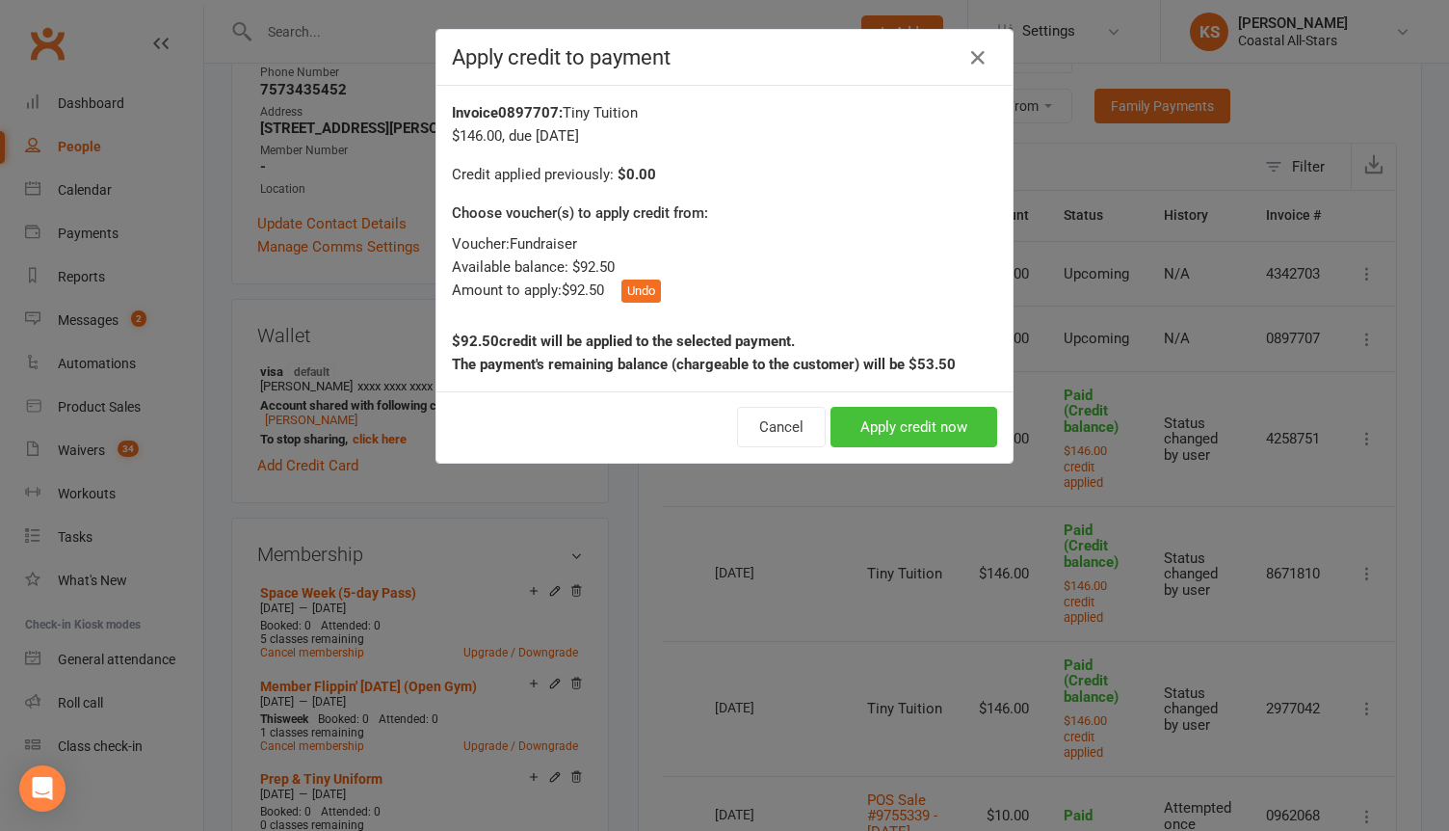
click at [866, 443] on button "Apply credit now" at bounding box center [914, 427] width 167 height 40
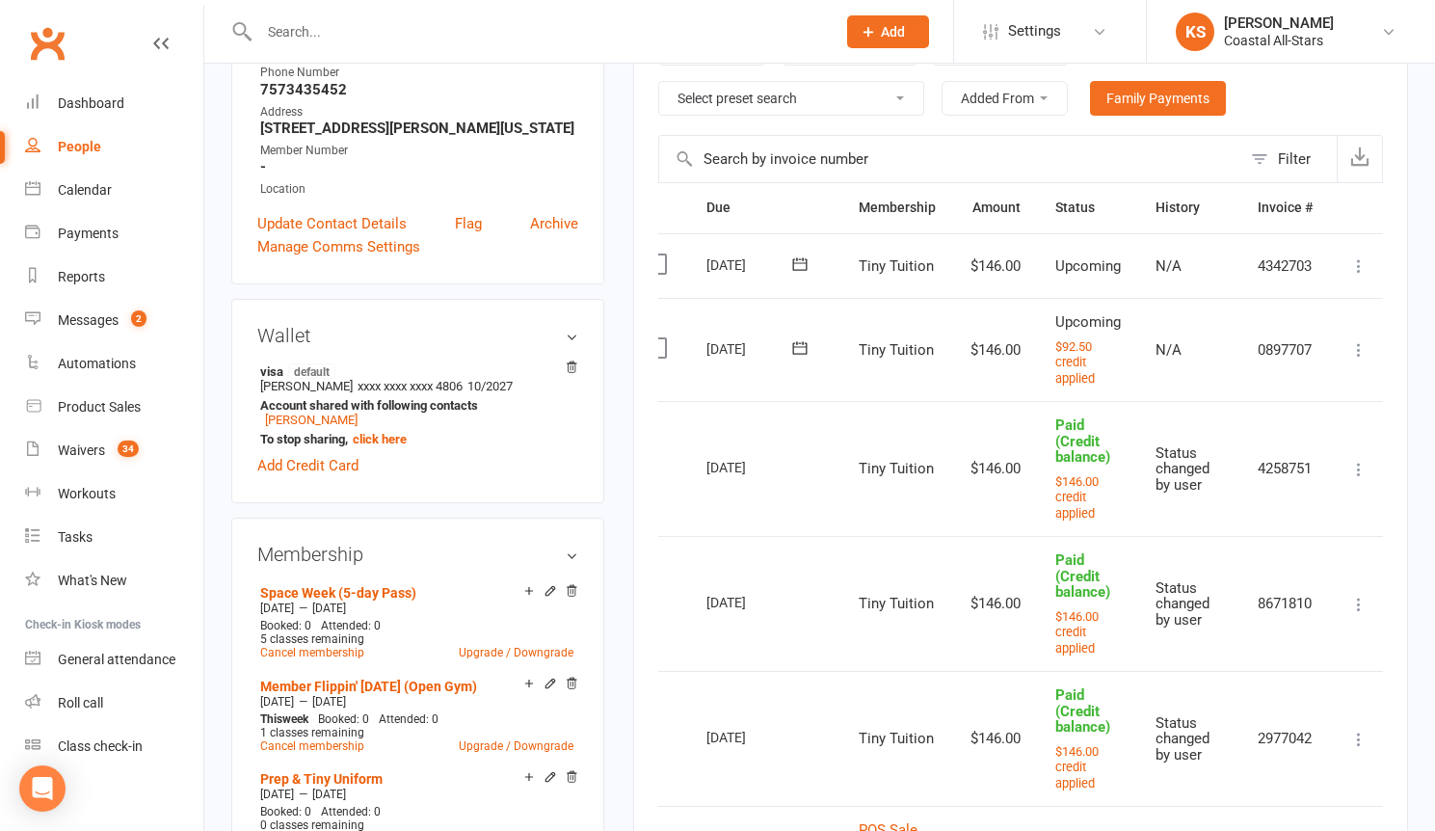
click at [298, 34] on input "text" at bounding box center [537, 31] width 569 height 27
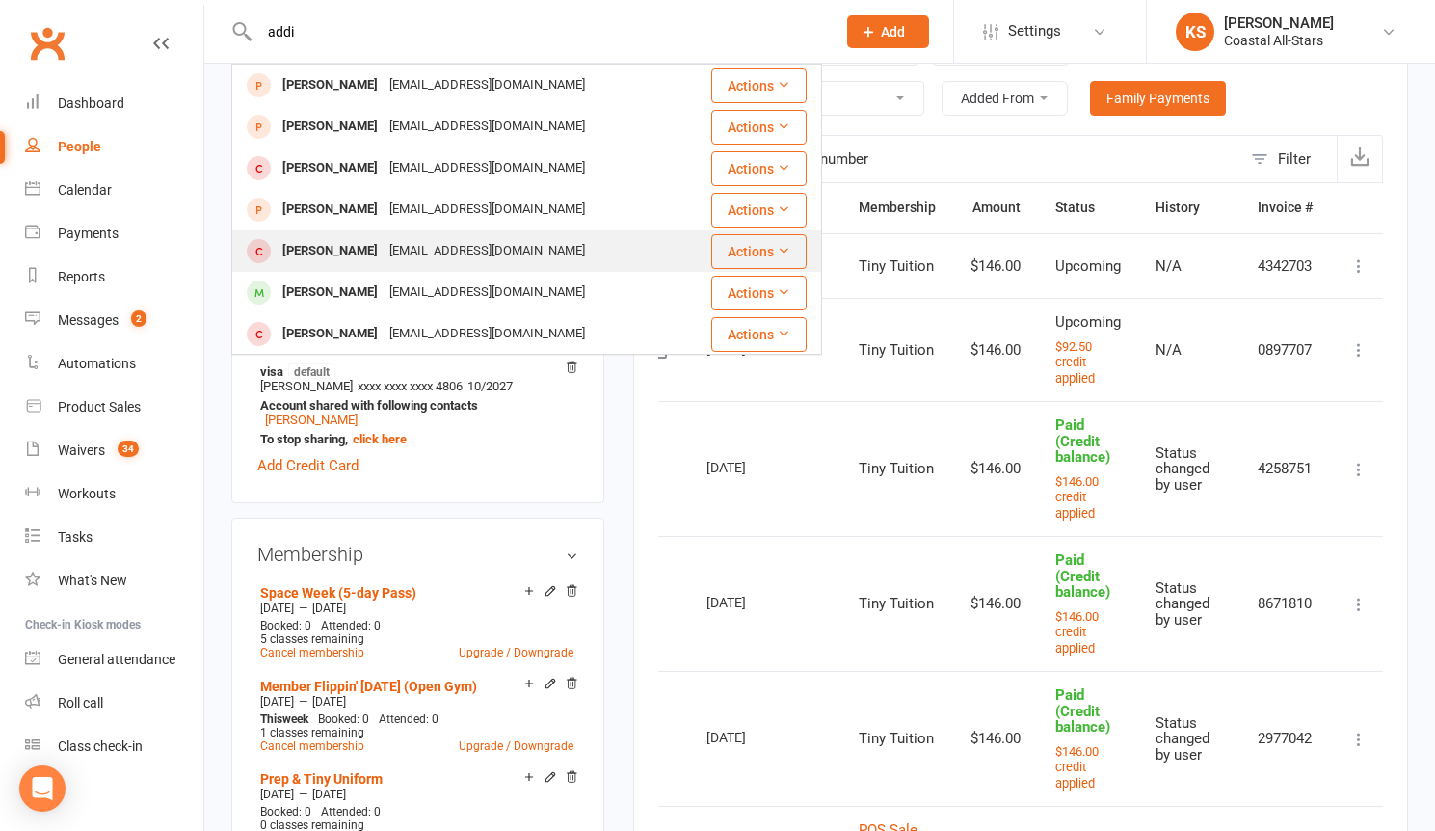
type input "addi"
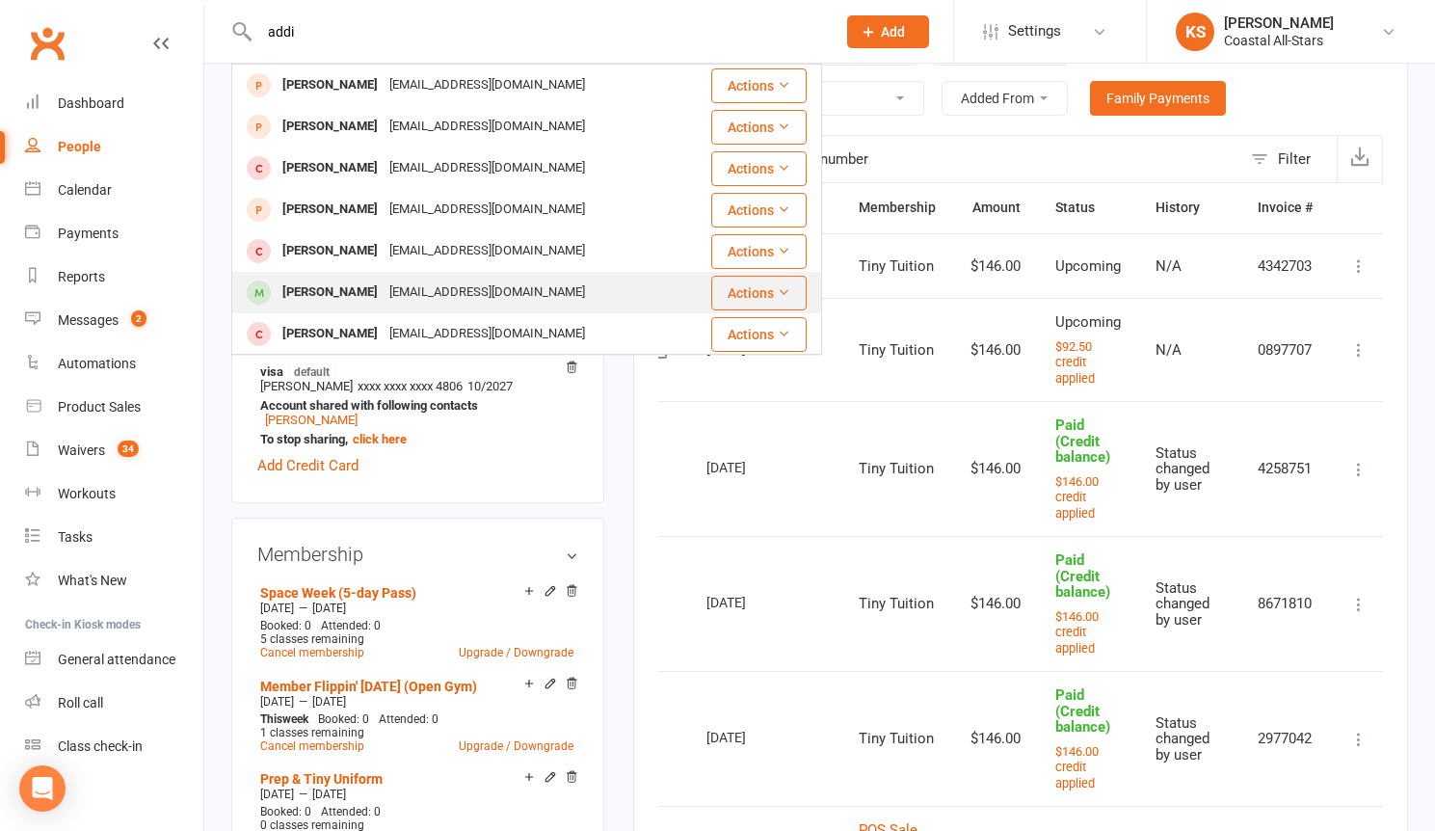
drag, startPoint x: 362, startPoint y: 267, endPoint x: 361, endPoint y: 279, distance: 11.6
click at [361, 279] on tbody "Addie Hannum noemail@email.com Actions Addison DeBolt jsaadebolt@aol.com Action…" at bounding box center [526, 515] width 589 height 900
click at [358, 286] on div "Addison Shea" at bounding box center [330, 293] width 107 height 28
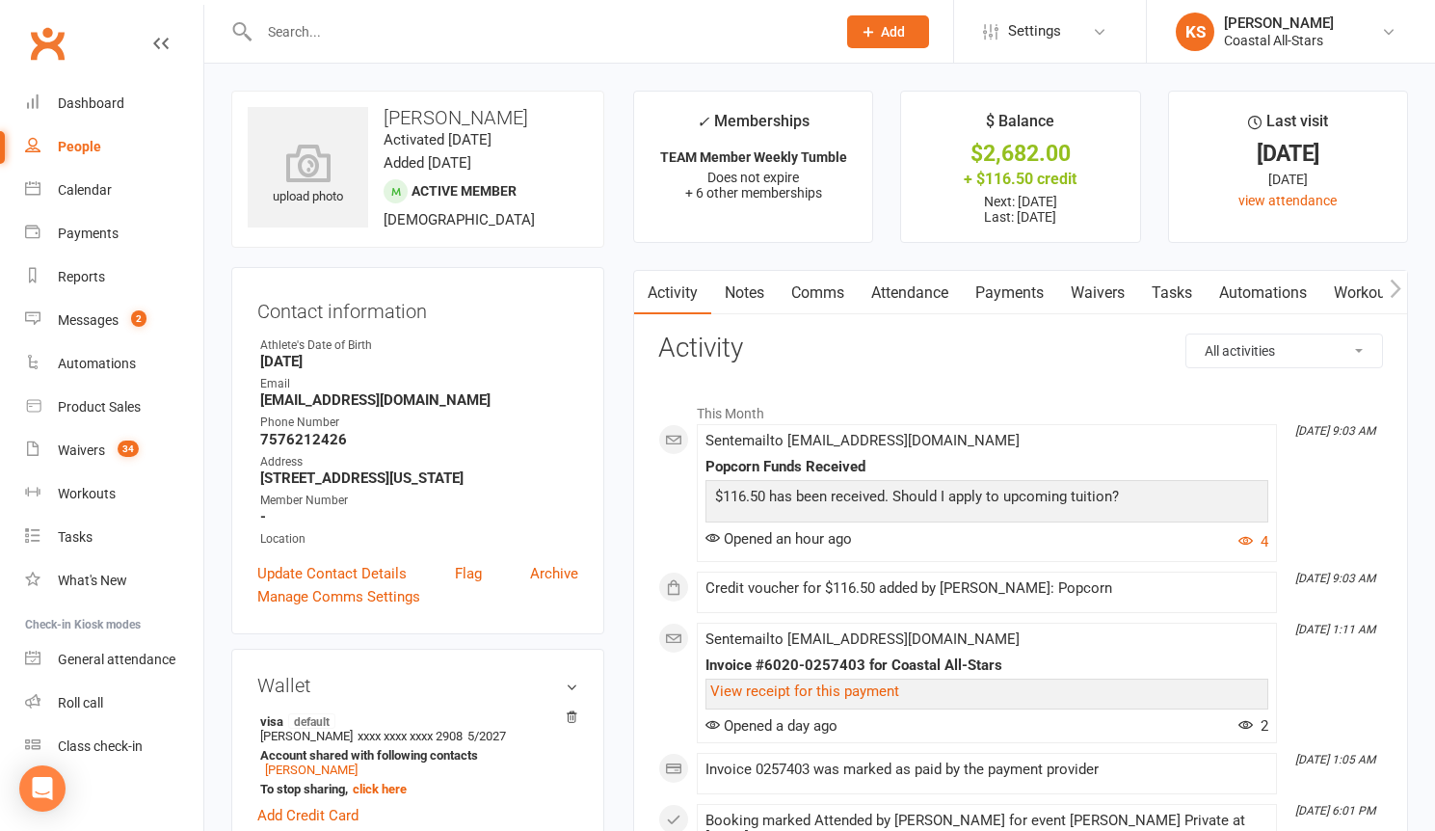
click at [995, 291] on link "Payments" at bounding box center [1009, 293] width 95 height 44
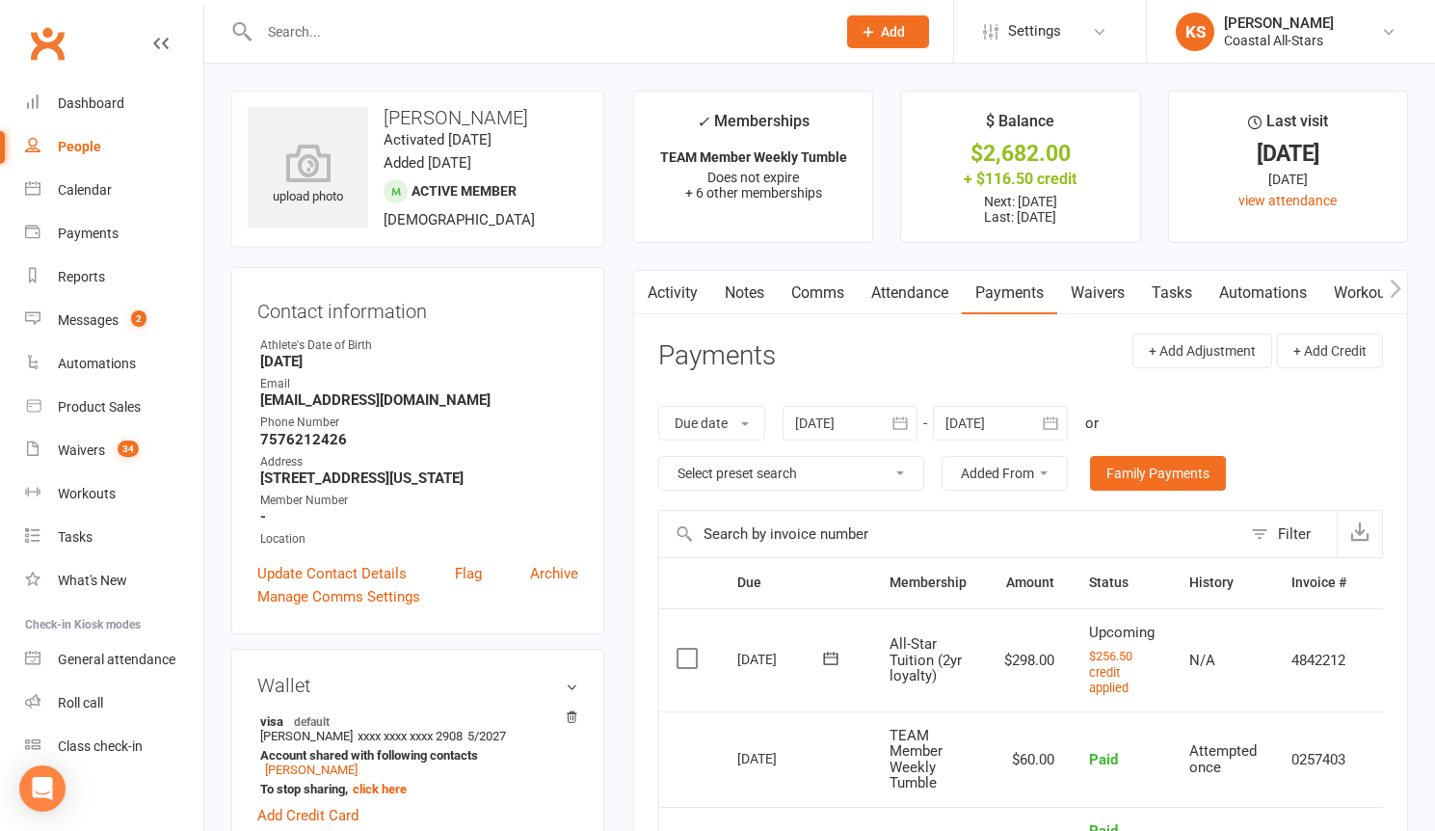
click at [1257, 680] on td "N/A" at bounding box center [1223, 659] width 102 height 103
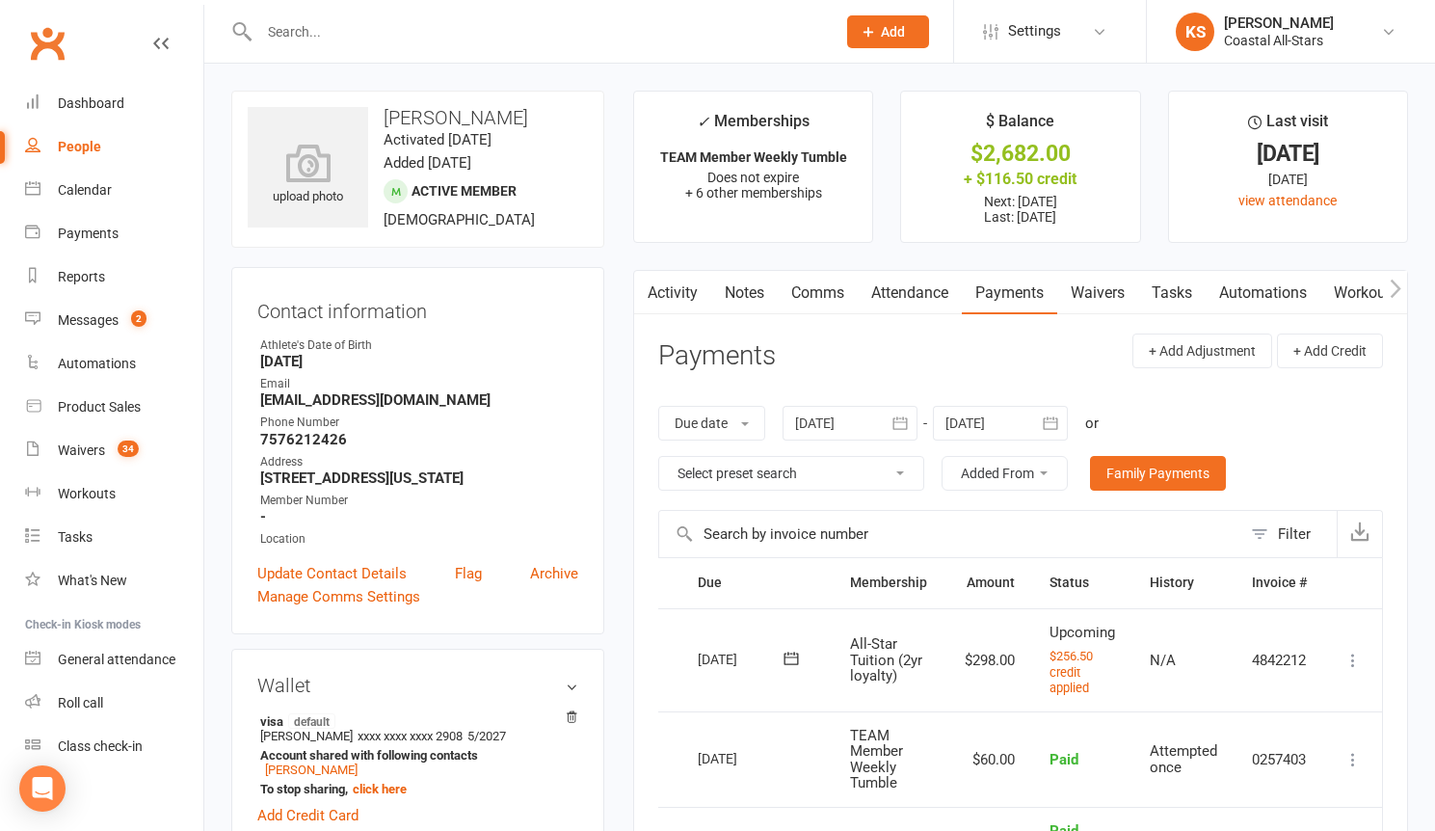
scroll to position [0, 45]
click at [1353, 658] on icon at bounding box center [1352, 660] width 19 height 19
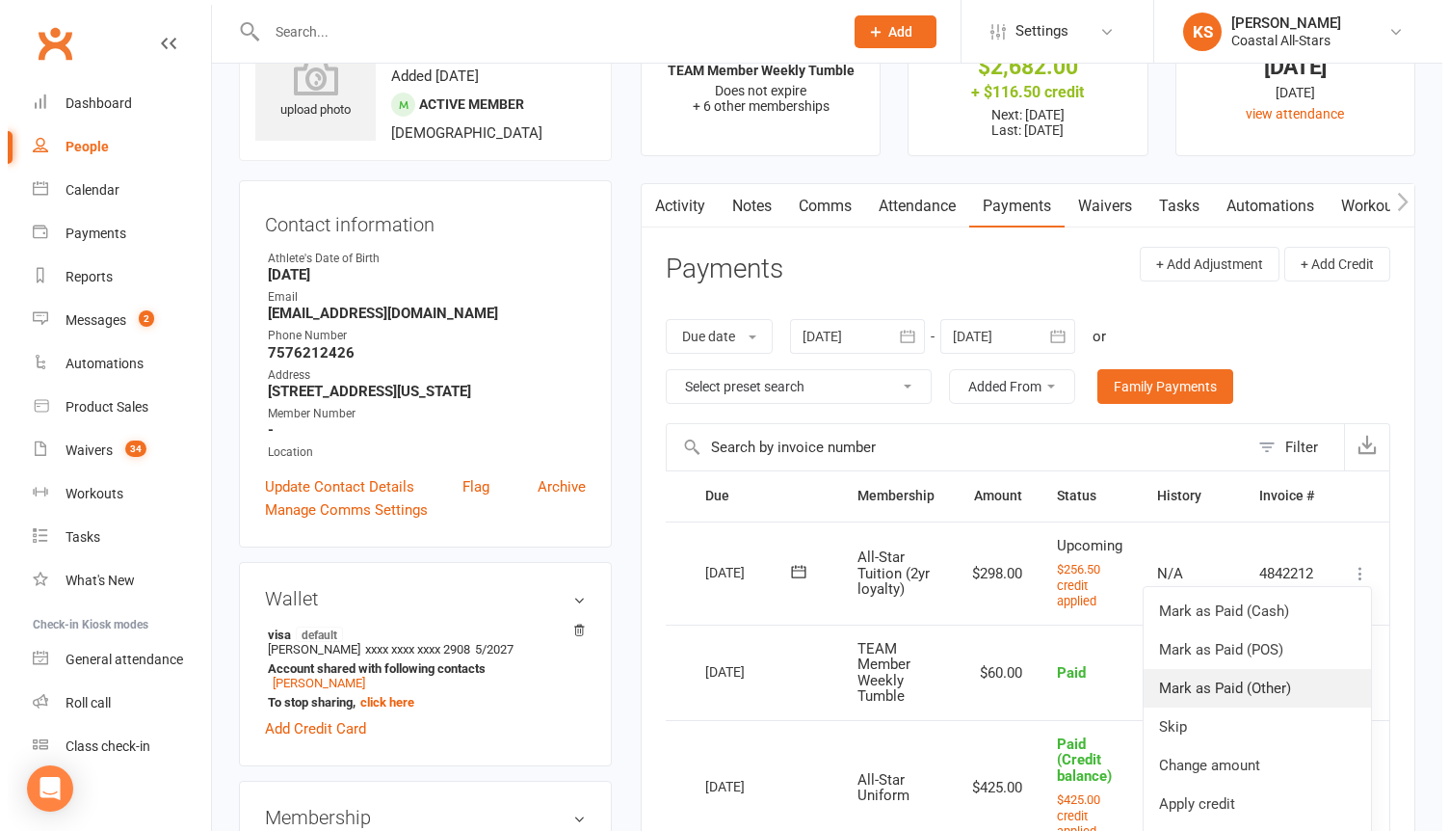
scroll to position [116, 0]
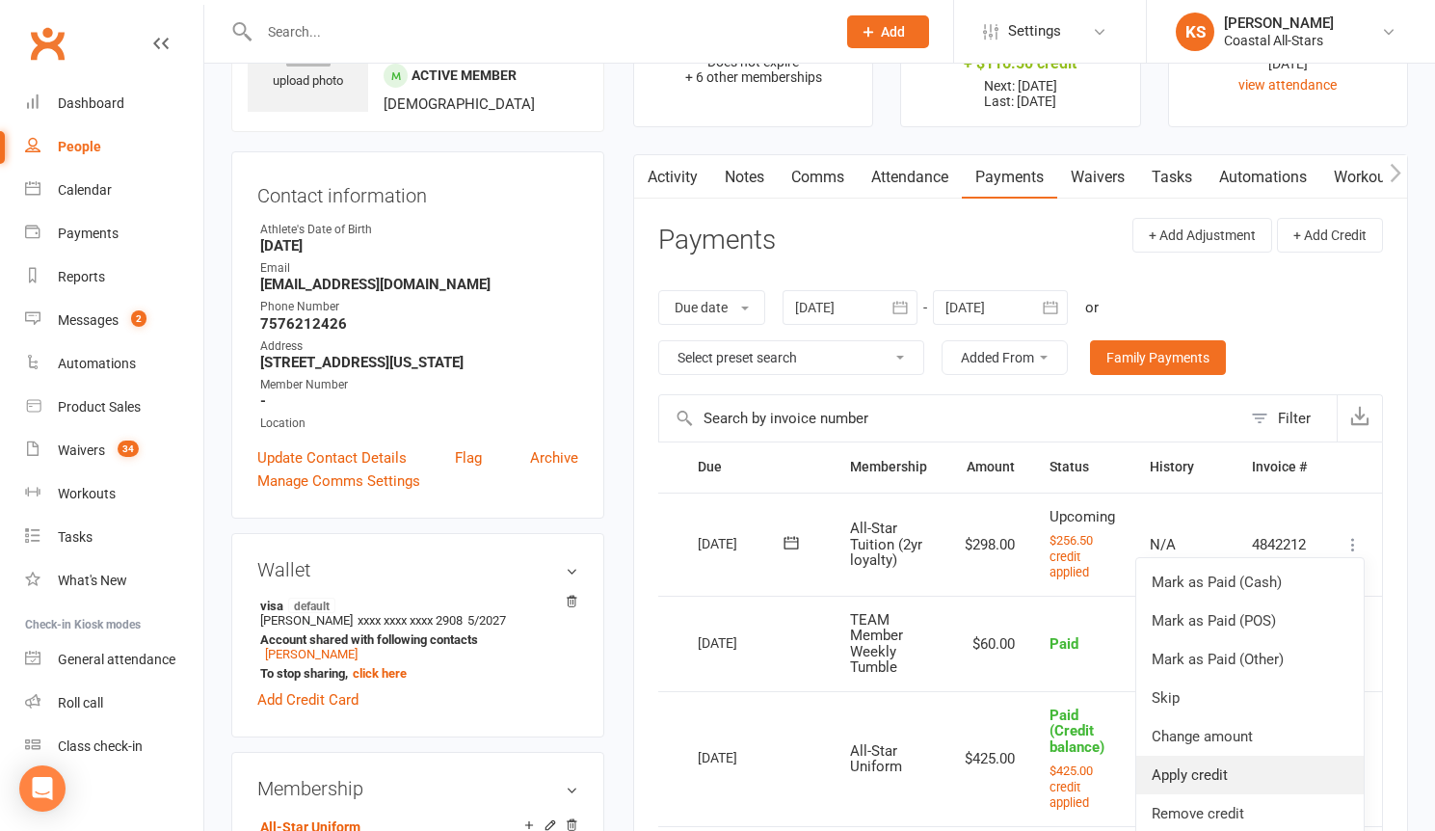
click at [1237, 772] on link "Apply credit" at bounding box center [1249, 775] width 227 height 39
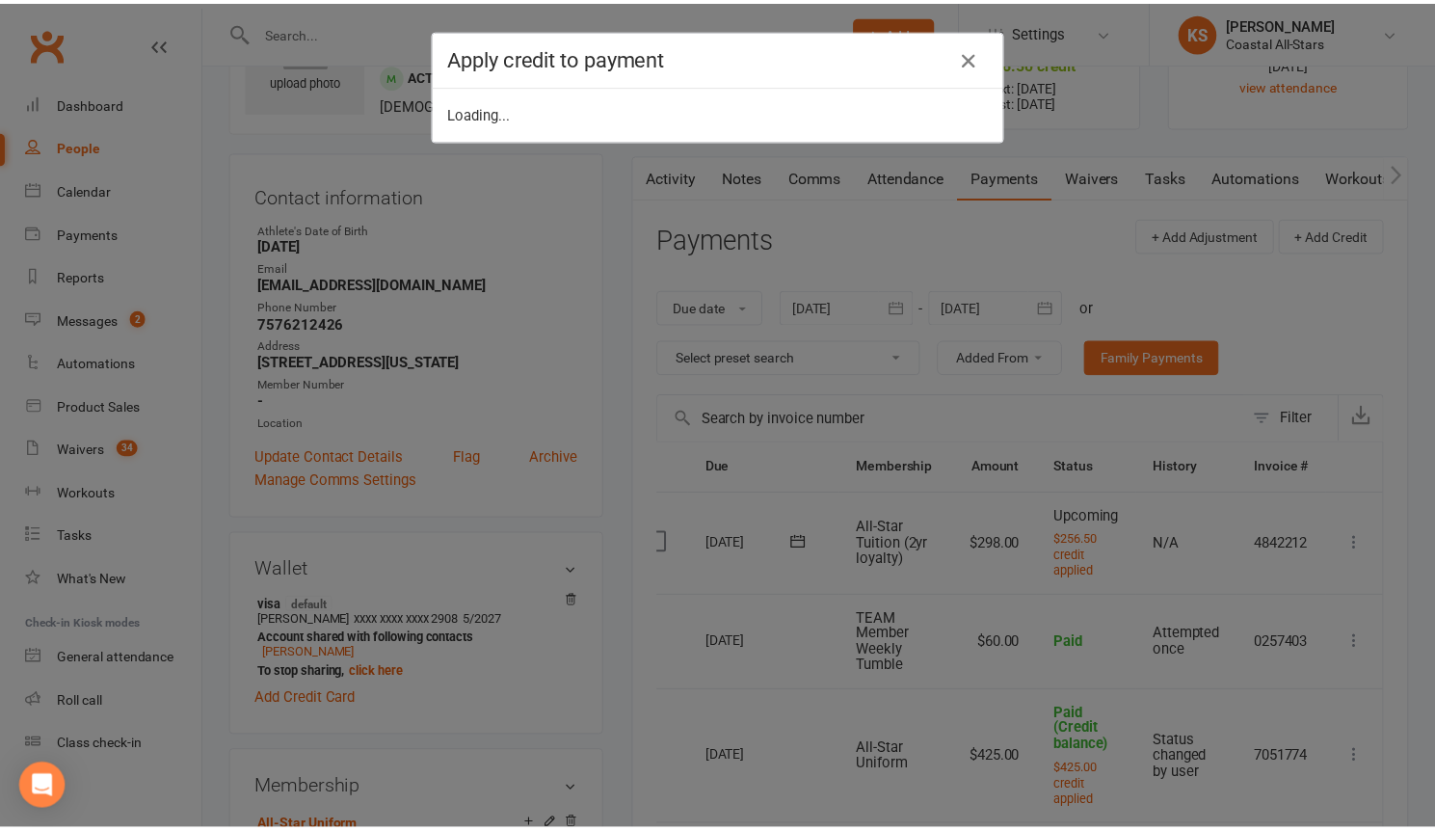
scroll to position [0, 36]
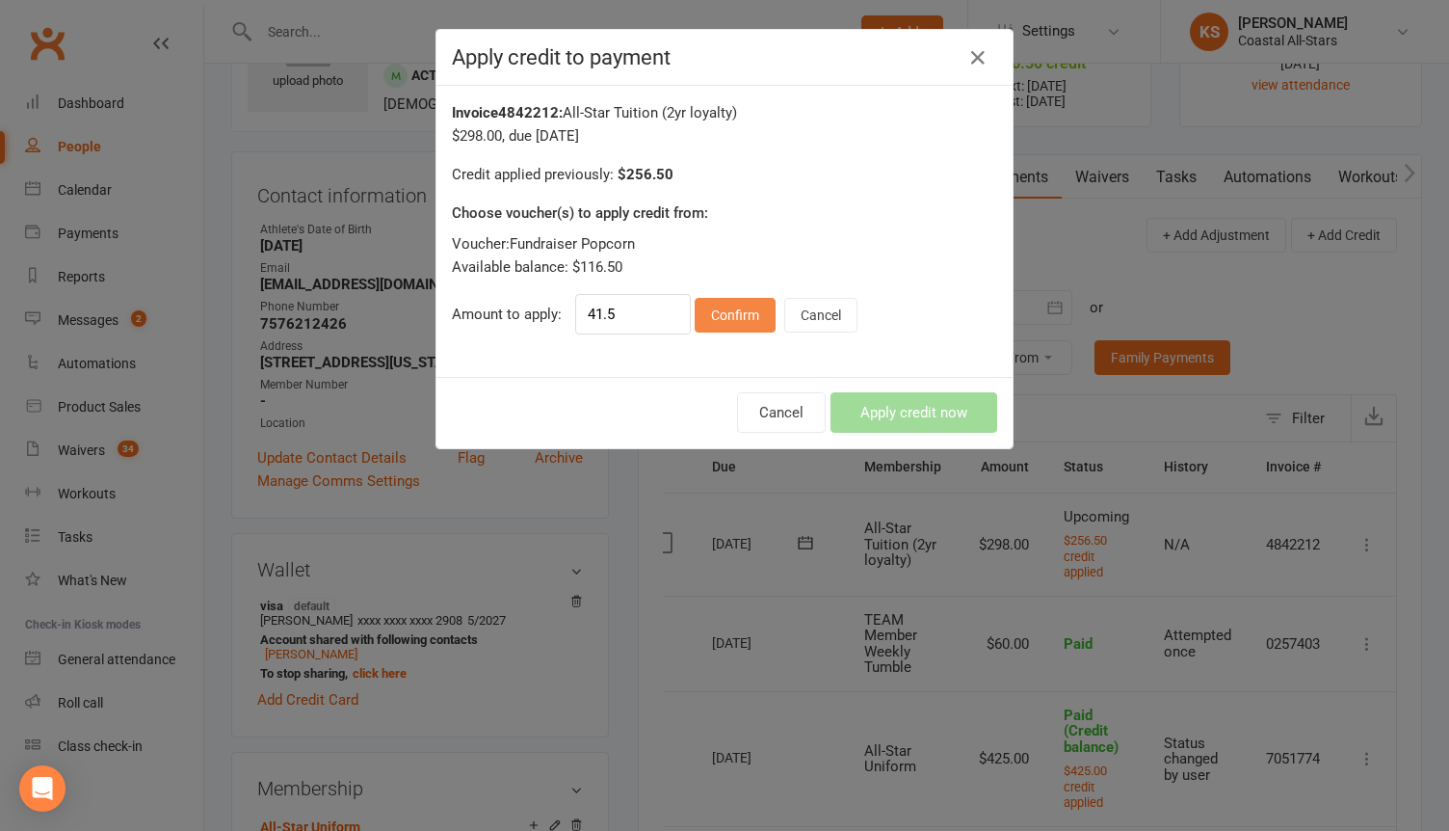
click at [738, 317] on button "Confirm" at bounding box center [735, 315] width 81 height 35
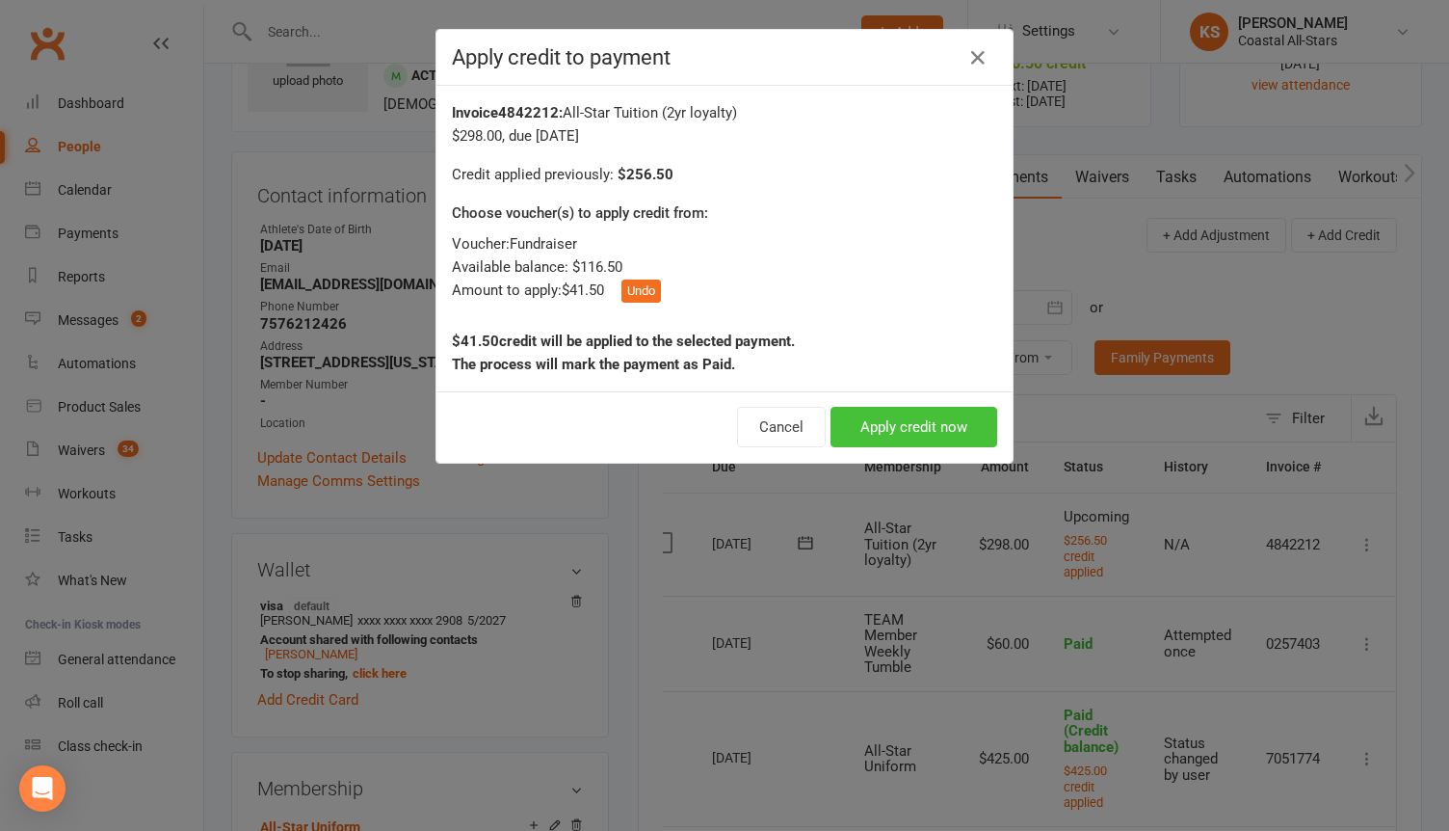
click at [863, 426] on button "Apply credit now" at bounding box center [914, 427] width 167 height 40
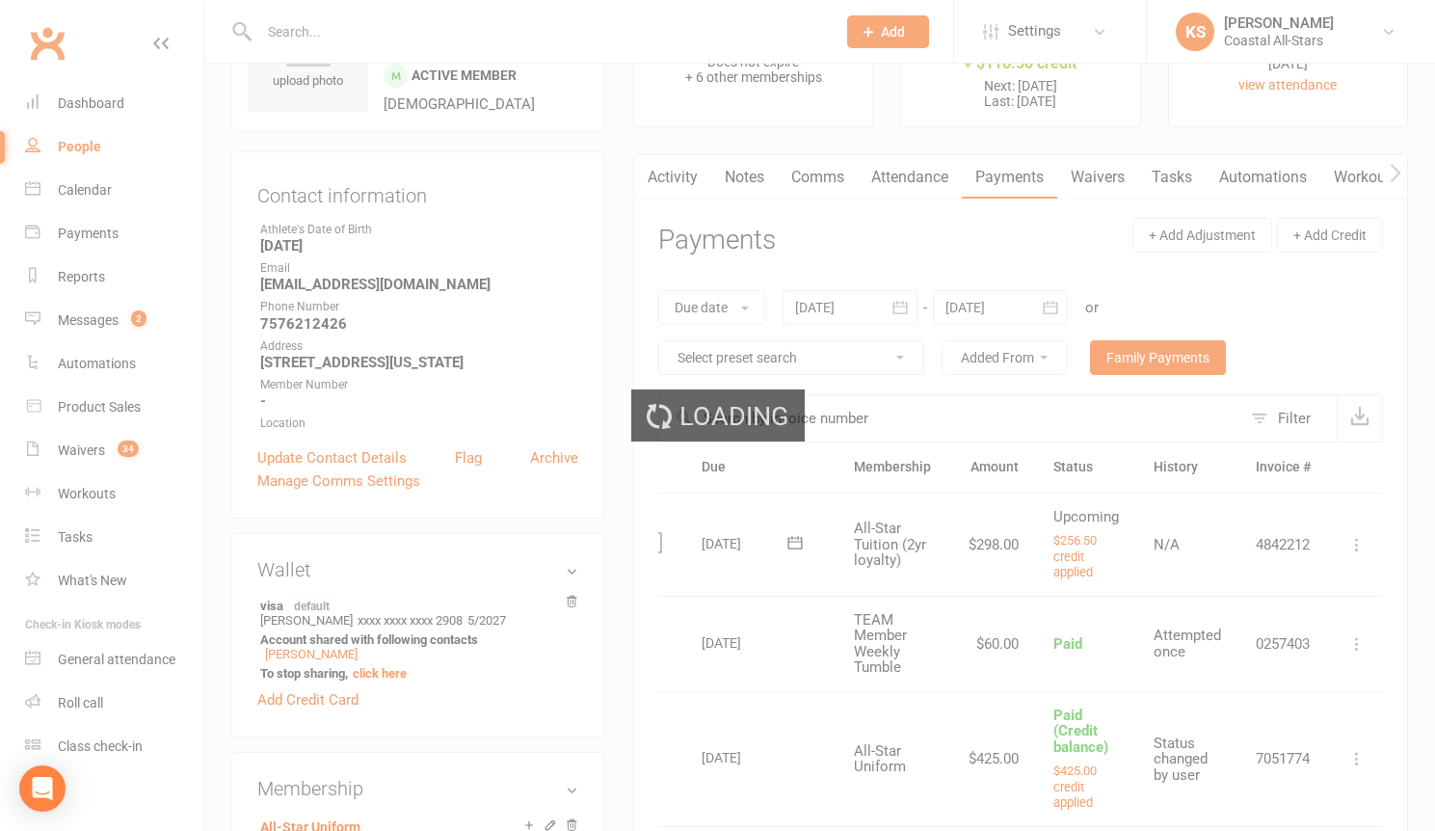
click at [1017, 301] on div "Loading" at bounding box center [717, 415] width 1435 height 831
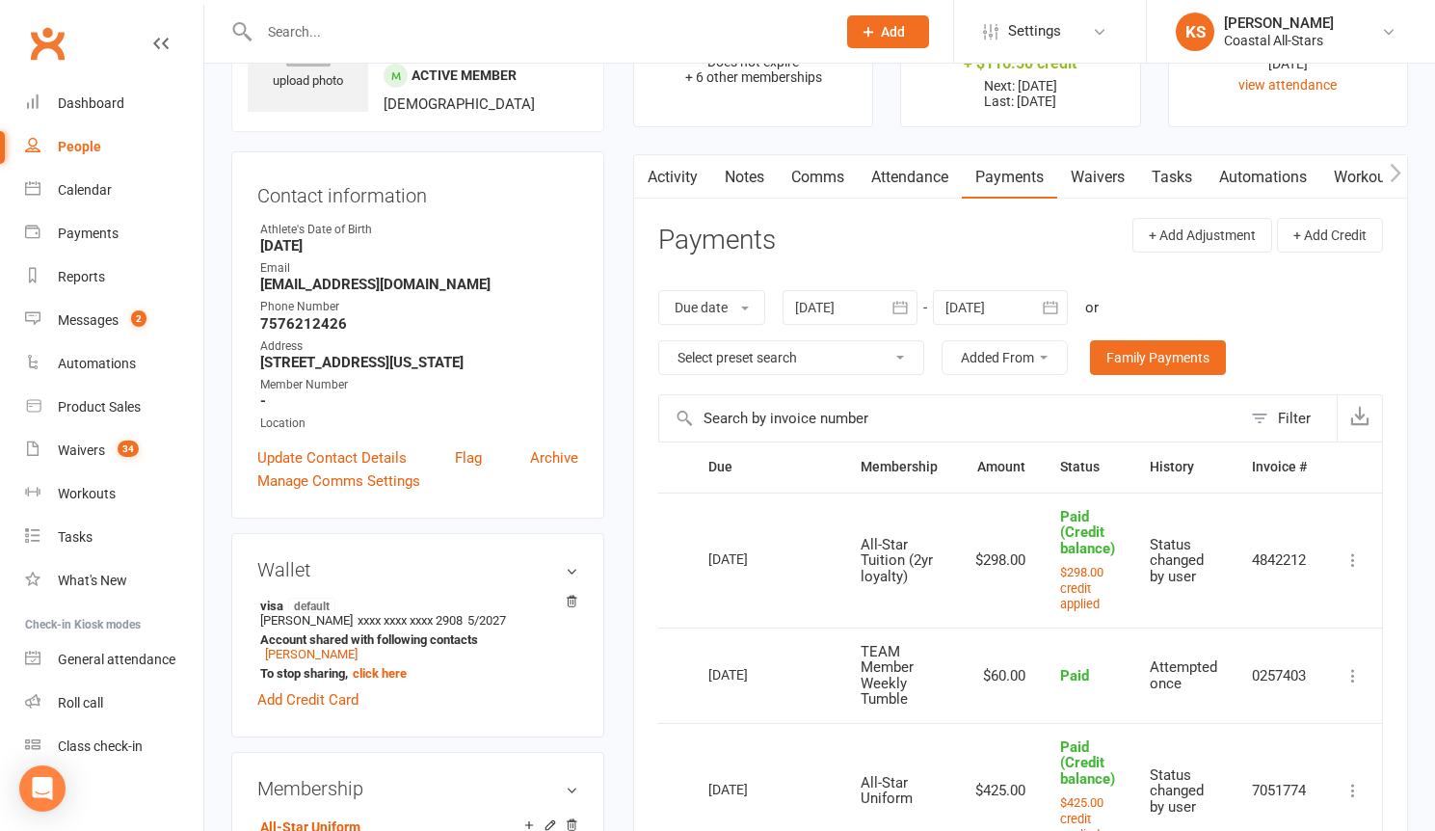
scroll to position [0, 10]
click at [1011, 308] on div at bounding box center [1000, 307] width 135 height 35
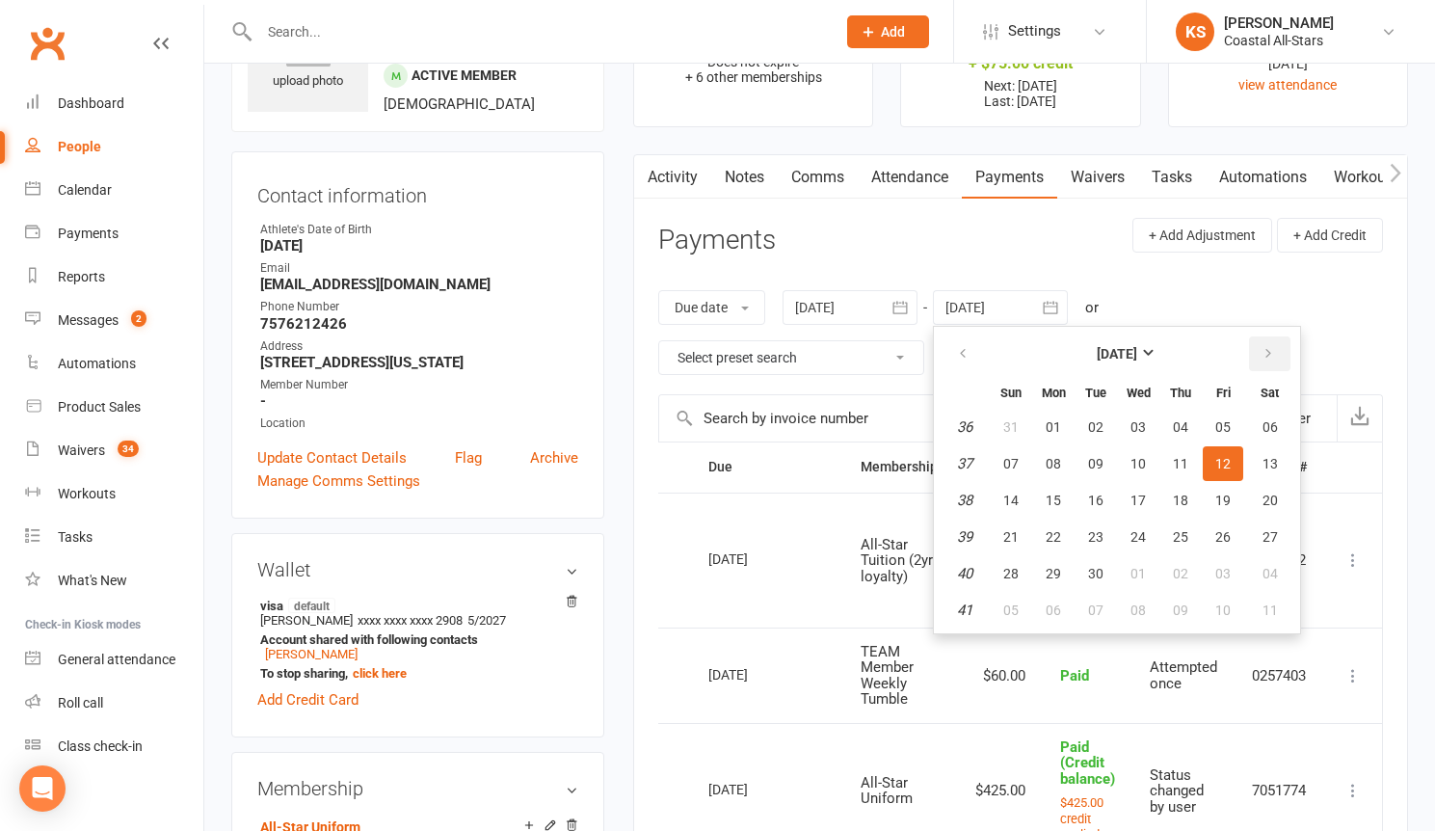
click at [1258, 355] on button "button" at bounding box center [1269, 353] width 41 height 35
click at [1226, 566] on span "31" at bounding box center [1222, 573] width 15 height 15
type input "31 Oct 2025"
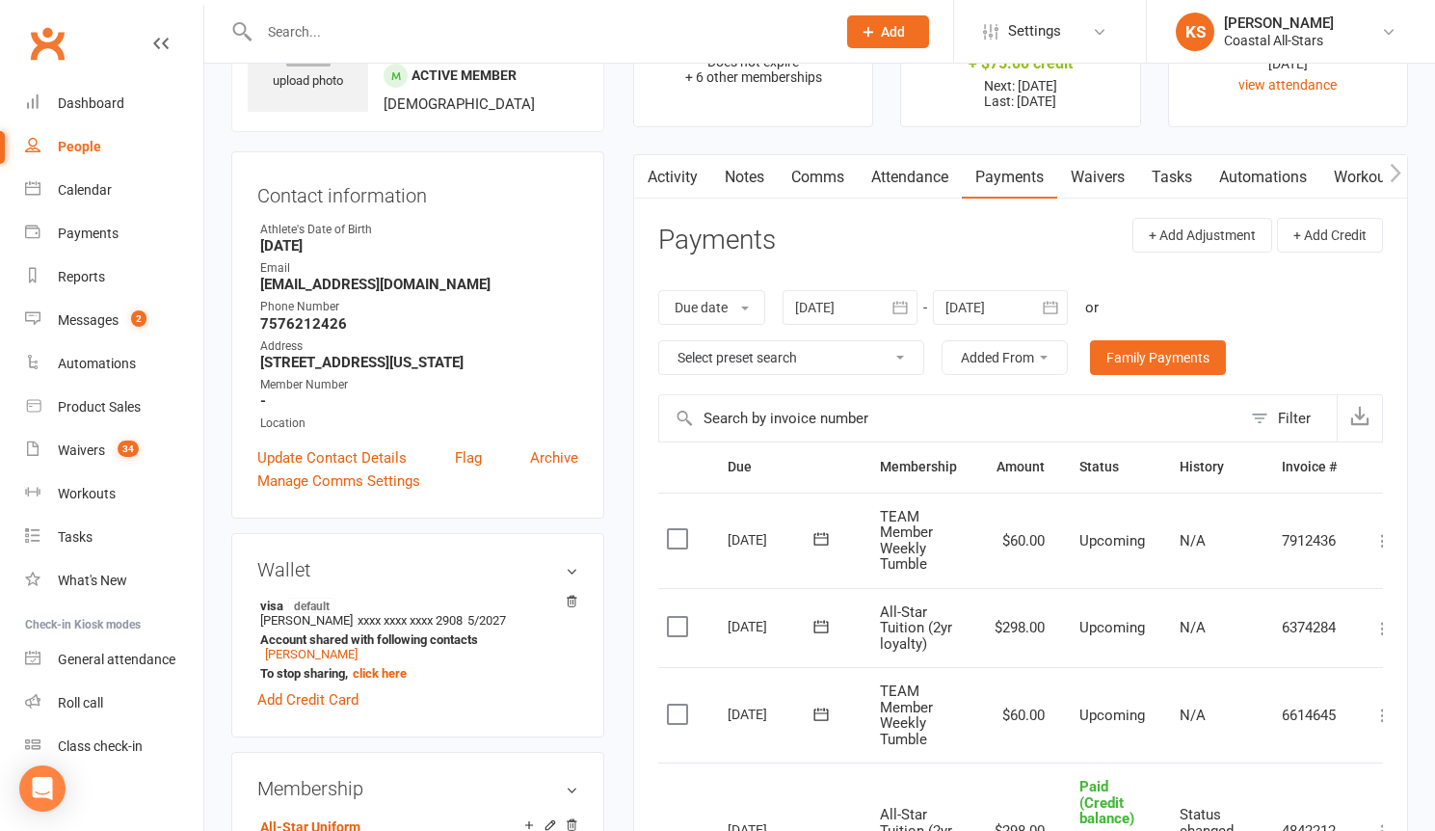
click at [1363, 631] on td "Mark as Paid (Cash) Mark as Paid (POS) Mark as Paid (Other) Skip Change amount …" at bounding box center [1383, 628] width 58 height 80
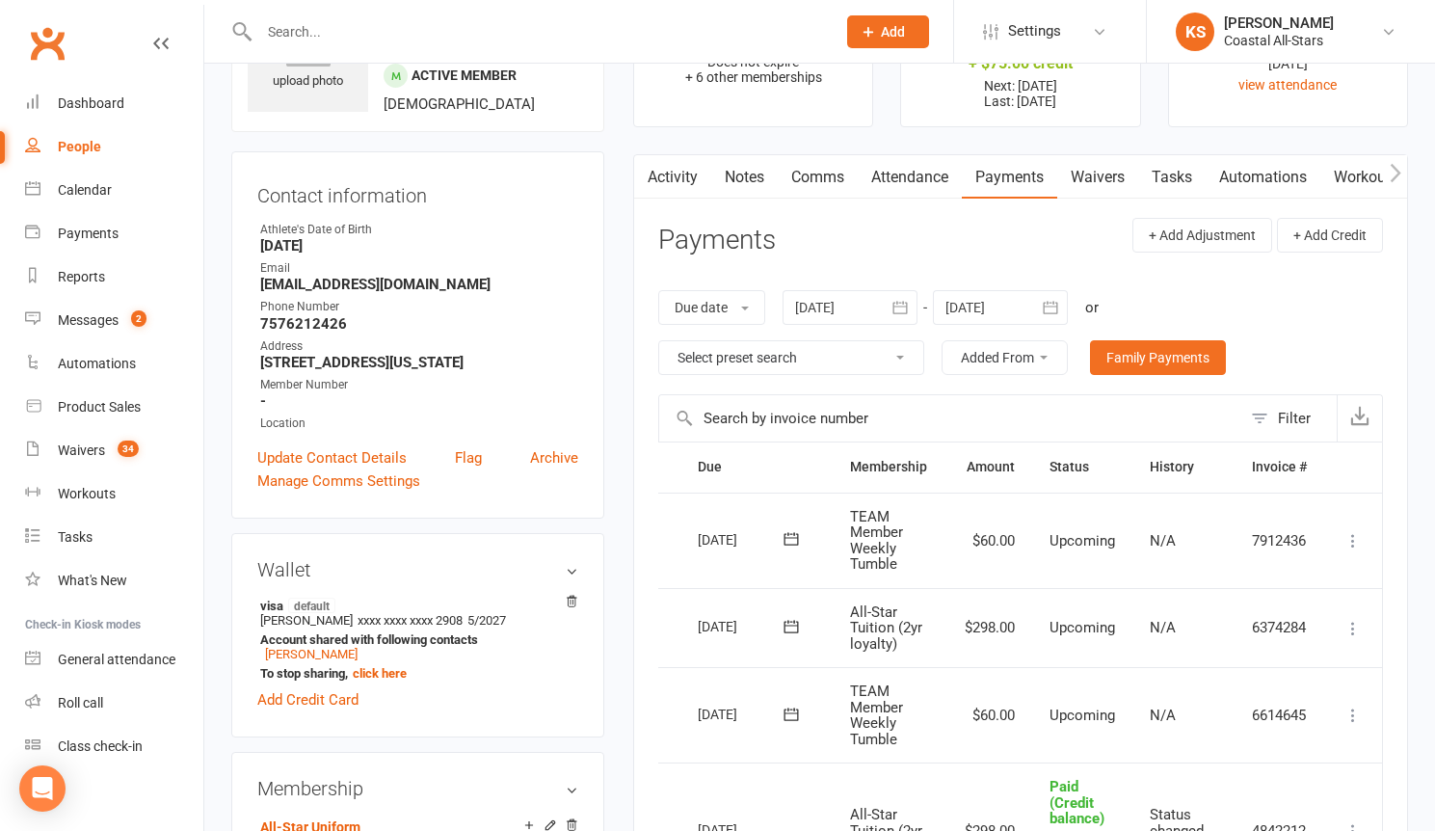
scroll to position [0, 45]
click at [1363, 631] on button at bounding box center [1353, 628] width 23 height 23
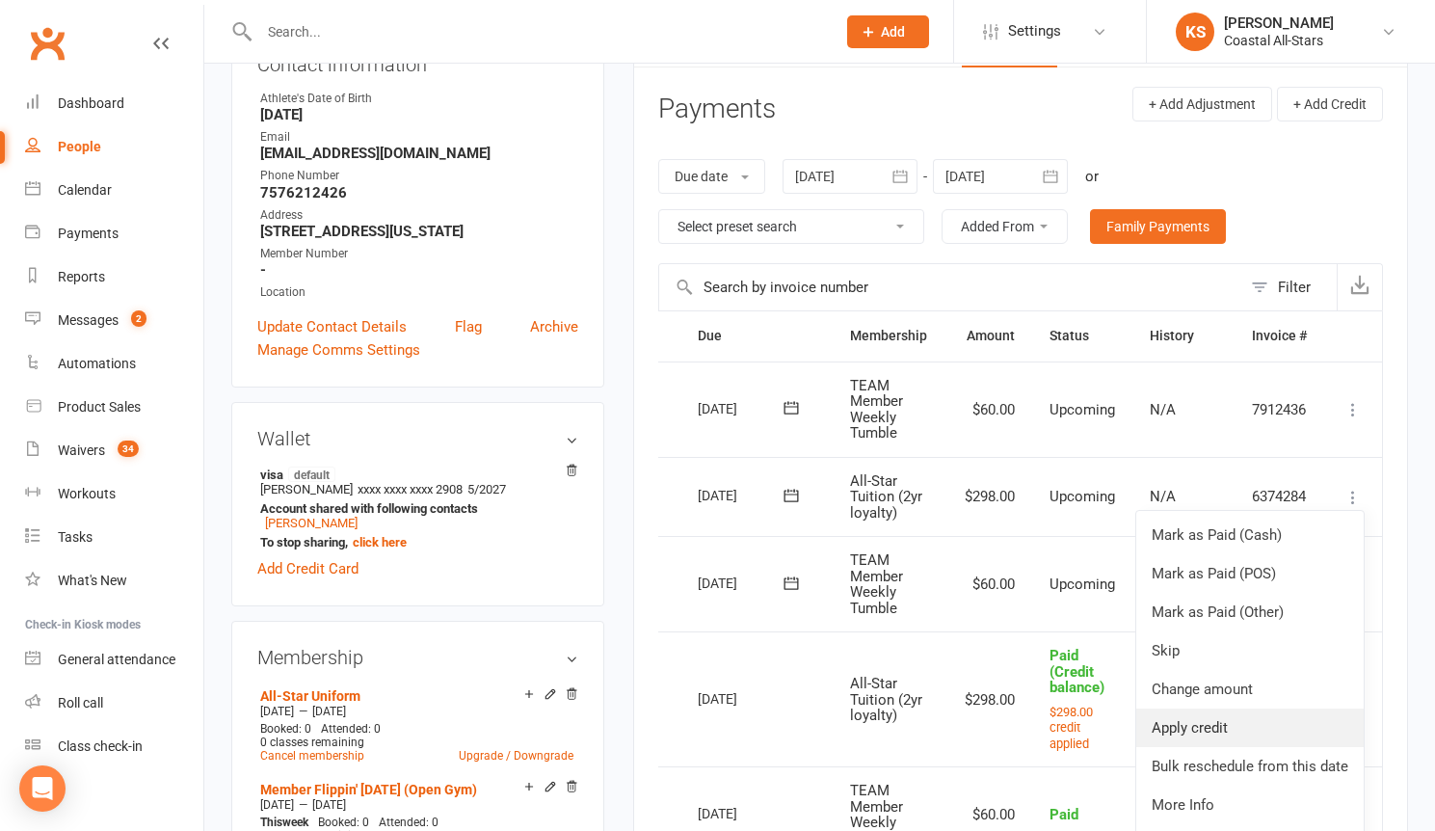
scroll to position [248, 0]
click at [1257, 728] on link "Apply credit" at bounding box center [1249, 726] width 227 height 39
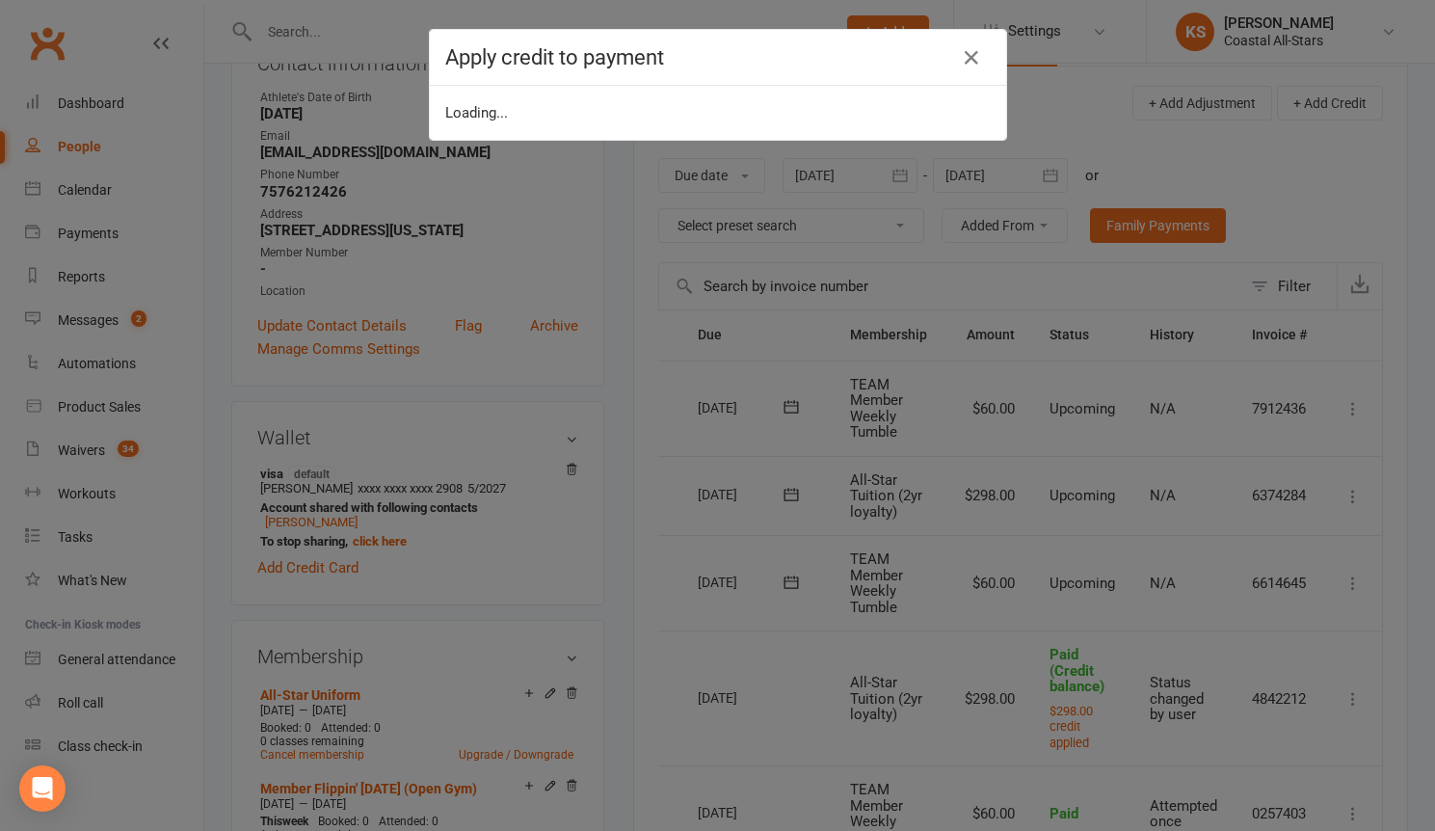
scroll to position [0, 36]
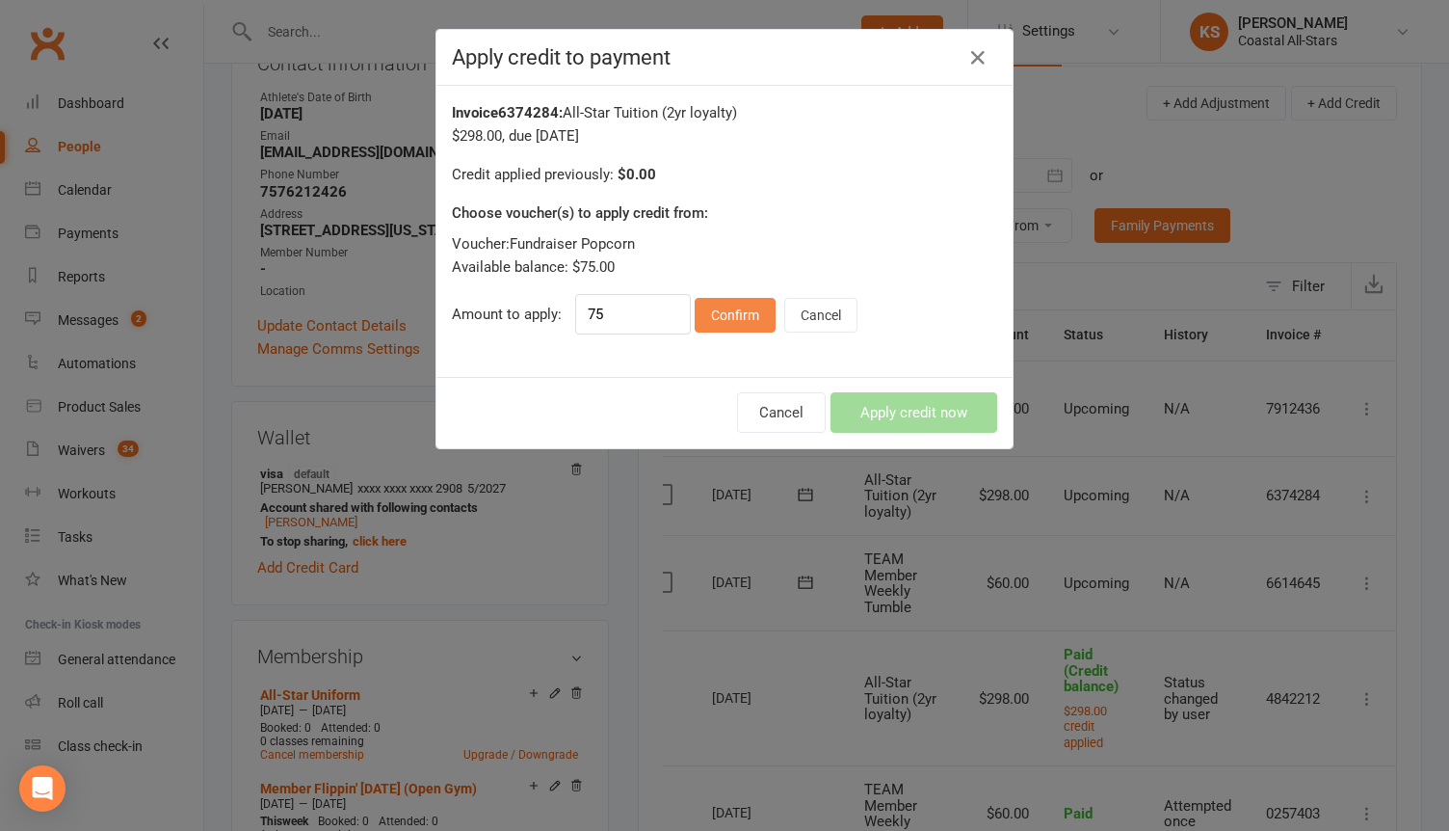
click at [736, 309] on button "Confirm" at bounding box center [735, 315] width 81 height 35
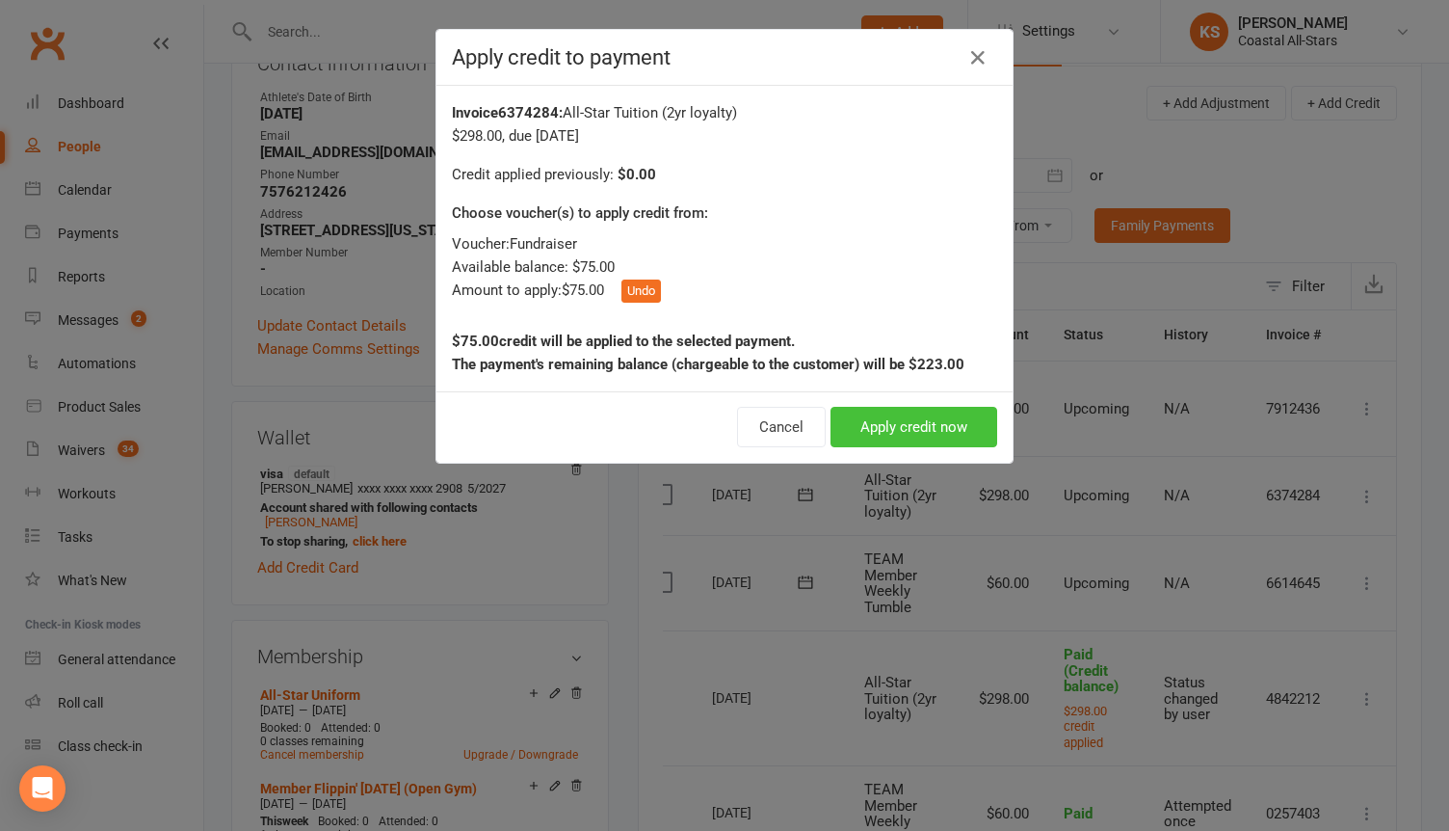
click at [891, 439] on button "Apply credit now" at bounding box center [914, 427] width 167 height 40
